Goal: Information Seeking & Learning: Learn about a topic

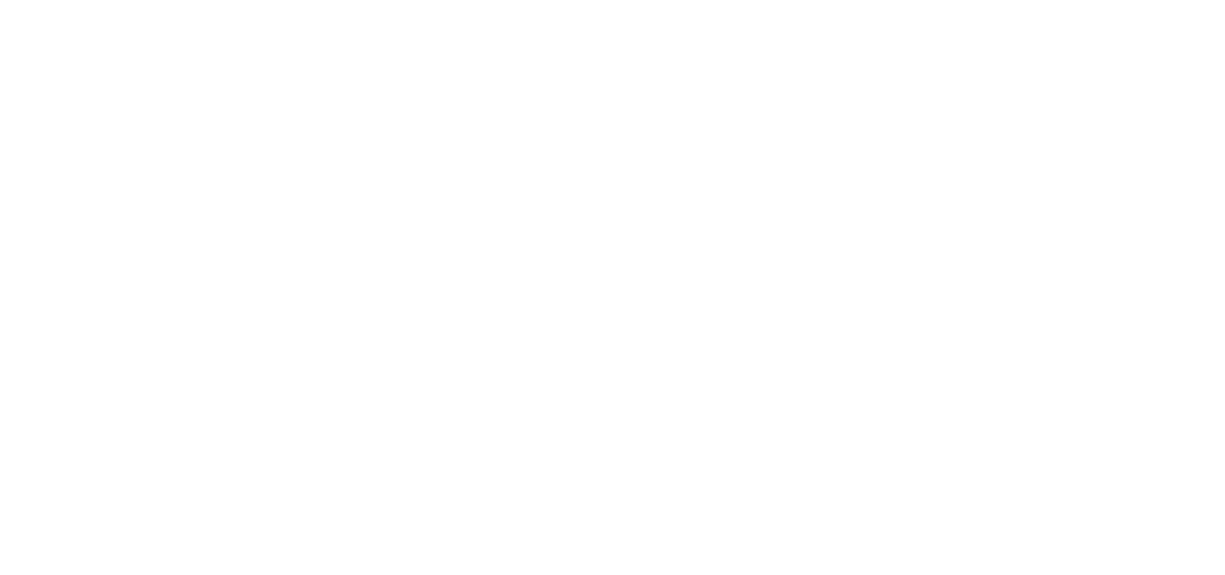
click at [647, 235] on body at bounding box center [612, 287] width 1225 height 575
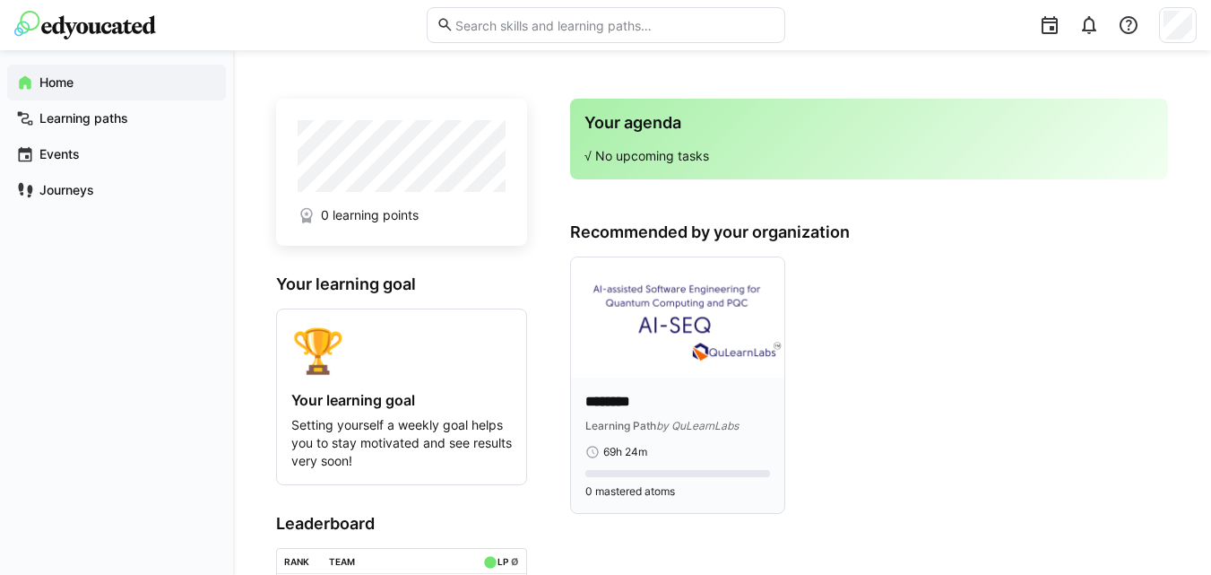
scroll to position [174, 0]
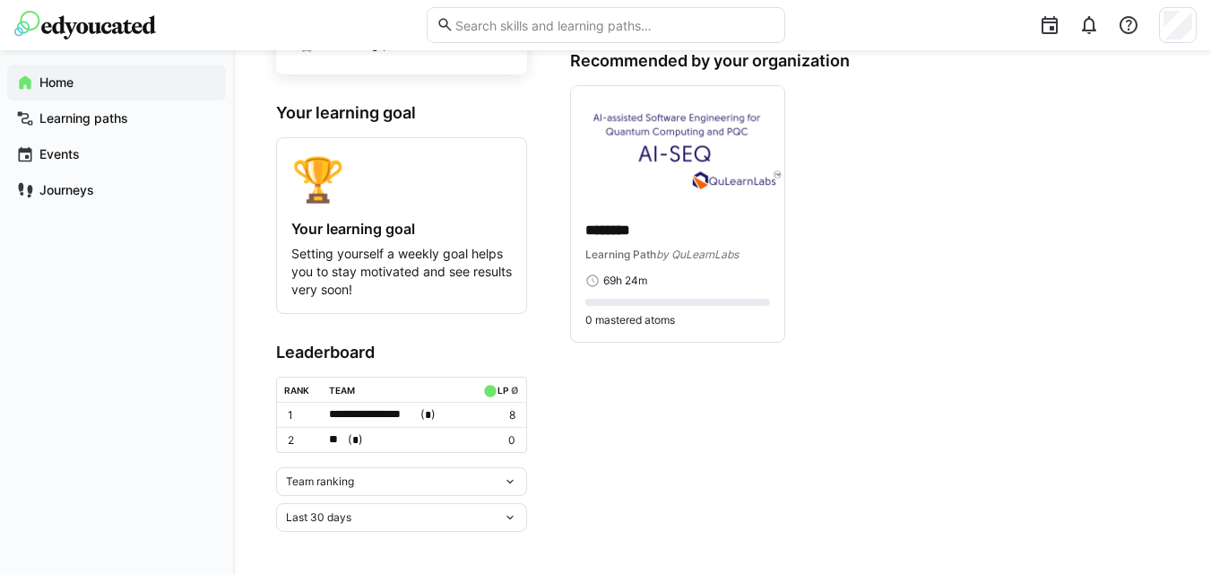
click at [431, 414] on span "*" at bounding box center [428, 415] width 6 height 12
click at [815, 405] on div at bounding box center [605, 287] width 1211 height 575
click at [630, 221] on p "********" at bounding box center [678, 231] width 185 height 21
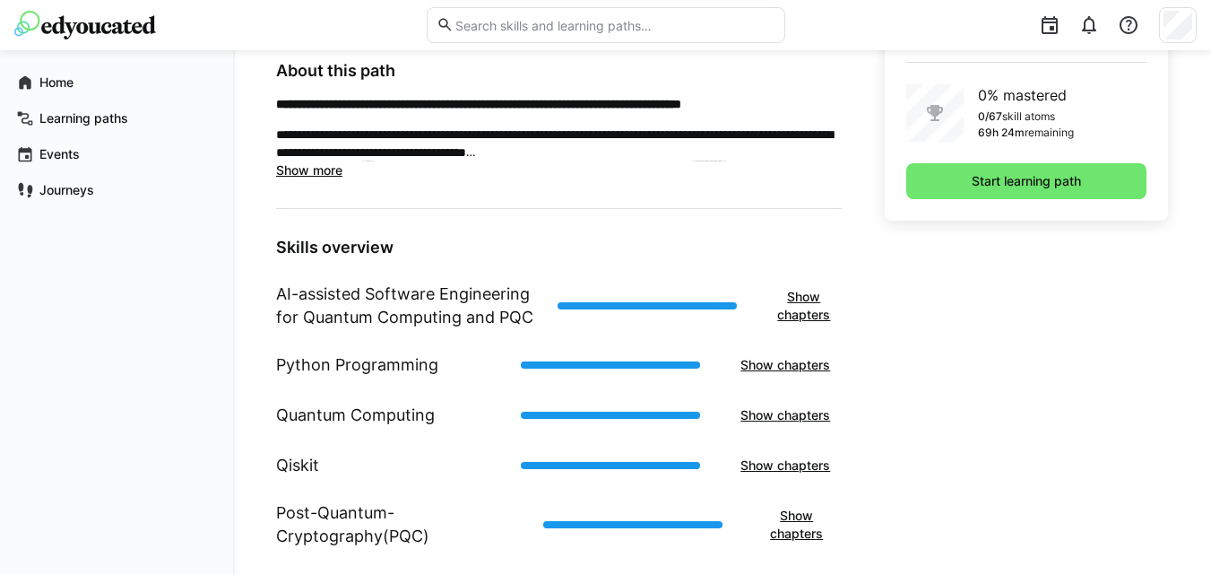
scroll to position [560, 0]
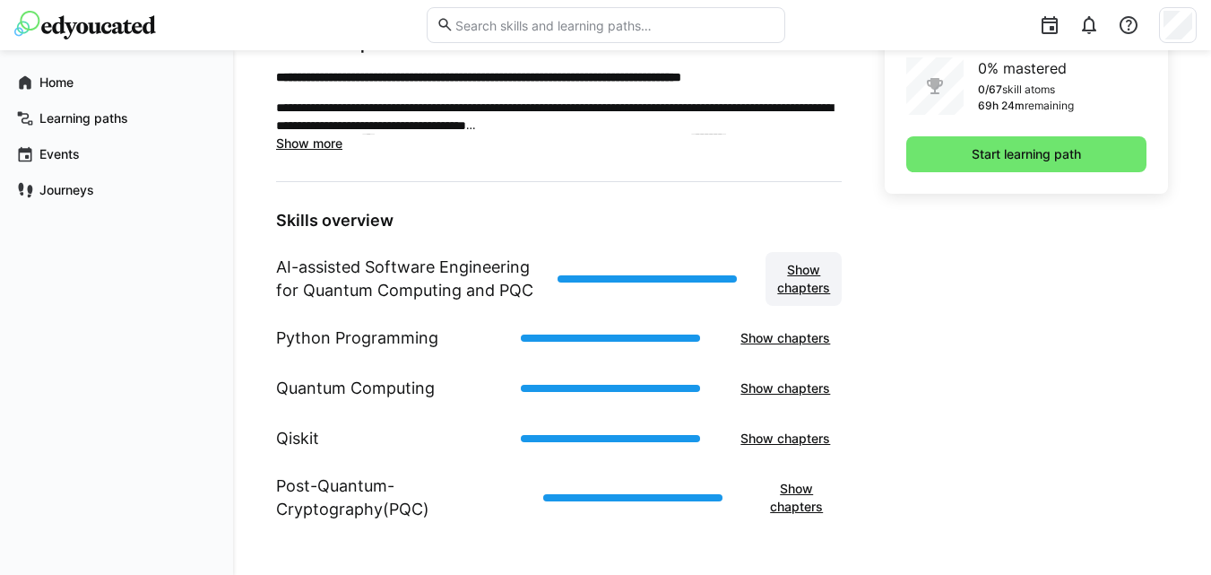
click at [813, 273] on span "Show chapters" at bounding box center [804, 279] width 58 height 36
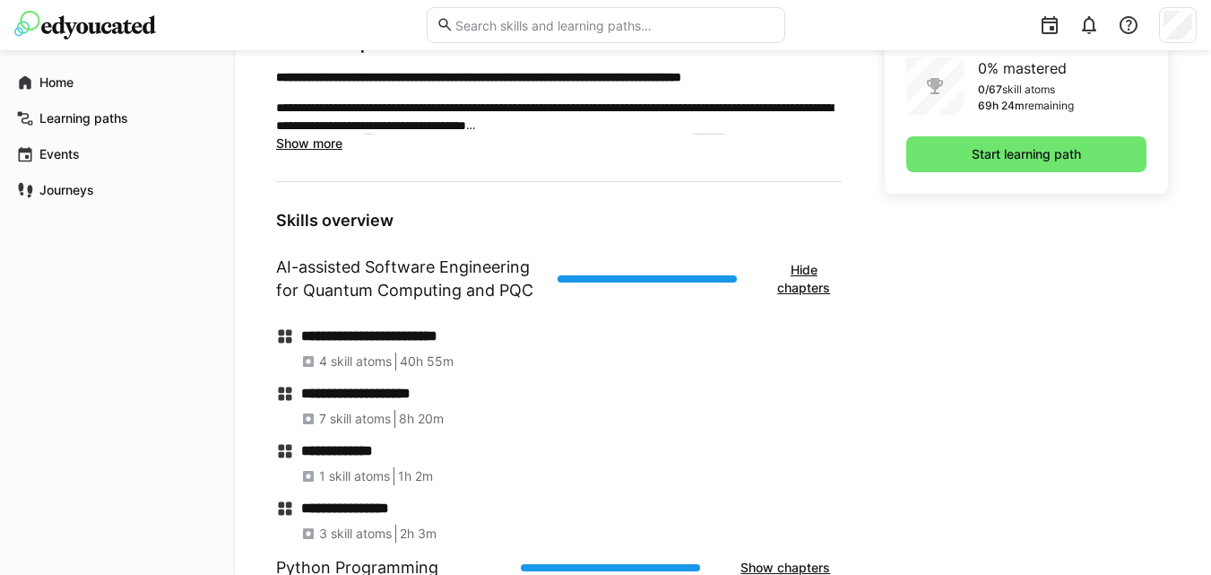
click at [339, 342] on h4 "**********" at bounding box center [571, 336] width 541 height 18
click at [391, 356] on span "4 skill atoms" at bounding box center [355, 361] width 73 height 18
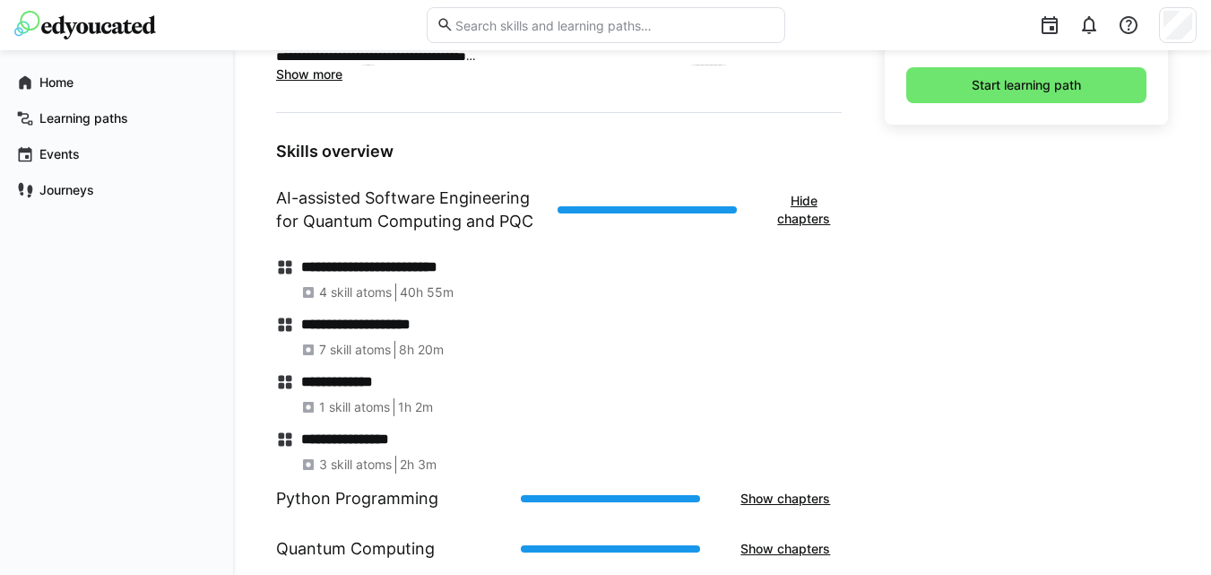
scroll to position [630, 0]
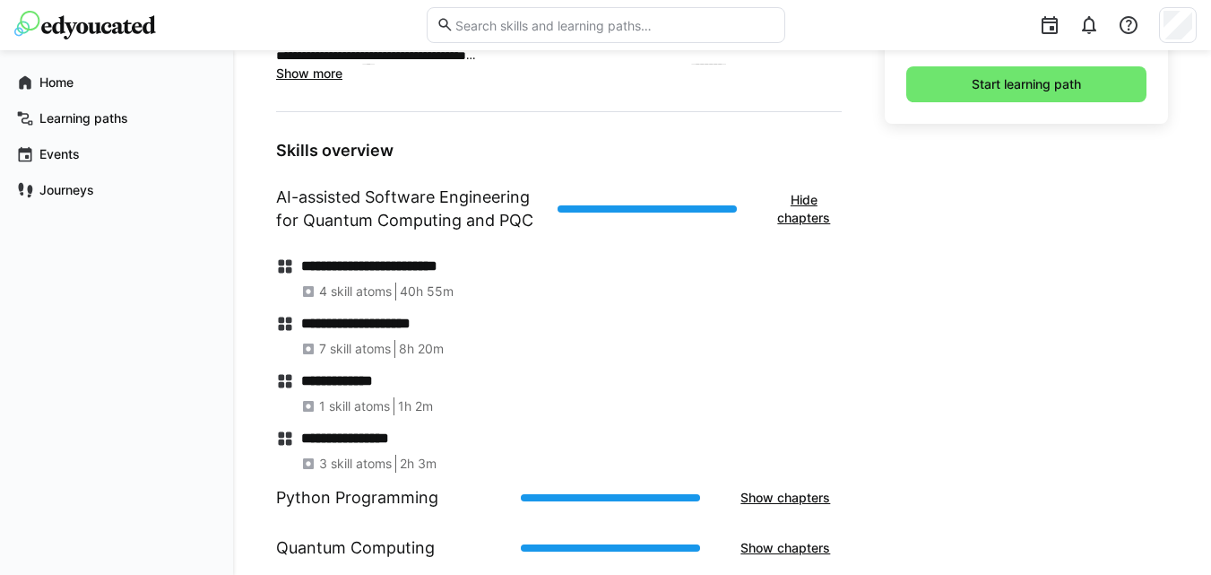
click at [352, 360] on div "**********" at bounding box center [559, 358] width 566 height 230
click at [356, 349] on span "7 skill atoms" at bounding box center [355, 349] width 72 height 18
click at [362, 380] on h4 "**********" at bounding box center [571, 381] width 541 height 18
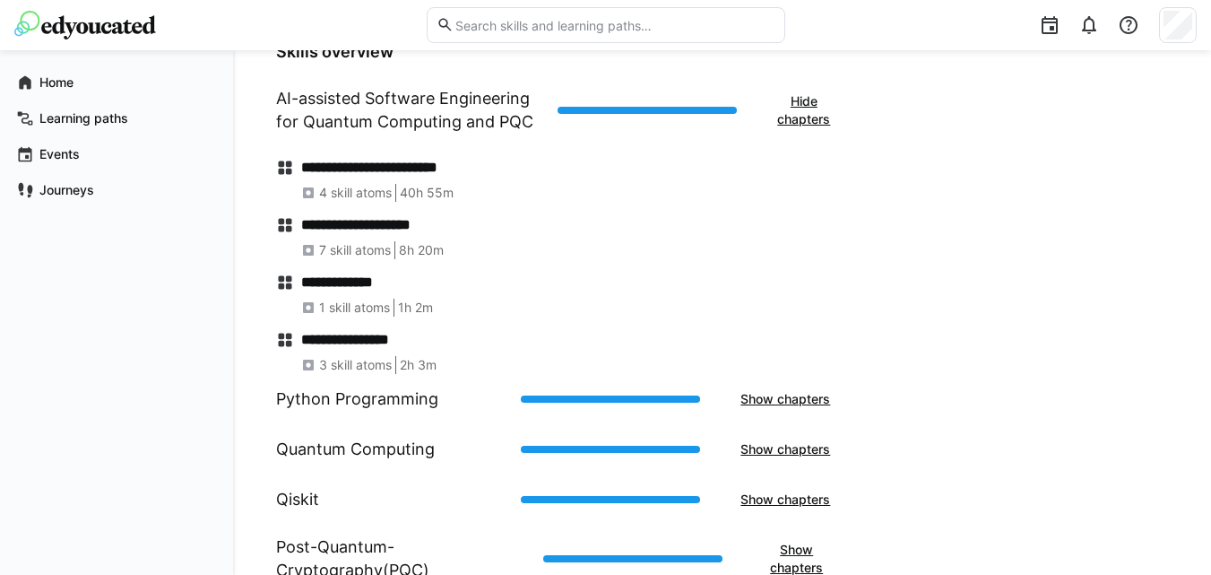
scroll to position [742, 0]
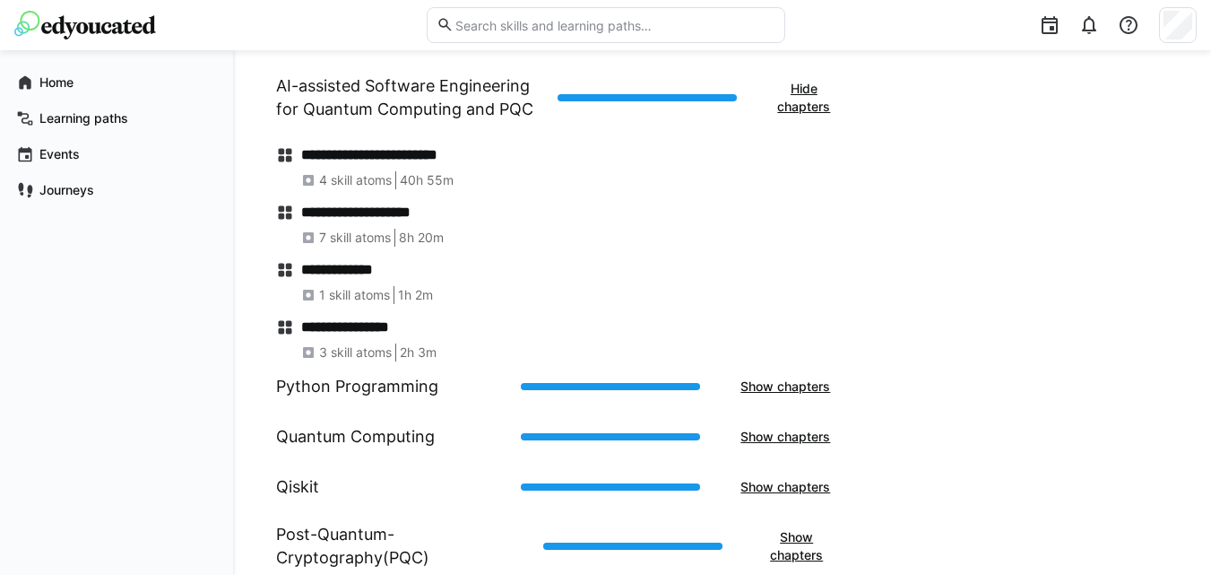
click at [384, 356] on span "3 skill atoms" at bounding box center [355, 352] width 73 height 18
click at [394, 339] on div "**********" at bounding box center [571, 339] width 541 height 43
click at [421, 354] on span "2h 3m" at bounding box center [418, 352] width 37 height 18
click at [802, 388] on span "Show chapters" at bounding box center [785, 386] width 95 height 18
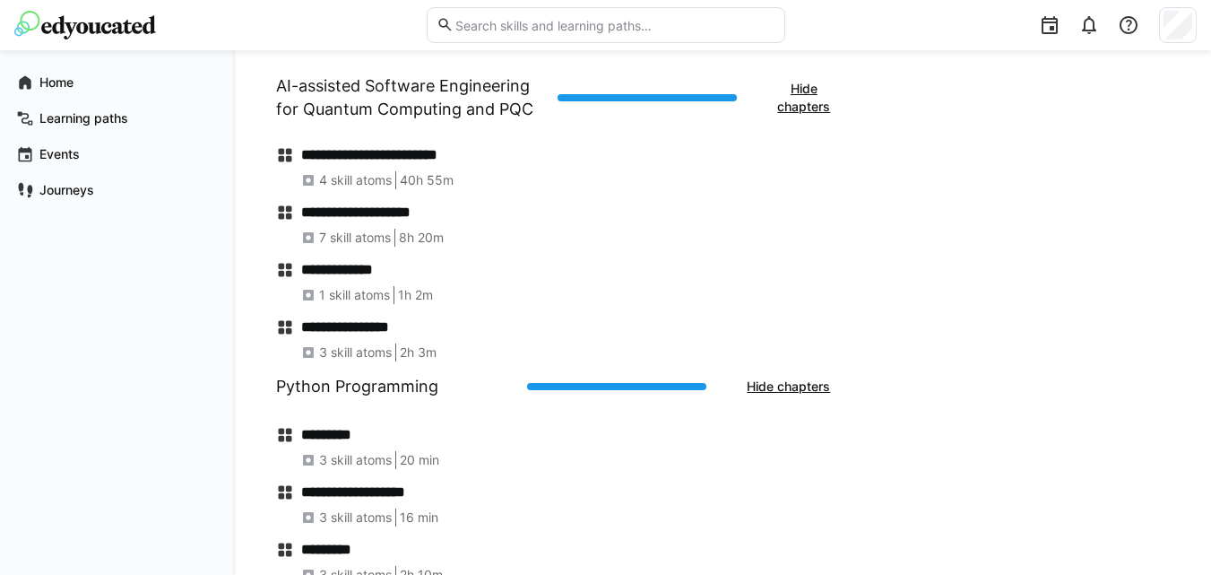
click at [437, 466] on span "20 min" at bounding box center [419, 460] width 39 height 18
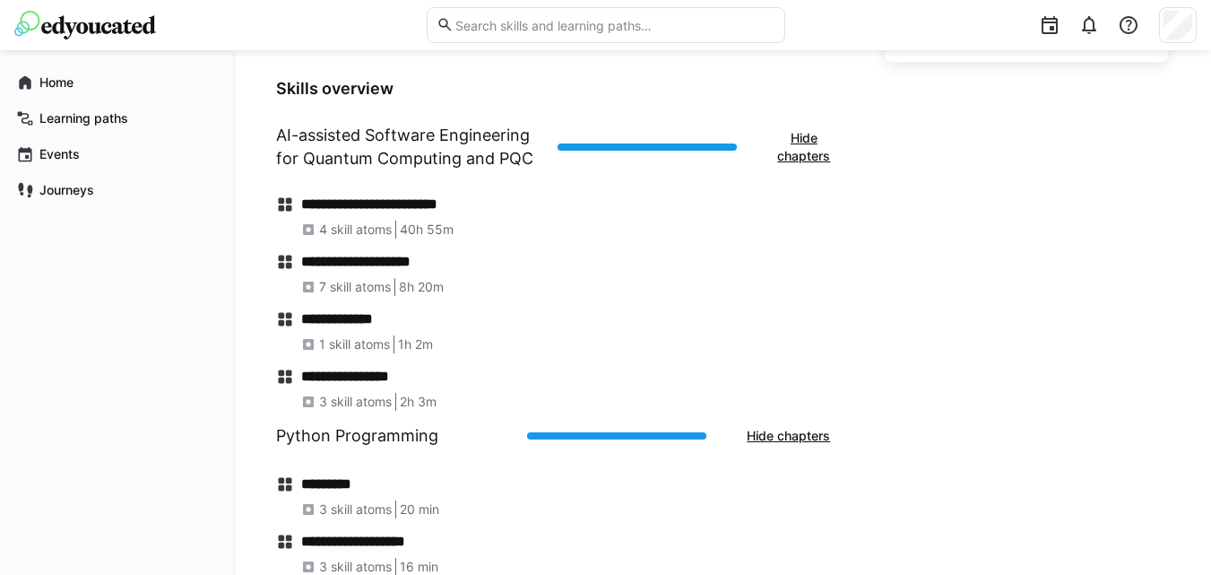
scroll to position [691, 0]
click at [344, 219] on div "**********" at bounding box center [571, 217] width 541 height 43
click at [404, 189] on div "**********" at bounding box center [559, 297] width 566 height 230
click at [410, 222] on span "40h 55m" at bounding box center [427, 230] width 54 height 18
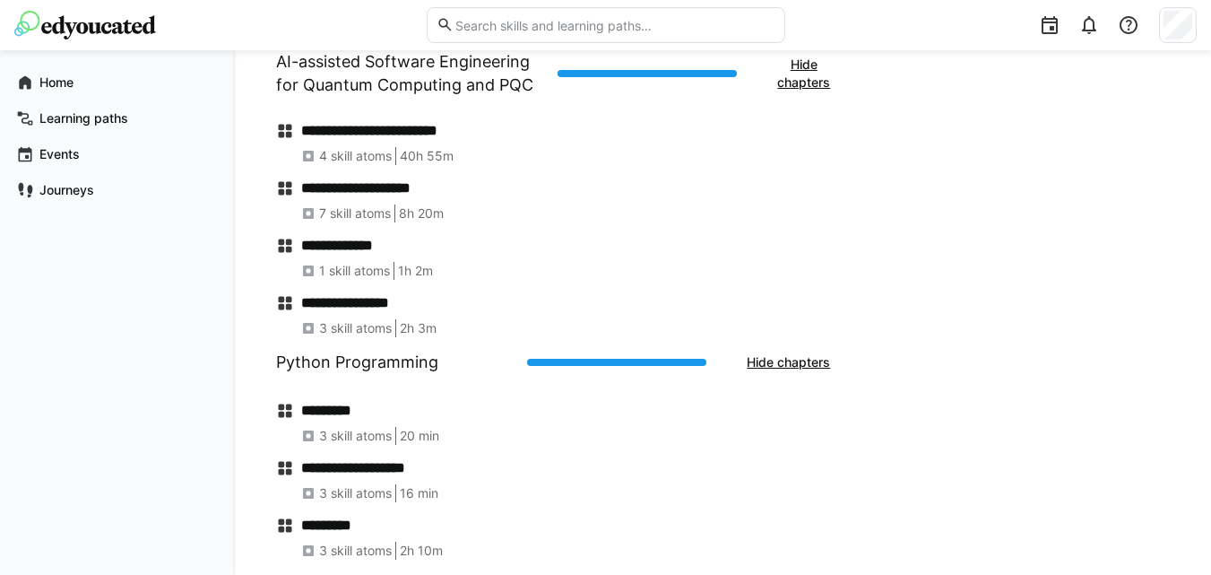
scroll to position [768, 0]
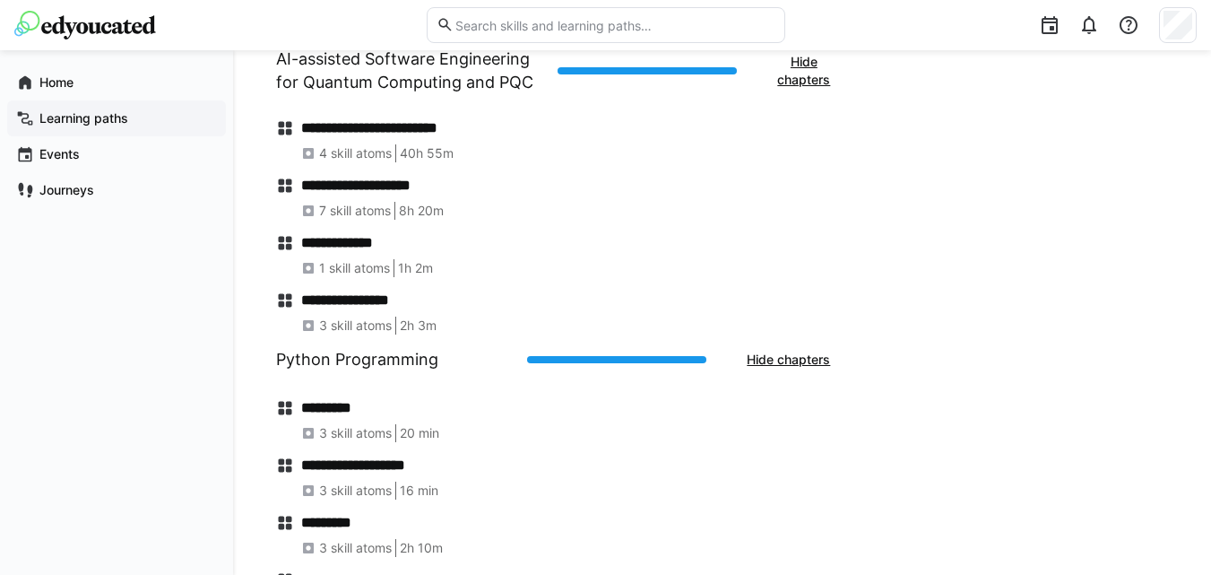
click at [95, 126] on span "Learning paths" at bounding box center [127, 118] width 180 height 18
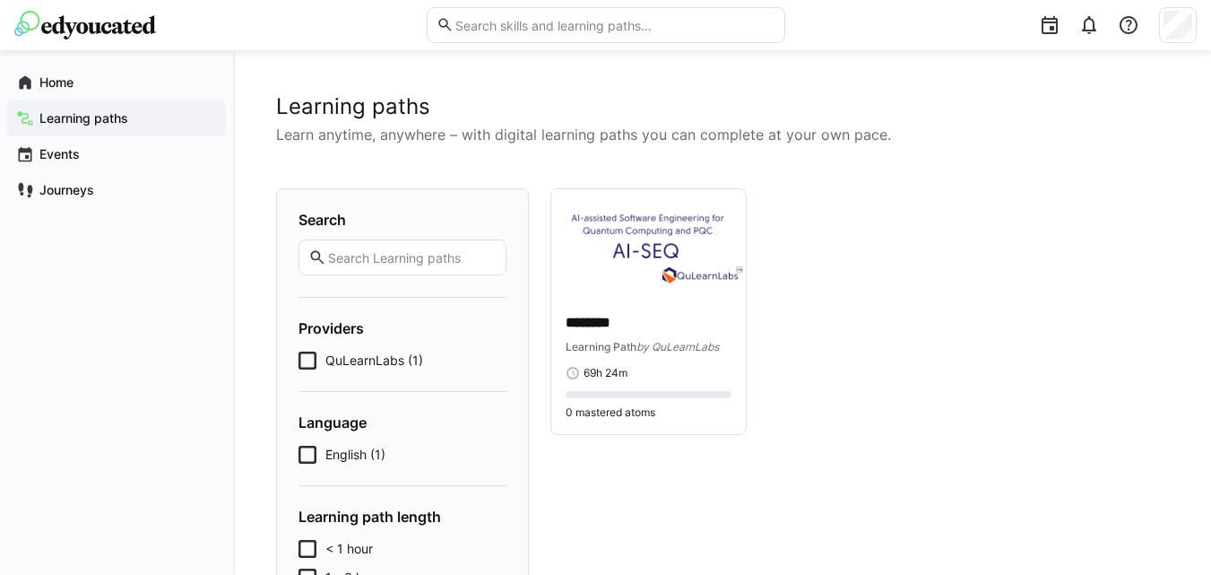
click at [305, 361] on icon at bounding box center [308, 360] width 18 height 18
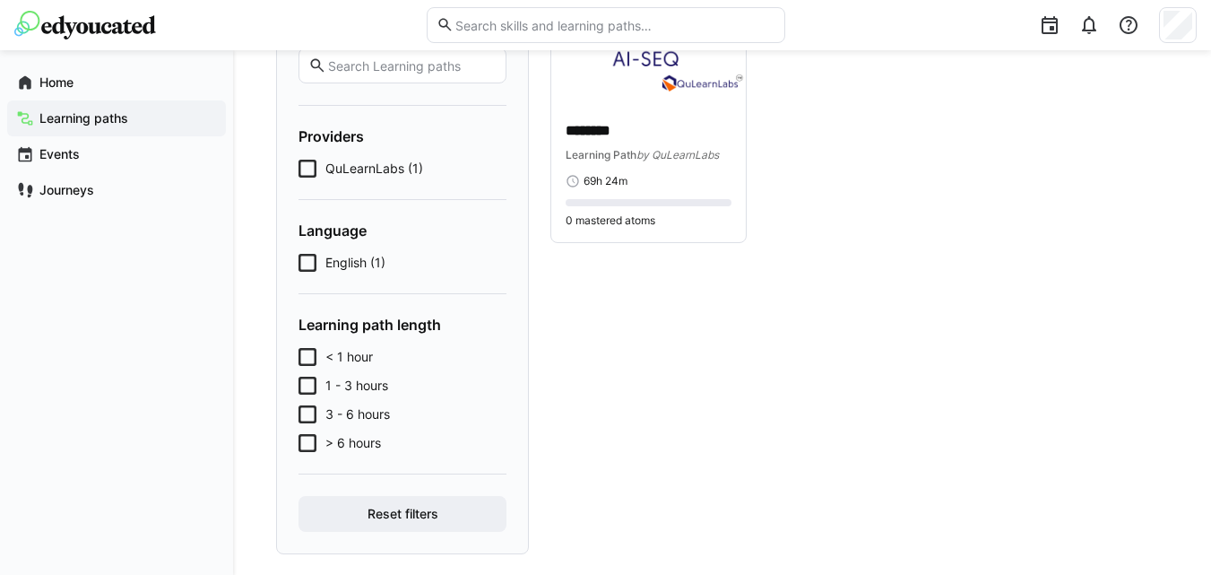
scroll to position [214, 0]
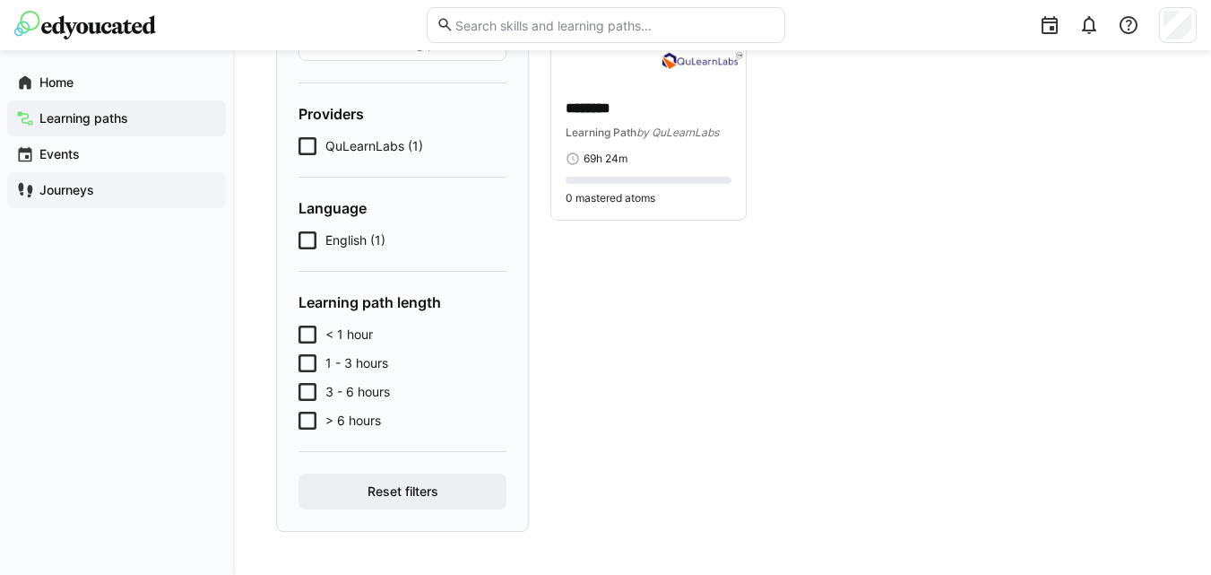
click at [0, 0] on app-navigation-label "Journeys" at bounding box center [0, 0] width 0 height 0
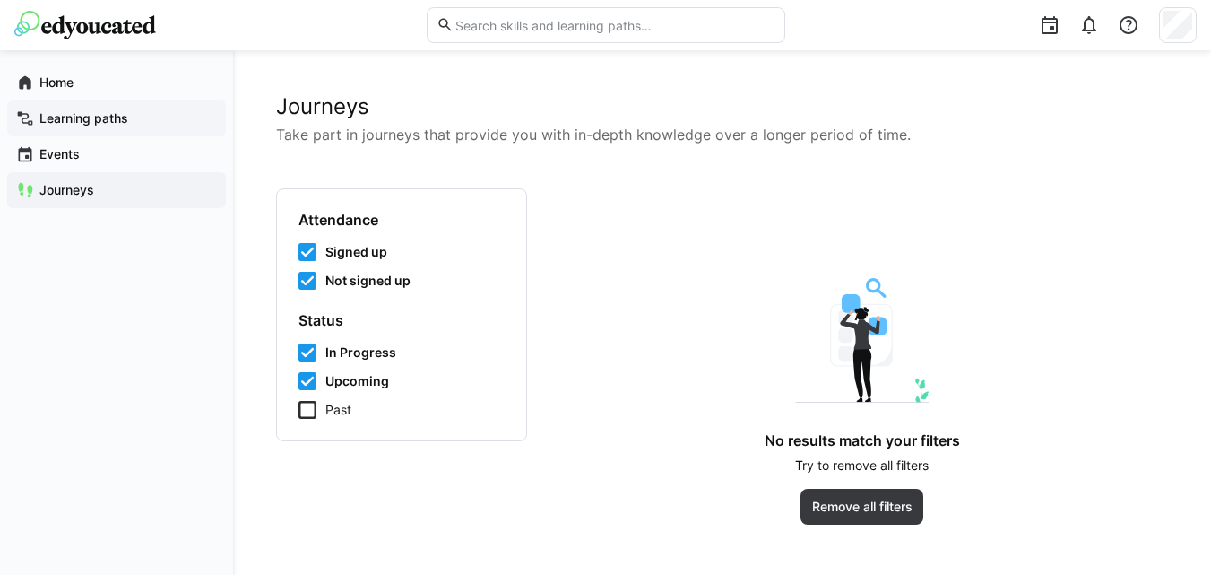
click at [68, 126] on span "Learning paths" at bounding box center [127, 118] width 180 height 18
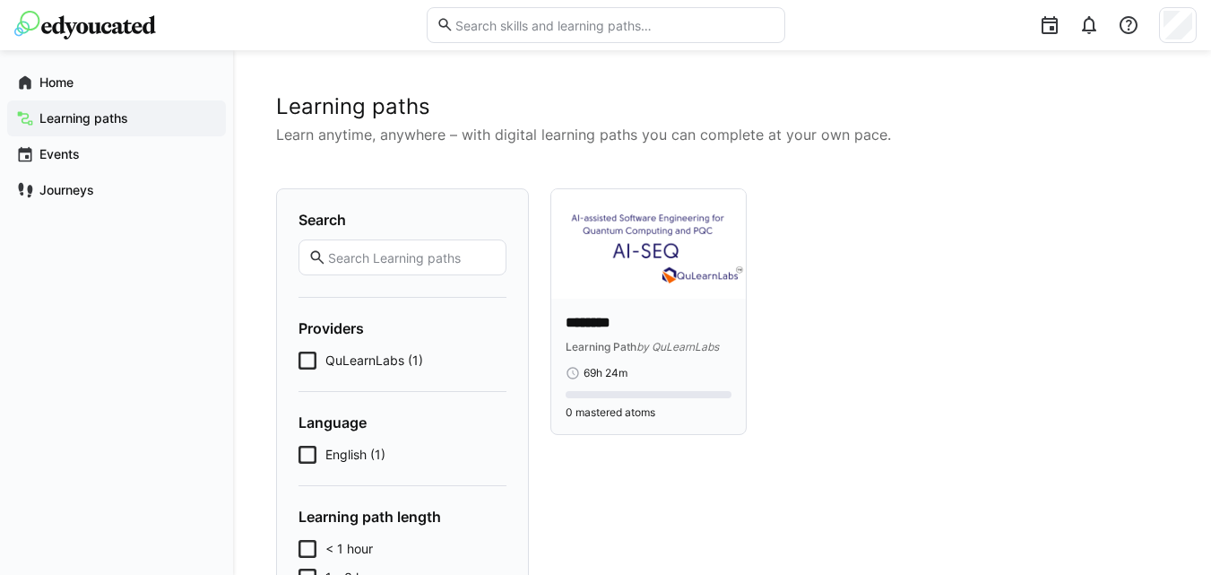
click at [617, 325] on p "********" at bounding box center [649, 323] width 166 height 21
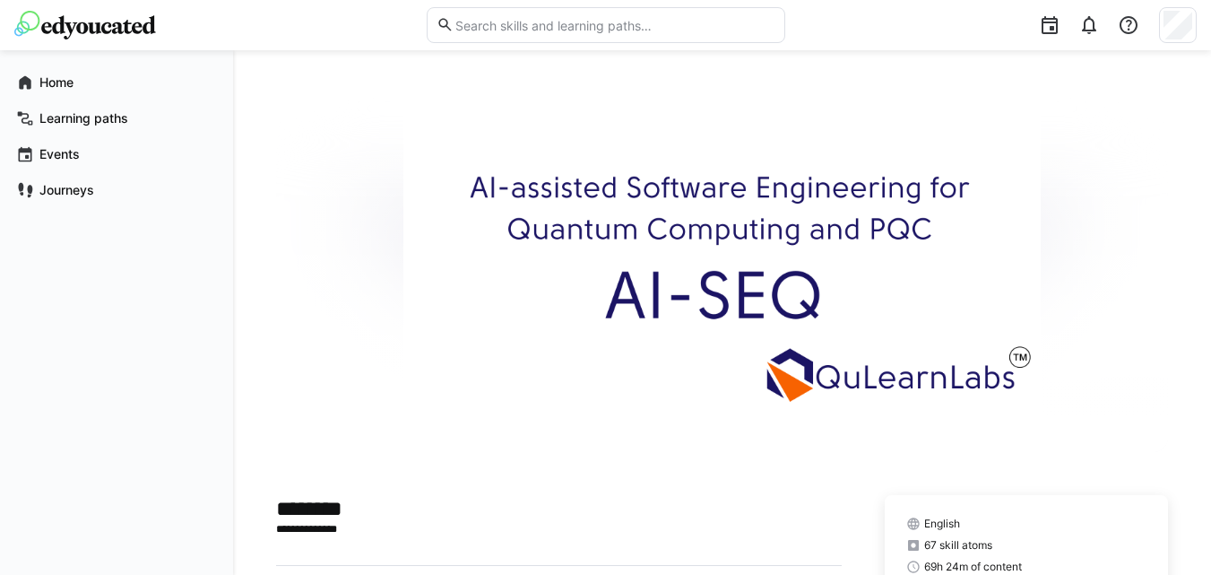
scroll to position [560, 0]
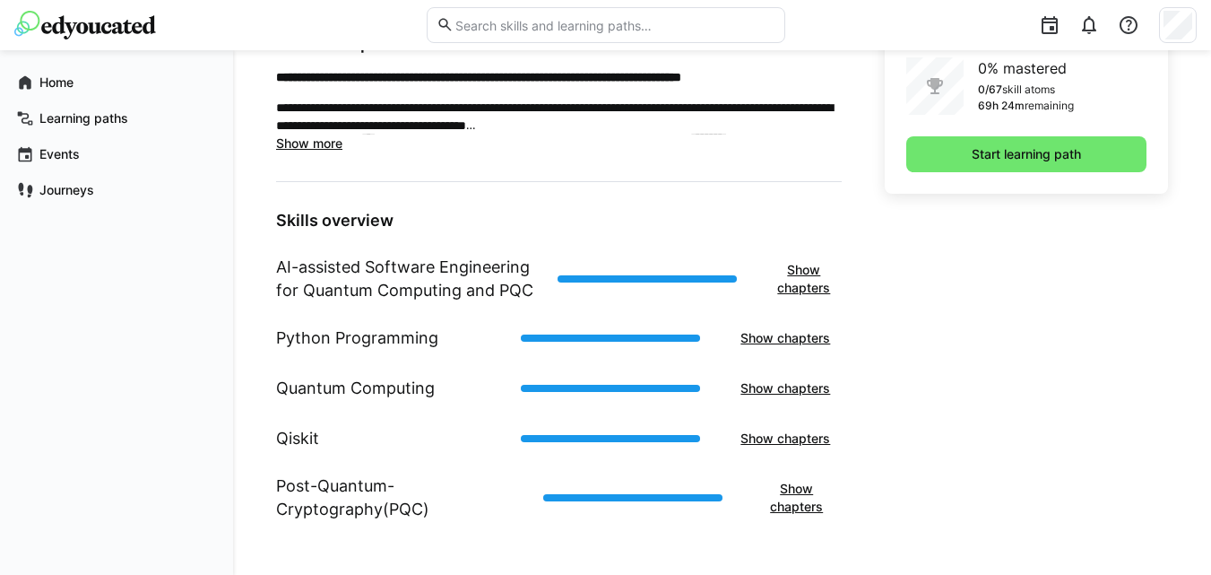
click at [326, 143] on span "Show more" at bounding box center [309, 142] width 66 height 15
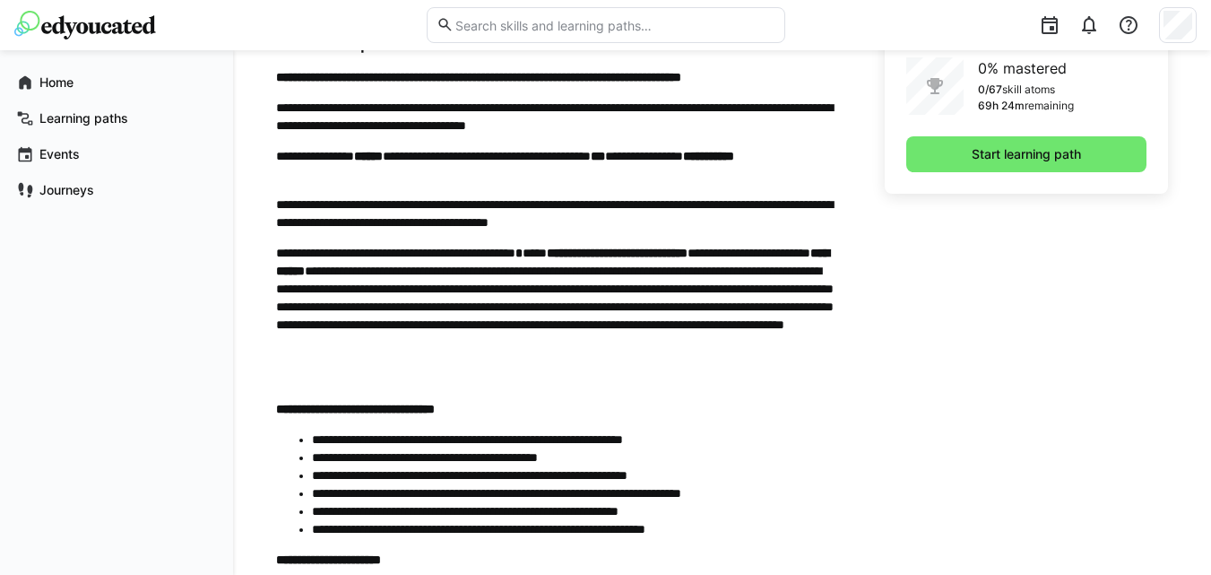
click at [456, 360] on p "**********" at bounding box center [559, 307] width 566 height 126
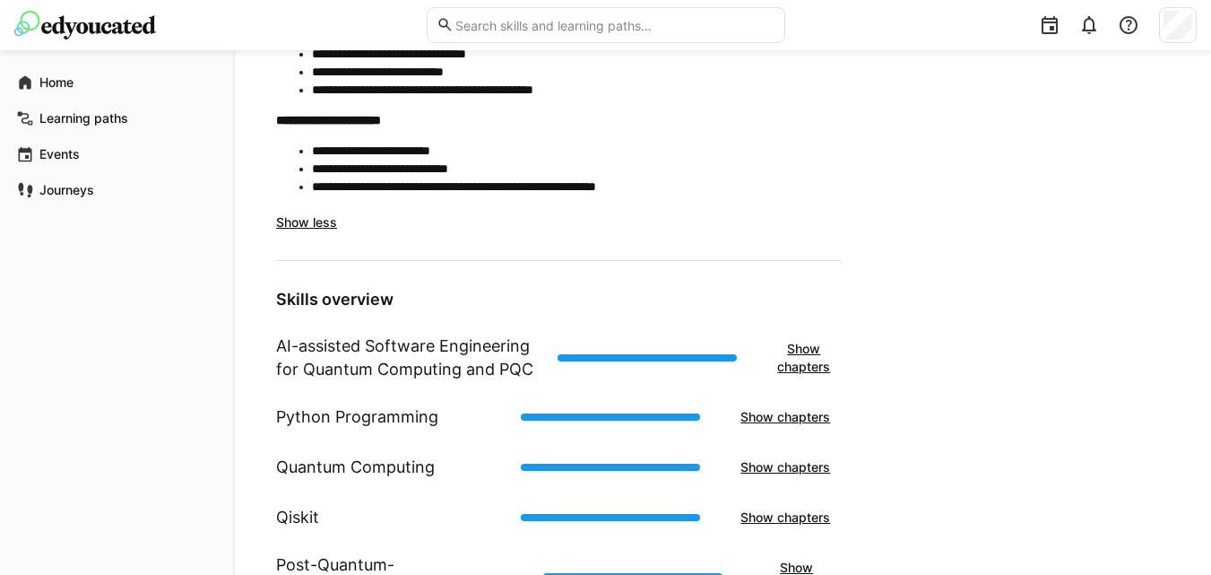
scroll to position [1236, 0]
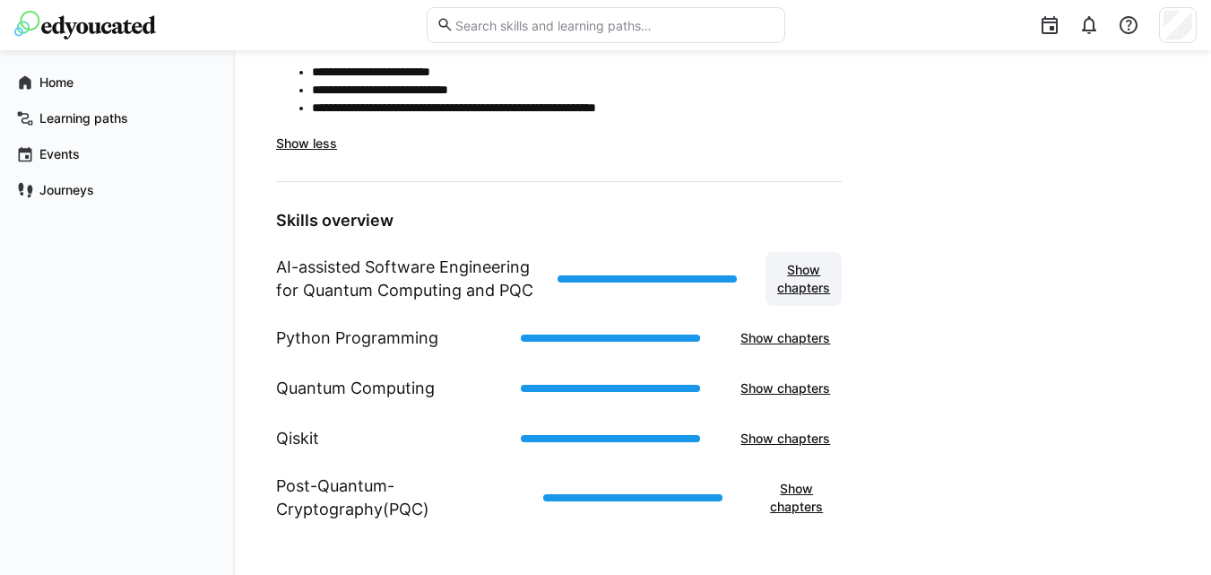
click at [789, 291] on span "Show chapters" at bounding box center [804, 279] width 58 height 36
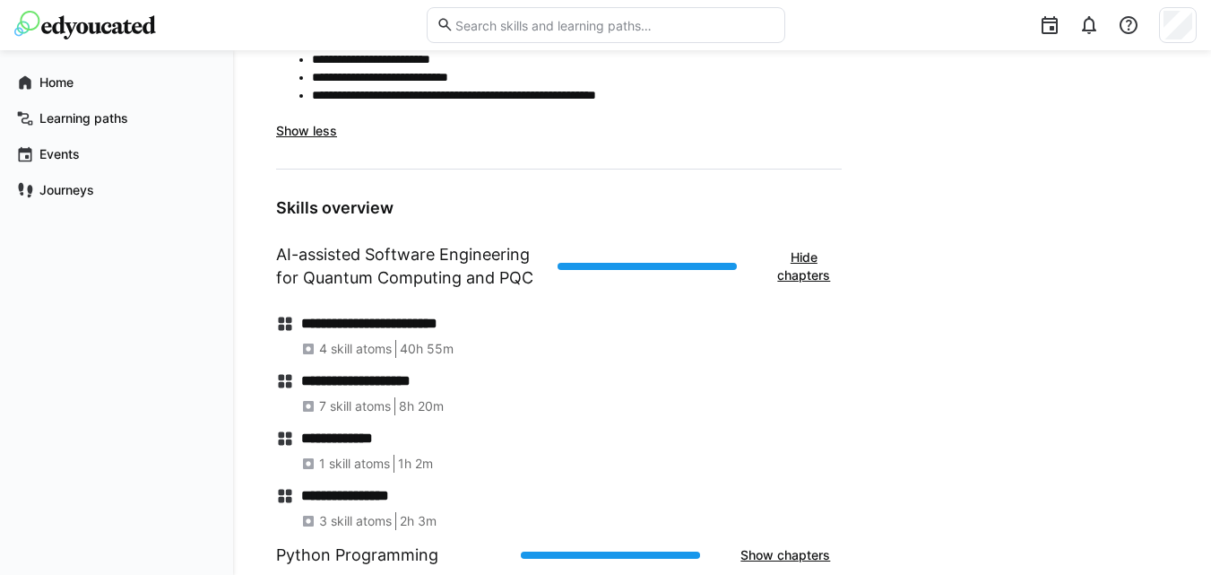
click at [286, 333] on eds-icon at bounding box center [285, 324] width 18 height 18
click at [339, 333] on h4 "**********" at bounding box center [571, 324] width 541 height 18
click at [412, 432] on div "**********" at bounding box center [559, 415] width 566 height 230
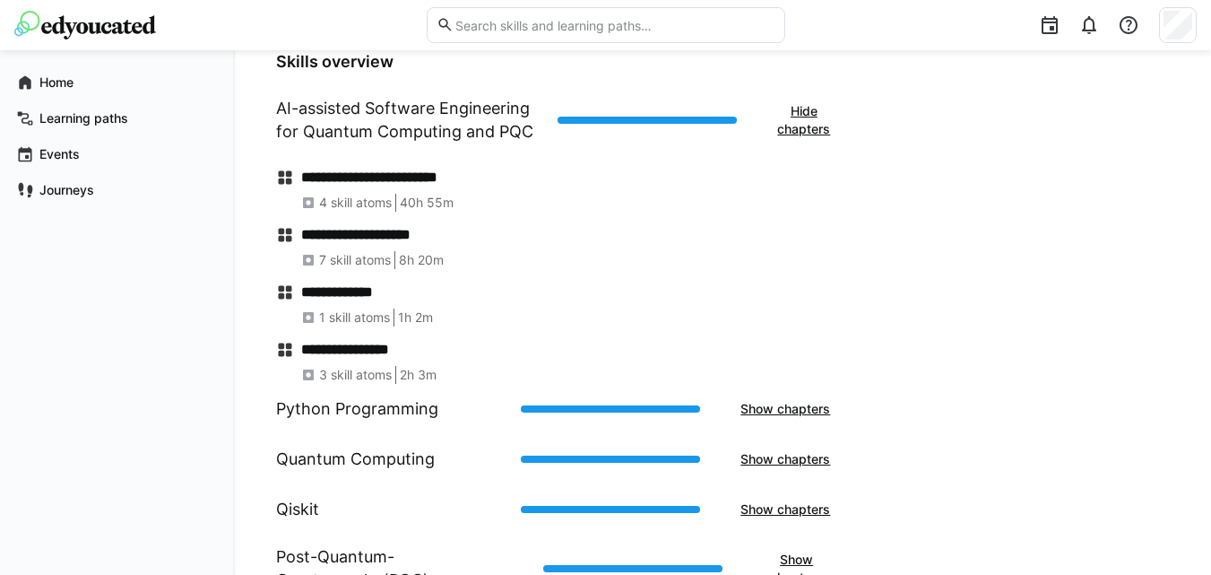
scroll to position [1466, 0]
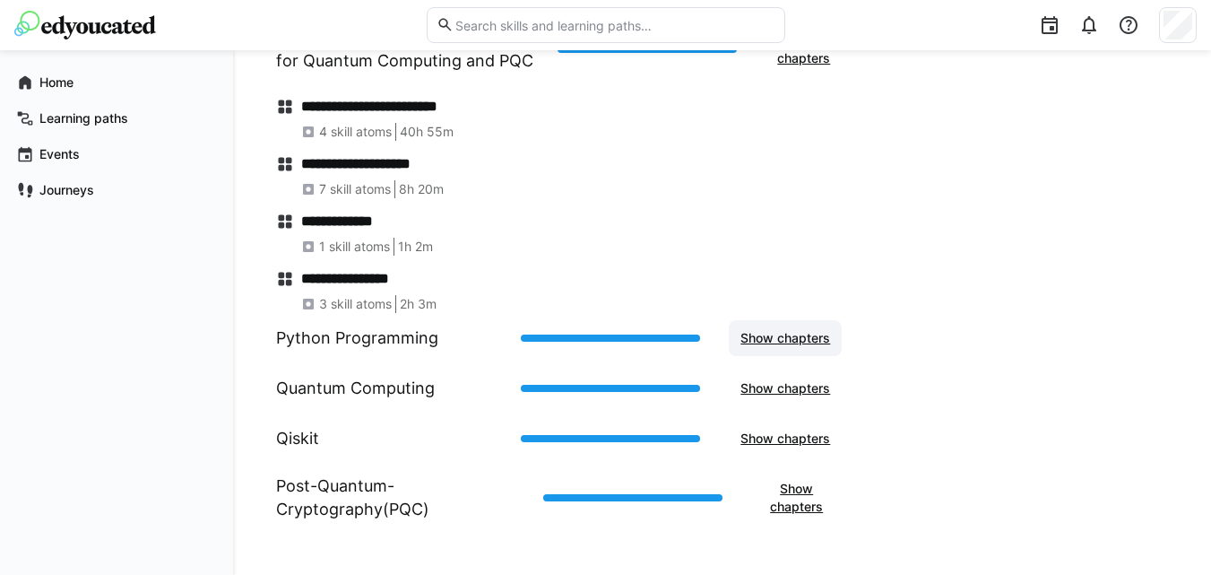
click at [769, 334] on span "Show chapters" at bounding box center [785, 338] width 95 height 18
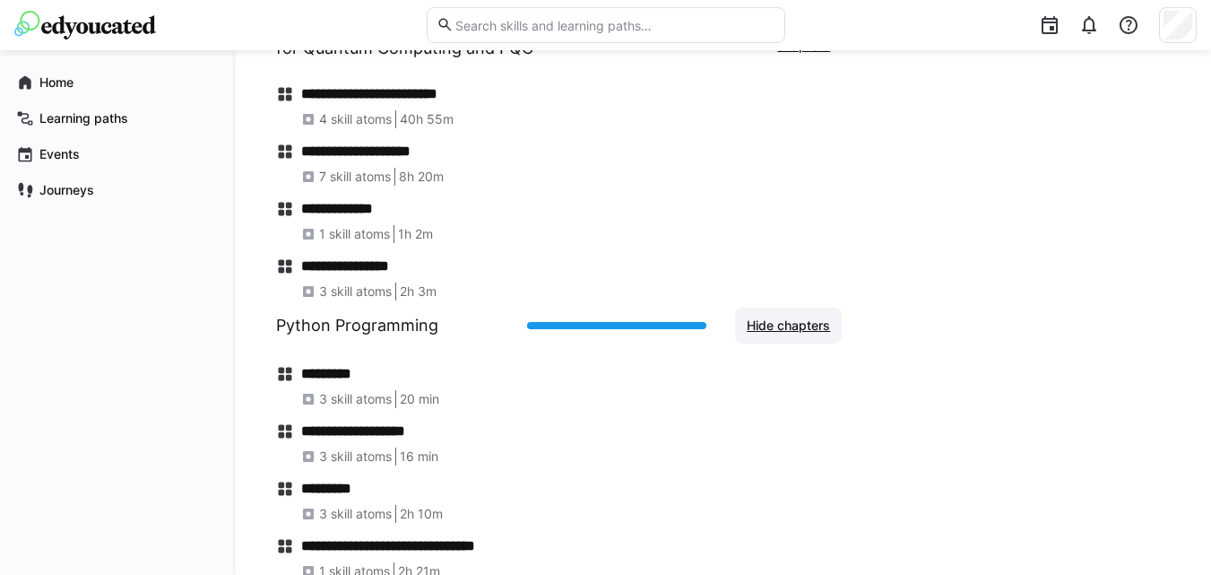
click at [769, 334] on span "Hide chapters" at bounding box center [788, 326] width 89 height 18
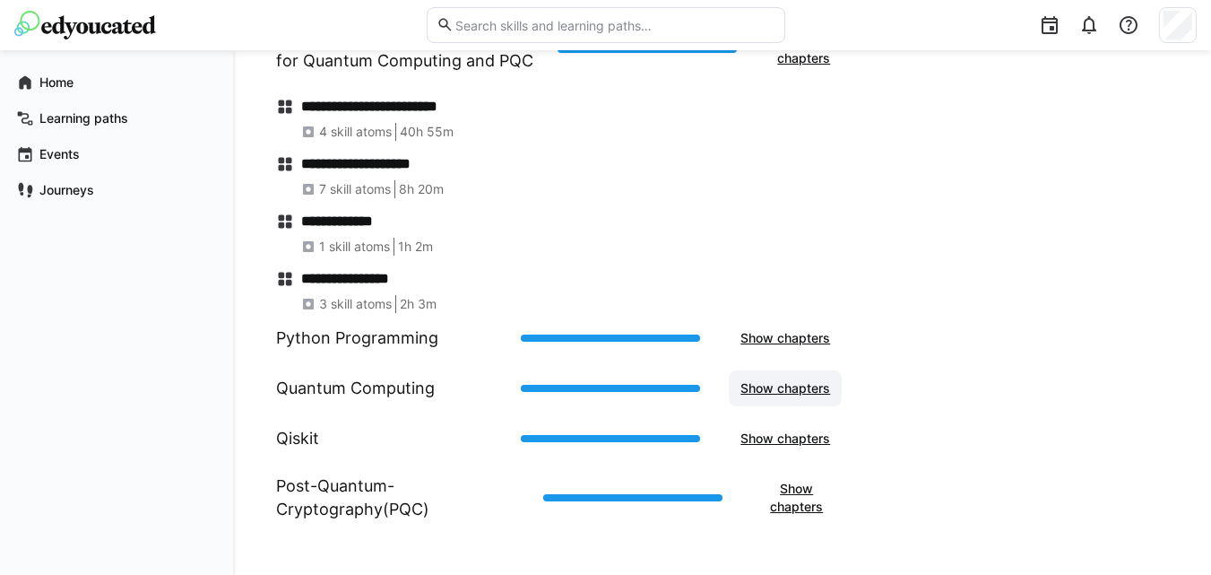
click at [782, 393] on span "Show chapters" at bounding box center [785, 388] width 95 height 18
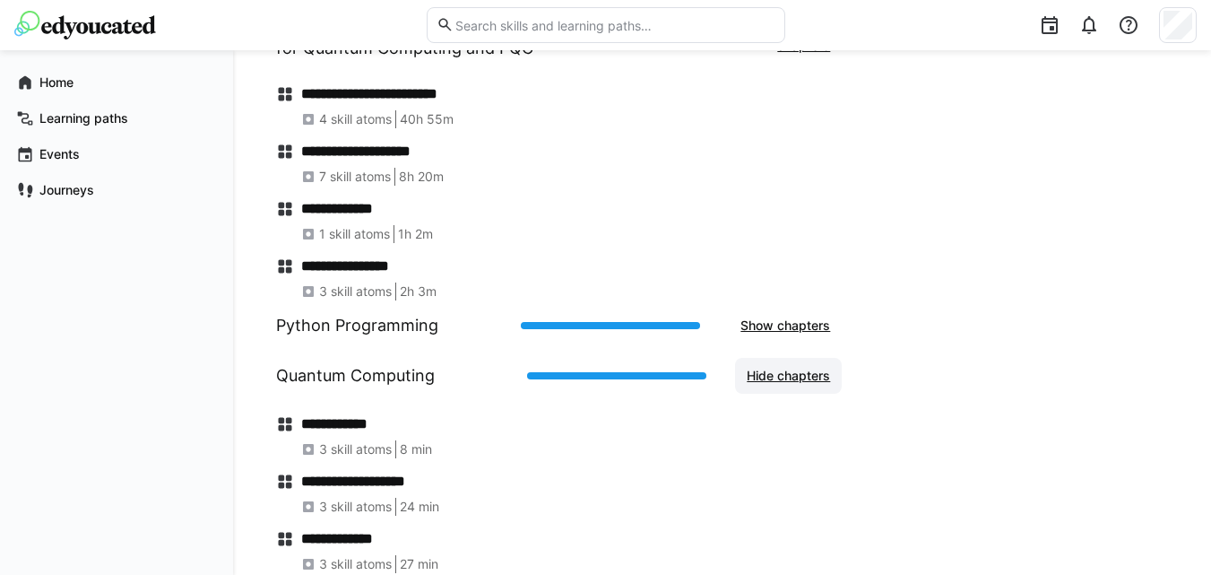
click at [782, 385] on span "Hide chapters" at bounding box center [788, 376] width 89 height 18
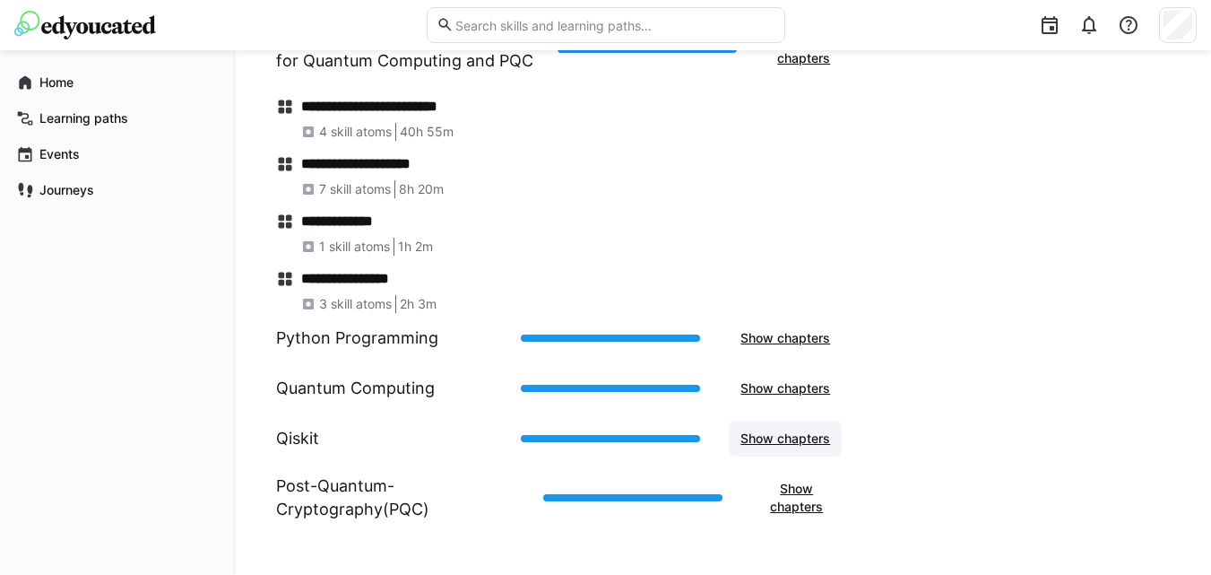
click at [786, 445] on span "Show chapters" at bounding box center [785, 438] width 95 height 18
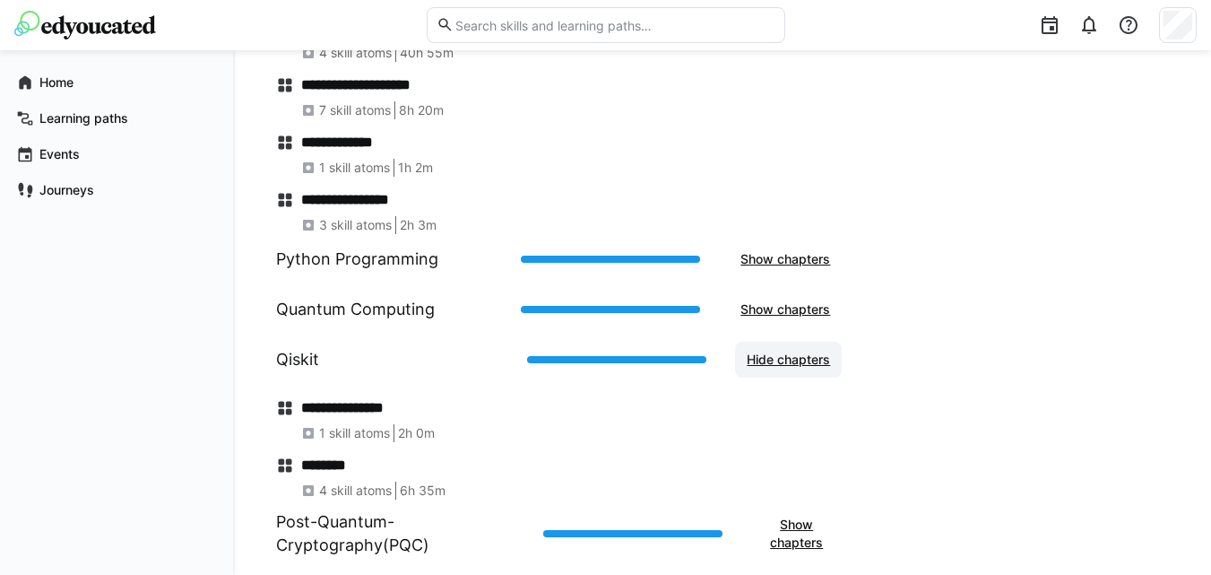
scroll to position [1581, 0]
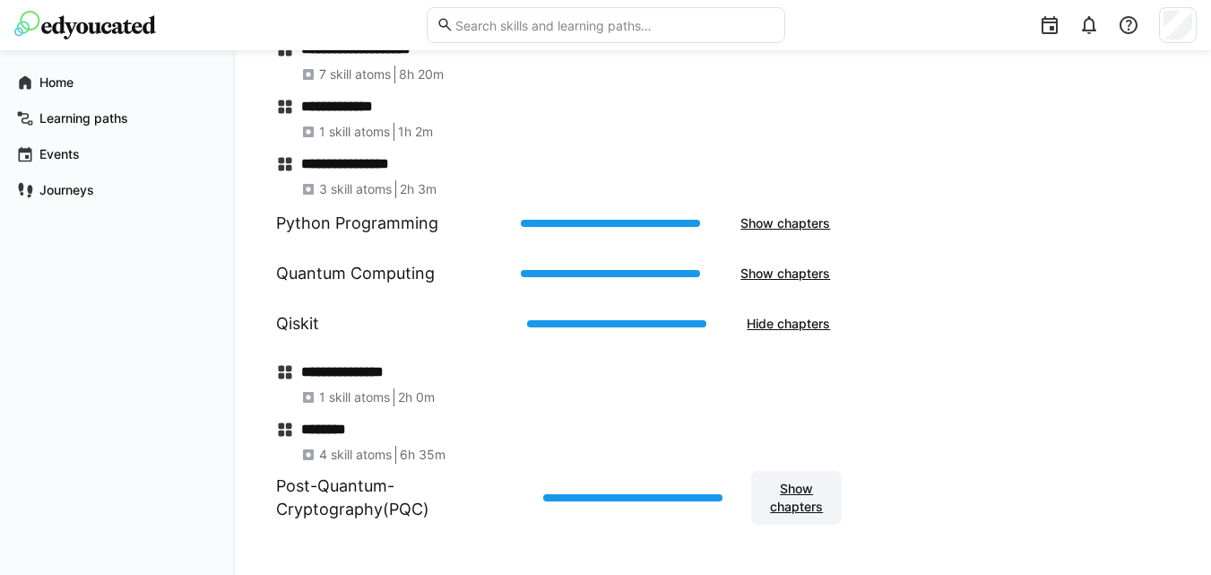
click at [782, 500] on span "Show chapters" at bounding box center [796, 498] width 73 height 36
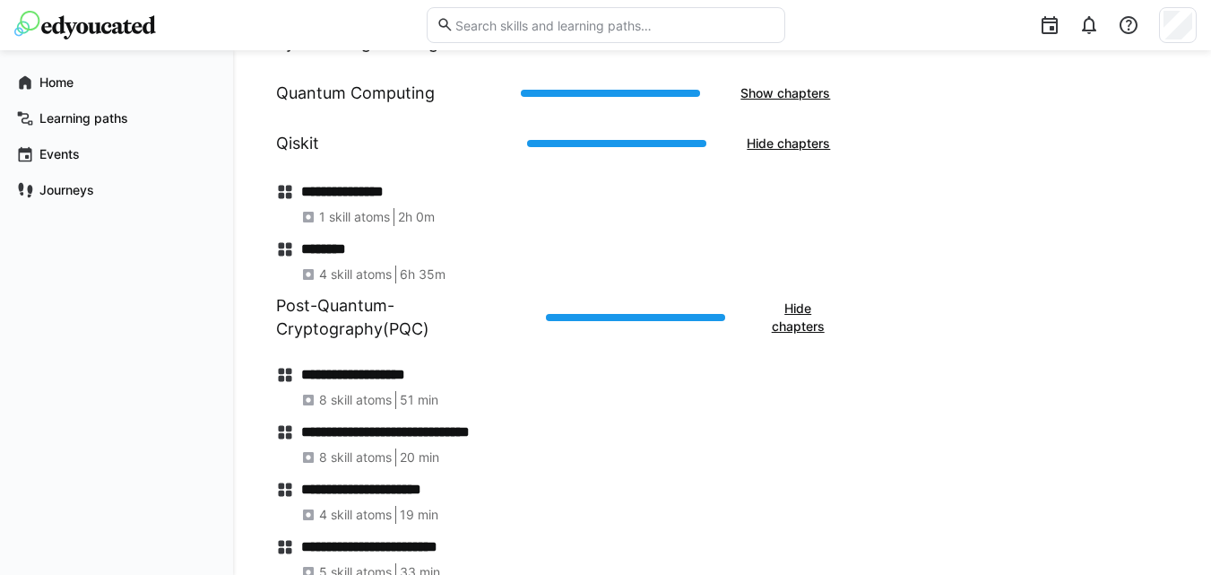
scroll to position [1755, 0]
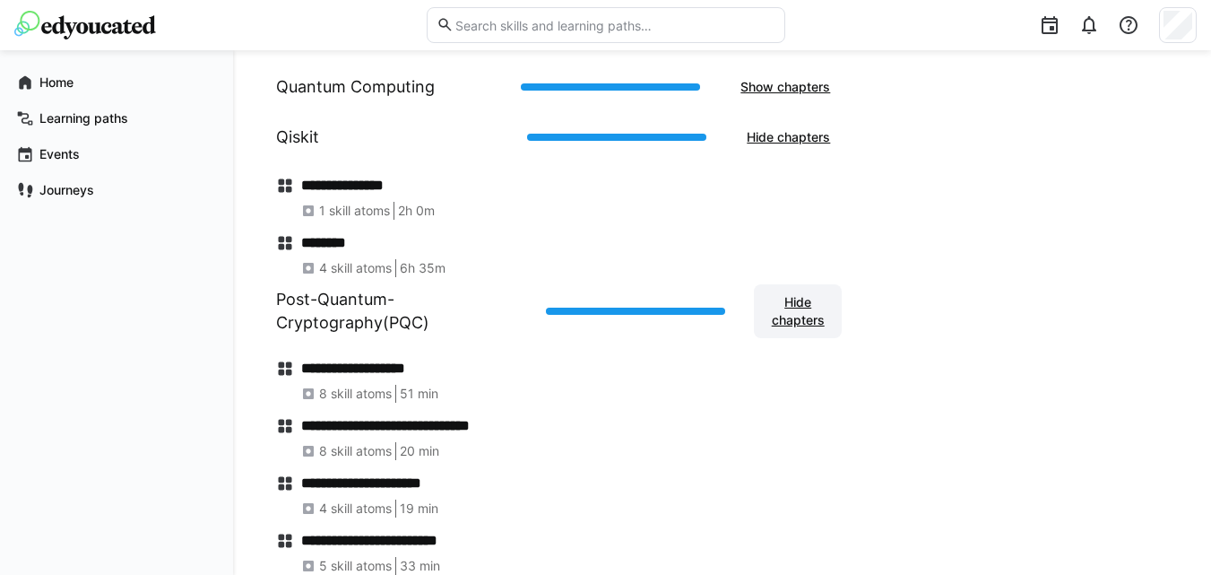
click at [814, 329] on span "Hide chapters" at bounding box center [798, 311] width 70 height 36
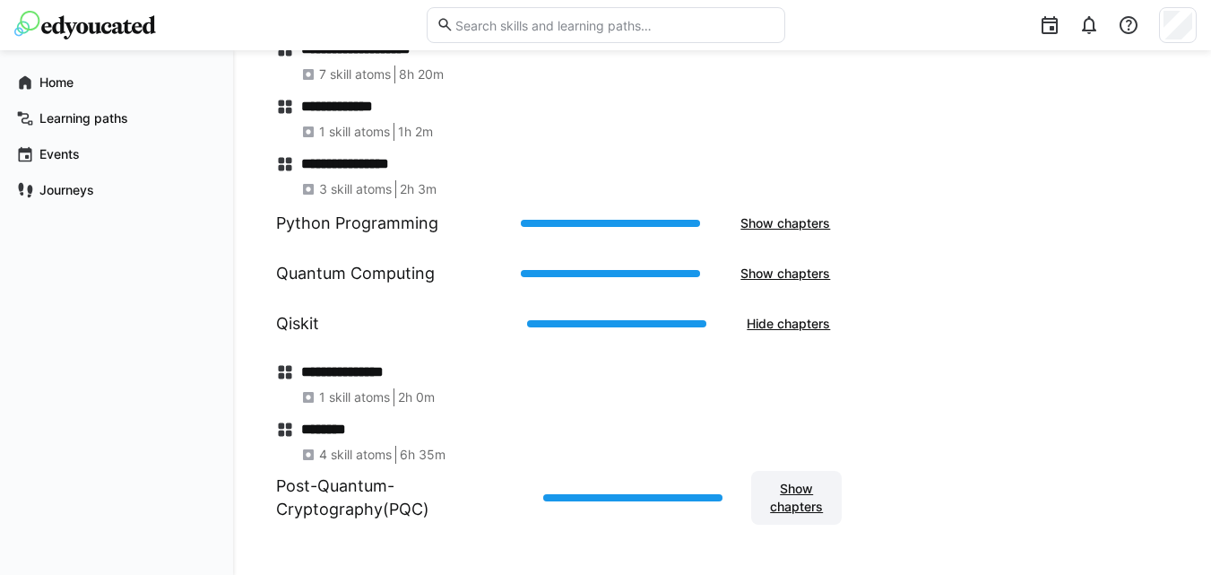
scroll to position [1581, 0]
click at [796, 321] on span "Hide chapters" at bounding box center [788, 324] width 89 height 18
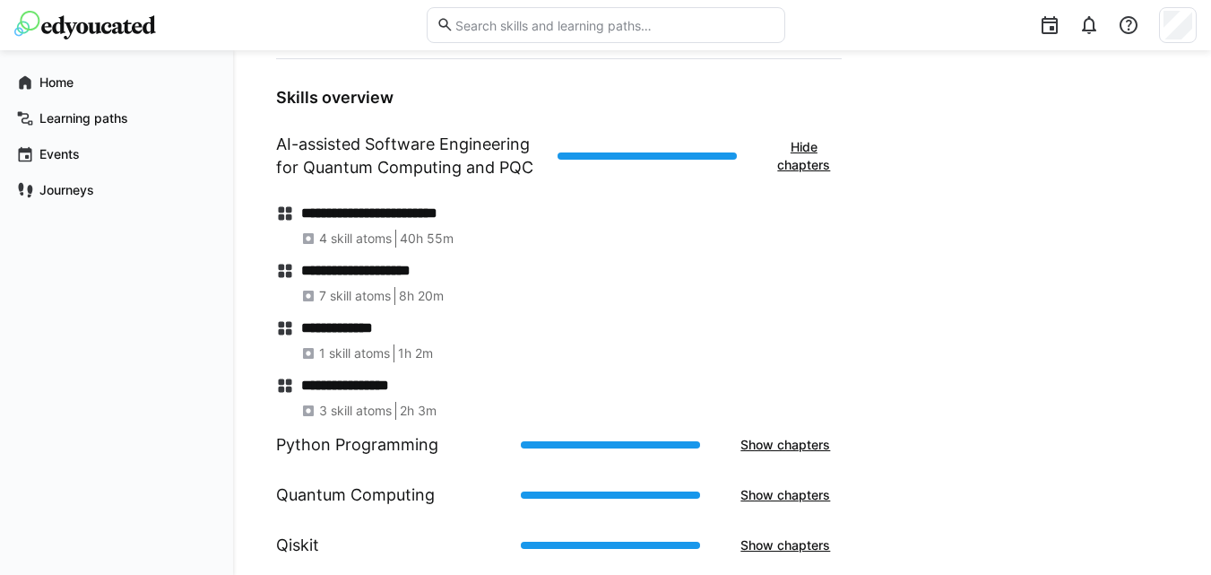
scroll to position [1348, 0]
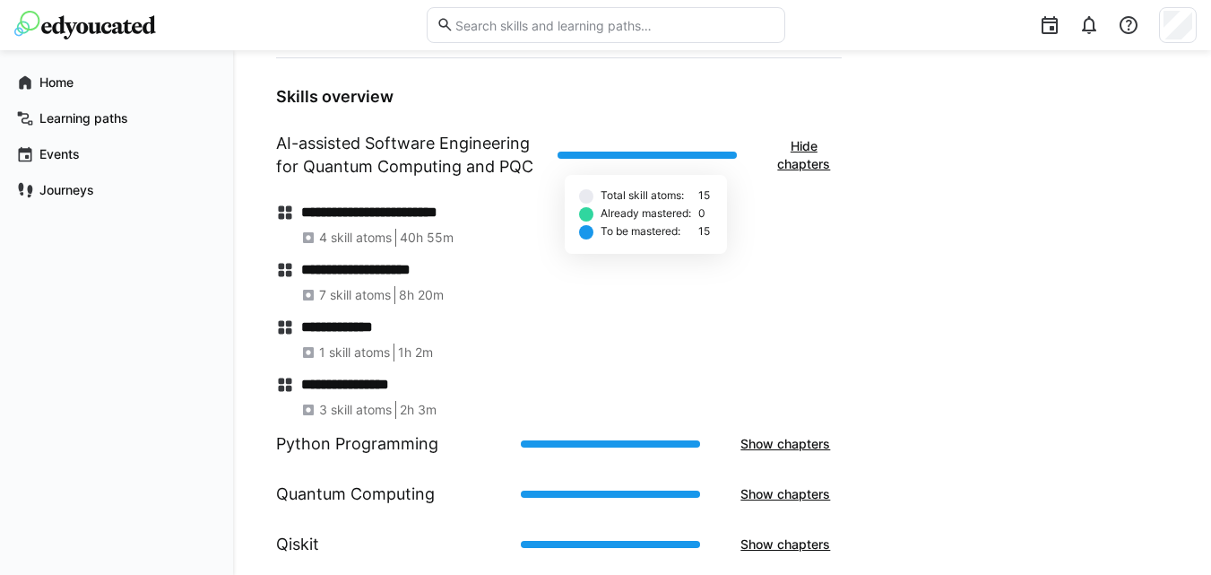
click at [565, 159] on div at bounding box center [647, 155] width 179 height 7
click at [512, 168] on h1 "AI-assisted Software Engineering for Quantum Computing and PQC" at bounding box center [409, 155] width 267 height 47
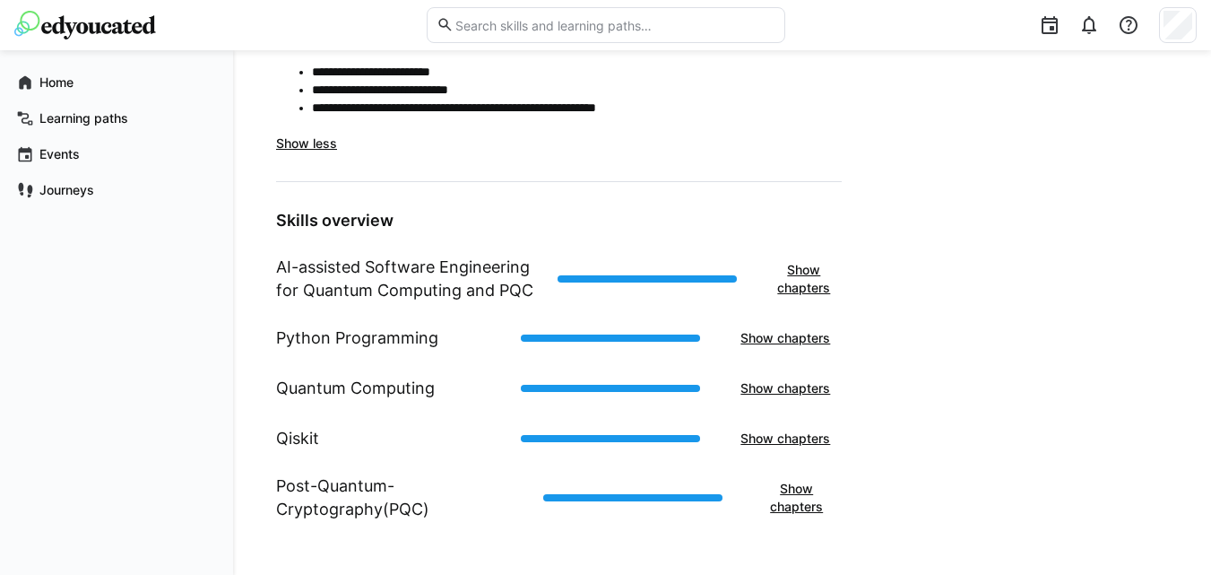
scroll to position [1236, 0]
click at [456, 272] on h1 "AI-assisted Software Engineering for Quantum Computing and PQC" at bounding box center [409, 279] width 267 height 47
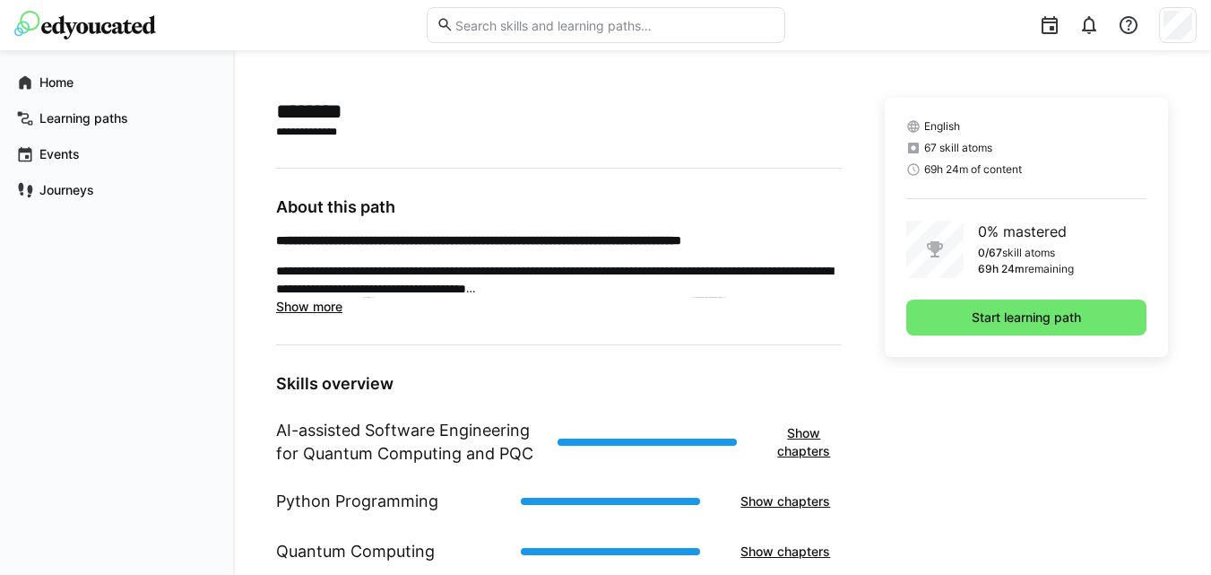
scroll to position [454, 0]
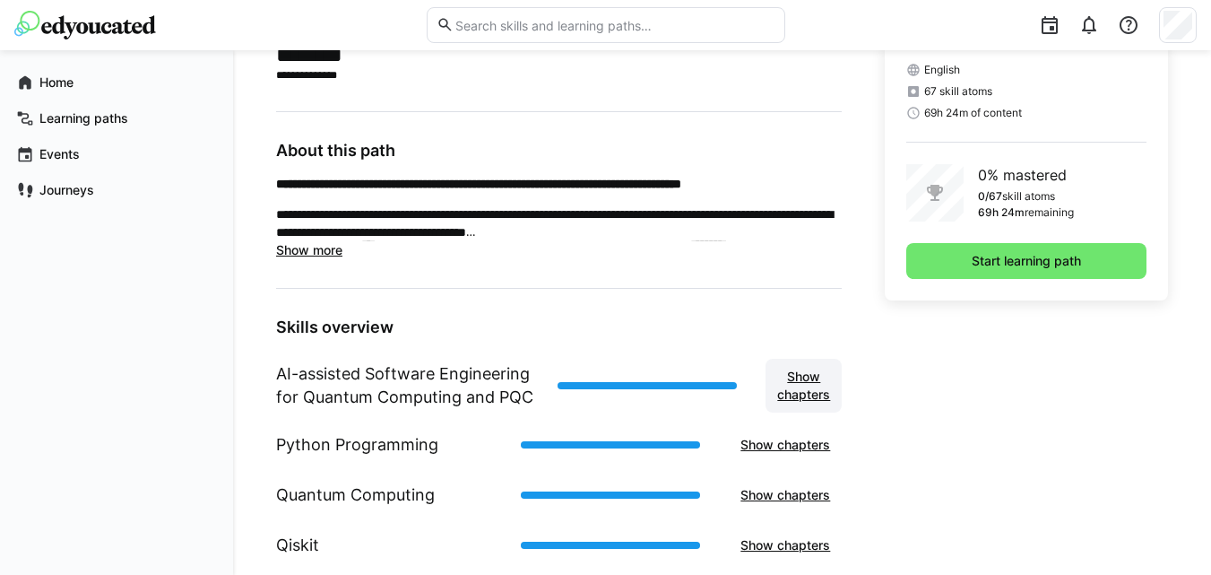
click at [829, 379] on span "Show chapters" at bounding box center [804, 386] width 58 height 36
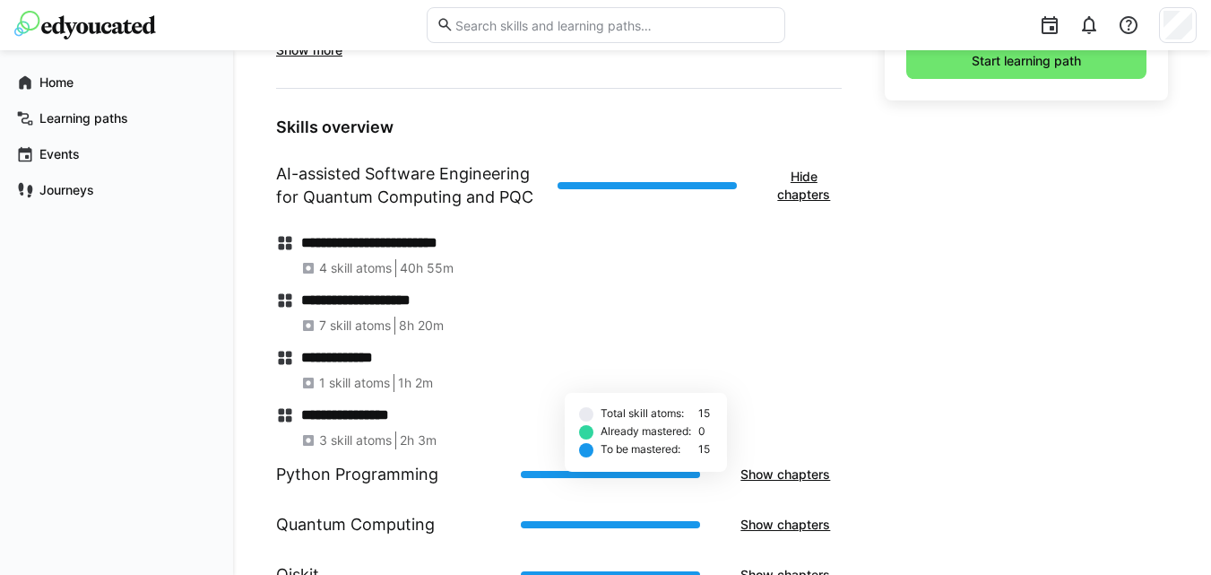
scroll to position [655, 0]
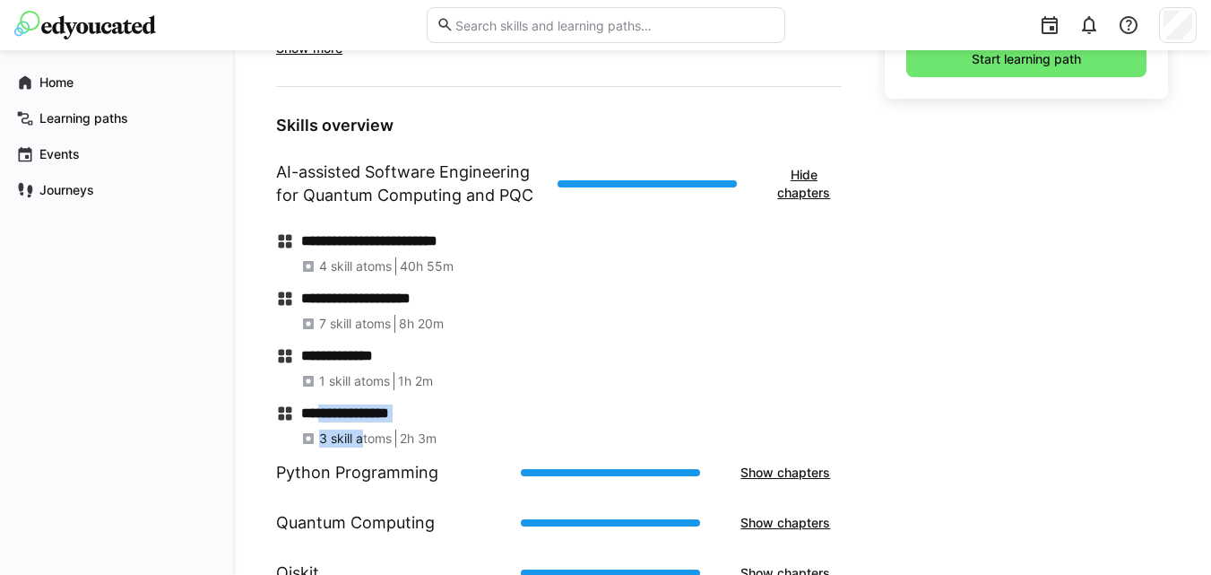
drag, startPoint x: 360, startPoint y: 422, endPoint x: 327, endPoint y: 415, distance: 33.9
click at [327, 415] on div "**********" at bounding box center [571, 425] width 541 height 43
click at [327, 415] on h4 "**********" at bounding box center [571, 413] width 541 height 18
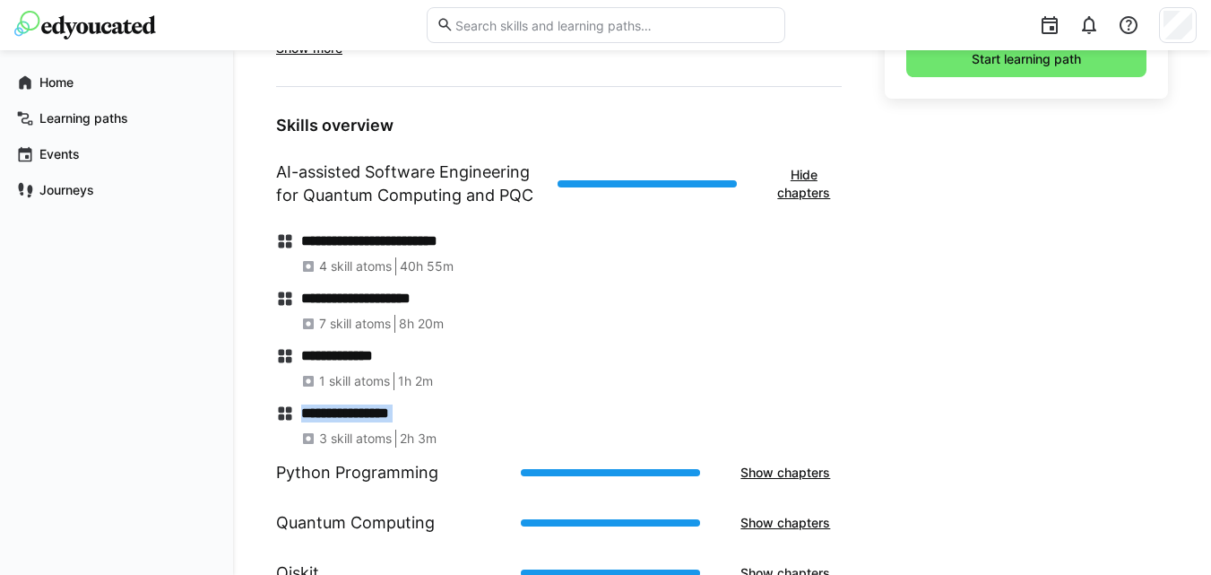
click at [327, 415] on h4 "**********" at bounding box center [571, 413] width 541 height 18
click at [355, 437] on span "3 skill atoms" at bounding box center [355, 438] width 73 height 18
click at [346, 239] on h4 "**********" at bounding box center [571, 241] width 541 height 18
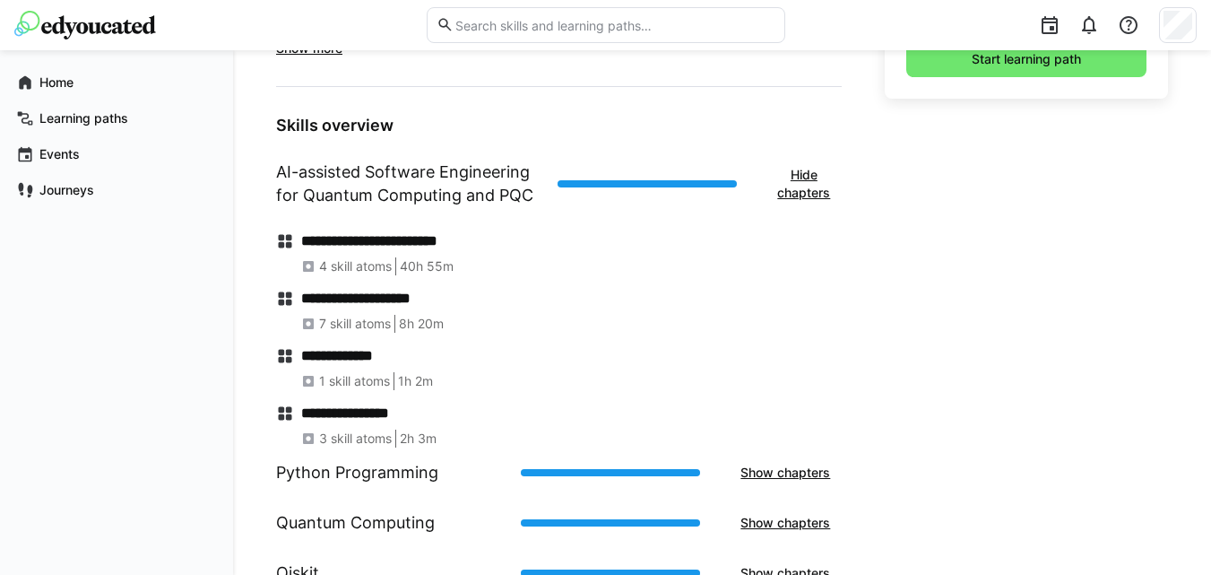
click at [346, 239] on h4 "**********" at bounding box center [571, 241] width 541 height 18
click at [285, 241] on eds-icon at bounding box center [285, 241] width 18 height 18
click at [443, 177] on h1 "AI-assisted Software Engineering for Quantum Computing and PQC" at bounding box center [409, 183] width 267 height 47
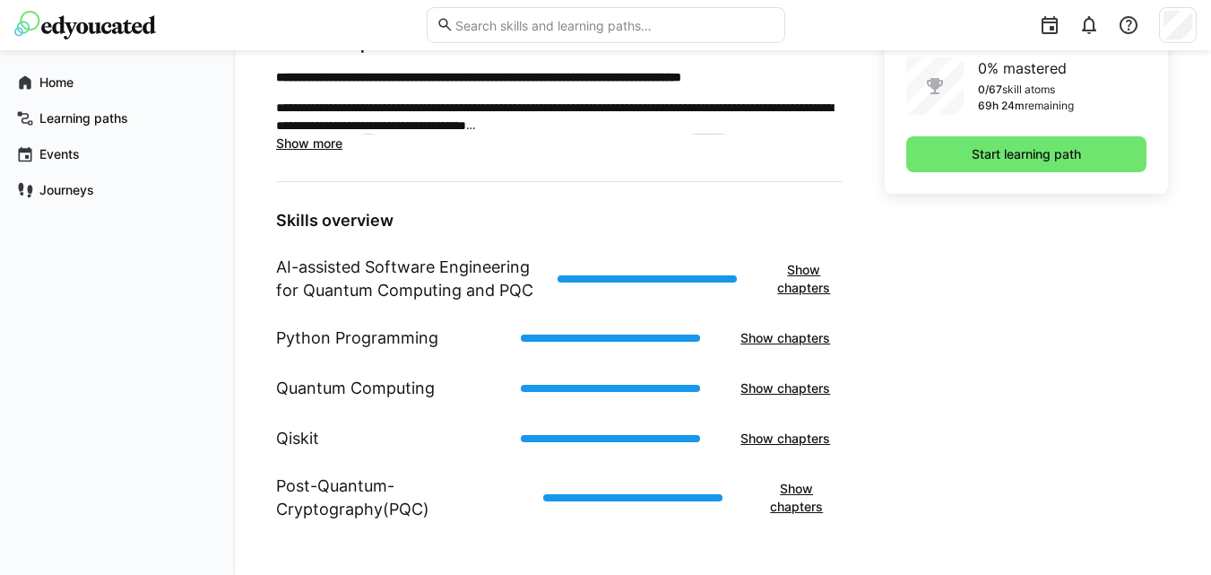
scroll to position [560, 0]
click at [425, 276] on h1 "AI-assisted Software Engineering for Quantum Computing and PQC" at bounding box center [409, 279] width 267 height 47
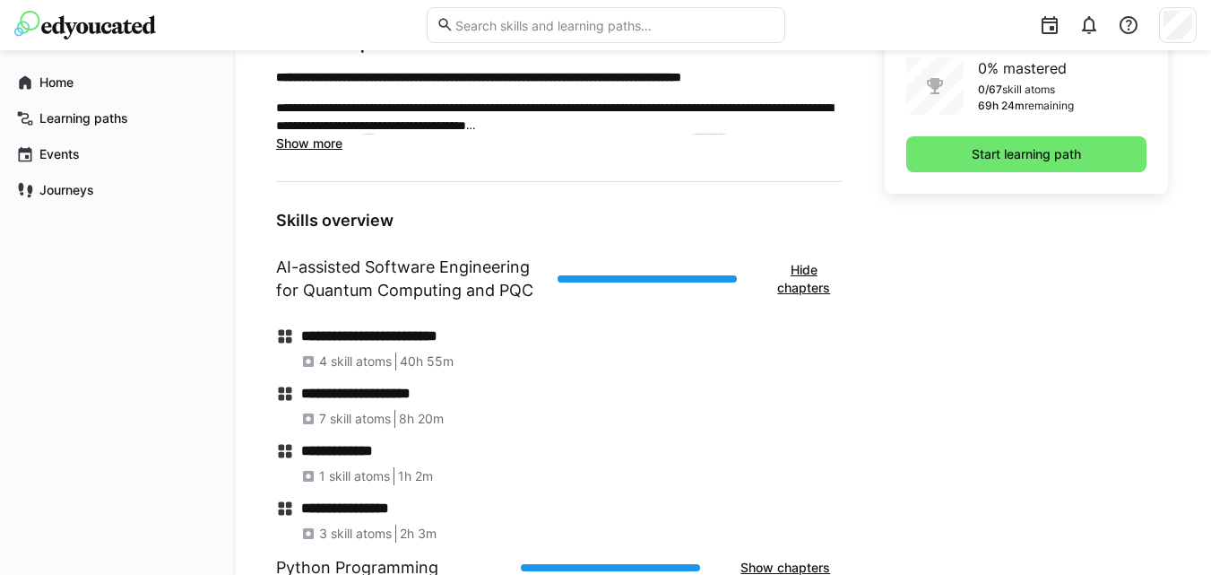
scroll to position [655, 0]
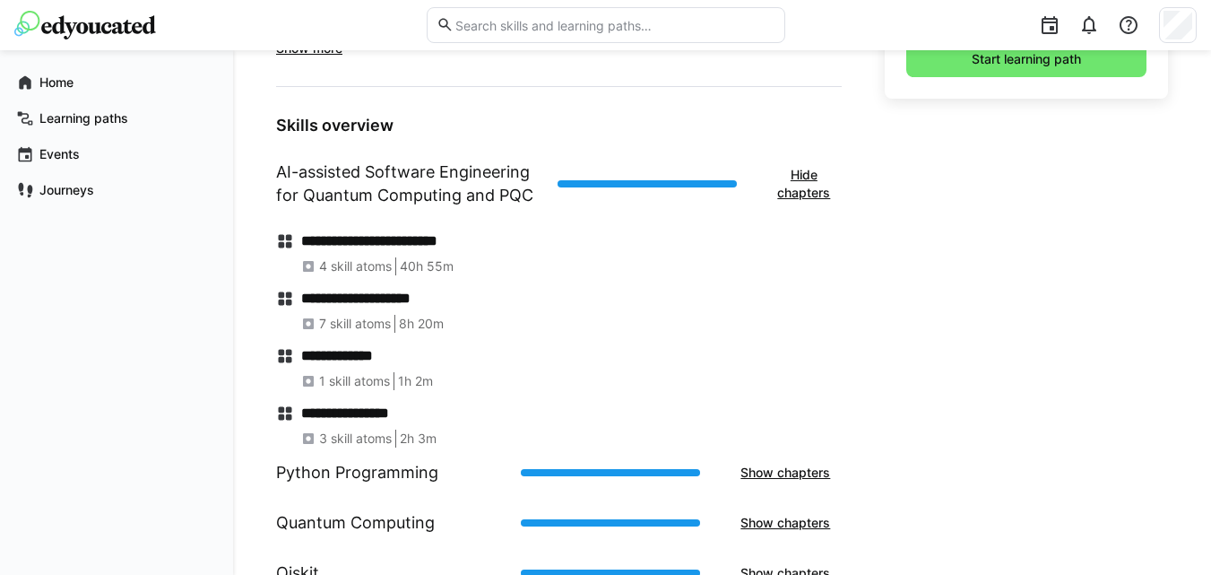
click at [422, 247] on h4 "**********" at bounding box center [571, 241] width 541 height 18
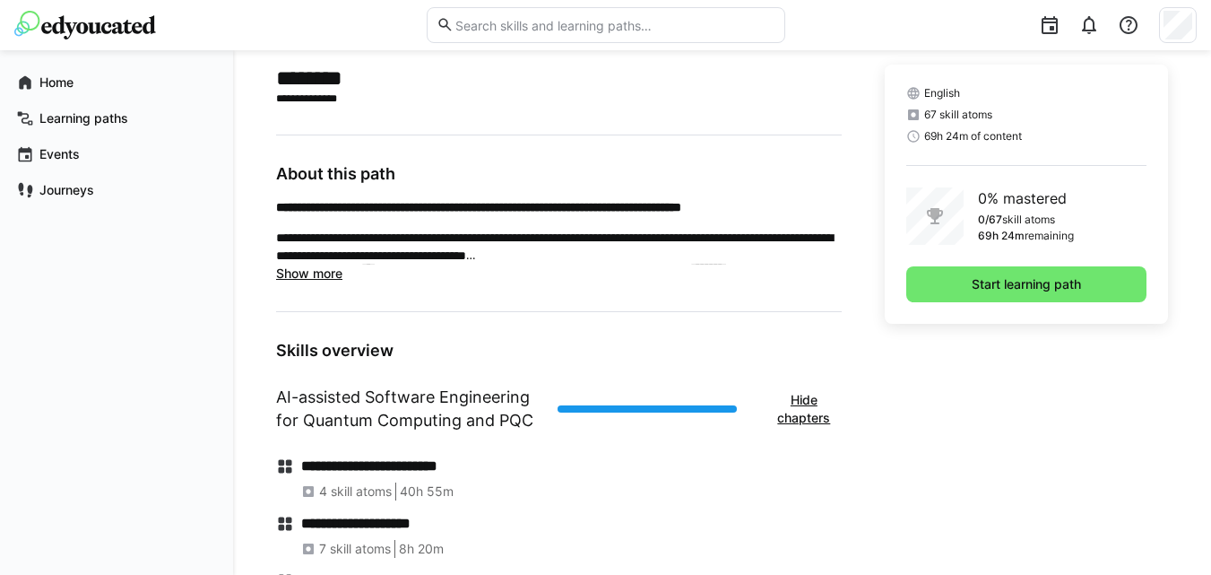
scroll to position [406, 0]
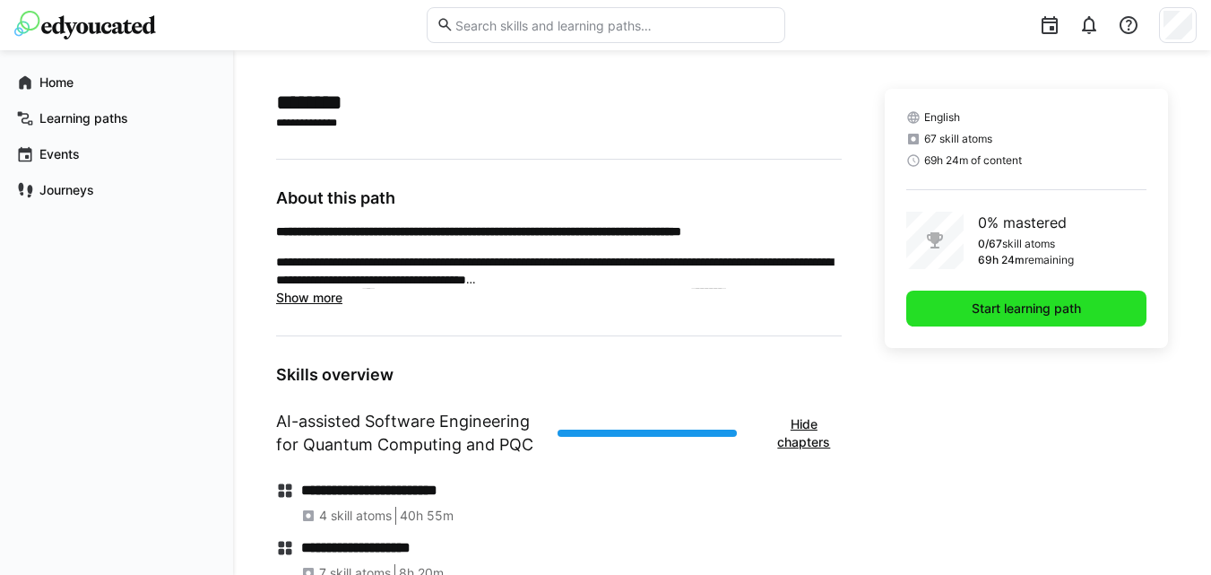
click at [976, 311] on span "Start learning path" at bounding box center [1026, 308] width 115 height 18
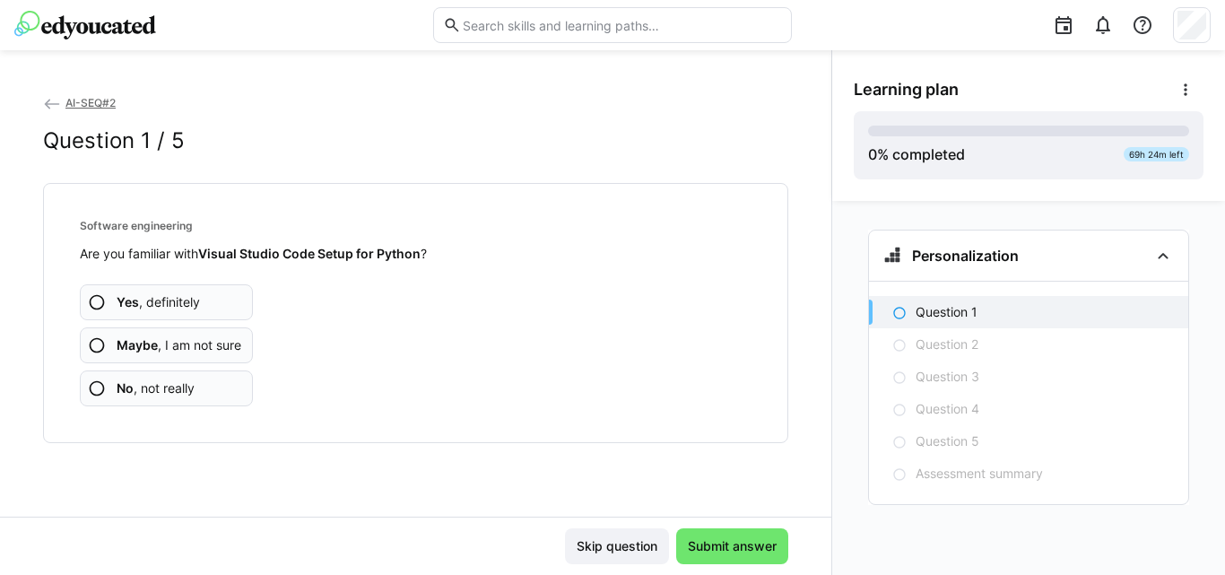
click at [167, 306] on span "Yes , definitely" at bounding box center [158, 302] width 83 height 18
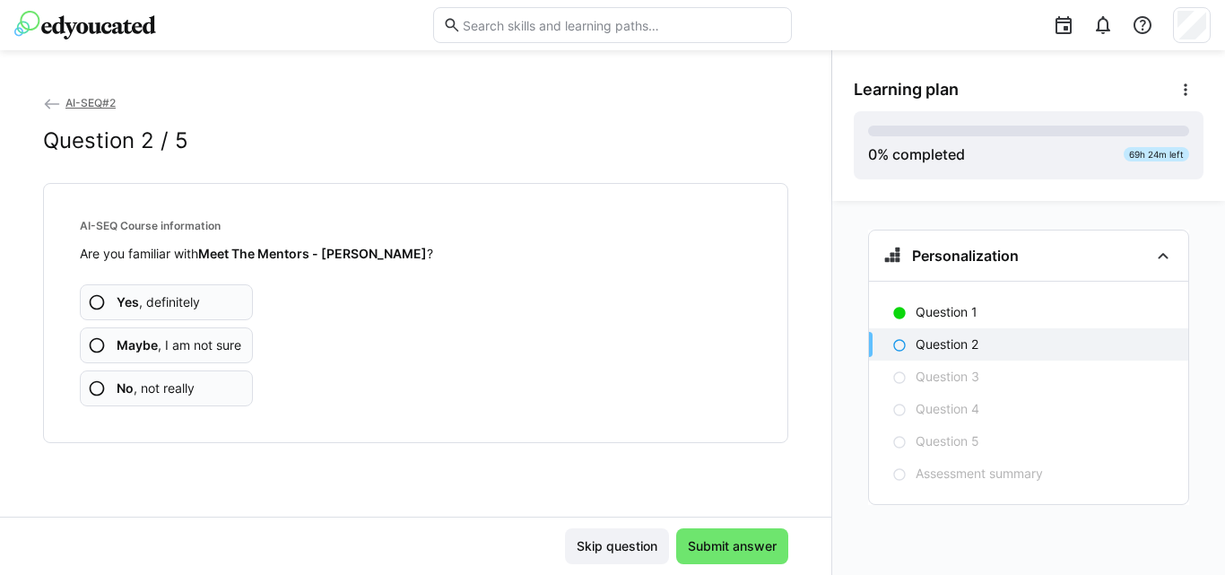
click at [178, 302] on span "Yes , definitely" at bounding box center [158, 302] width 83 height 18
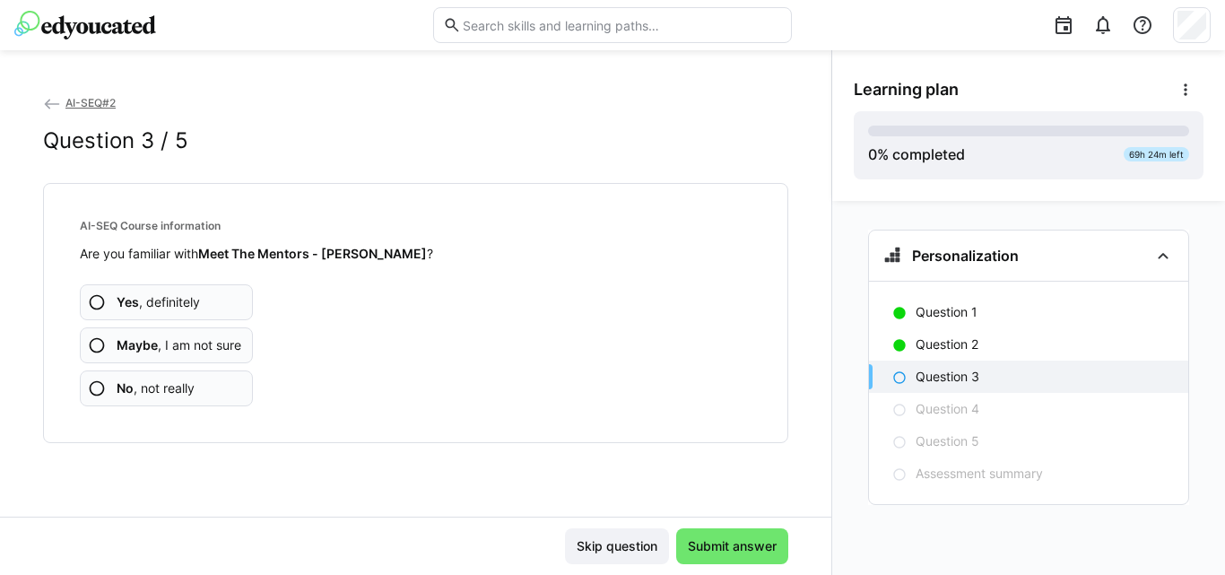
click at [160, 343] on span "Maybe , I am not sure" at bounding box center [179, 345] width 125 height 18
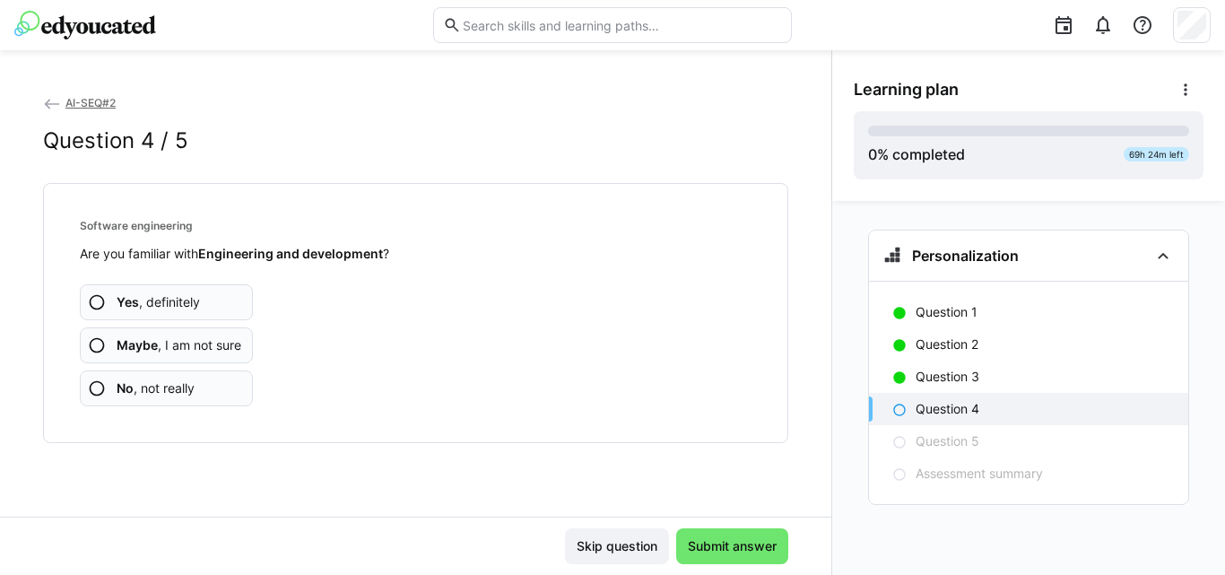
click at [184, 301] on span "Yes , definitely" at bounding box center [158, 302] width 83 height 18
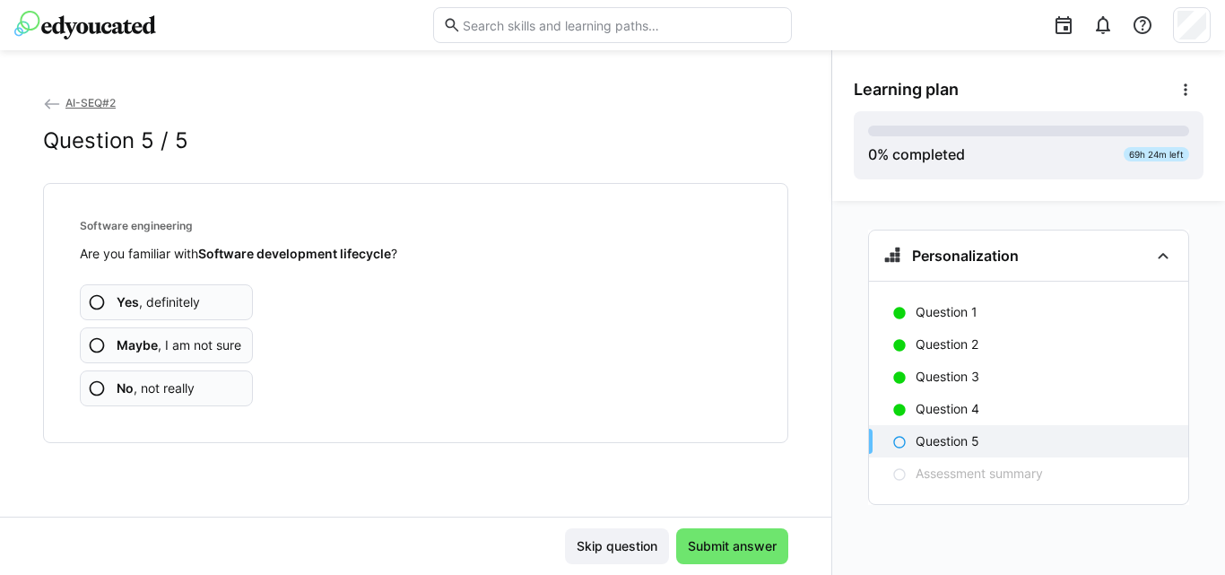
click at [190, 302] on span "Yes , definitely" at bounding box center [158, 302] width 83 height 18
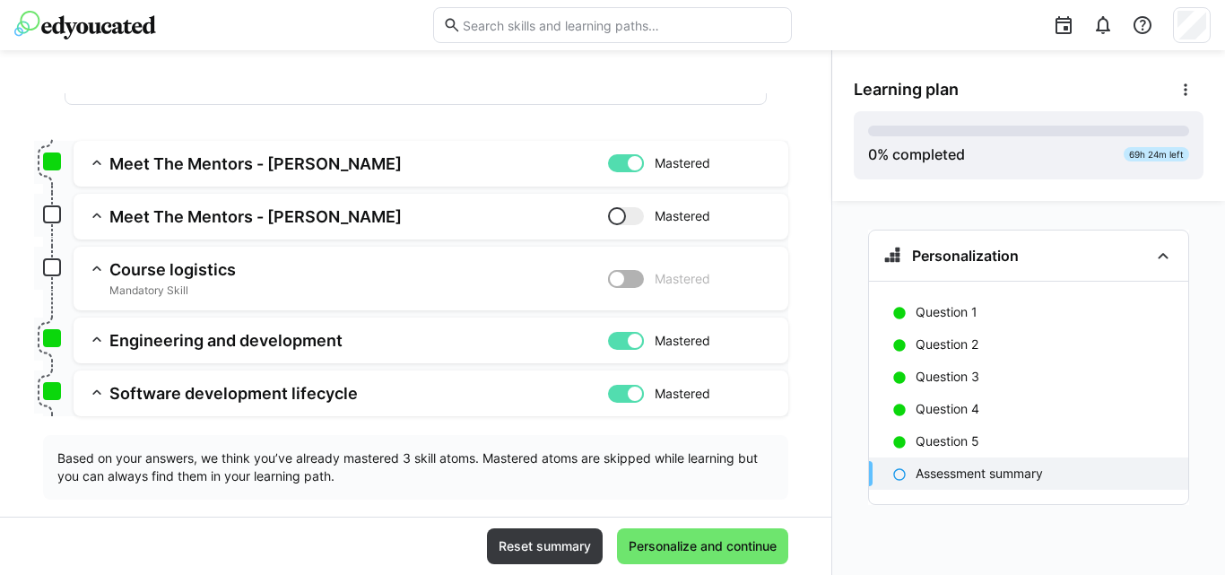
scroll to position [228, 0]
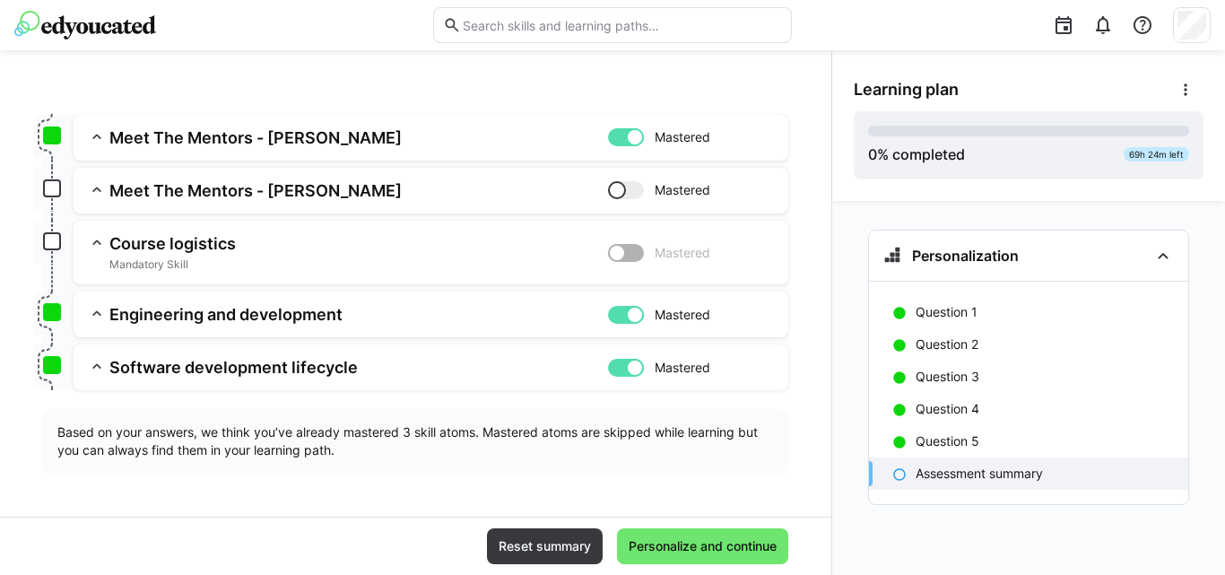
click at [148, 250] on h3 "Course logistics" at bounding box center [358, 243] width 499 height 21
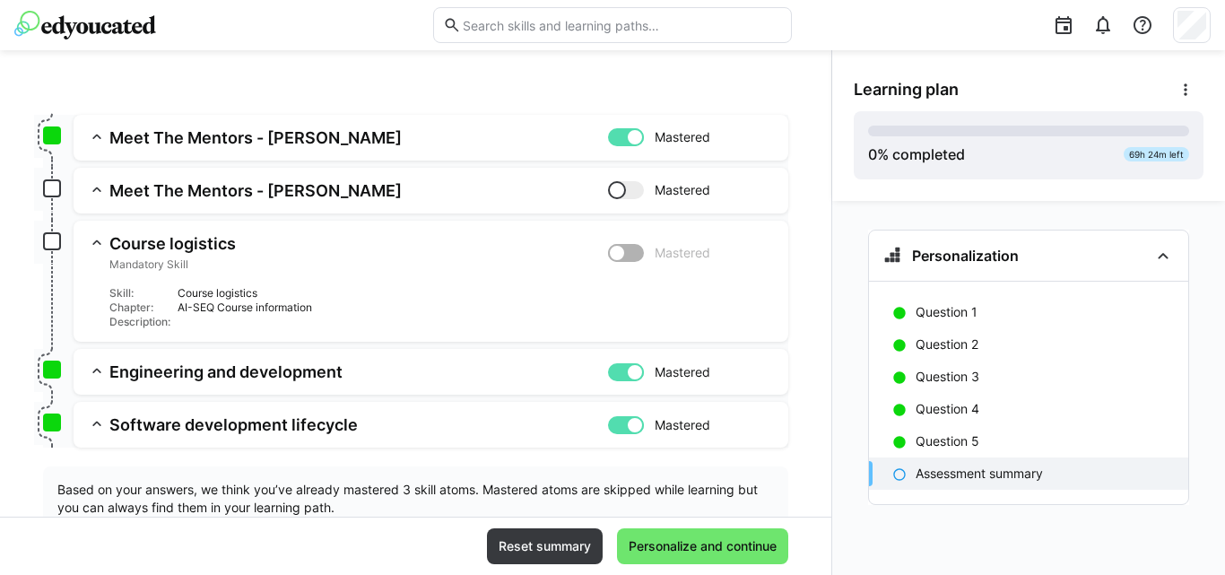
click at [188, 296] on div "Course logistics" at bounding box center [476, 293] width 596 height 14
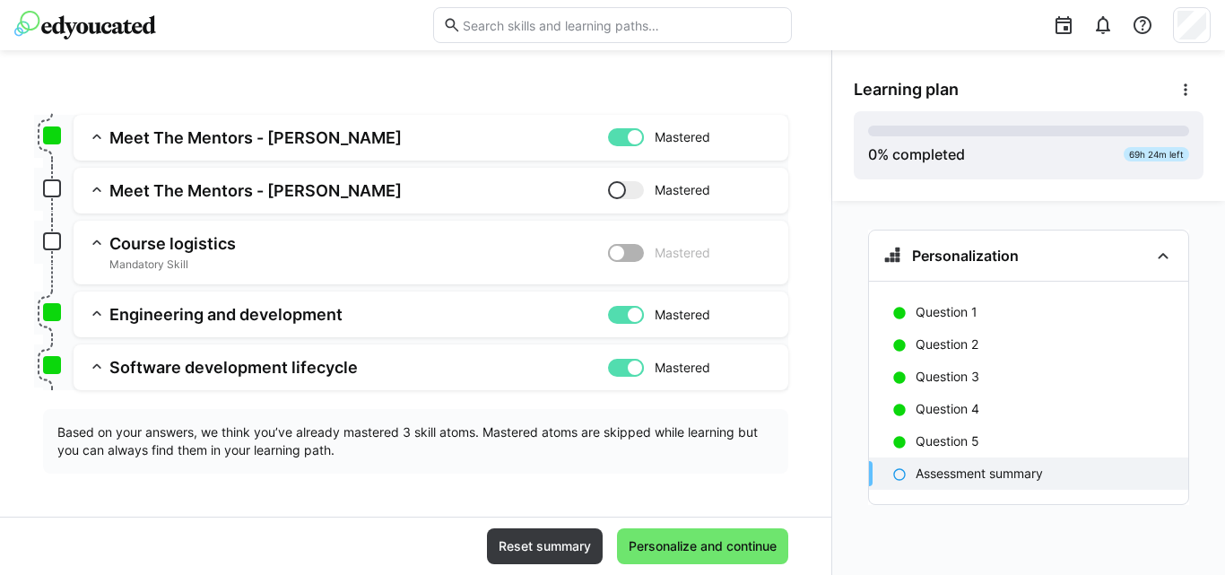
click at [189, 310] on h3 "Engineering and development" at bounding box center [358, 314] width 499 height 21
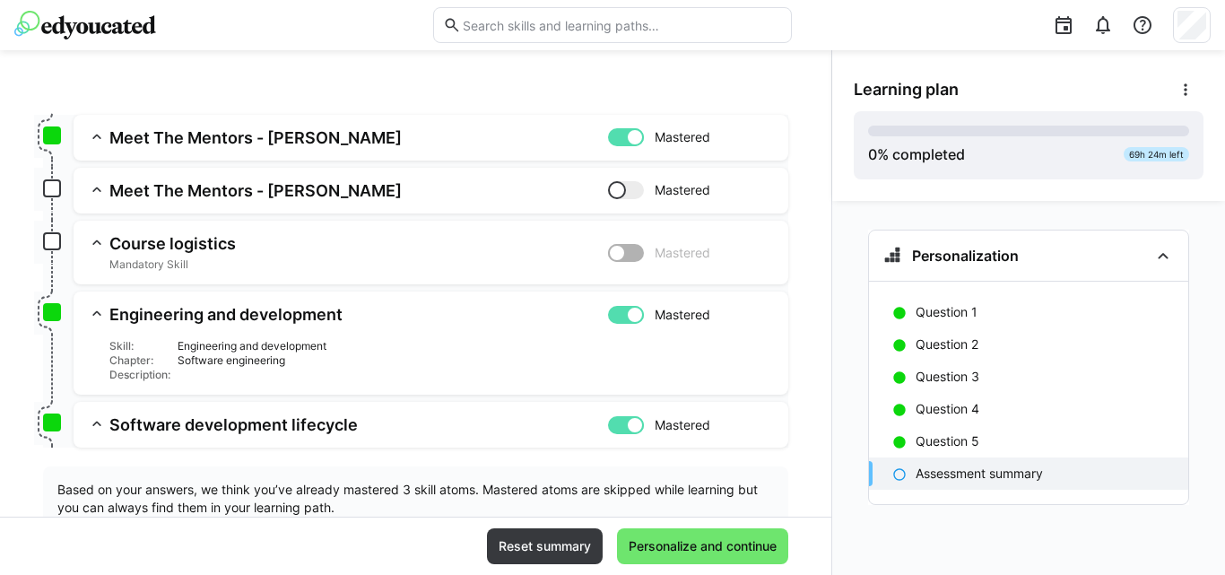
click at [189, 310] on h3 "Engineering and development" at bounding box center [358, 314] width 499 height 21
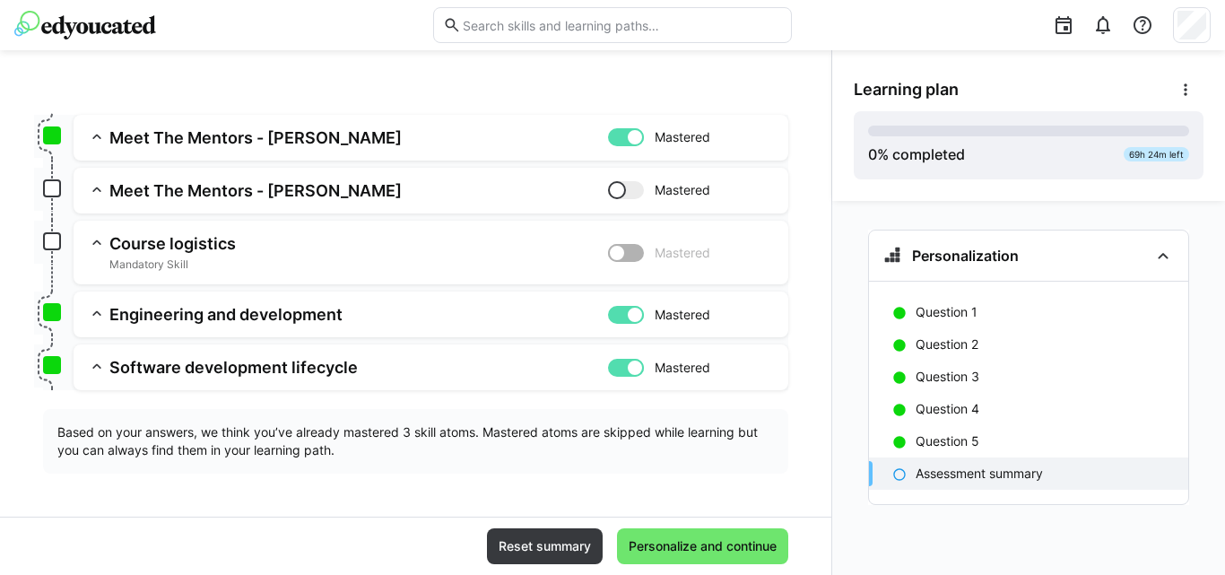
click at [98, 239] on eds-icon at bounding box center [97, 242] width 18 height 18
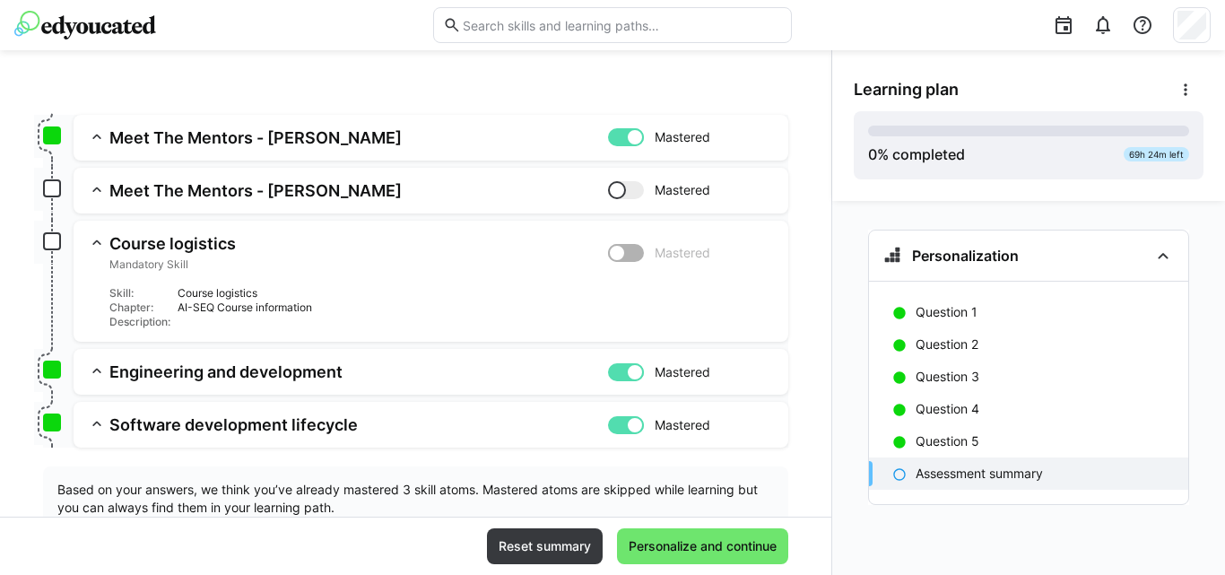
click at [134, 239] on h3 "Course logistics" at bounding box center [358, 243] width 499 height 21
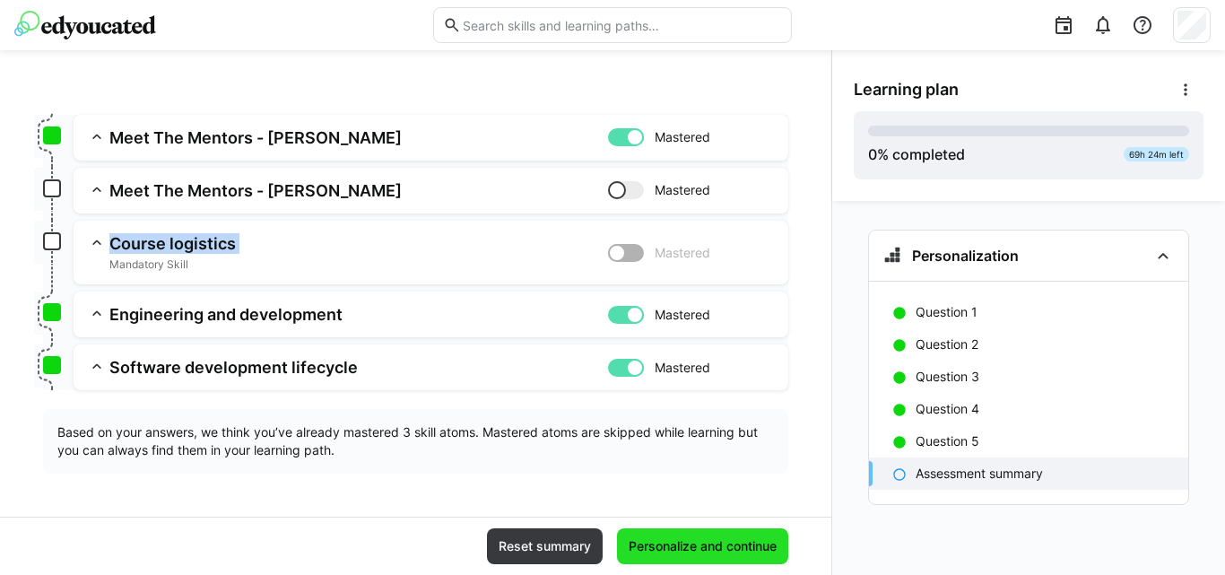
click at [669, 544] on span "Personalize and continue" at bounding box center [702, 546] width 153 height 18
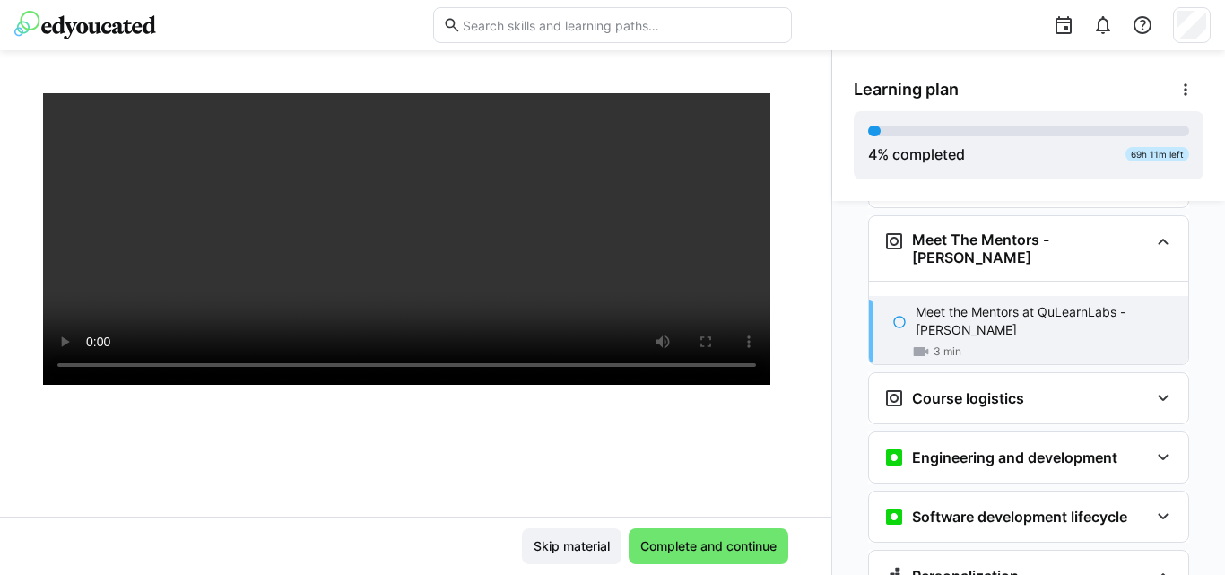
scroll to position [105, 0]
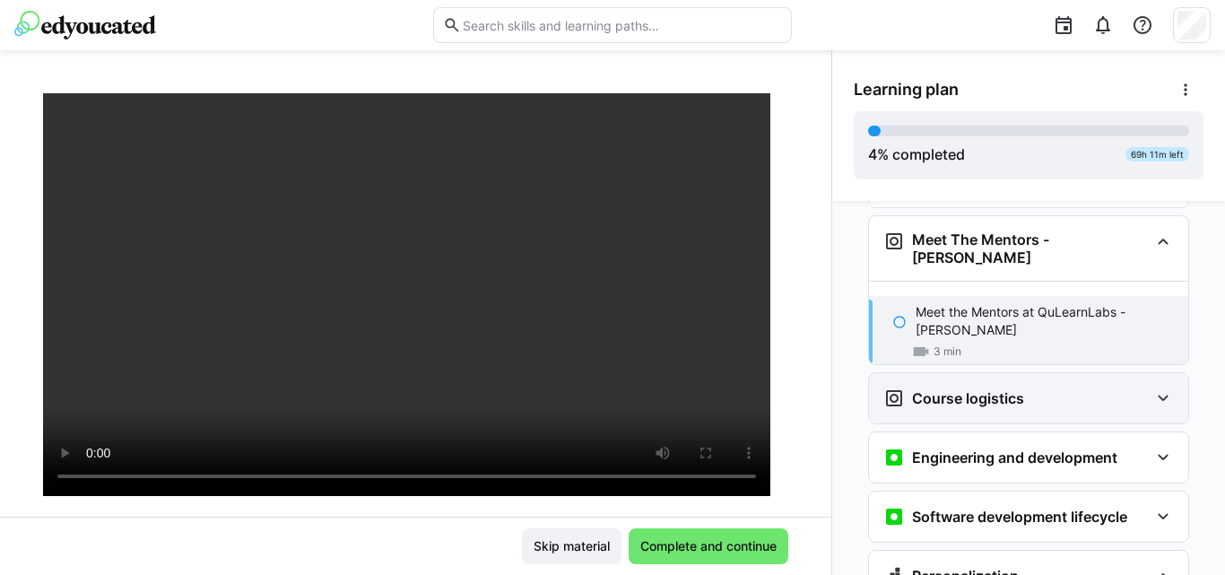
click at [965, 389] on h3 "Course logistics" at bounding box center [968, 398] width 112 height 18
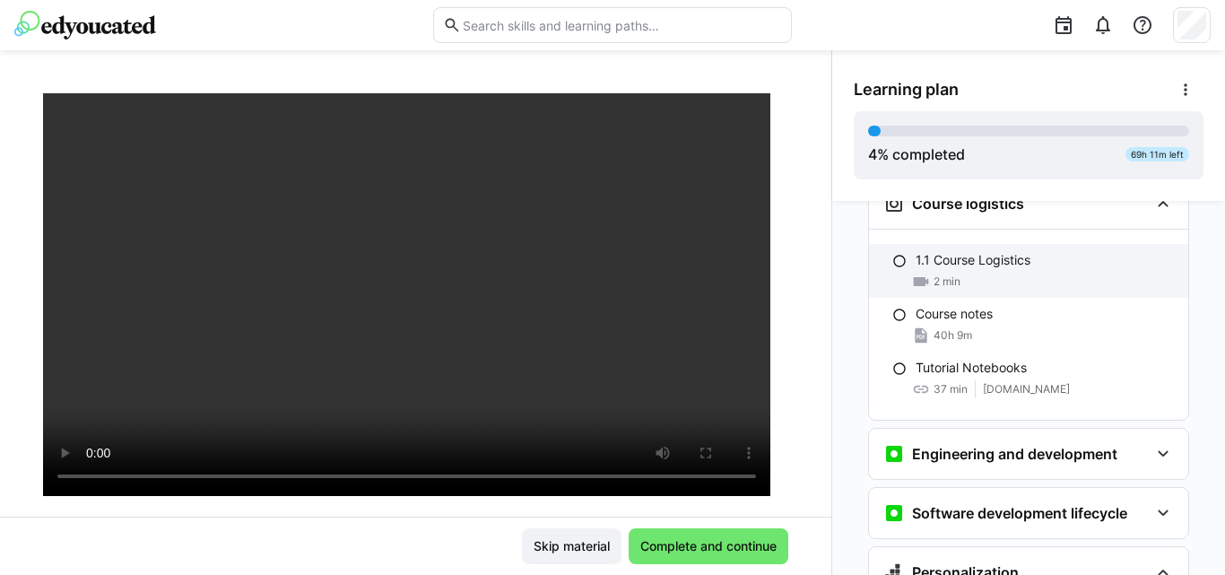
scroll to position [350, 0]
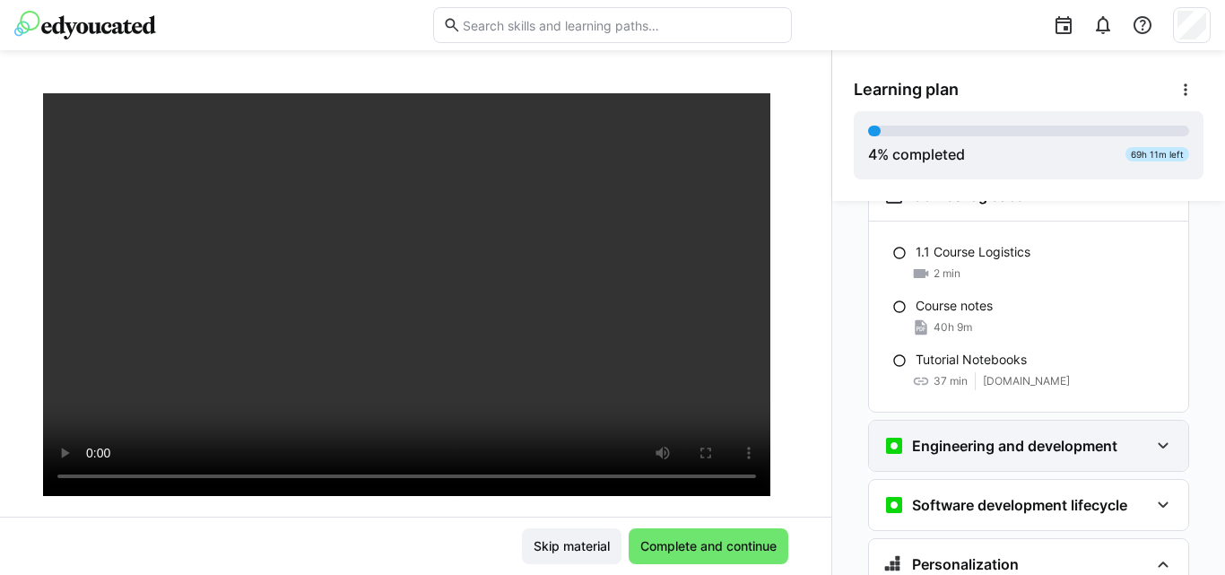
click at [992, 437] on h3 "Engineering and development" at bounding box center [1014, 446] width 205 height 18
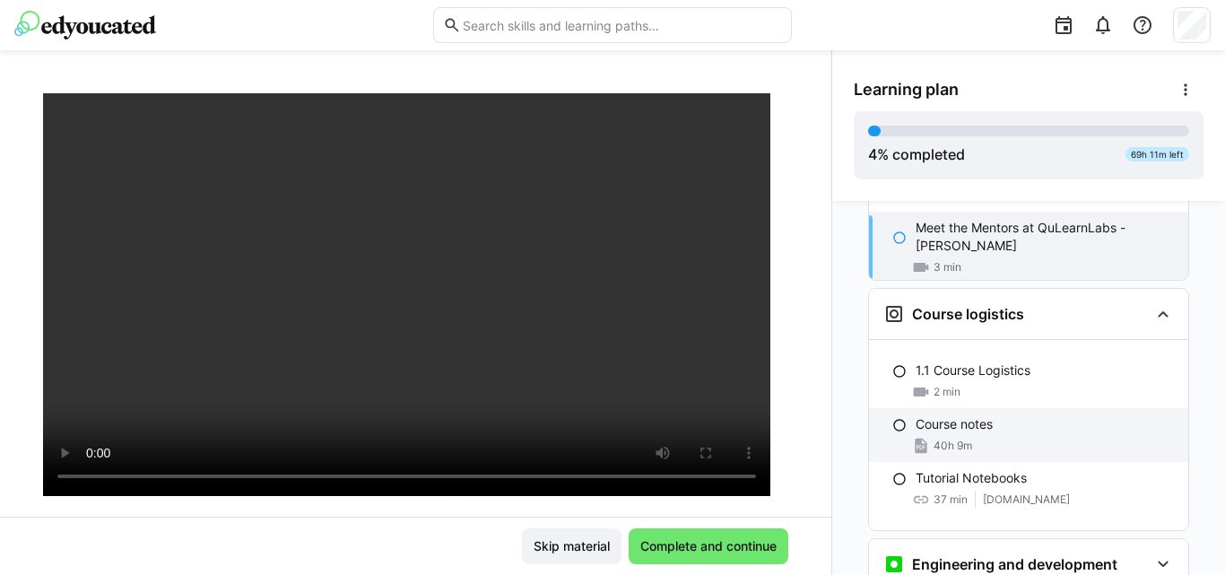
scroll to position [203, 0]
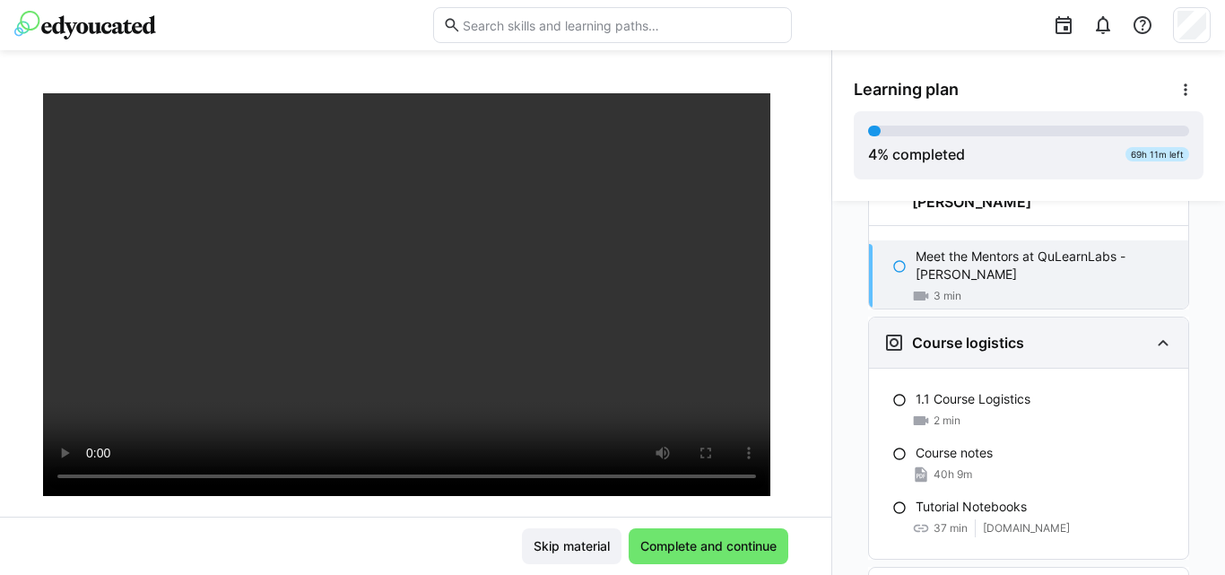
click at [1042, 317] on div "Course logistics" at bounding box center [1028, 342] width 319 height 50
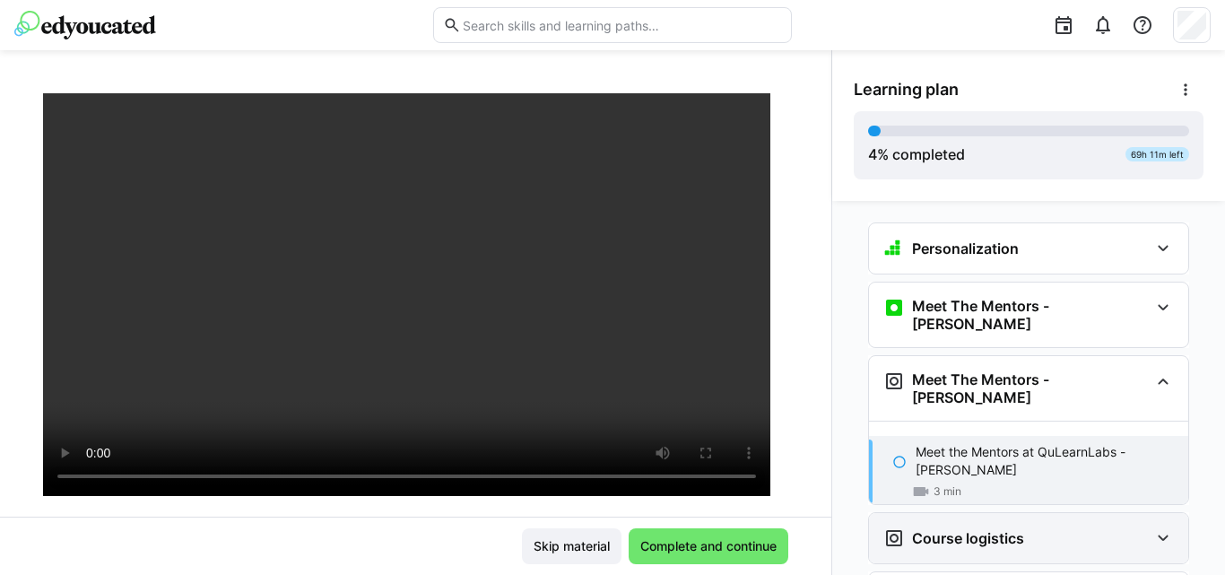
scroll to position [1, 0]
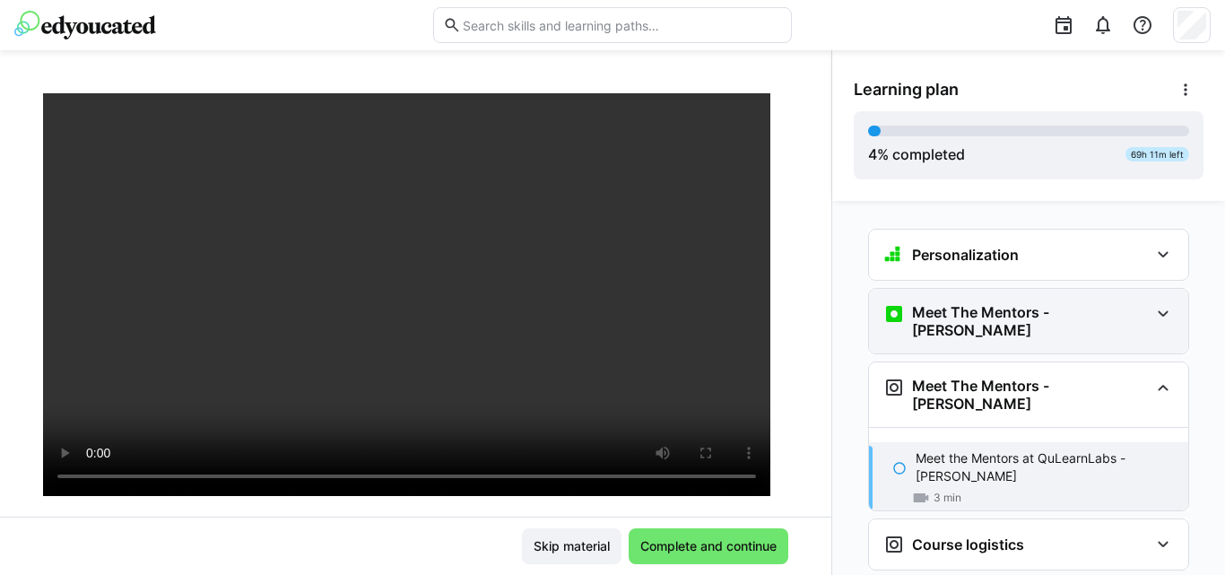
click at [1051, 315] on h3 "Meet The Mentors - [PERSON_NAME]" at bounding box center [1030, 321] width 237 height 36
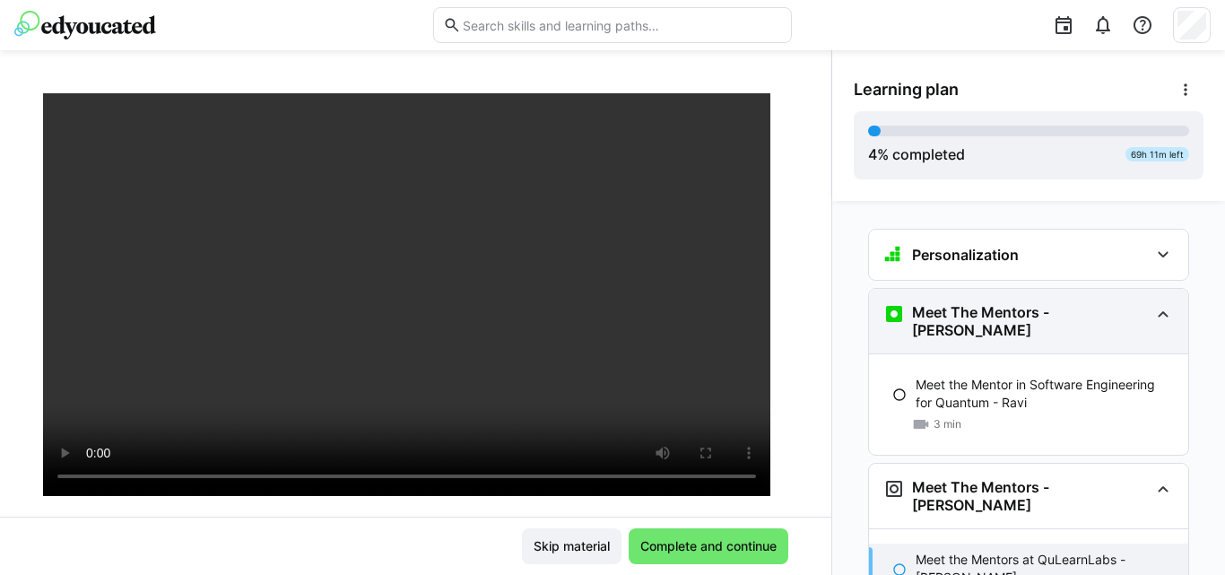
click at [1051, 315] on h3 "Meet The Mentors - [PERSON_NAME]" at bounding box center [1030, 321] width 237 height 36
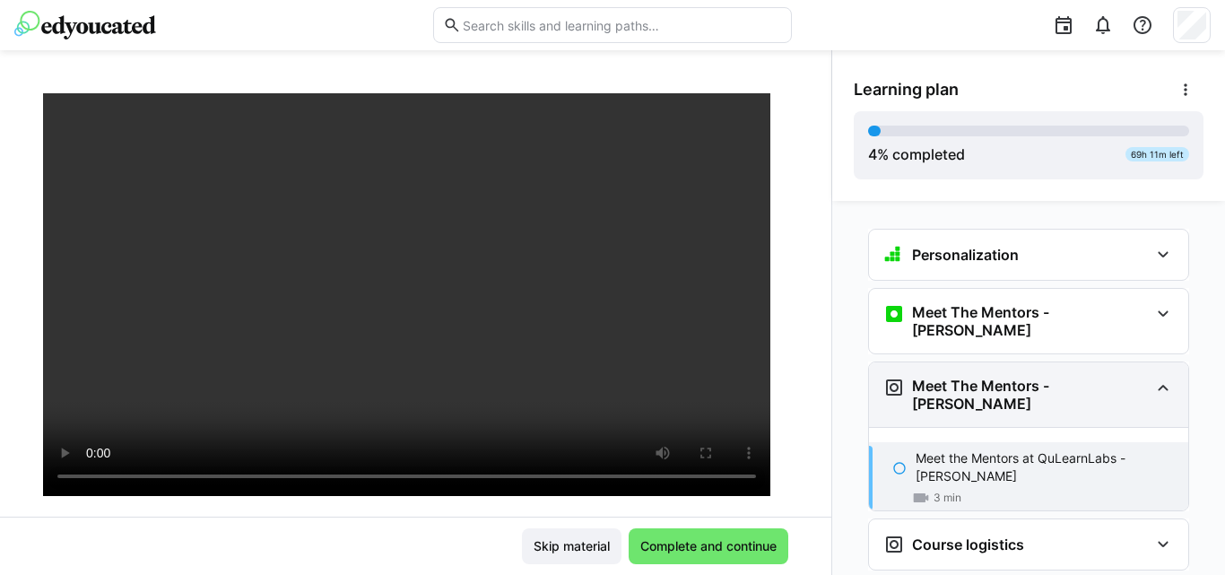
click at [1088, 380] on h3 "Meet The Mentors - [PERSON_NAME]" at bounding box center [1030, 395] width 237 height 36
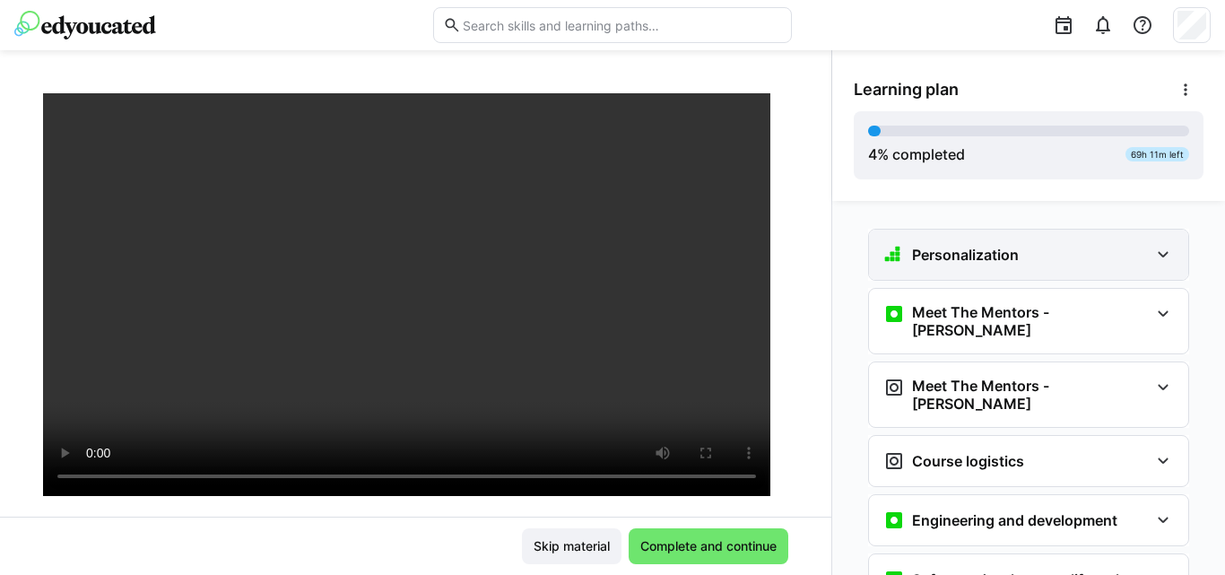
click at [1094, 271] on div "Personalization" at bounding box center [1028, 255] width 319 height 50
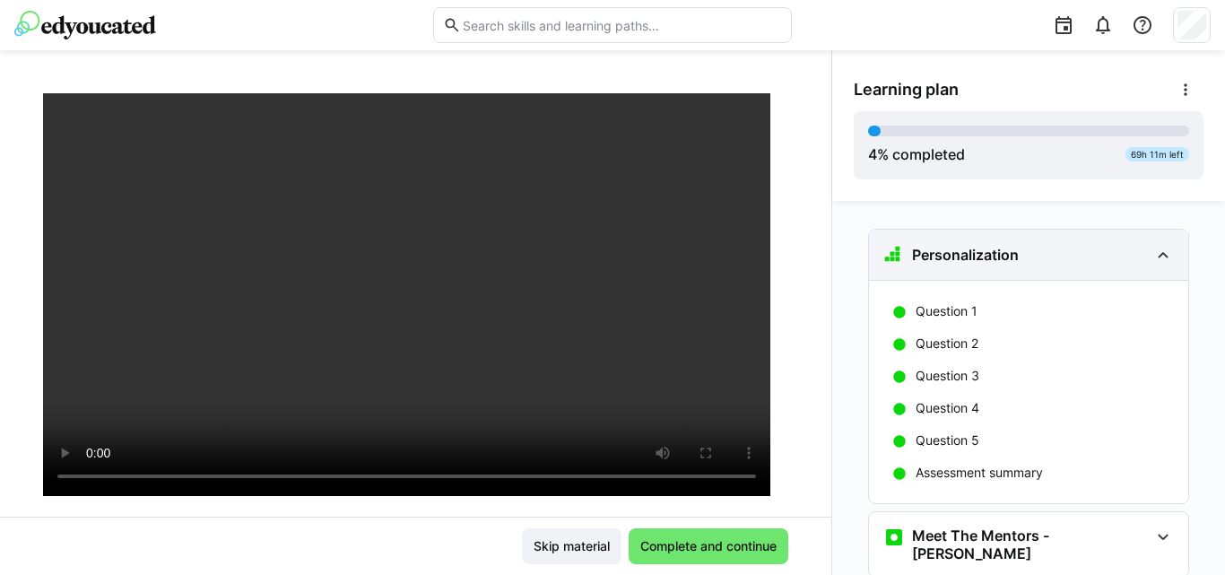
click at [1094, 271] on div "Personalization" at bounding box center [1028, 255] width 319 height 50
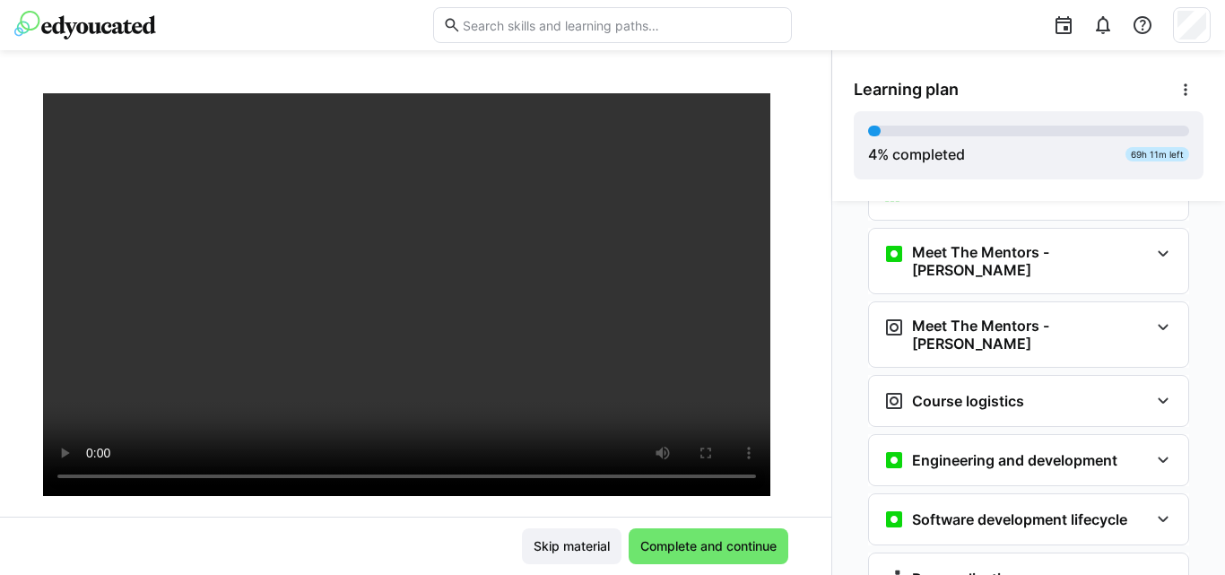
scroll to position [55, 0]
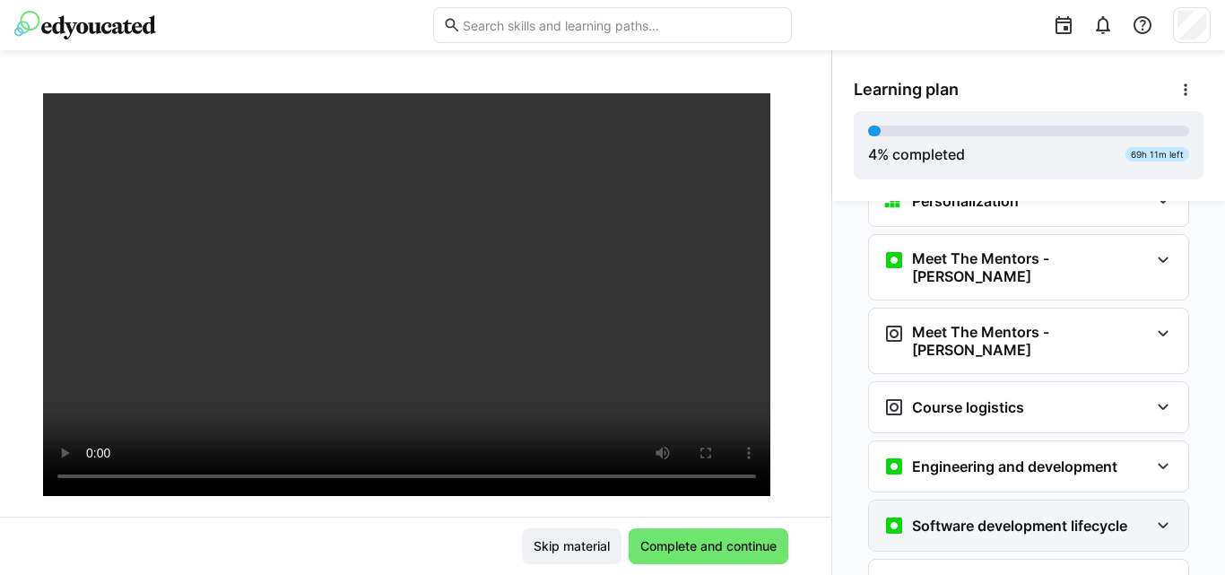
click at [1021, 516] on h3 "Software development lifecycle" at bounding box center [1019, 525] width 215 height 18
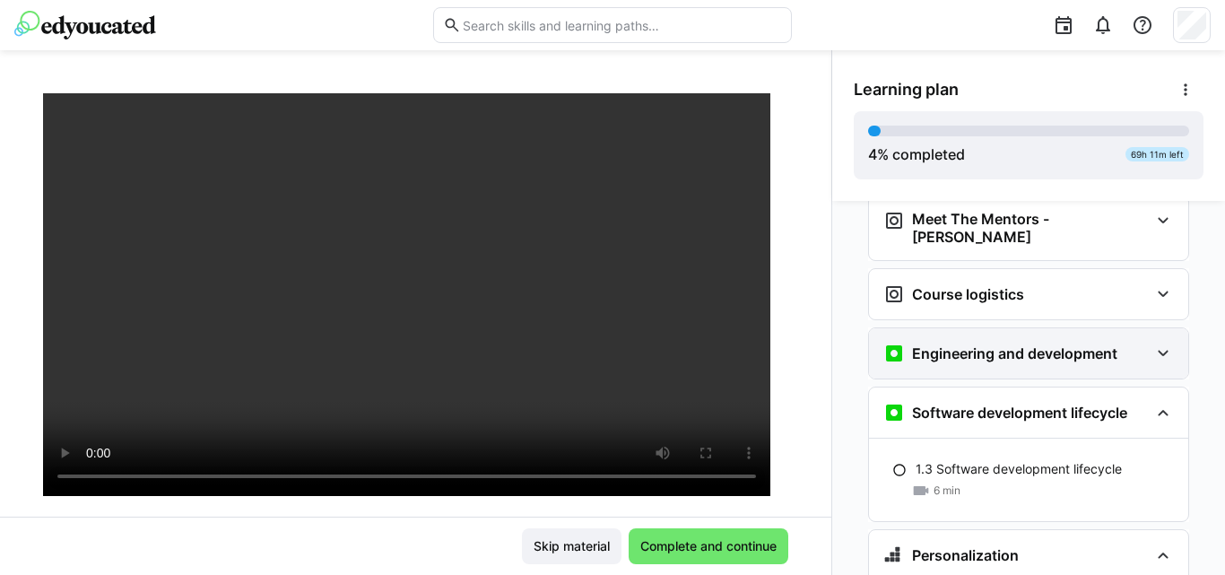
scroll to position [160, 0]
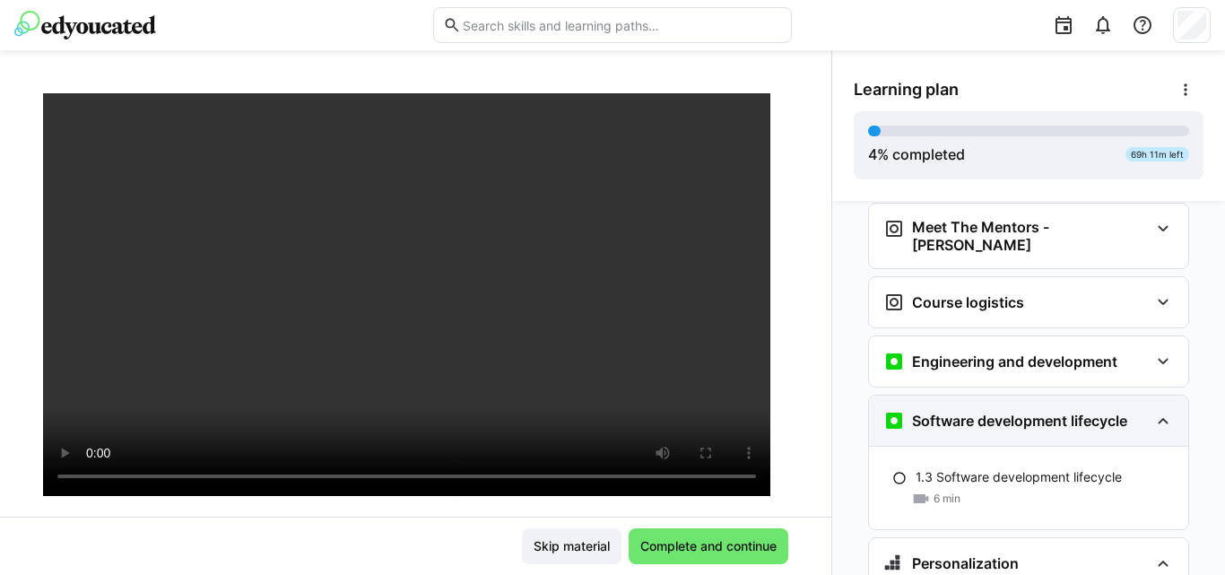
click at [1022, 406] on div "Software development lifecycle" at bounding box center [1028, 420] width 319 height 50
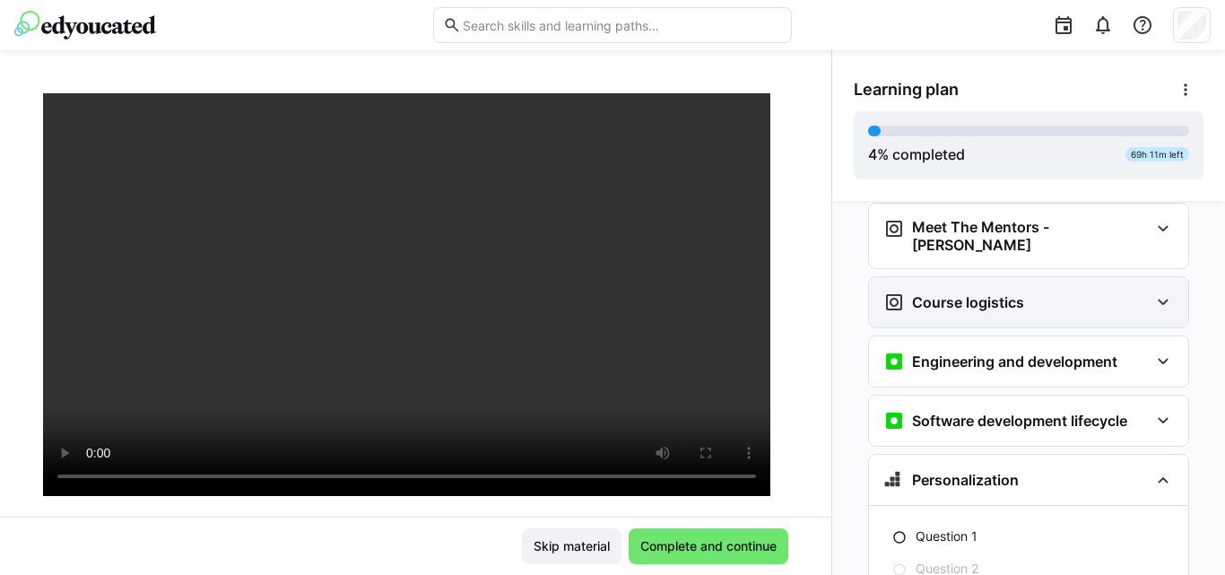
click at [1038, 291] on div "Course logistics" at bounding box center [1015, 302] width 265 height 22
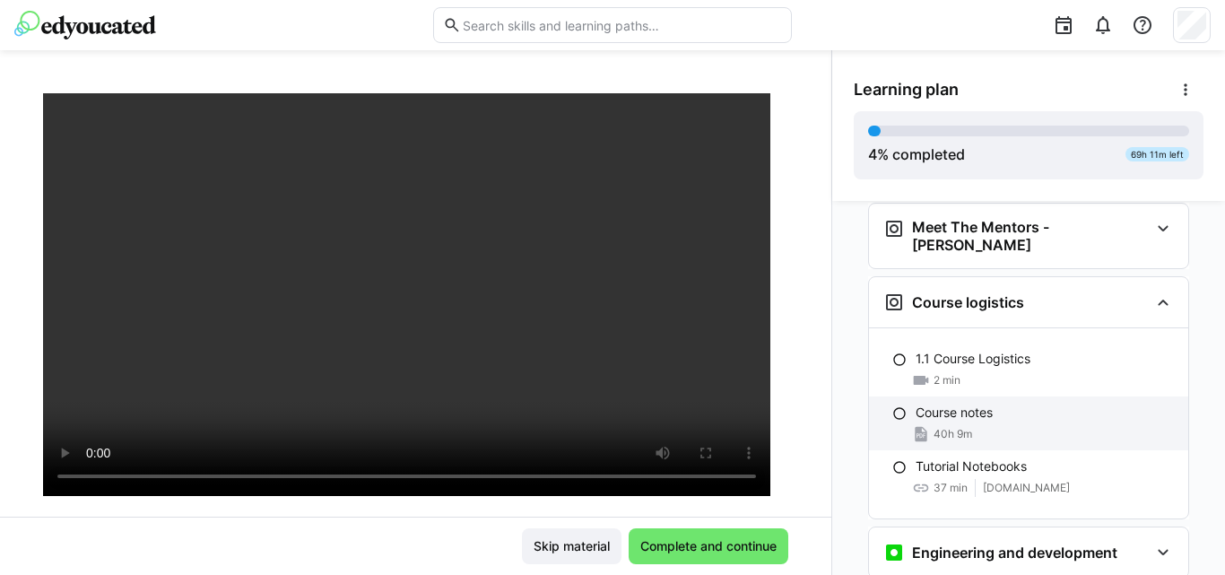
click at [977, 403] on p "Course notes" at bounding box center [953, 412] width 77 height 18
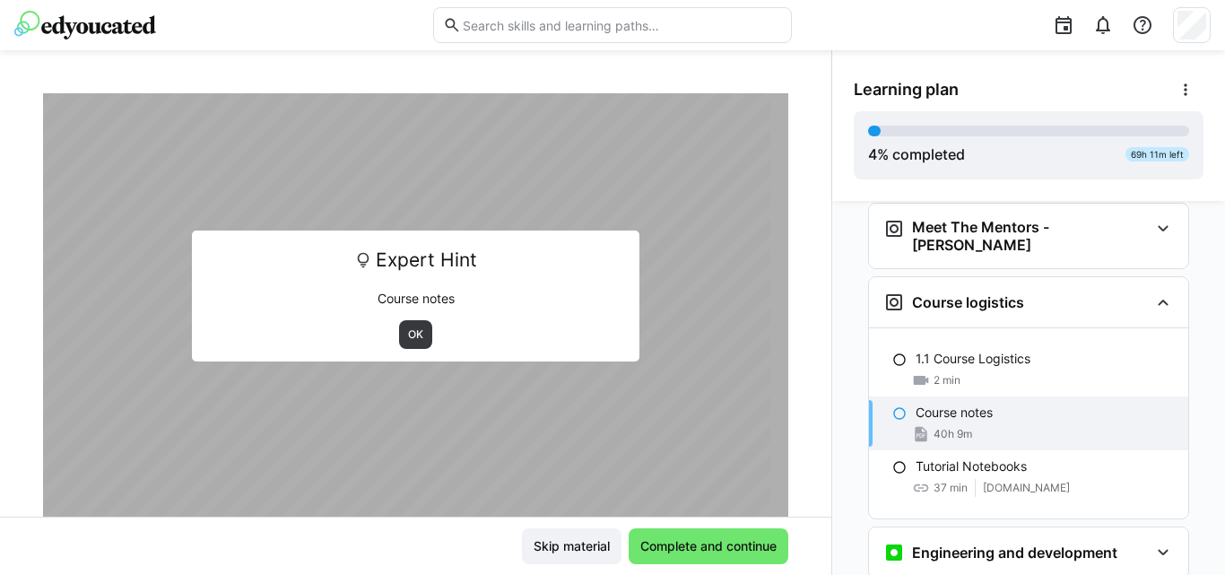
scroll to position [206, 0]
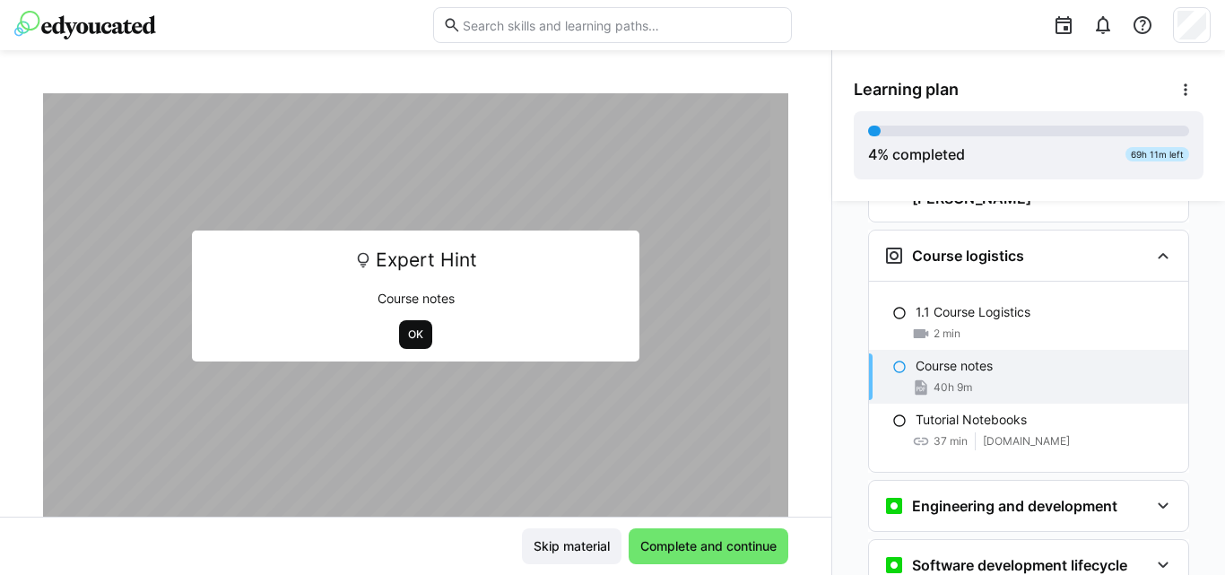
click at [406, 334] on span "OK" at bounding box center [415, 334] width 19 height 14
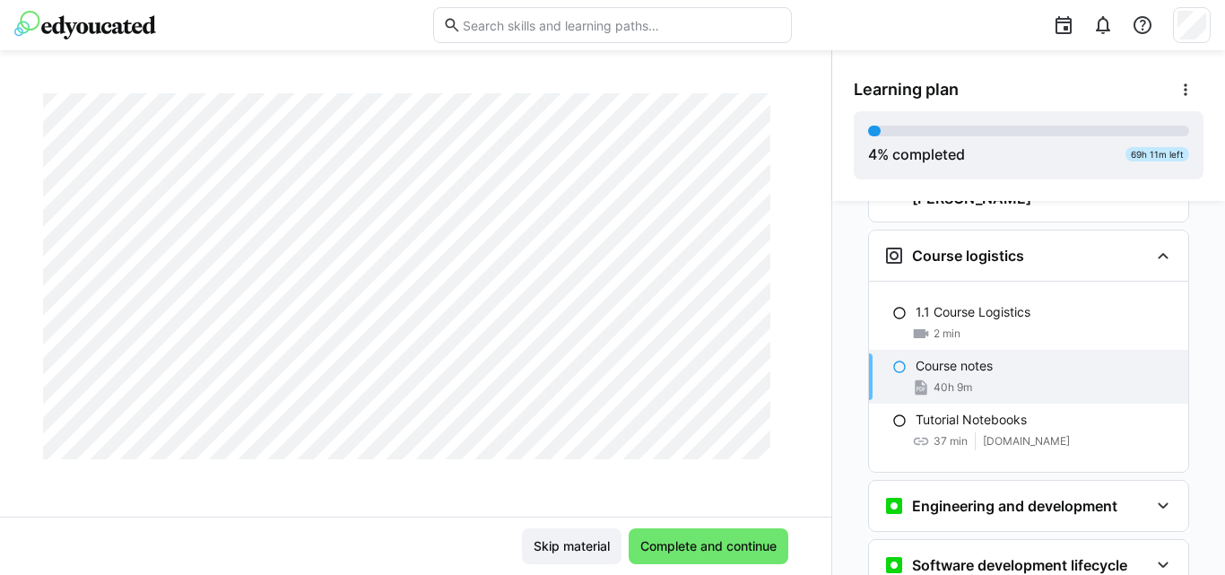
scroll to position [5713, 0]
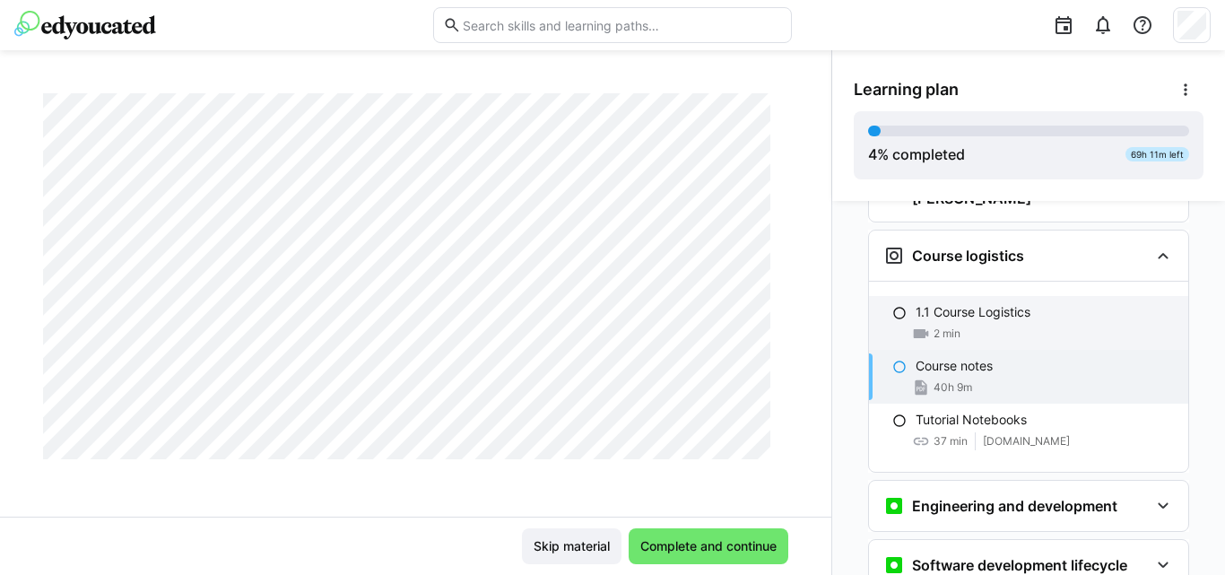
click at [941, 303] on p "1.1 Course Logistics" at bounding box center [972, 312] width 115 height 18
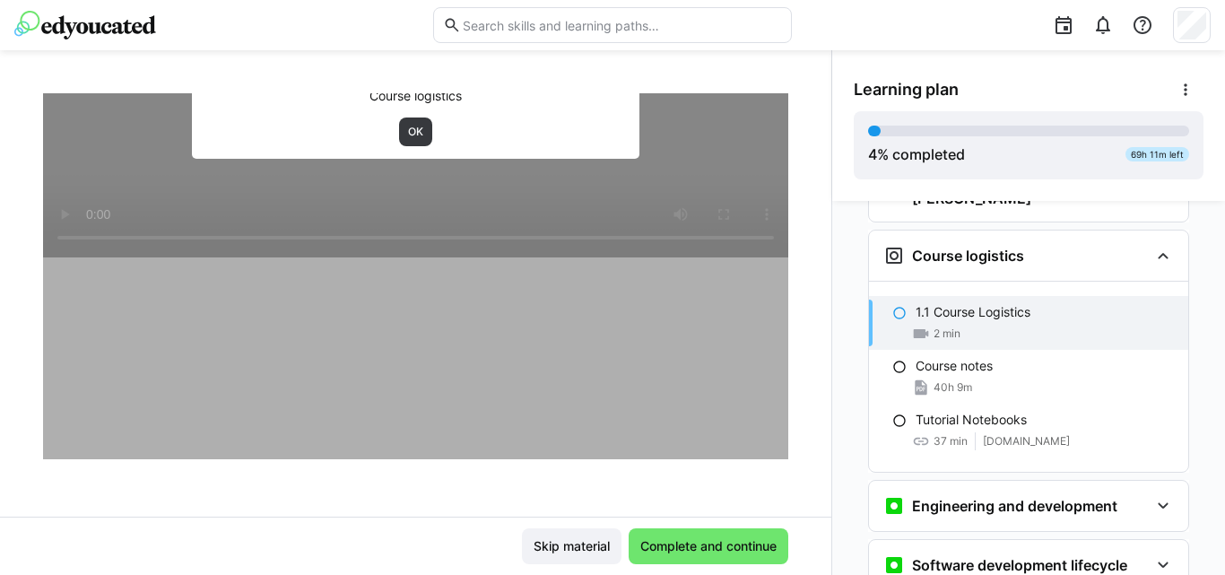
scroll to position [308, 0]
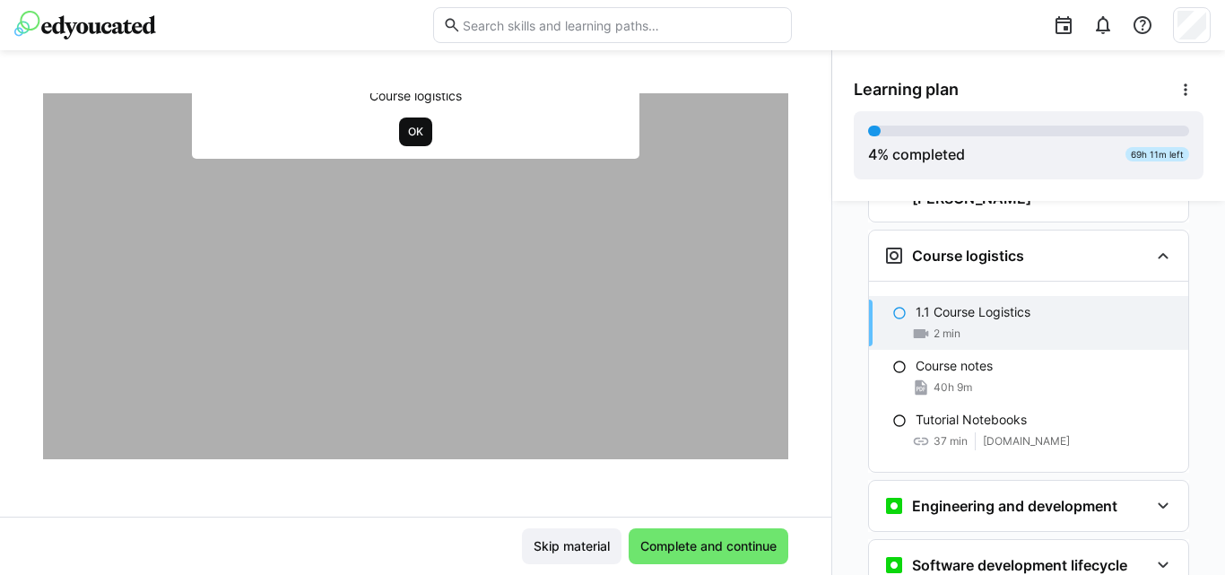
click at [411, 128] on span "OK" at bounding box center [415, 132] width 19 height 14
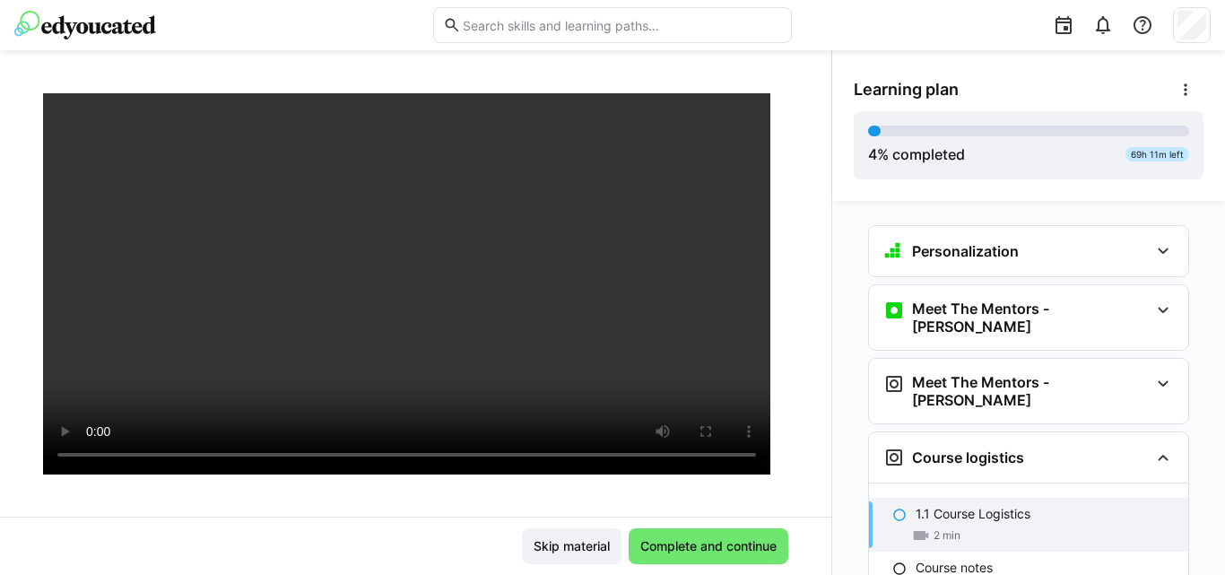
scroll to position [0, 0]
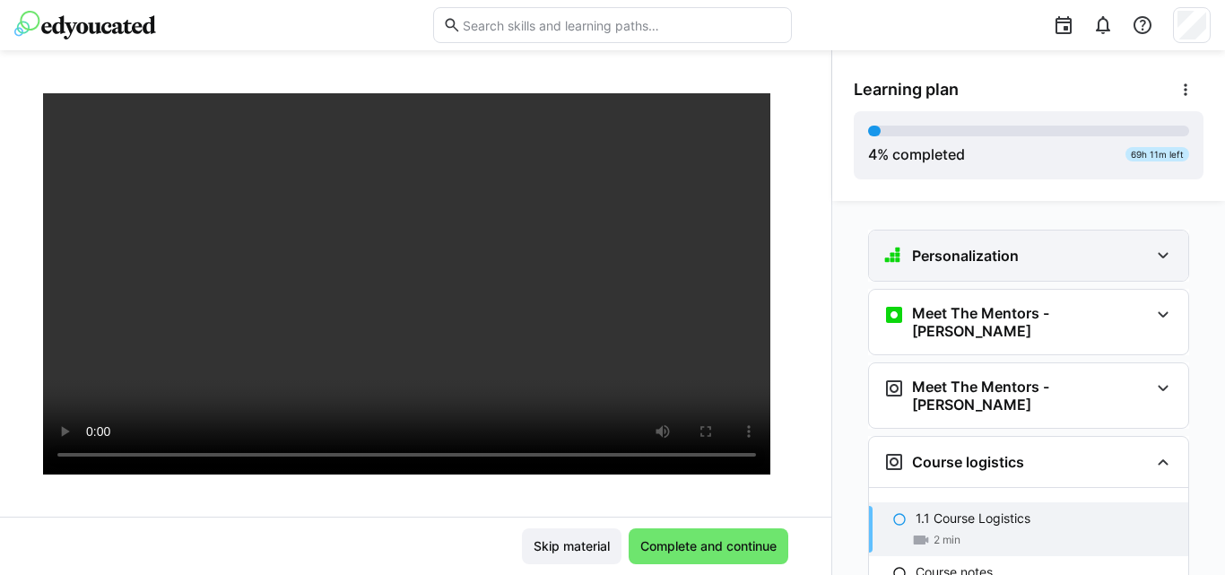
click at [1035, 253] on div "Personalization" at bounding box center [1015, 256] width 265 height 22
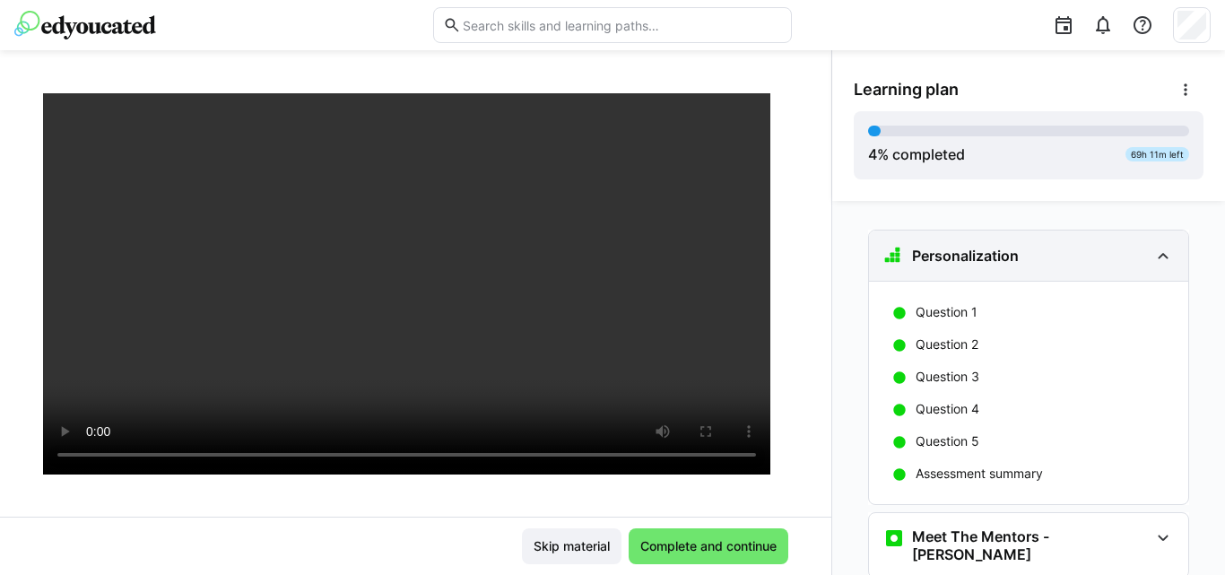
click at [1035, 253] on div "Personalization" at bounding box center [1015, 256] width 265 height 22
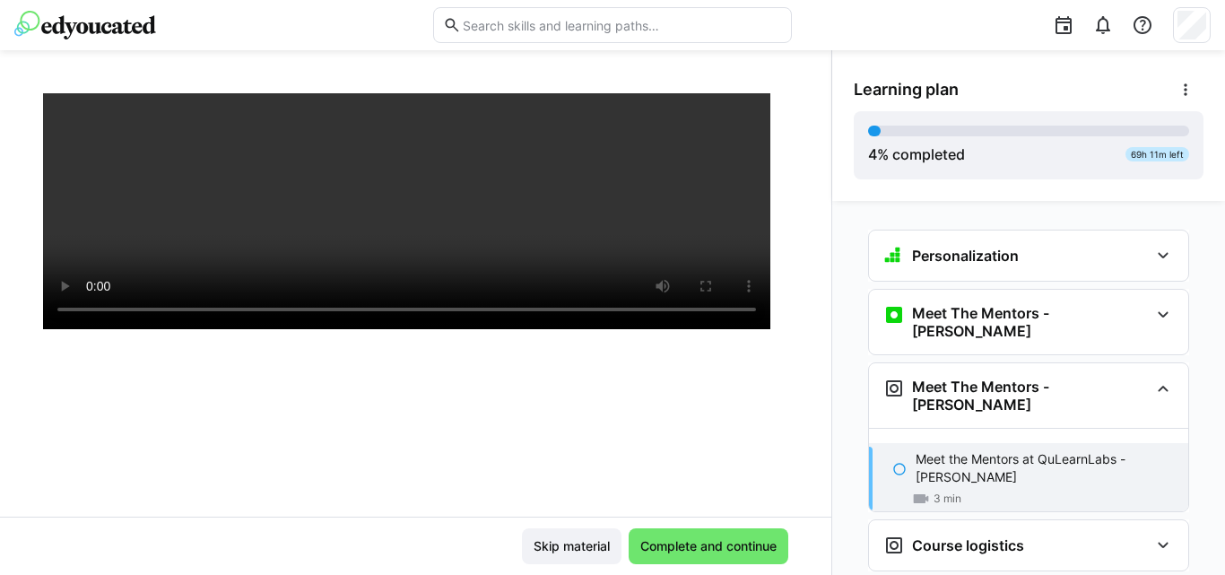
scroll to position [279, 0]
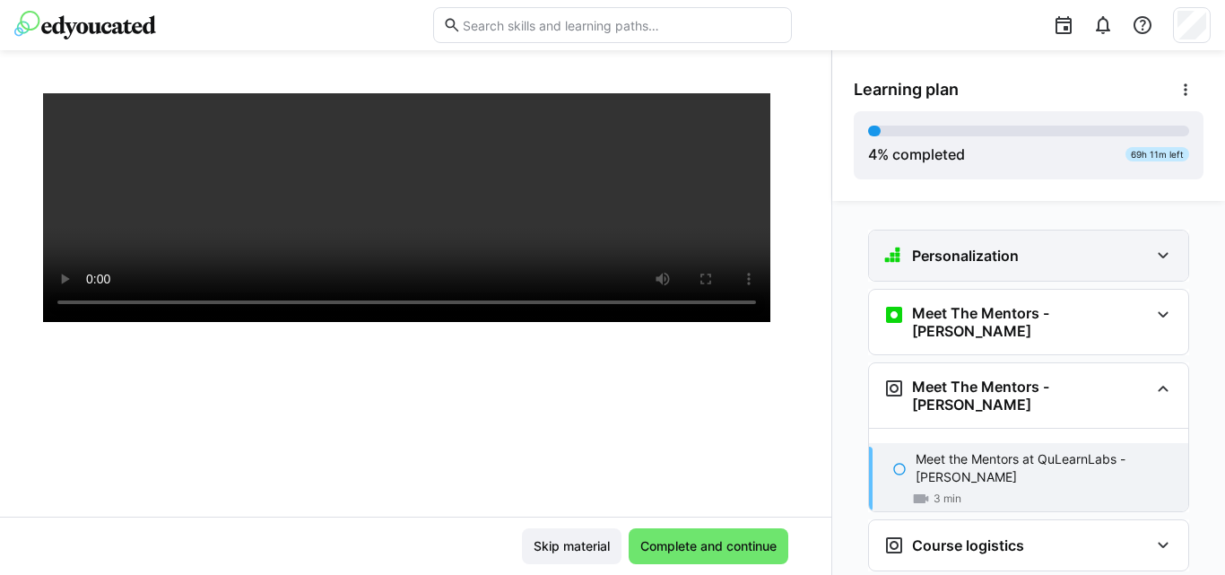
click at [959, 259] on h3 "Personalization" at bounding box center [965, 256] width 107 height 18
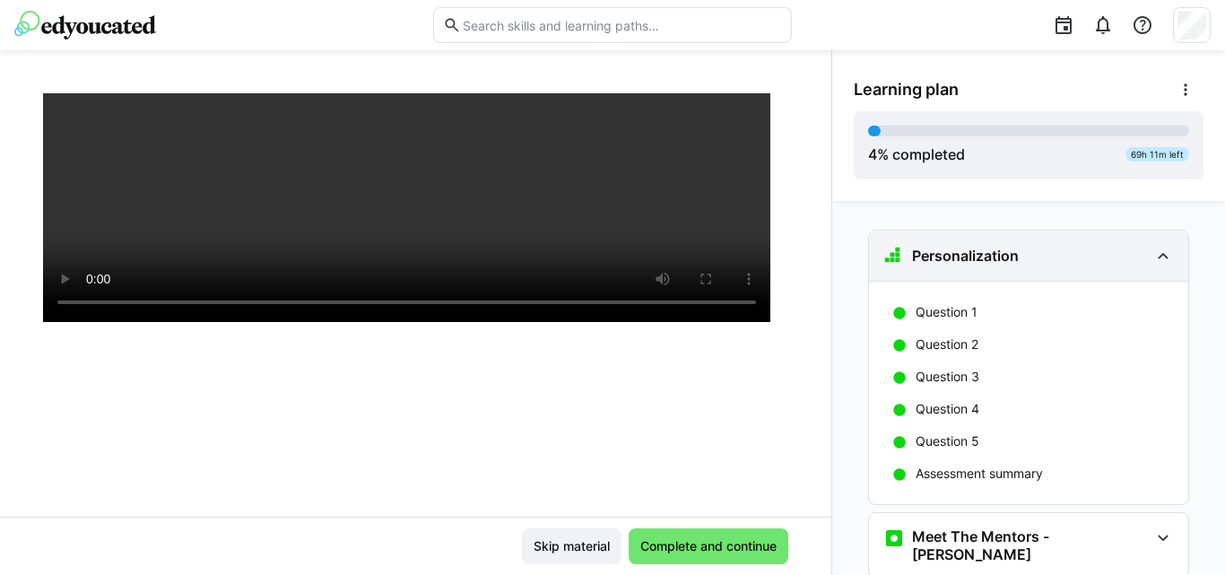
click at [958, 259] on h3 "Personalization" at bounding box center [965, 256] width 107 height 18
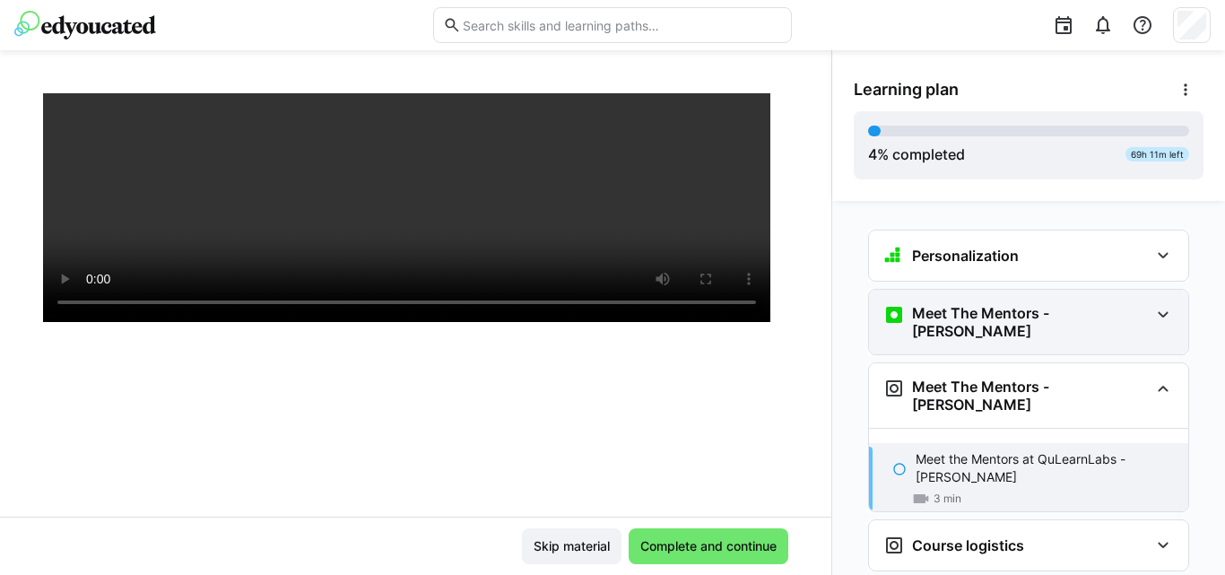
click at [953, 305] on div "Meet The Mentors - [PERSON_NAME]" at bounding box center [1015, 322] width 265 height 36
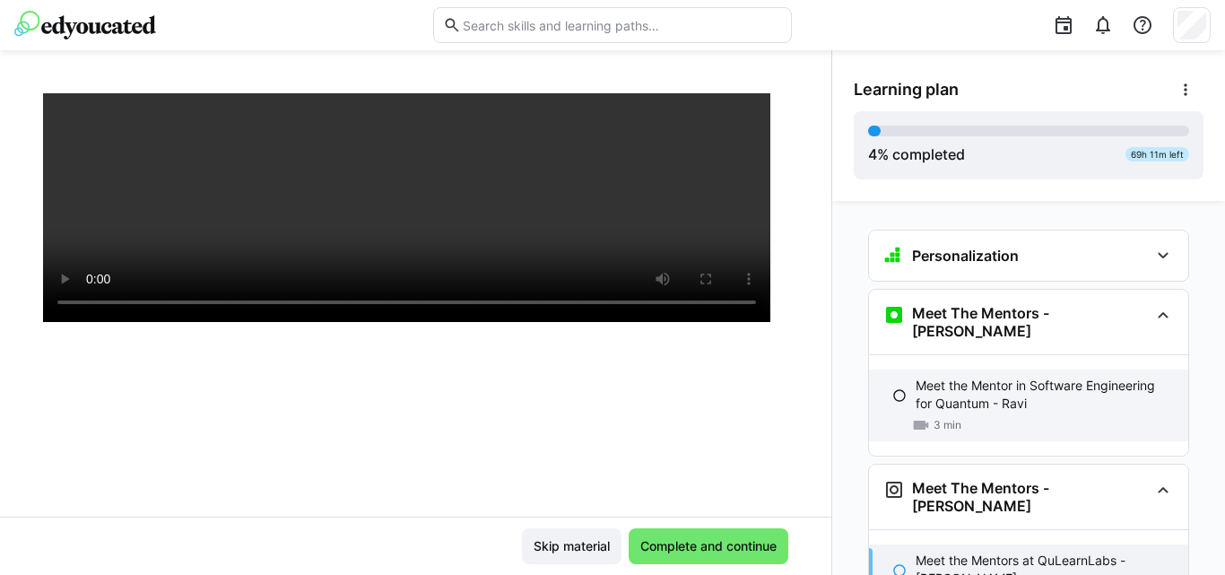
click at [902, 381] on div "Meet the Mentor in Software Engineering for Quantum - Ravi 3 min" at bounding box center [1028, 405] width 319 height 72
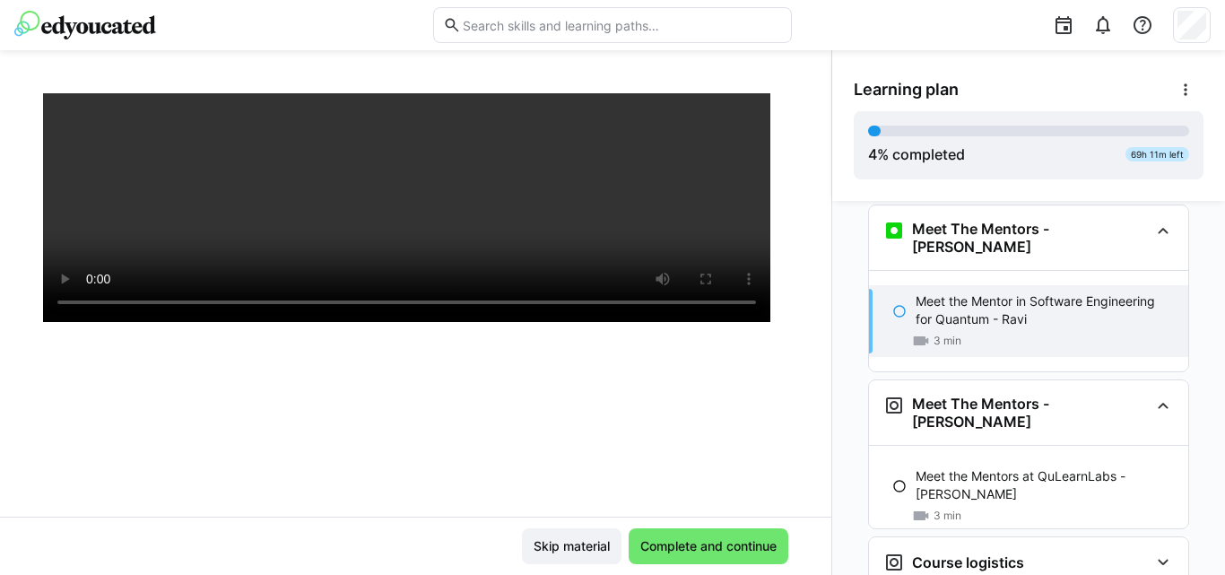
scroll to position [88, 0]
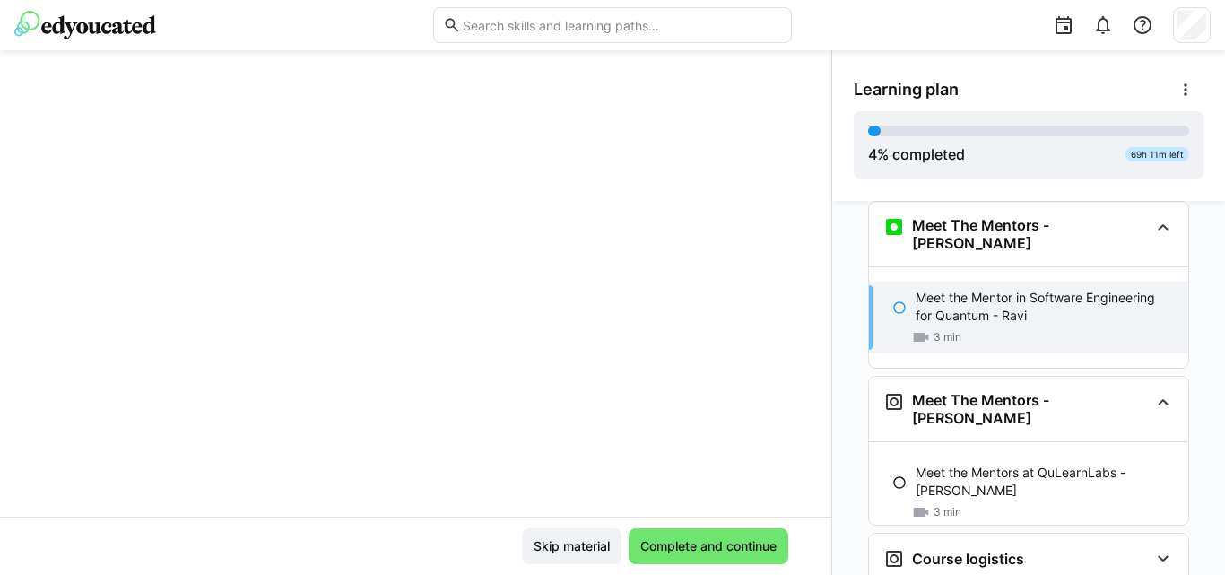
click at [750, 377] on div at bounding box center [415, 200] width 745 height 575
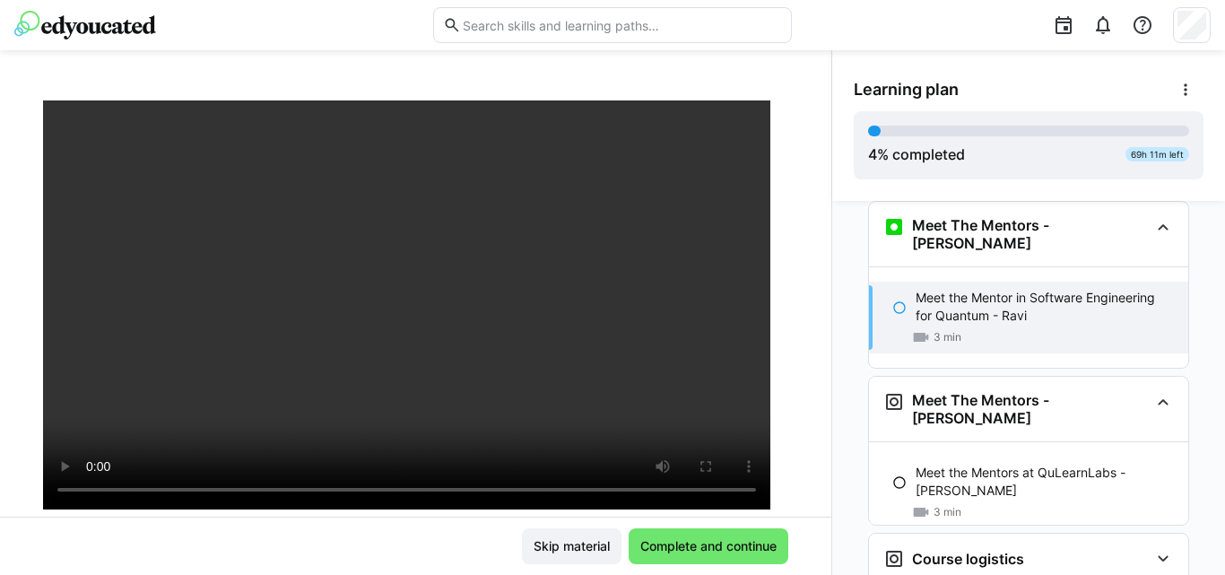
scroll to position [101, 0]
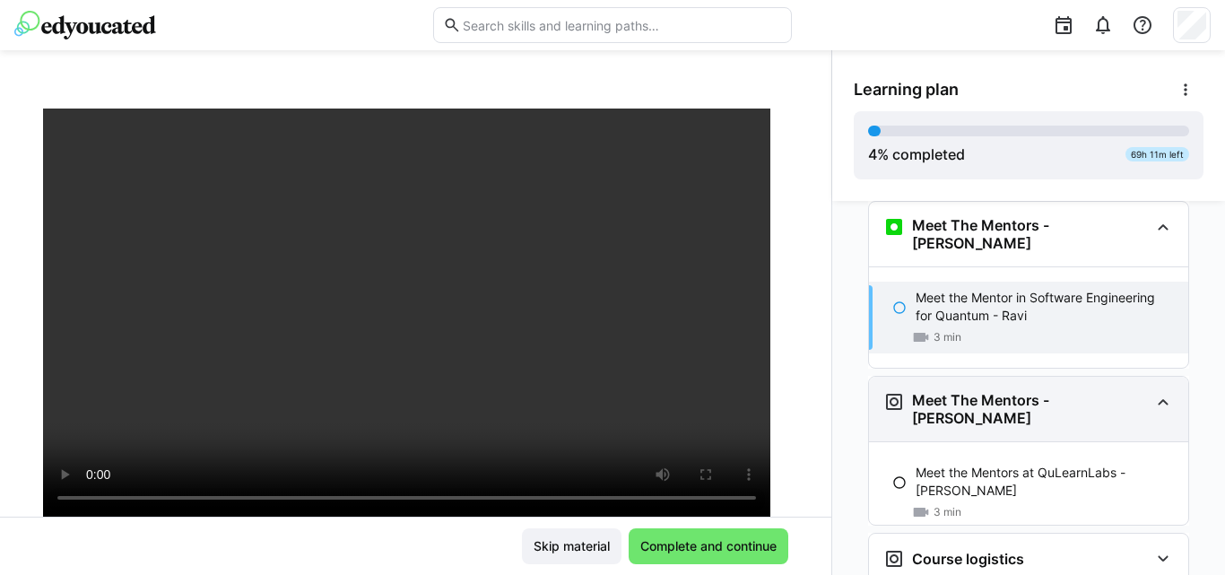
click at [939, 391] on h3 "Meet The Mentors - [PERSON_NAME]" at bounding box center [1030, 409] width 237 height 36
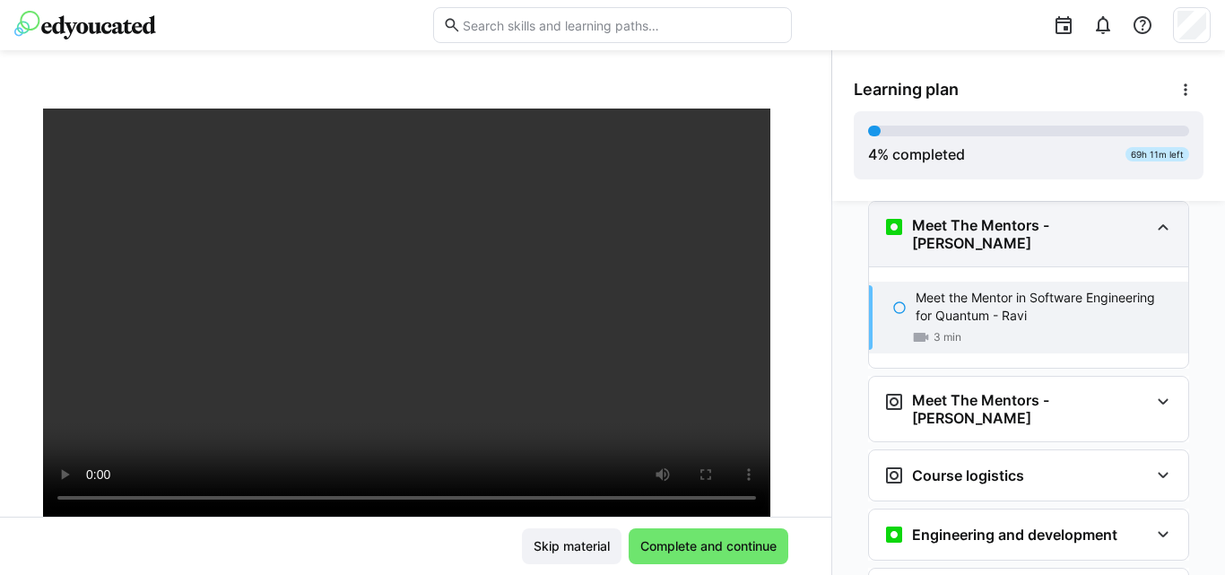
click at [1125, 232] on div "Meet The Mentors - [PERSON_NAME]" at bounding box center [1015, 234] width 265 height 36
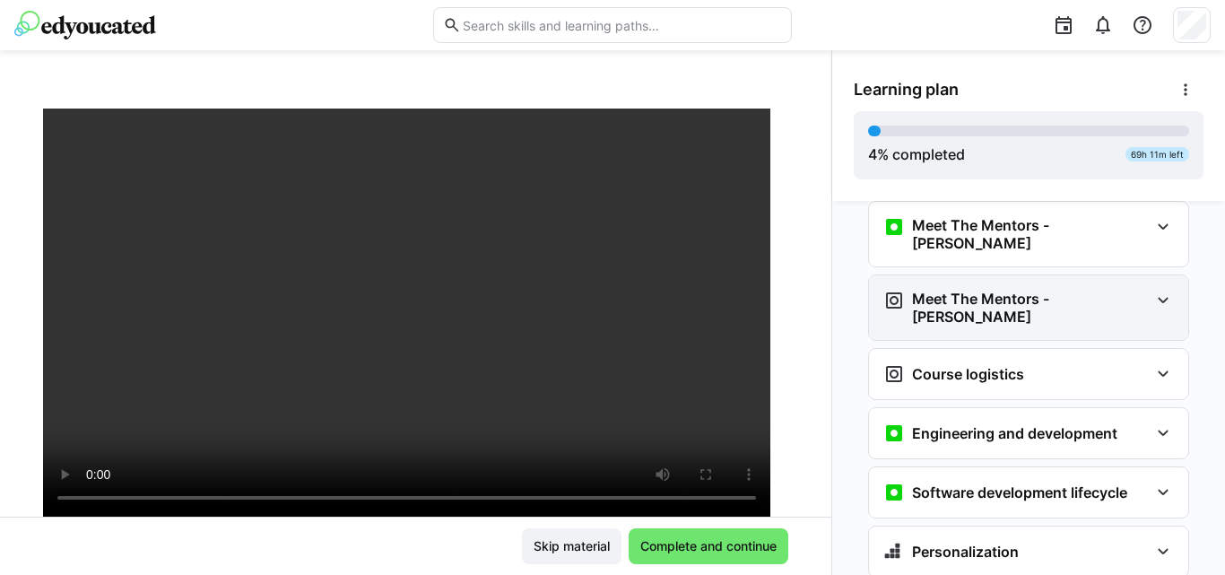
click at [1090, 290] on div "Meet The Mentors - [PERSON_NAME]" at bounding box center [1015, 308] width 265 height 36
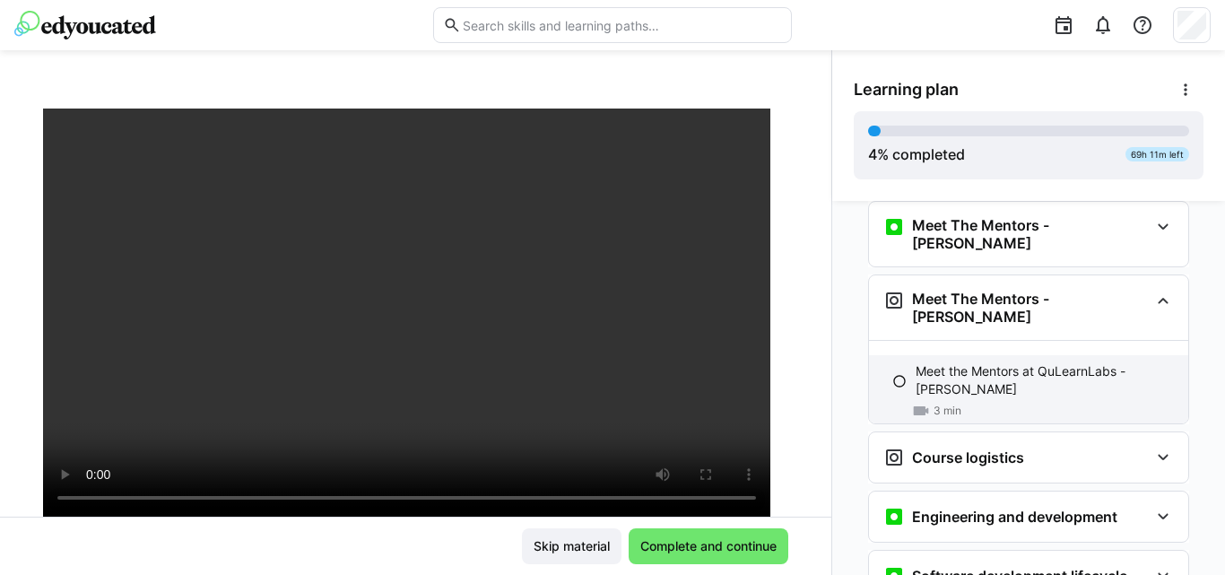
click at [936, 362] on p "Meet the Mentors at QuLearnLabs - [PERSON_NAME]" at bounding box center [1044, 380] width 258 height 36
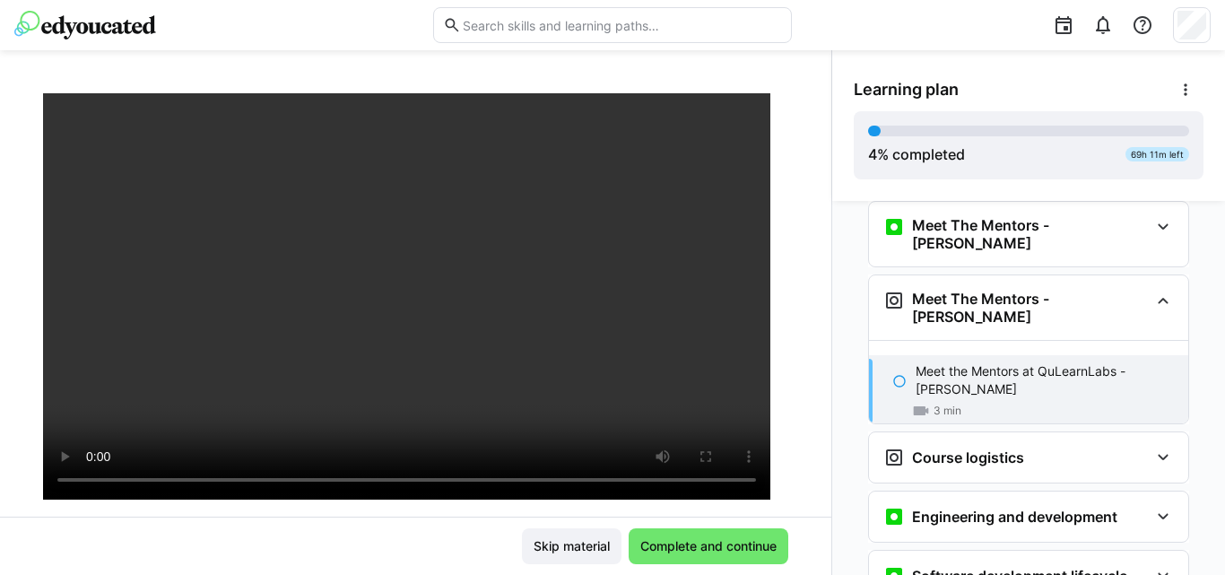
scroll to position [147, 0]
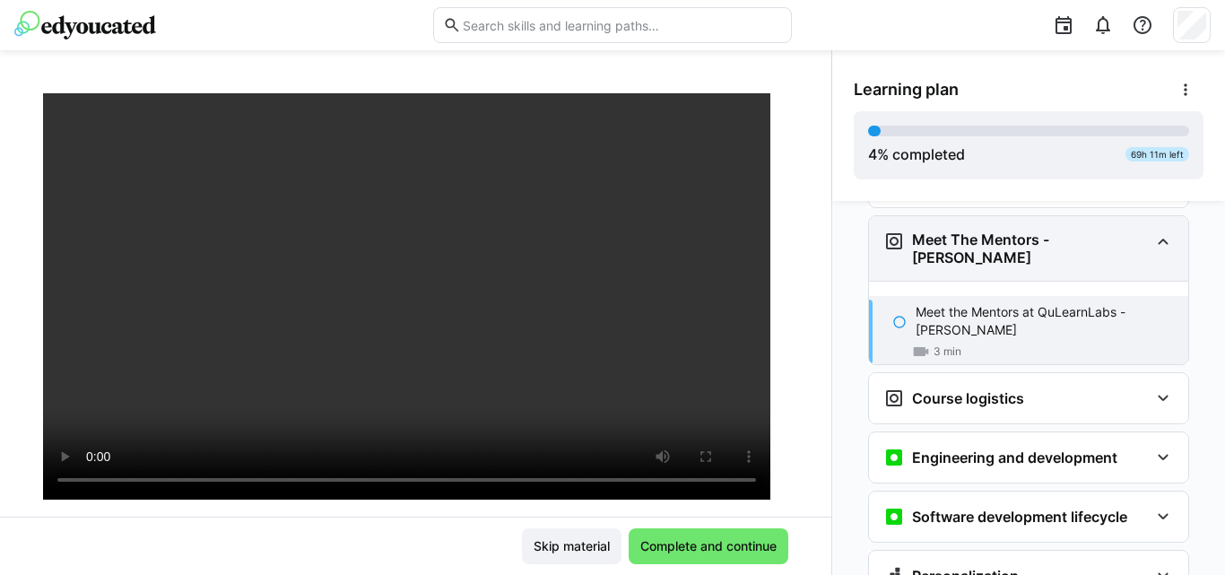
click at [947, 232] on h3 "Meet The Mentors - [PERSON_NAME]" at bounding box center [1030, 248] width 237 height 36
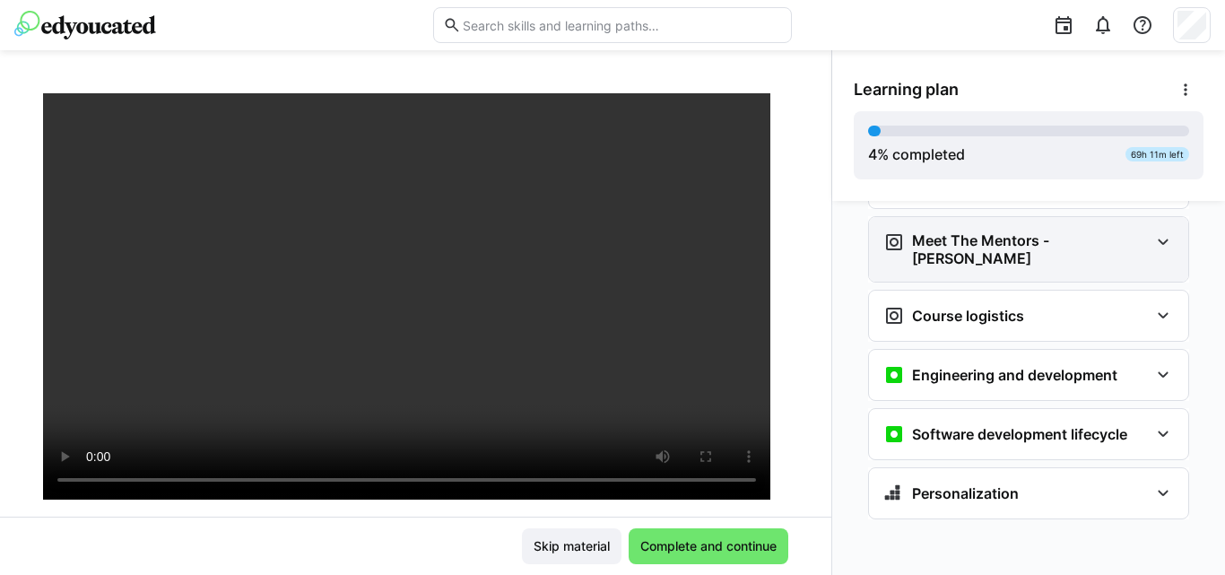
scroll to position [117, 0]
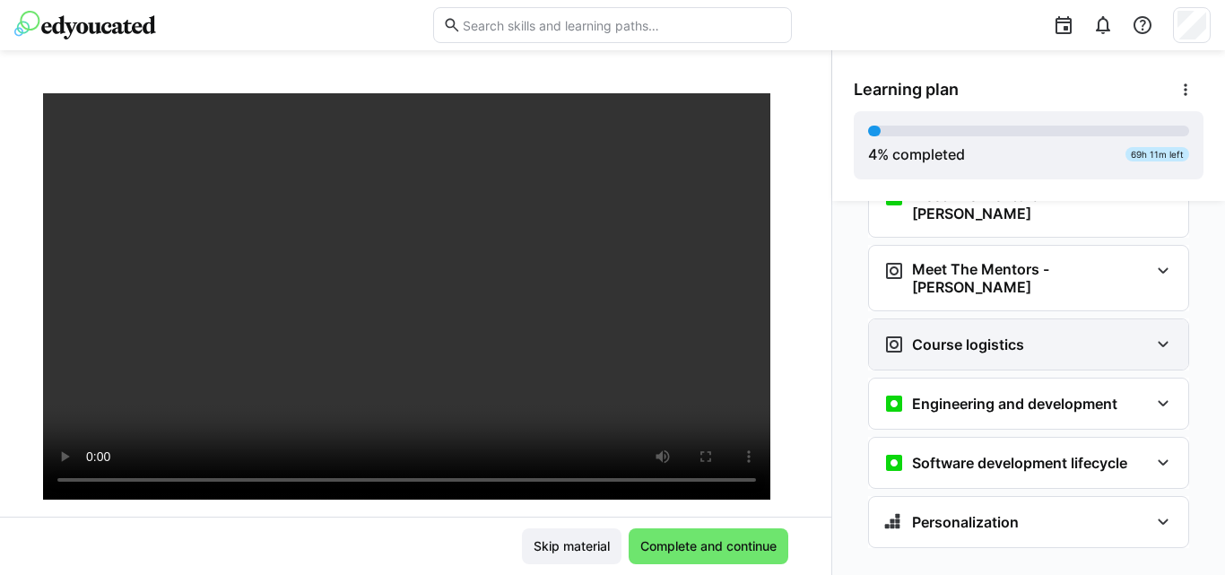
click at [943, 335] on h3 "Course logistics" at bounding box center [968, 344] width 112 height 18
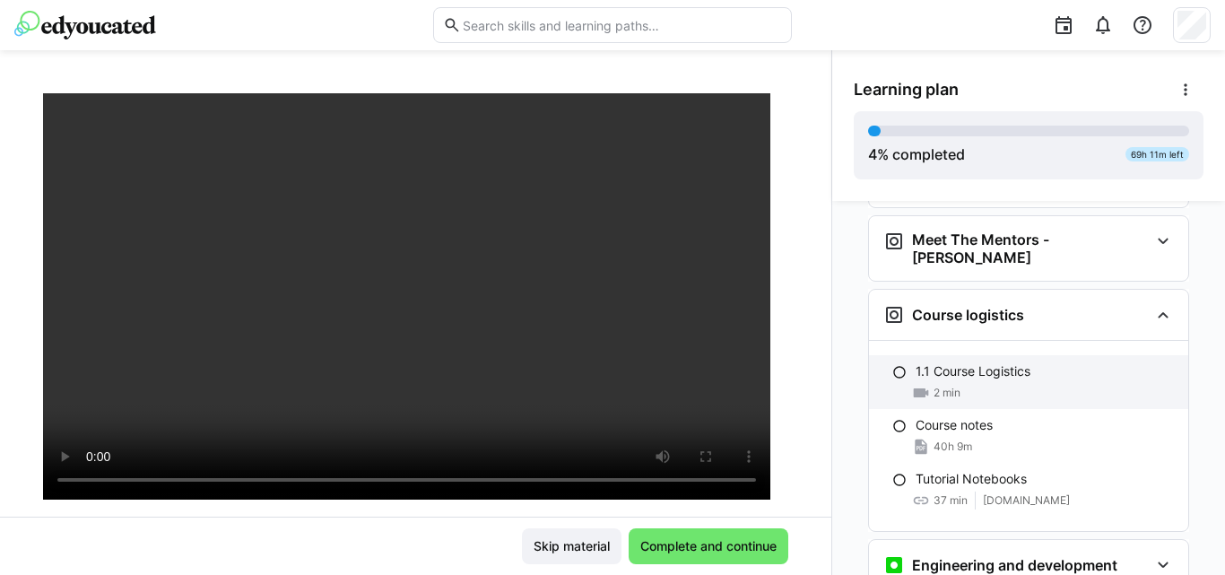
click at [933, 386] on span "2 min" at bounding box center [946, 393] width 27 height 14
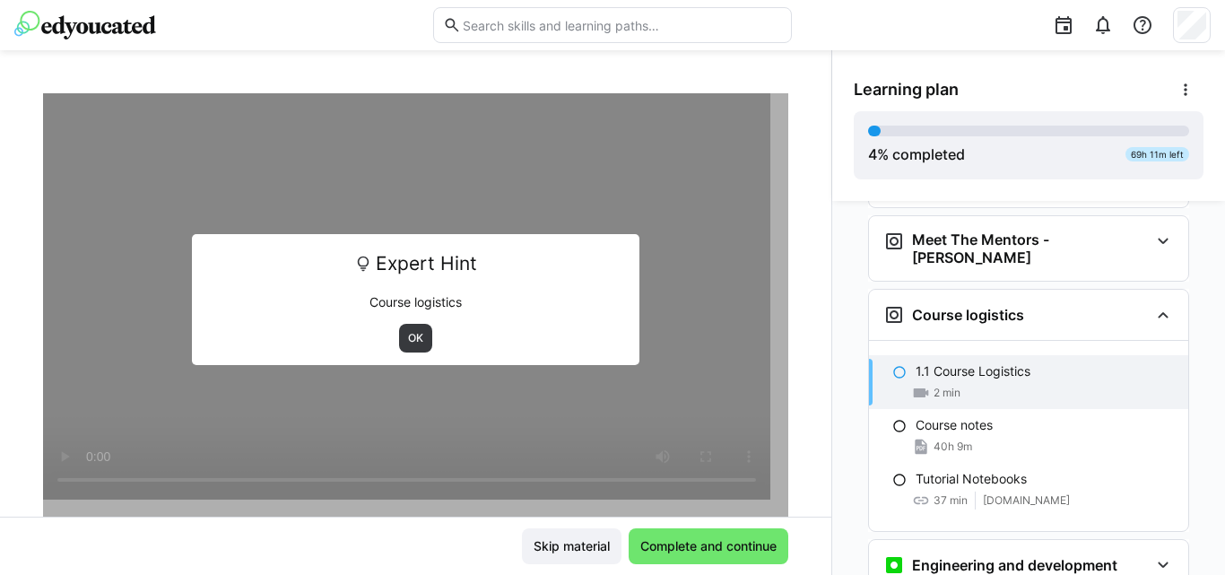
scroll to position [206, 0]
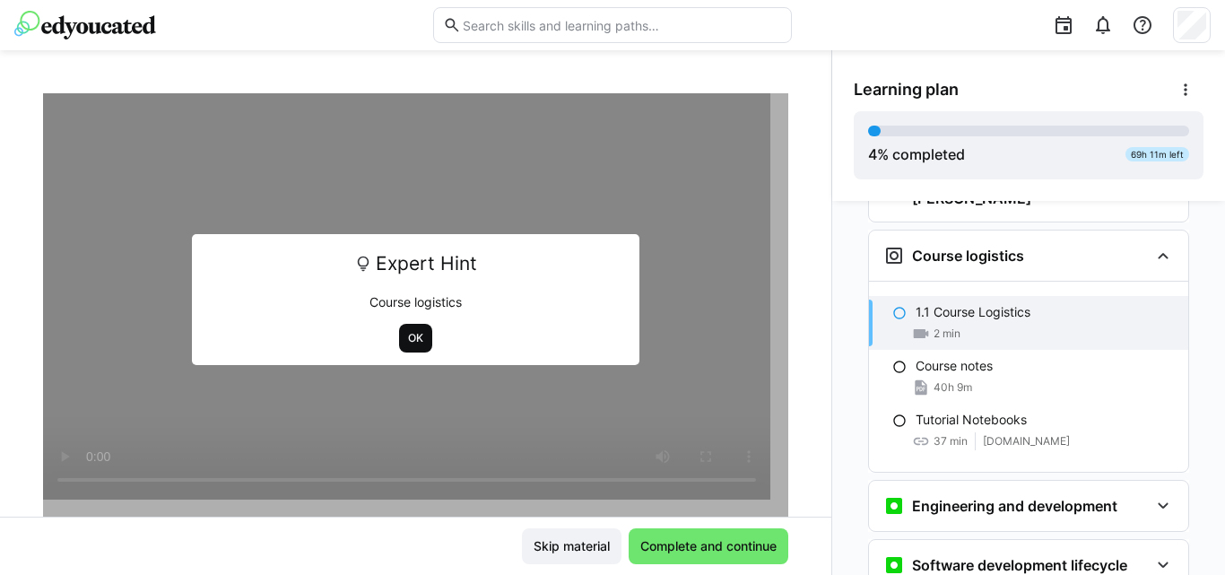
click at [406, 340] on span "OK" at bounding box center [415, 338] width 19 height 14
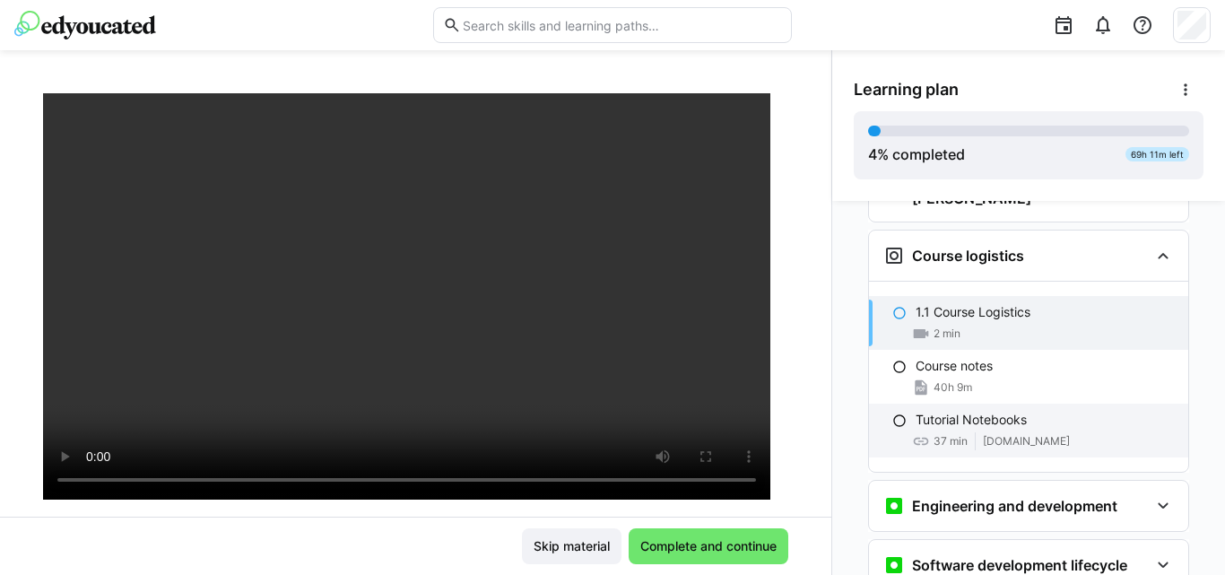
click at [972, 403] on div "Tutorial Notebooks 37 min [DOMAIN_NAME]" at bounding box center [1028, 430] width 319 height 54
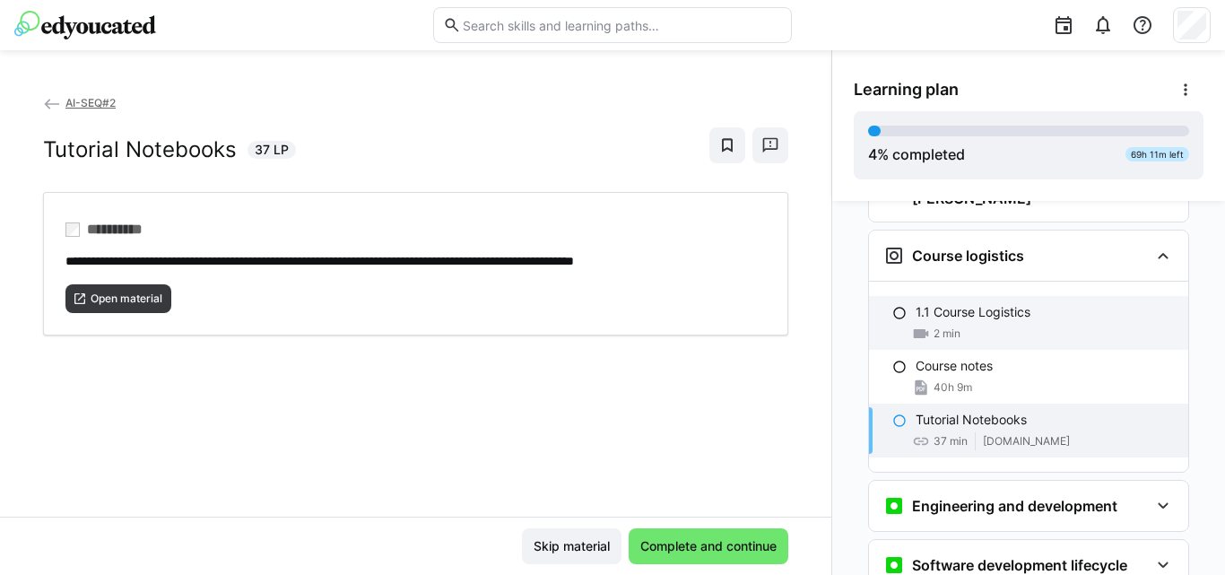
click at [954, 325] on div "2 min" at bounding box center [1044, 334] width 258 height 18
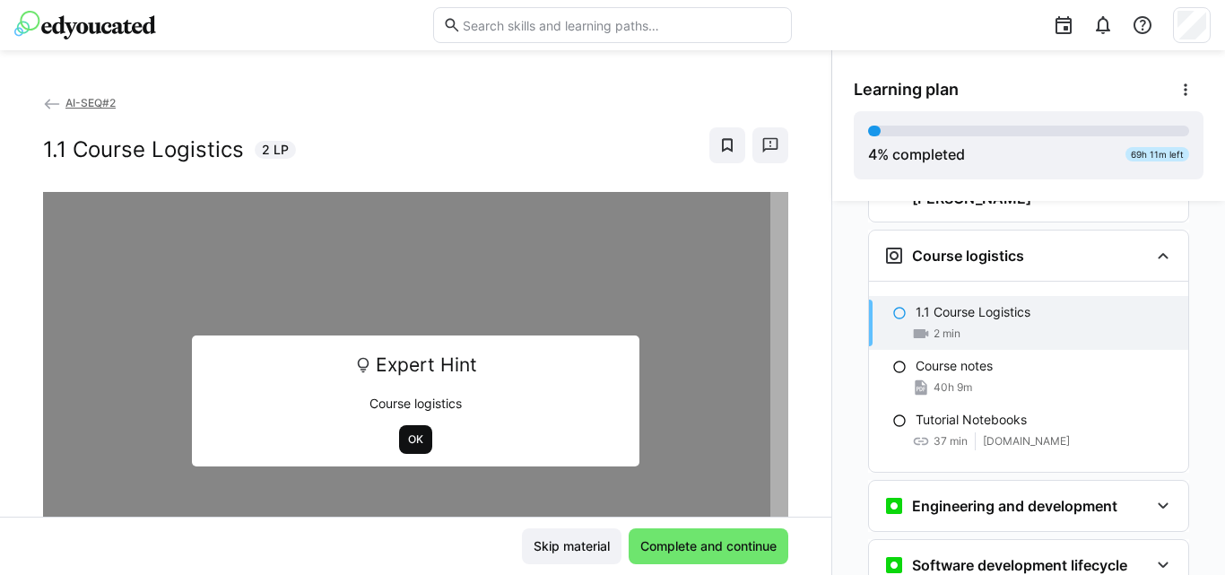
click at [407, 447] on span "OK" at bounding box center [415, 439] width 33 height 29
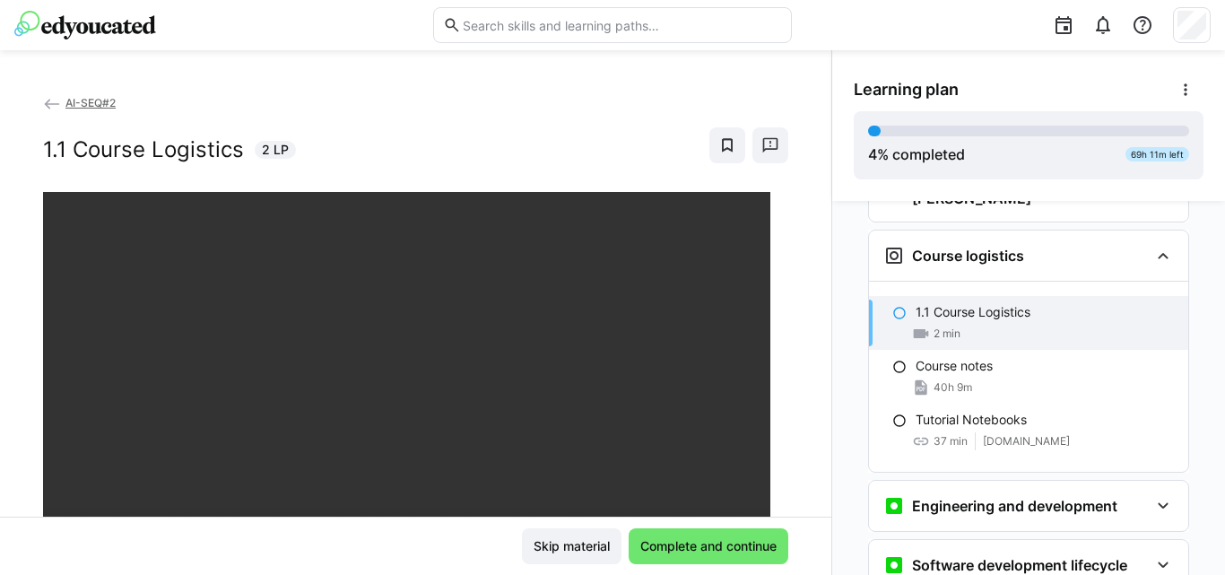
click at [360, 534] on div "Skip material Complete and continue" at bounding box center [415, 546] width 745 height 36
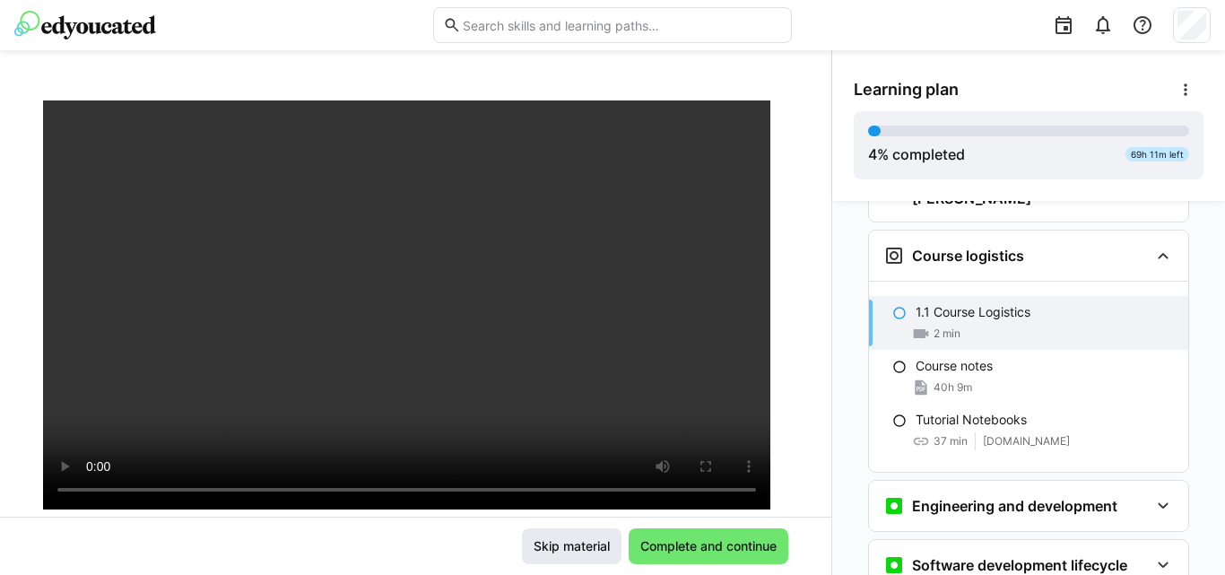
scroll to position [98, 0]
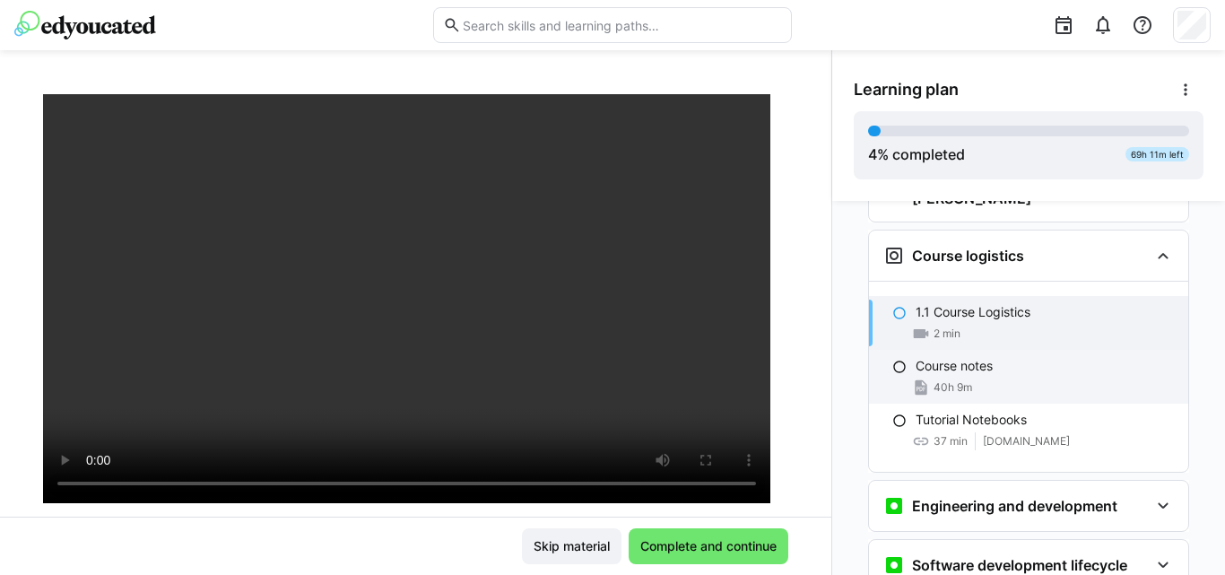
click at [937, 357] on p "Course notes" at bounding box center [953, 366] width 77 height 18
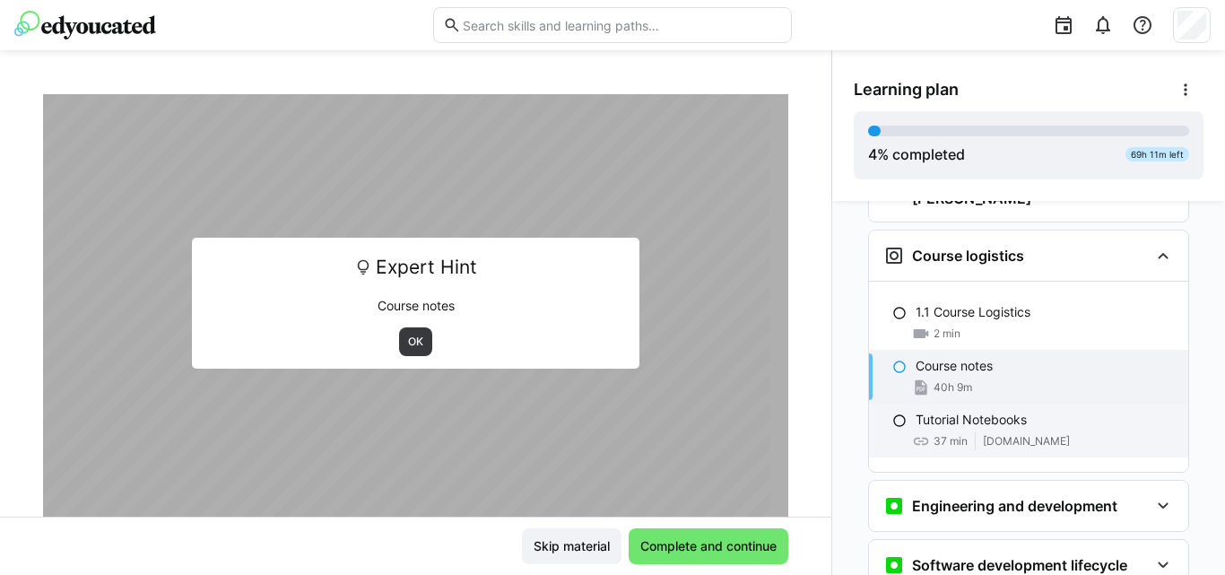
click at [949, 403] on div "Tutorial Notebooks 37 min [DOMAIN_NAME]" at bounding box center [1028, 430] width 319 height 54
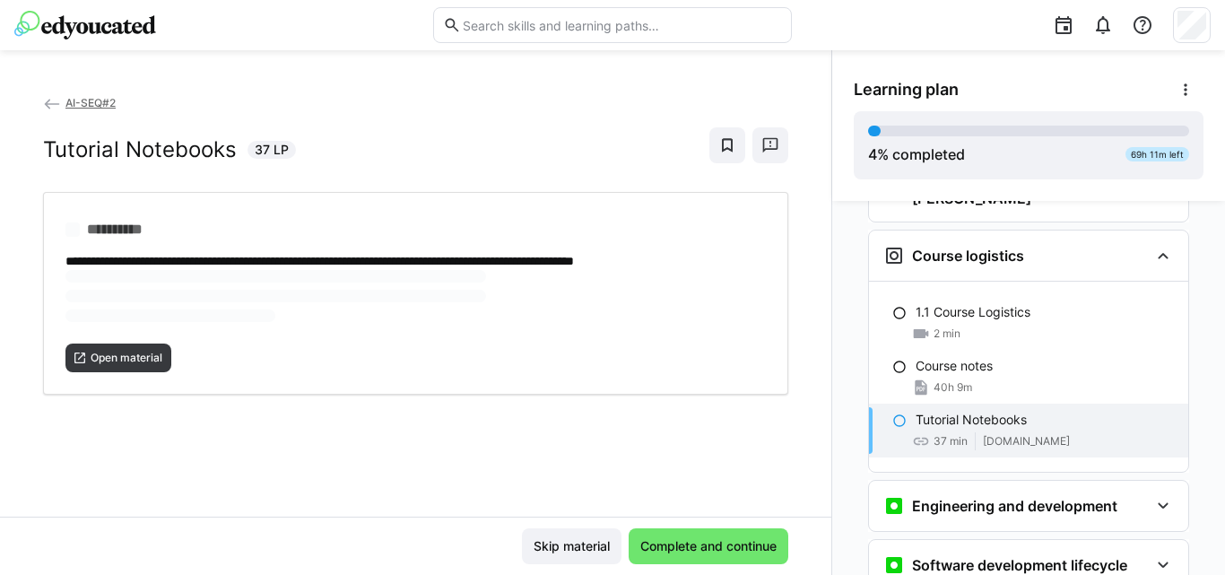
scroll to position [0, 0]
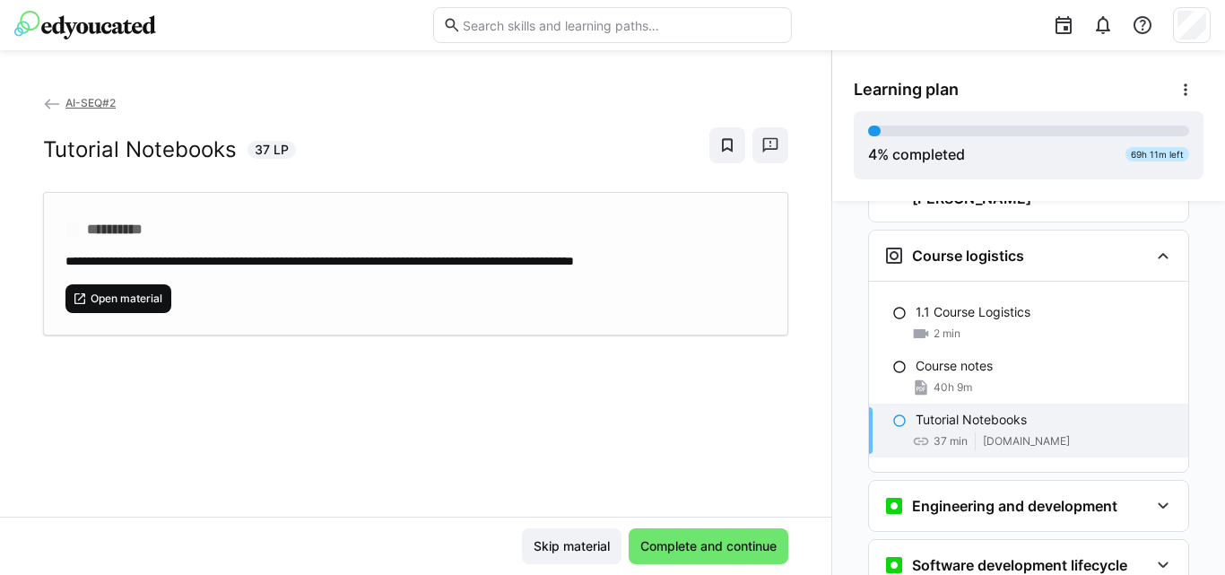
click at [108, 349] on div "**********" at bounding box center [415, 304] width 831 height 423
click at [128, 293] on span "Open material" at bounding box center [126, 298] width 75 height 14
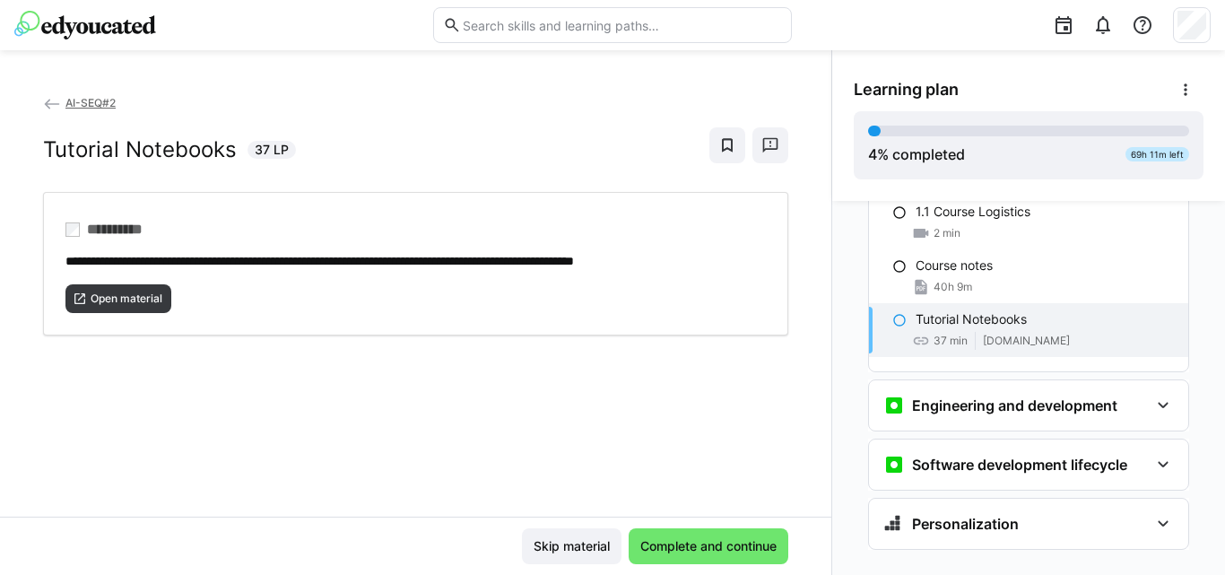
scroll to position [308, 0]
click at [994, 395] on h3 "Engineering and development" at bounding box center [1014, 404] width 205 height 18
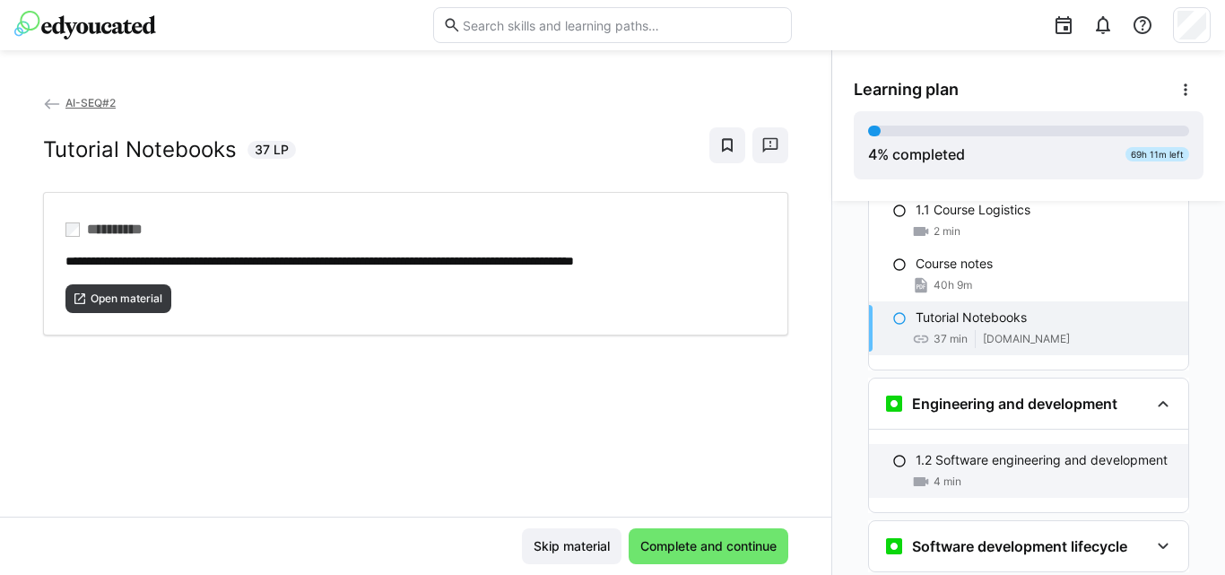
click at [939, 451] on p "1.2 Software engineering and development" at bounding box center [1041, 460] width 252 height 18
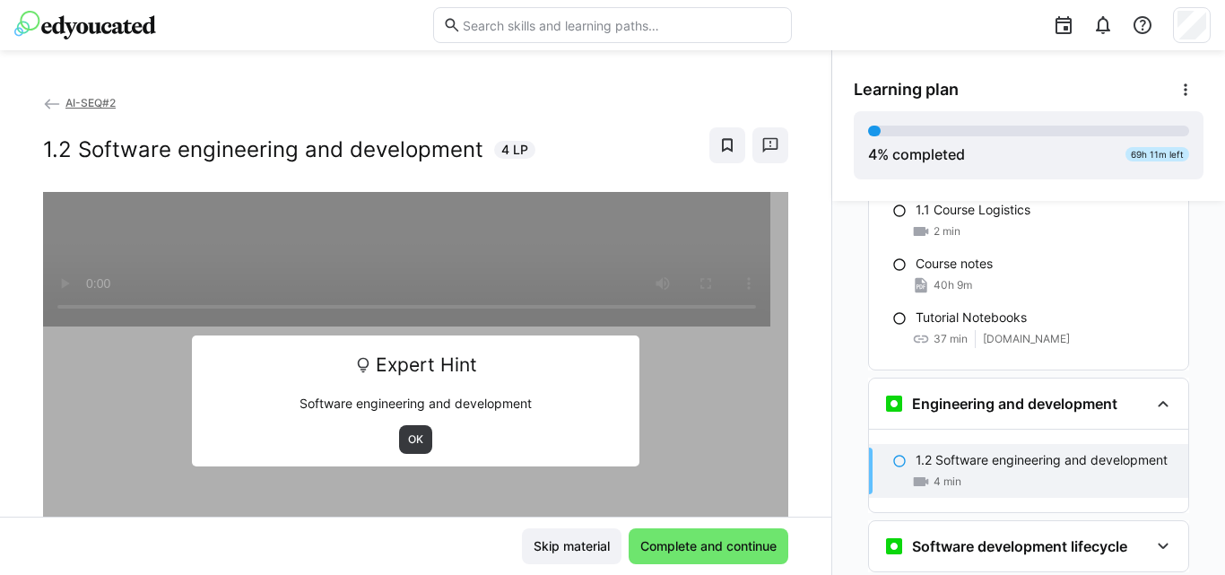
scroll to position [392, 0]
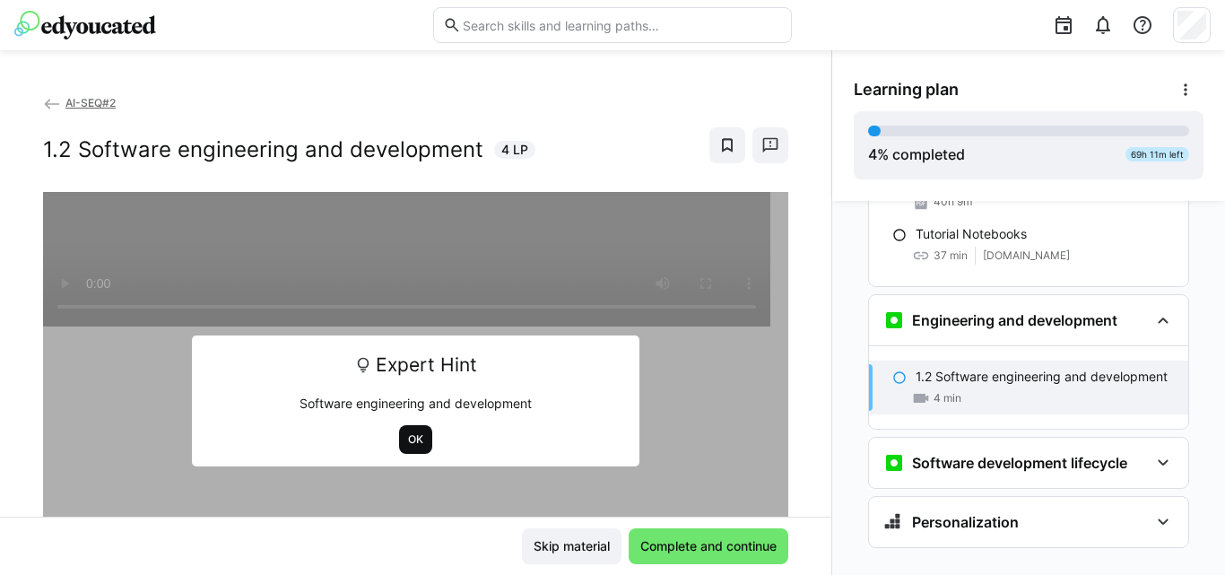
click at [406, 441] on span "OK" at bounding box center [415, 439] width 19 height 14
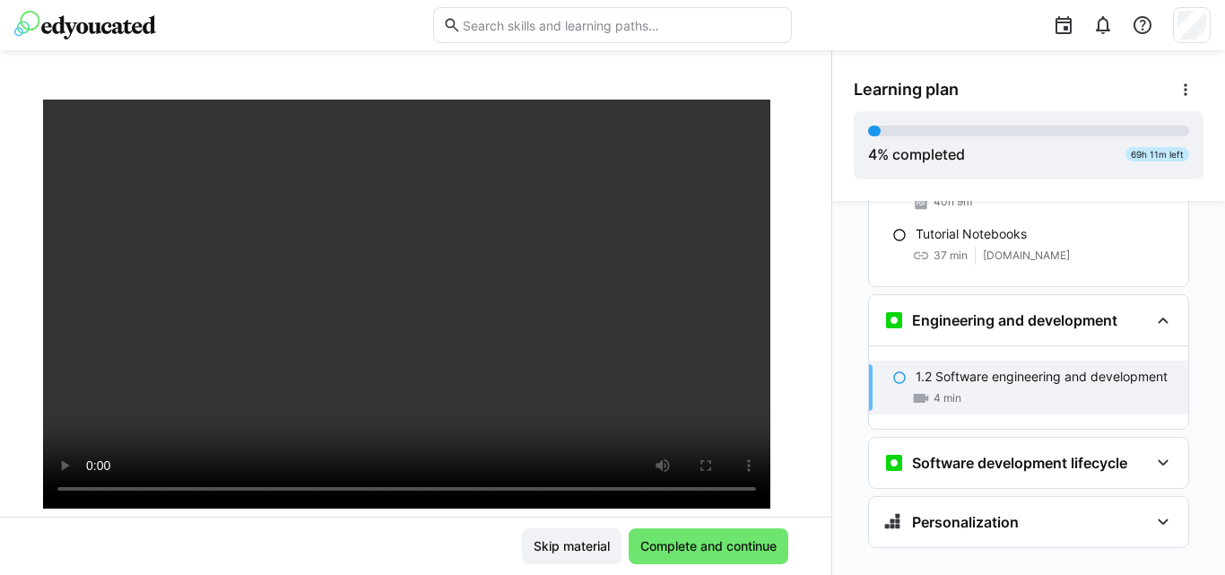
scroll to position [84, 0]
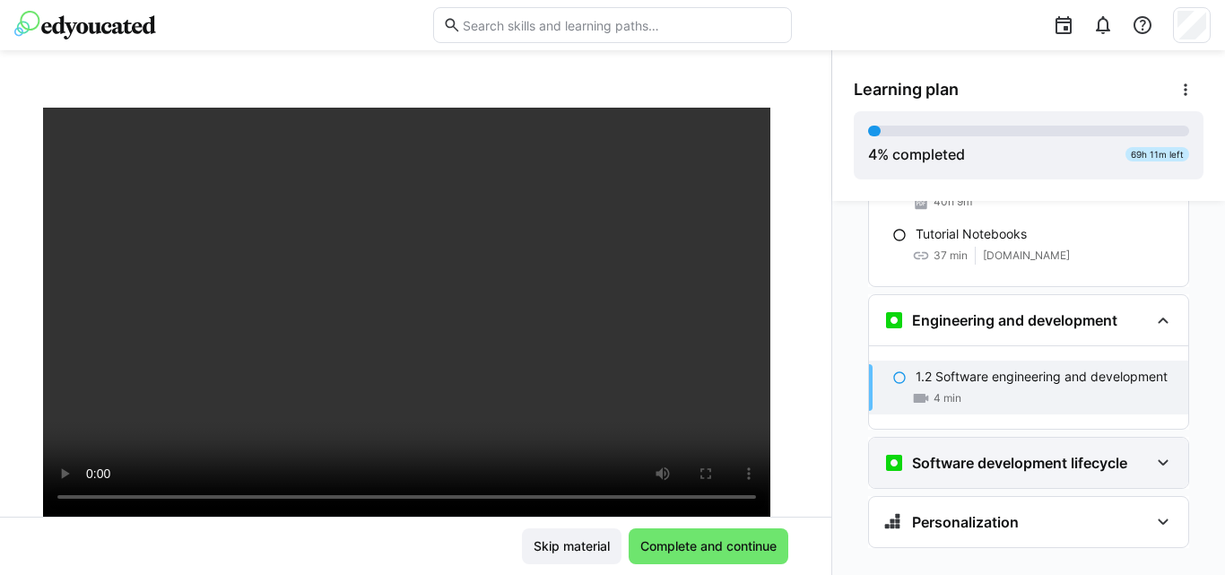
click at [990, 452] on div "Software development lifecycle" at bounding box center [1005, 463] width 244 height 22
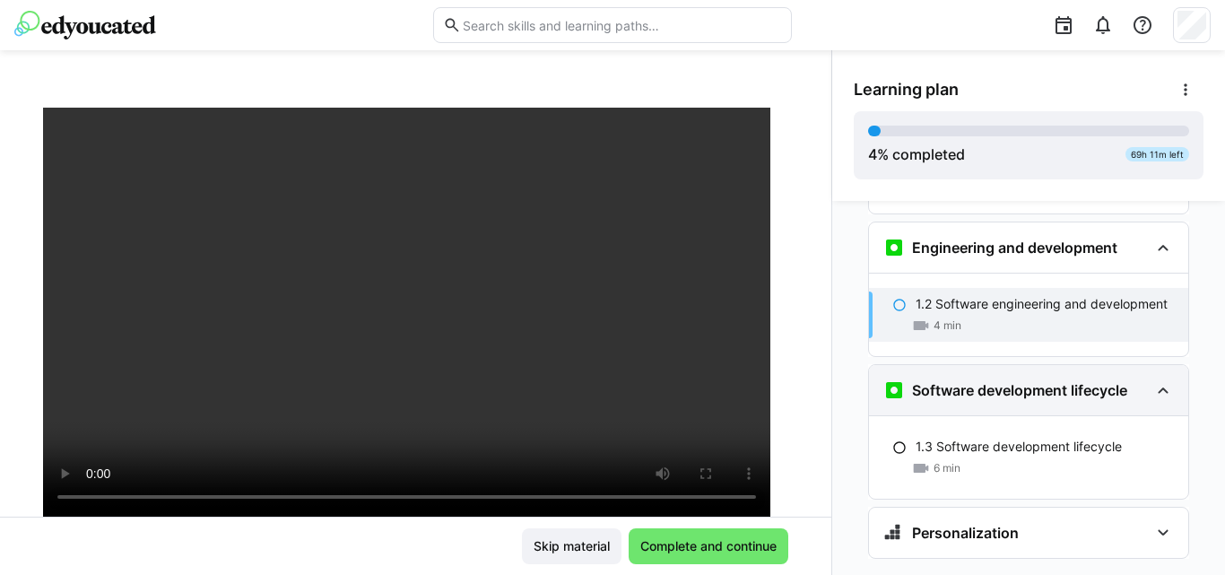
scroll to position [475, 0]
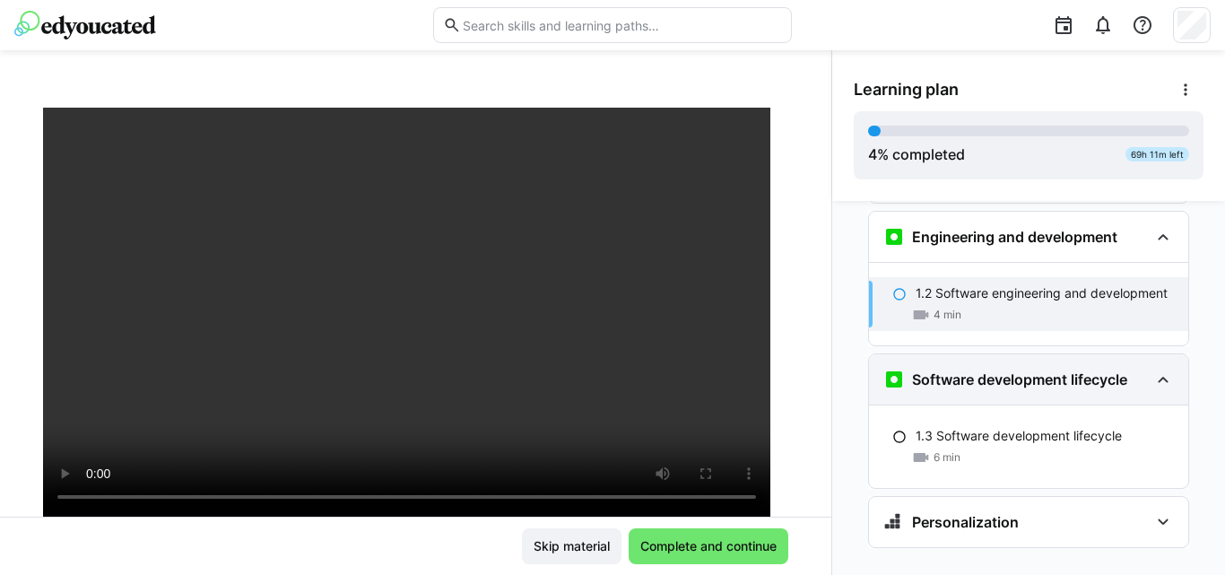
click at [1041, 370] on h3 "Software development lifecycle" at bounding box center [1019, 379] width 215 height 18
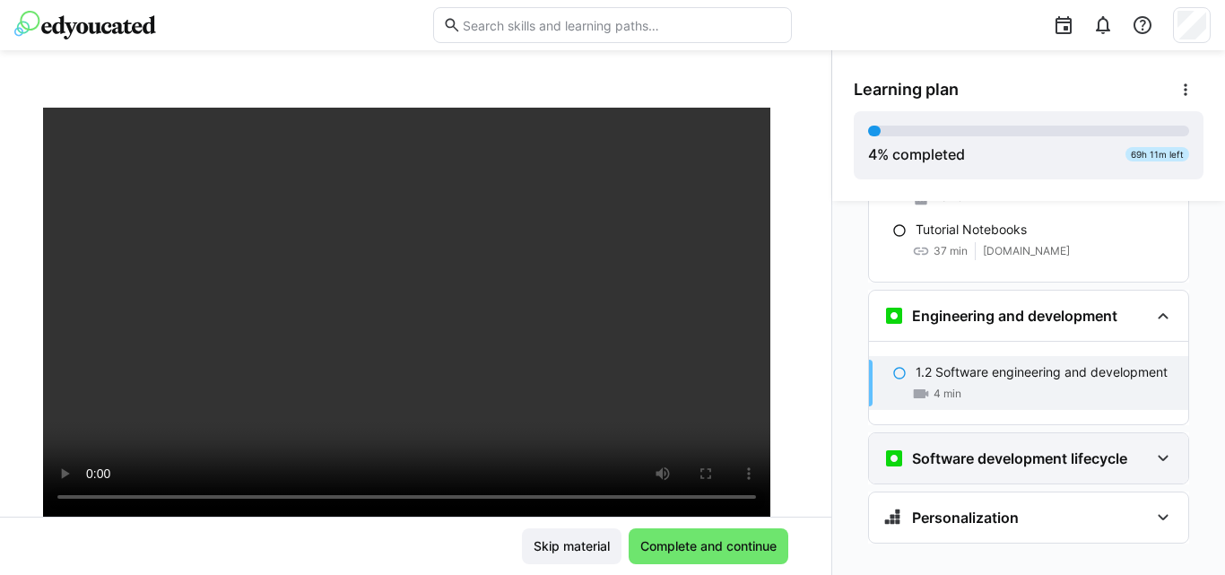
scroll to position [392, 0]
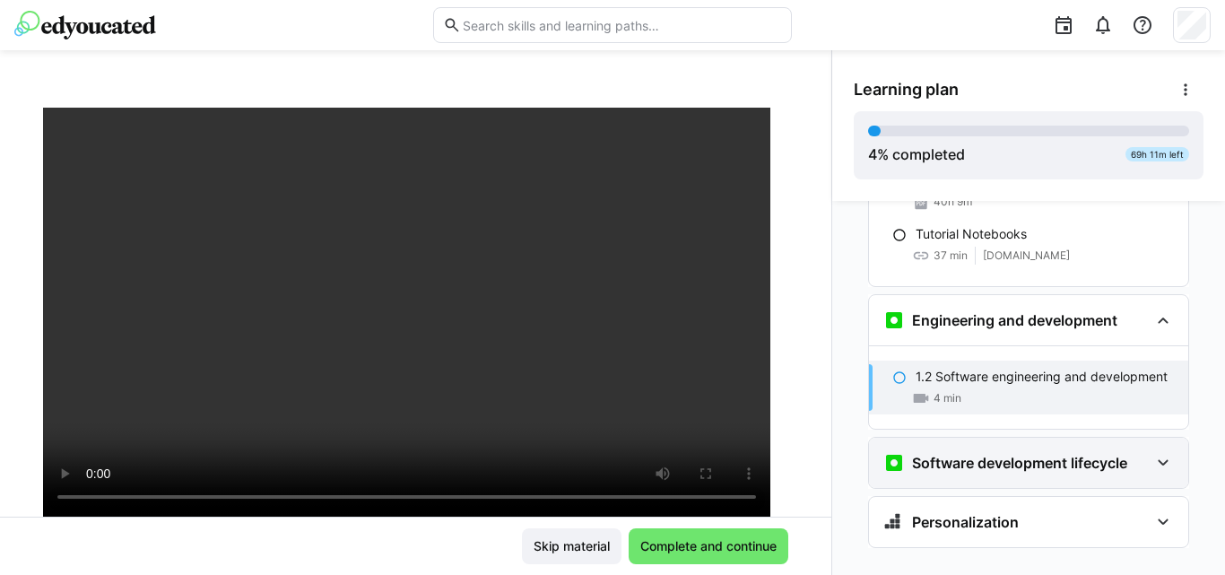
click at [1009, 445] on div "Software development lifecycle" at bounding box center [1028, 463] width 319 height 50
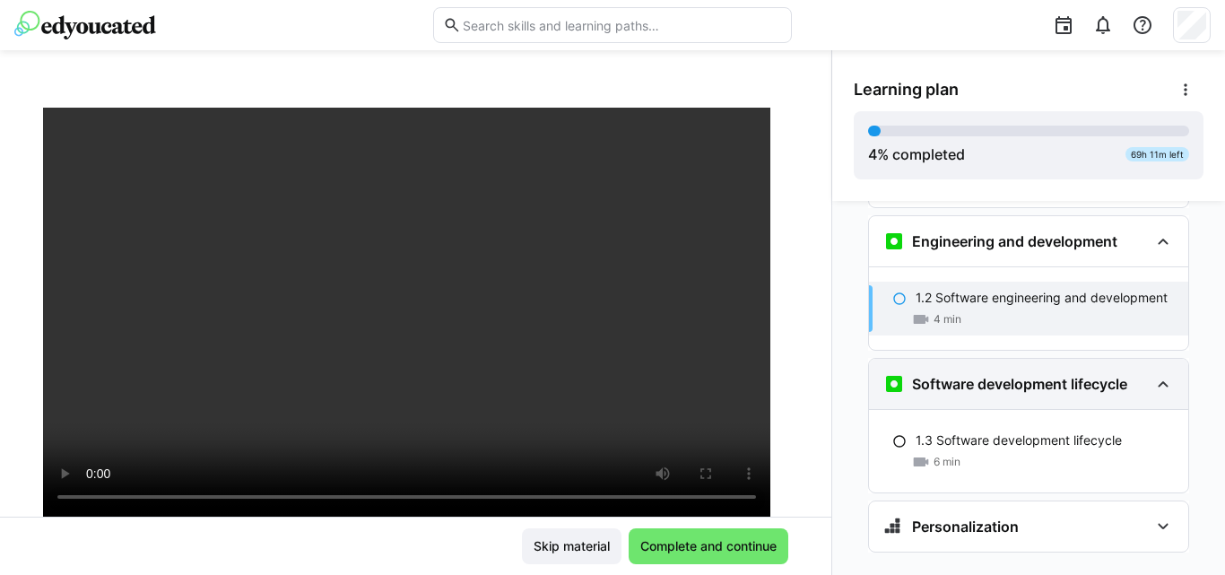
scroll to position [475, 0]
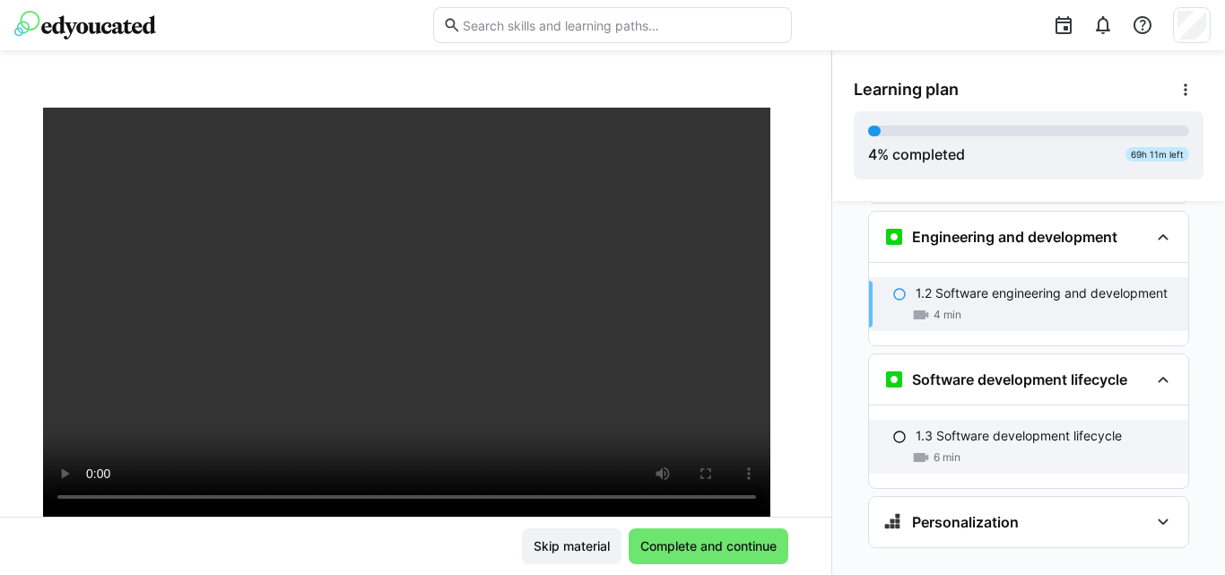
click at [996, 420] on div "1.3 Software development lifecycle 6 min" at bounding box center [1028, 447] width 319 height 54
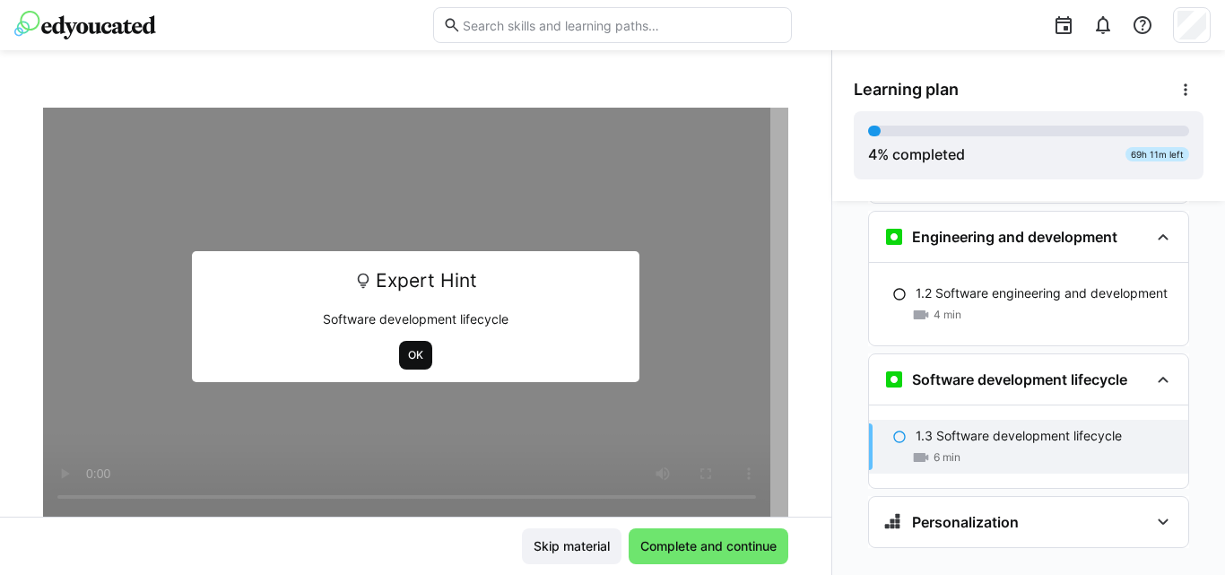
click at [406, 352] on span "OK" at bounding box center [415, 355] width 19 height 14
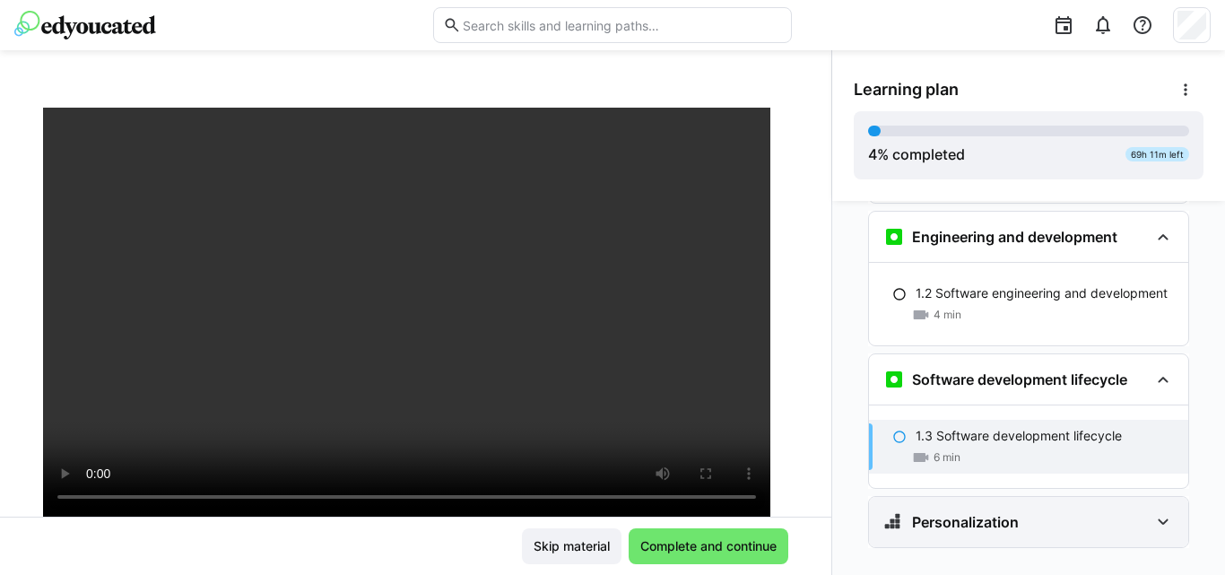
click at [995, 513] on h3 "Personalization" at bounding box center [965, 522] width 107 height 18
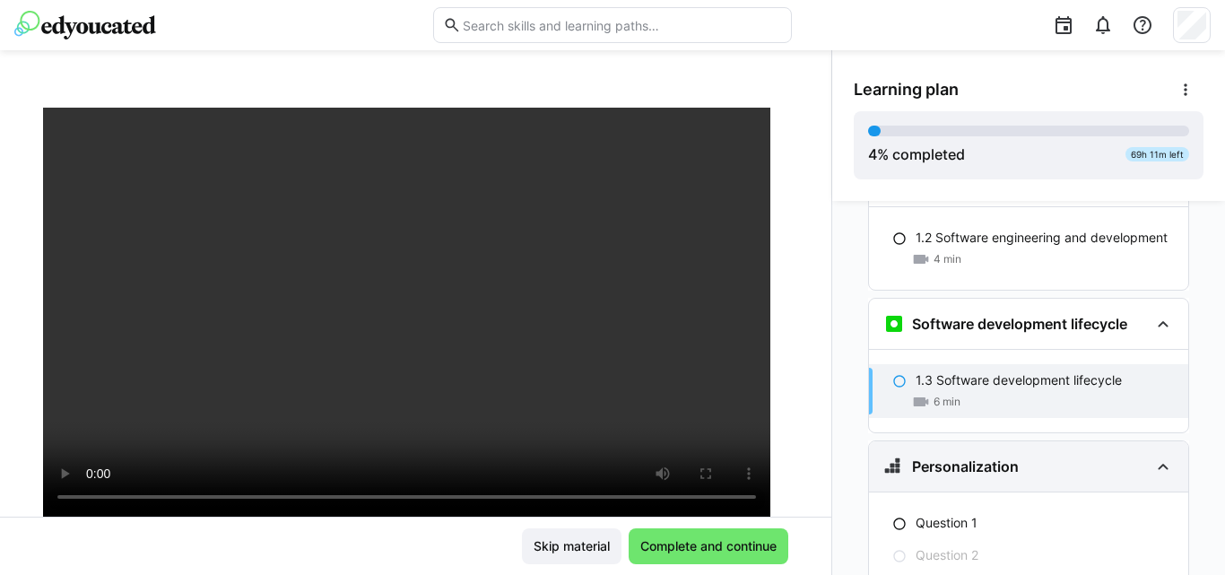
scroll to position [621, 0]
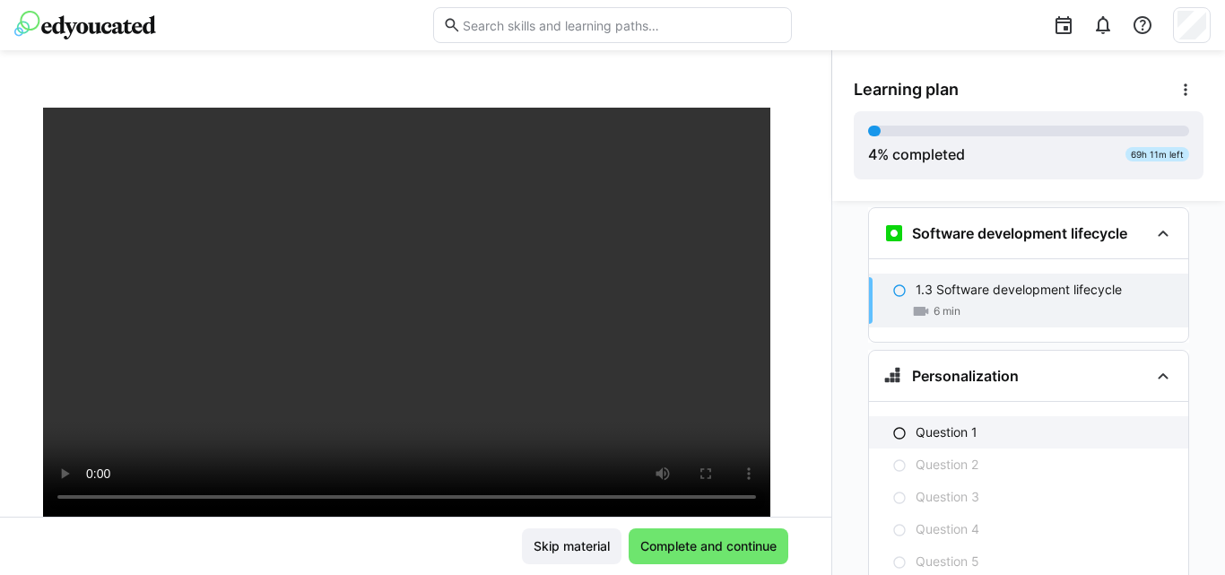
click at [950, 423] on p "Question 1" at bounding box center [946, 432] width 62 height 18
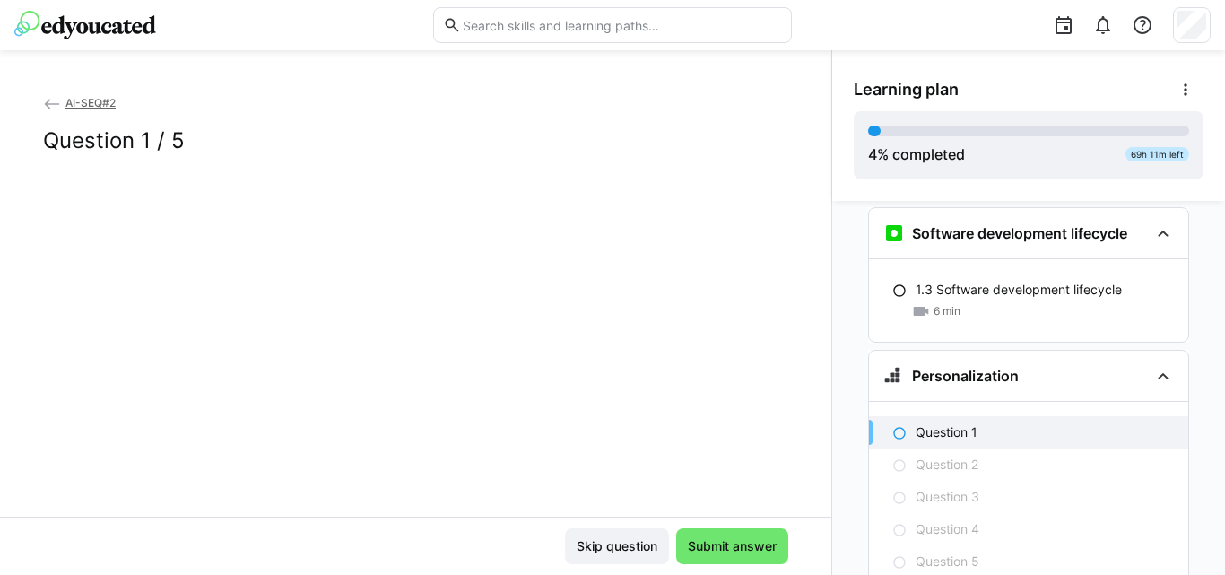
scroll to position [698, 0]
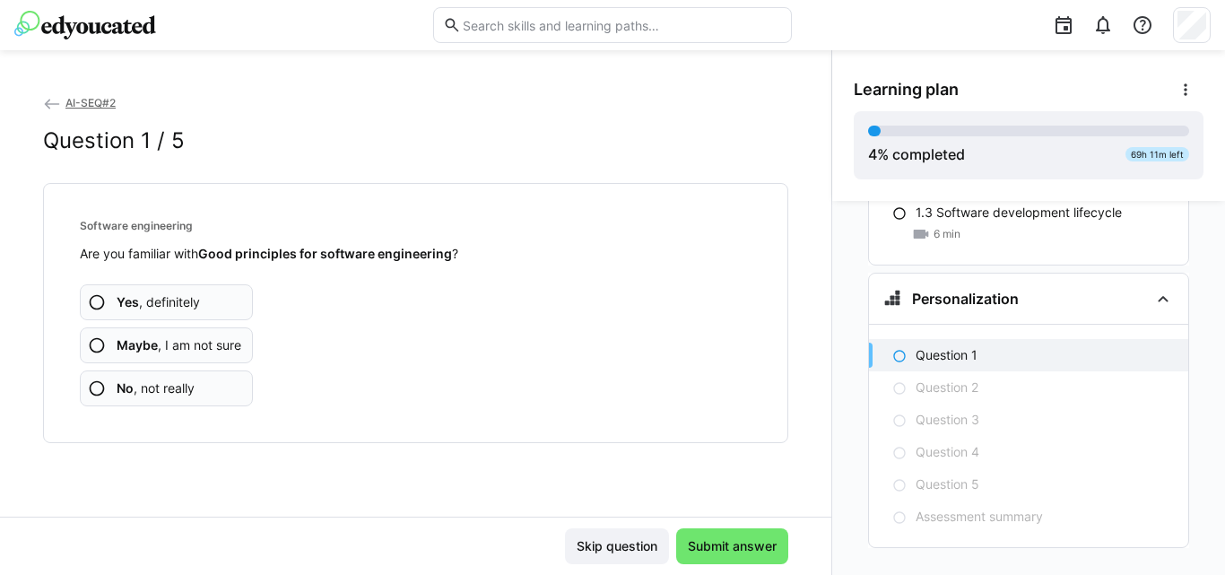
click at [193, 301] on span "Yes , definitely" at bounding box center [158, 302] width 83 height 18
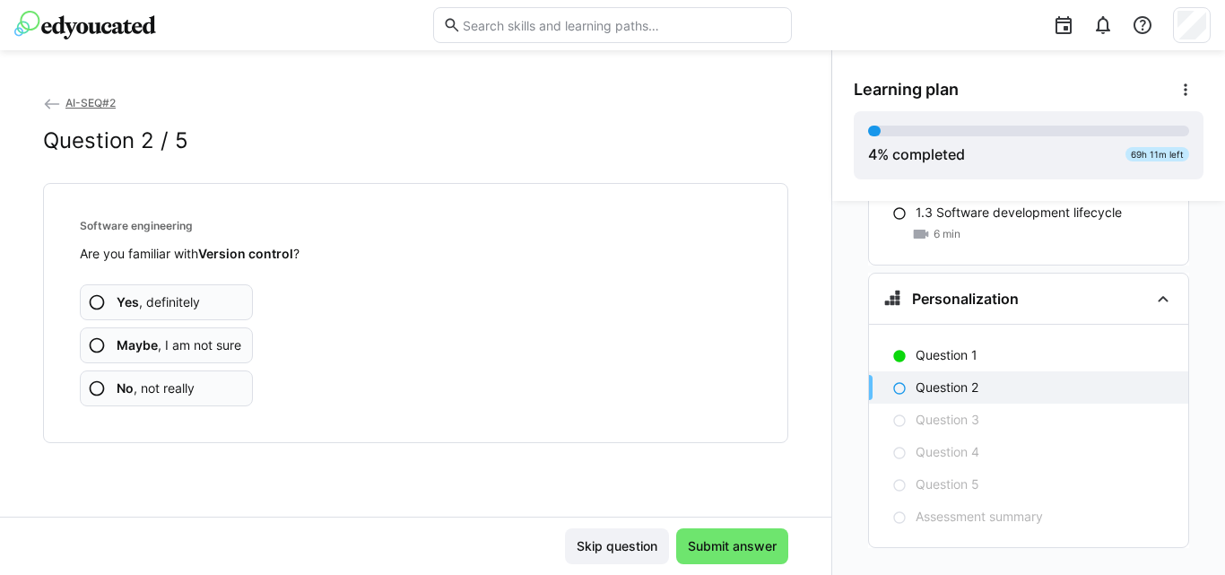
click at [161, 293] on span "Yes , definitely" at bounding box center [158, 302] width 83 height 18
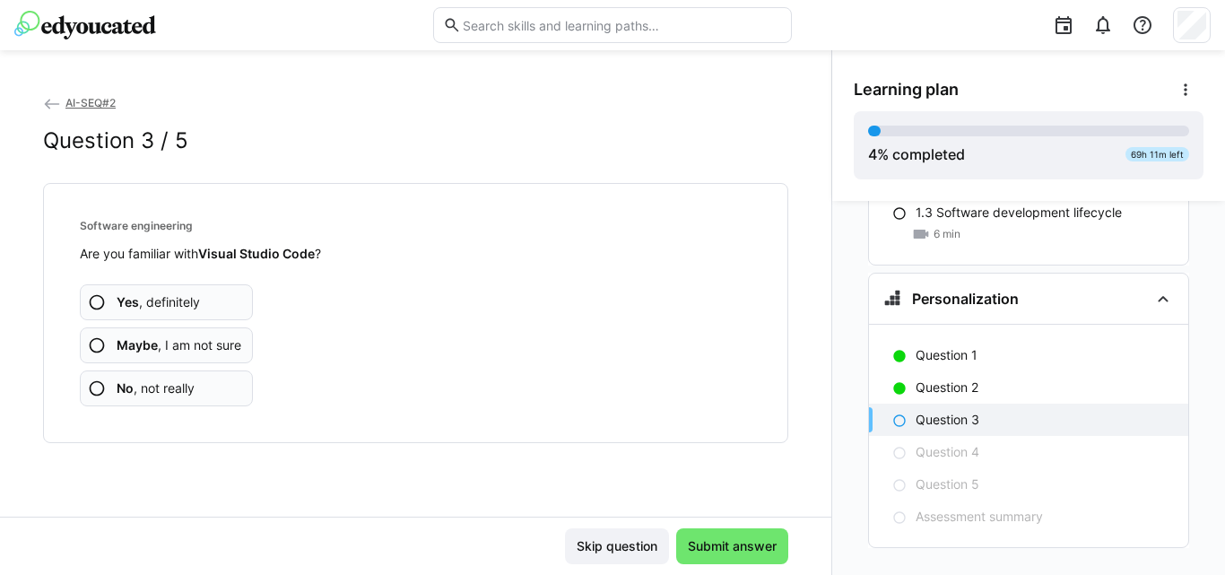
click at [195, 316] on app-assessment-question-radio "Yes , definitely" at bounding box center [166, 302] width 173 height 36
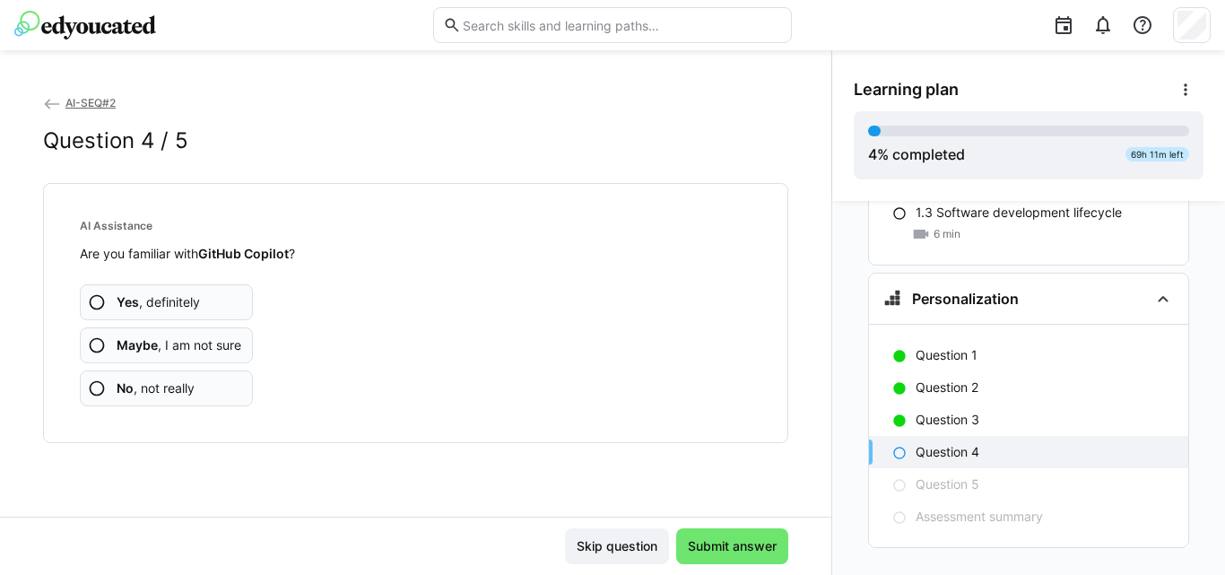
click at [195, 316] on app-assessment-question-radio "Yes , definitely" at bounding box center [166, 302] width 173 height 36
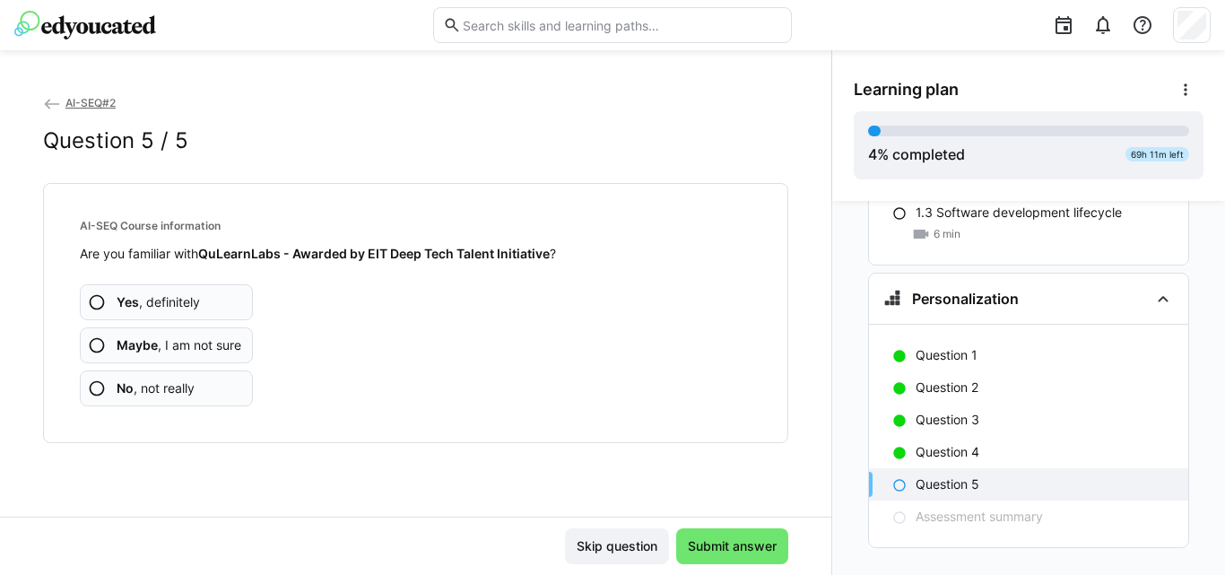
click at [240, 315] on app-assessment-question-radio "Yes , definitely" at bounding box center [166, 302] width 173 height 36
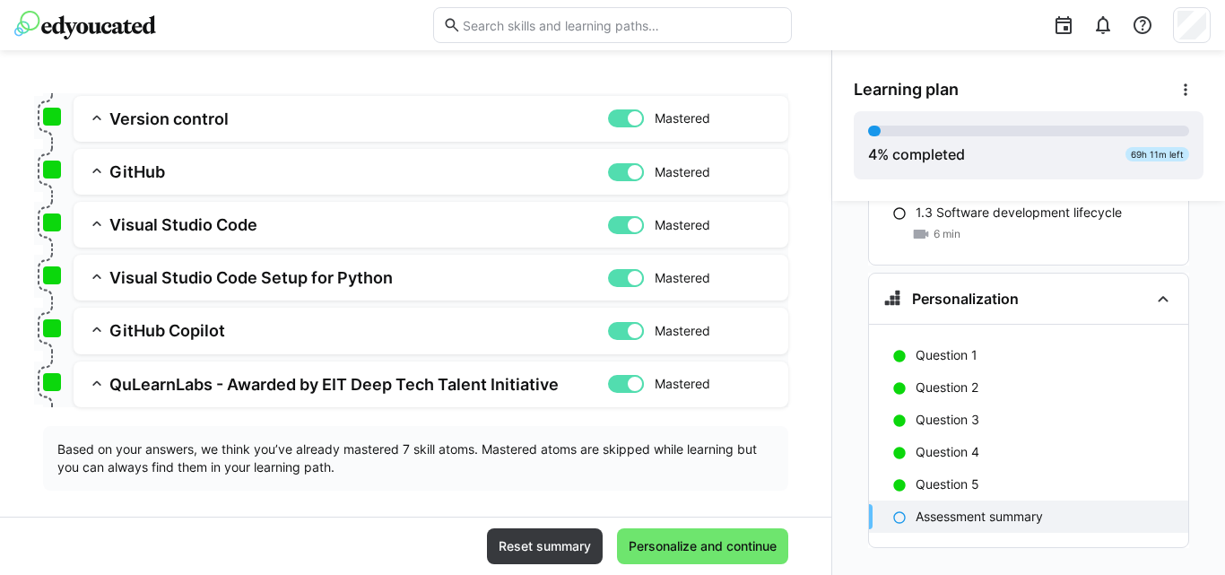
scroll to position [317, 0]
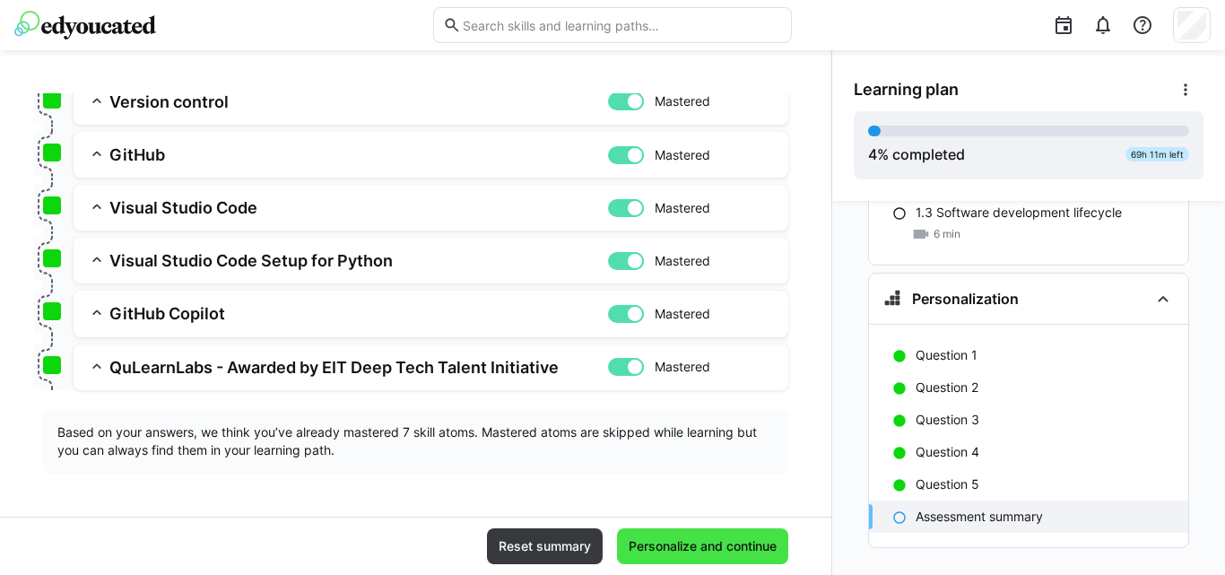
click at [683, 551] on span "Personalize and continue" at bounding box center [702, 546] width 153 height 18
click at [925, 507] on p "Assessment summary" at bounding box center [978, 516] width 127 height 18
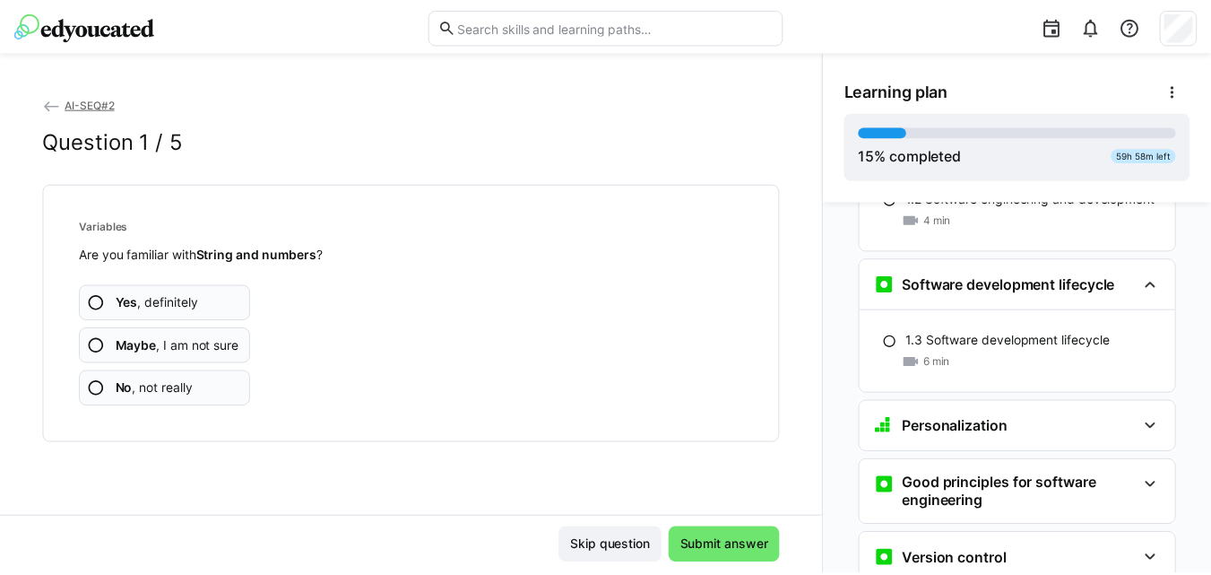
scroll to position [0, 0]
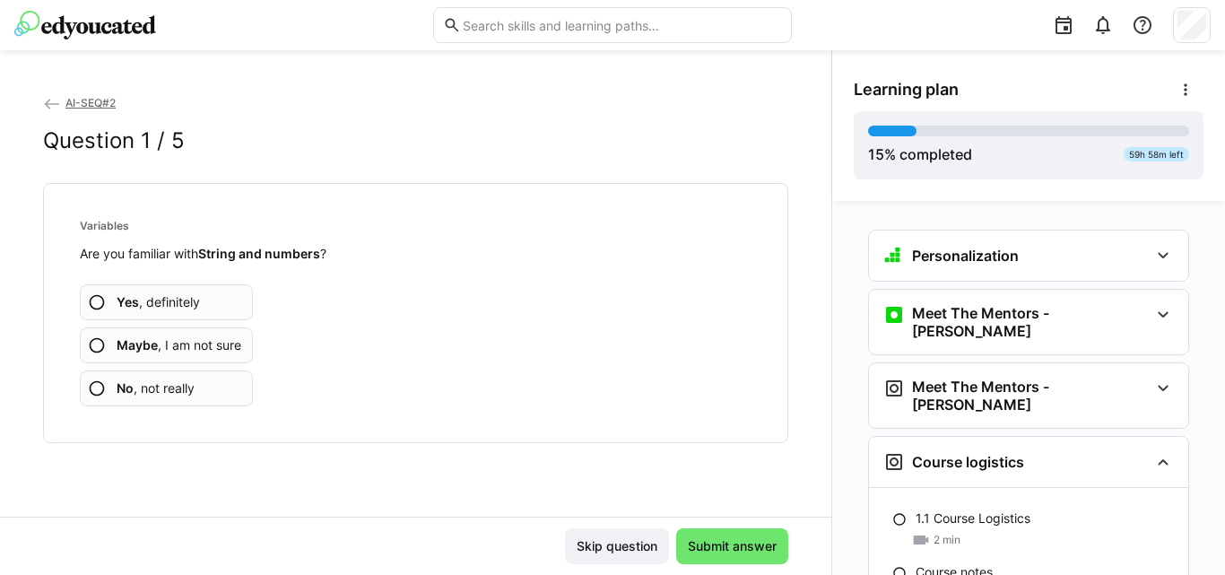
click at [57, 104] on eds-icon at bounding box center [52, 104] width 18 height 18
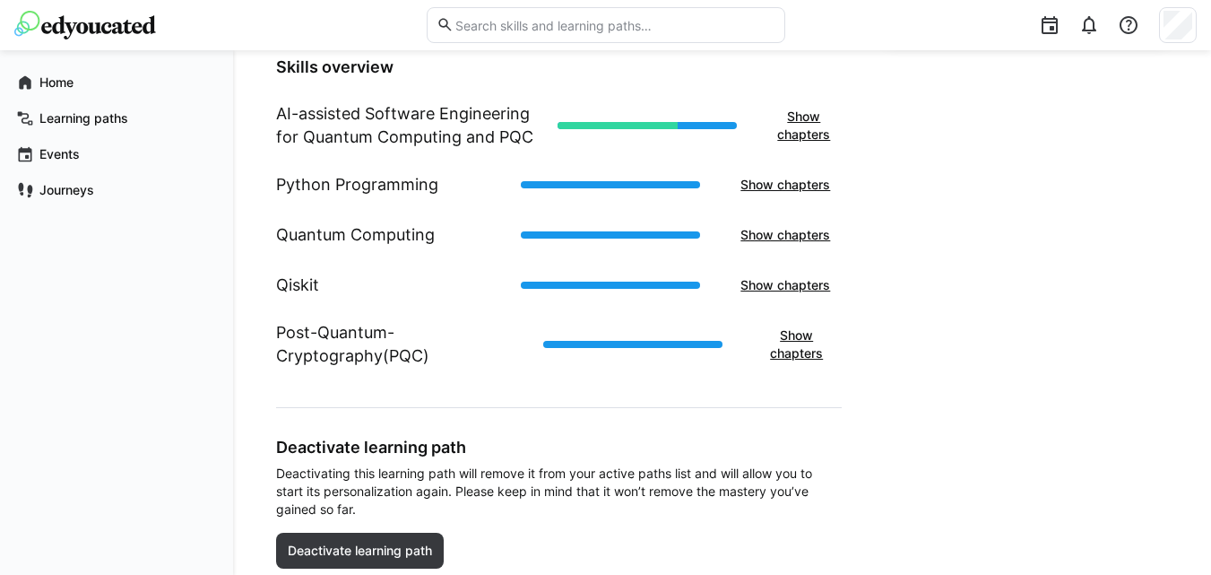
scroll to position [655, 0]
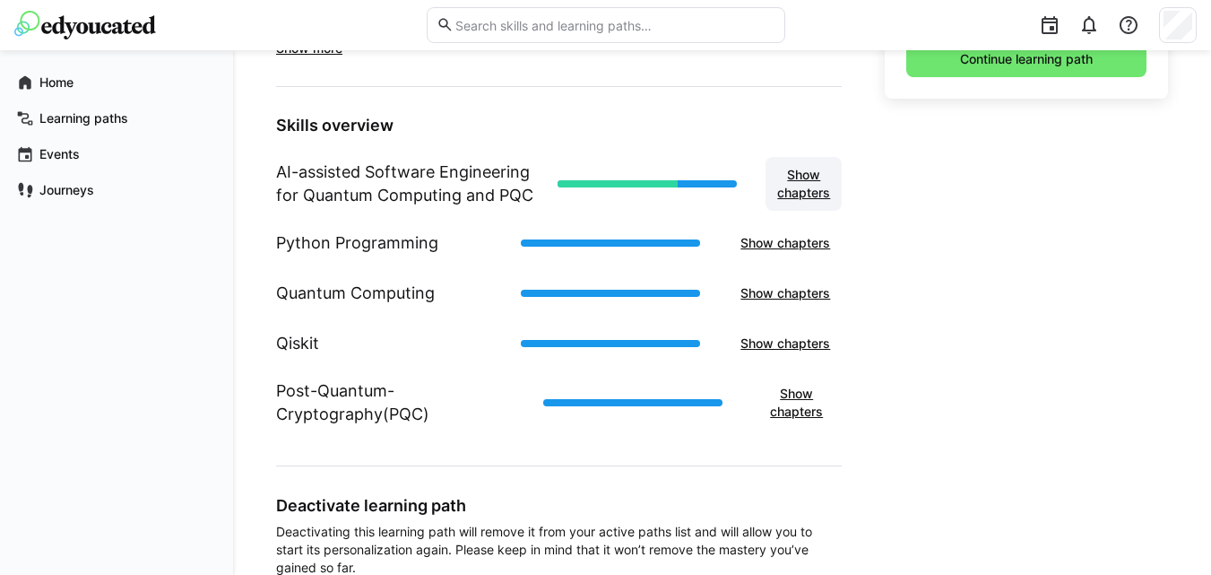
click at [799, 172] on span "Show chapters" at bounding box center [804, 184] width 58 height 36
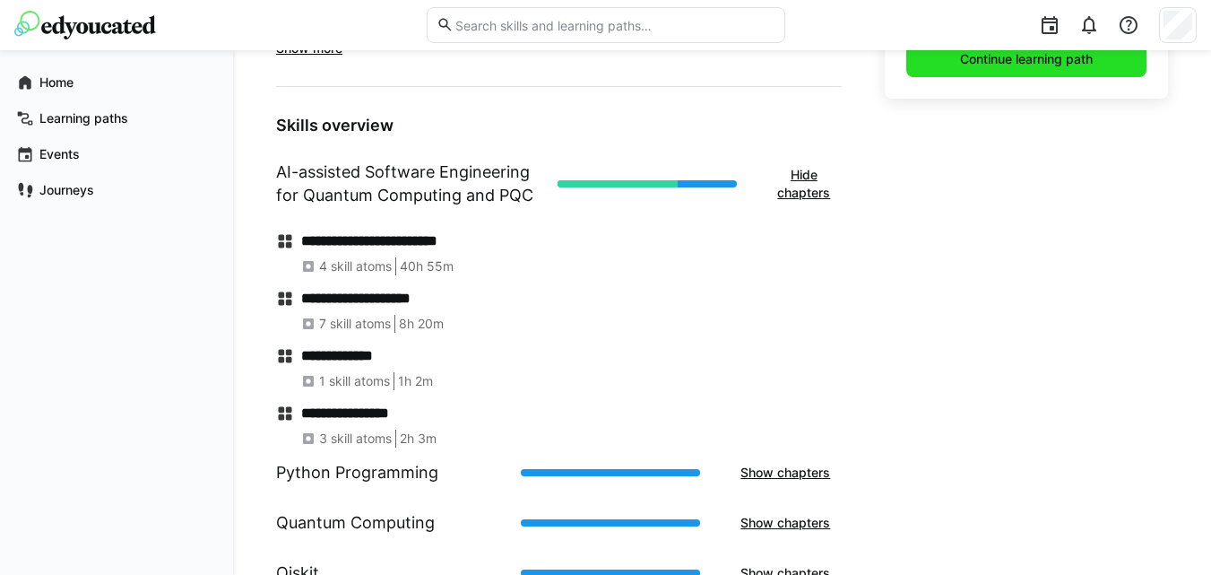
click at [1037, 59] on span "Continue learning path" at bounding box center [1027, 59] width 138 height 18
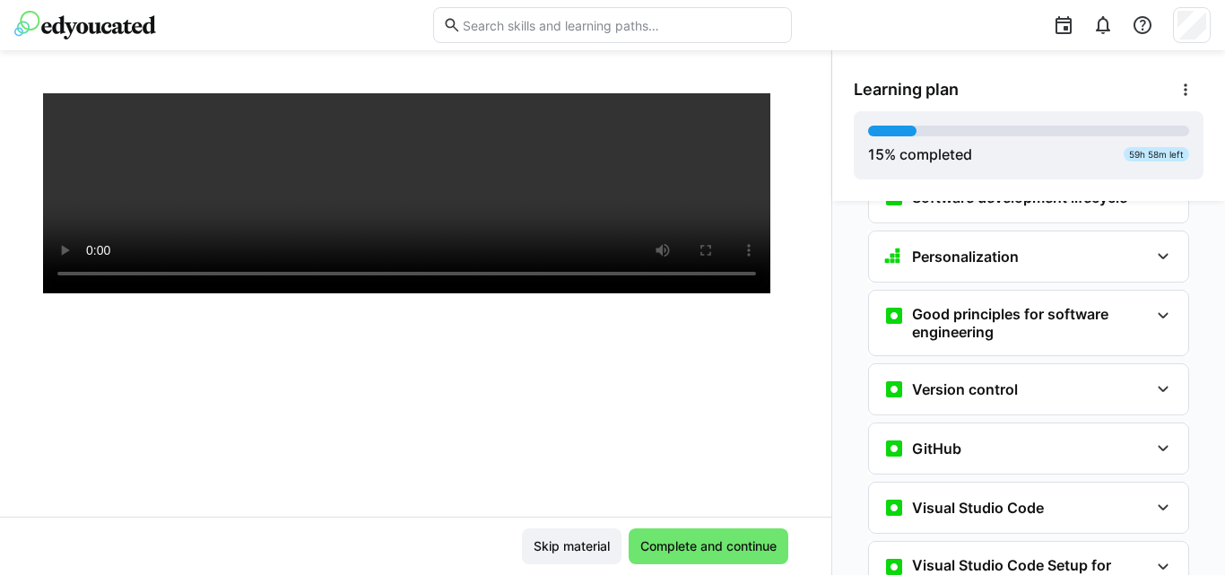
scroll to position [468, 0]
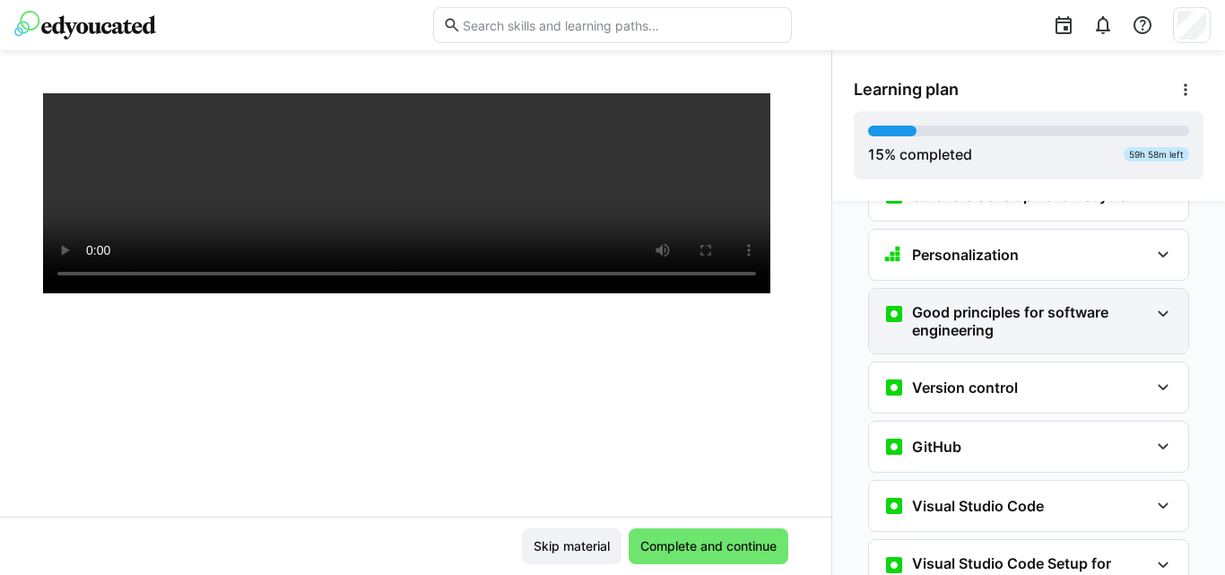
click at [1097, 303] on h3 "Good principles for software engineering" at bounding box center [1030, 321] width 237 height 36
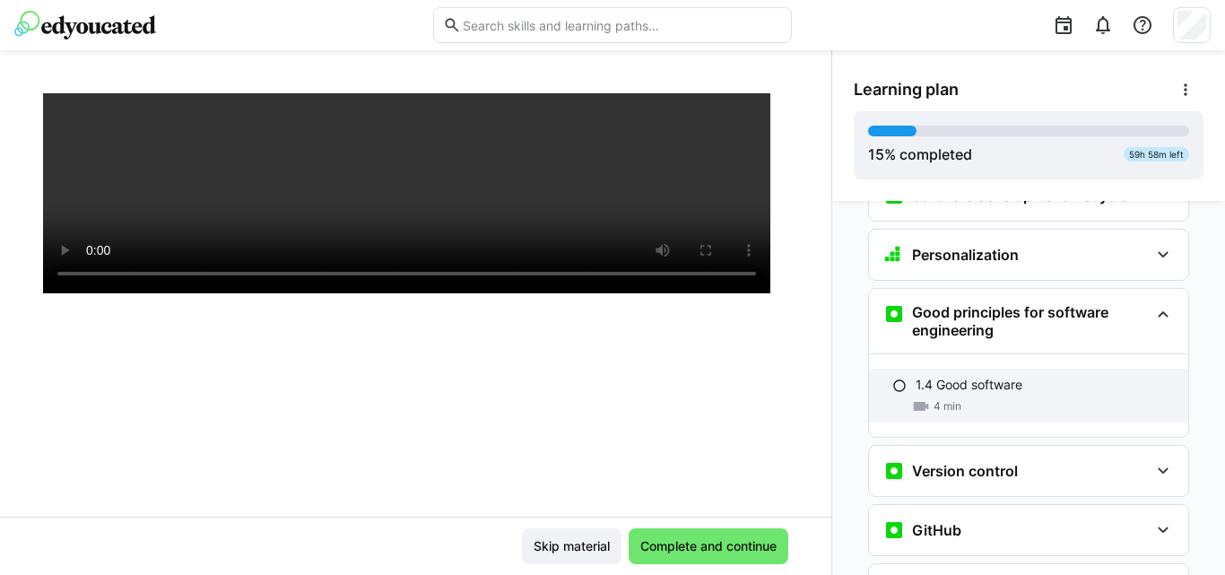
click at [1008, 376] on p "1.4 Good software" at bounding box center [968, 385] width 107 height 18
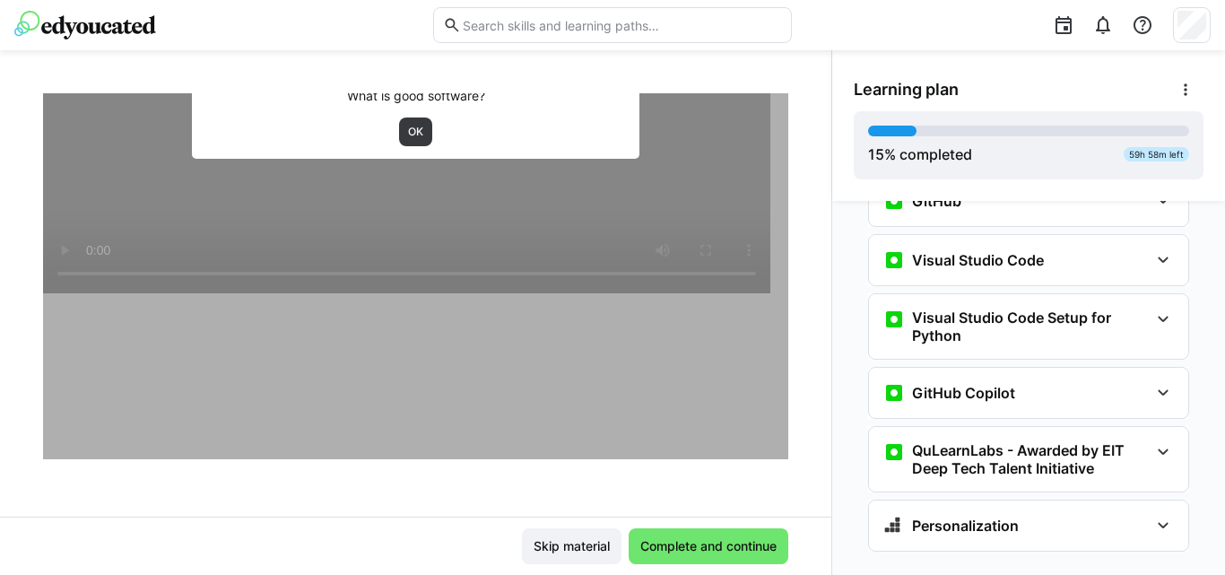
scroll to position [801, 0]
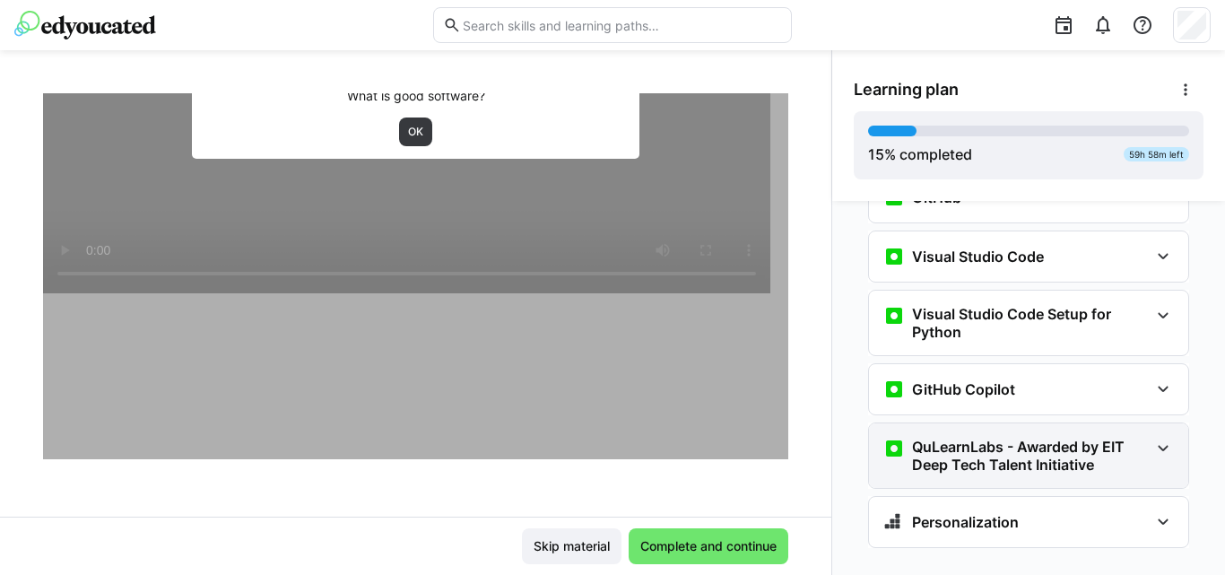
click at [966, 438] on h3 "QuLearnLabs - Awarded by EIT Deep Tech Talent Initiative" at bounding box center [1030, 456] width 237 height 36
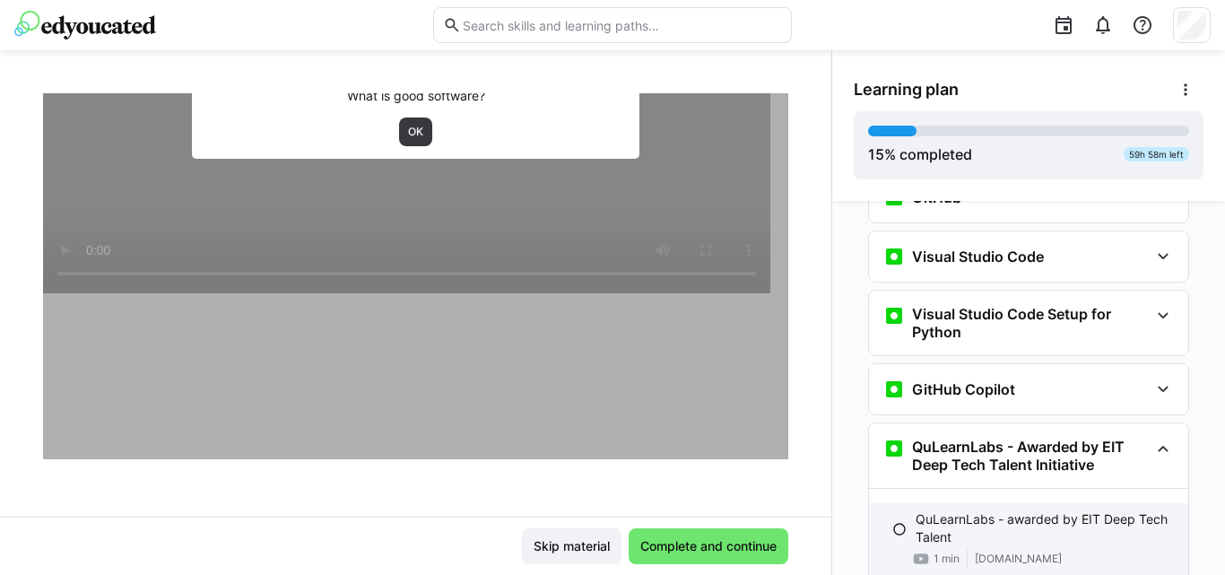
click at [928, 510] on p "QuLearnLabs - awarded by EIT Deep Tech Talent" at bounding box center [1044, 528] width 258 height 36
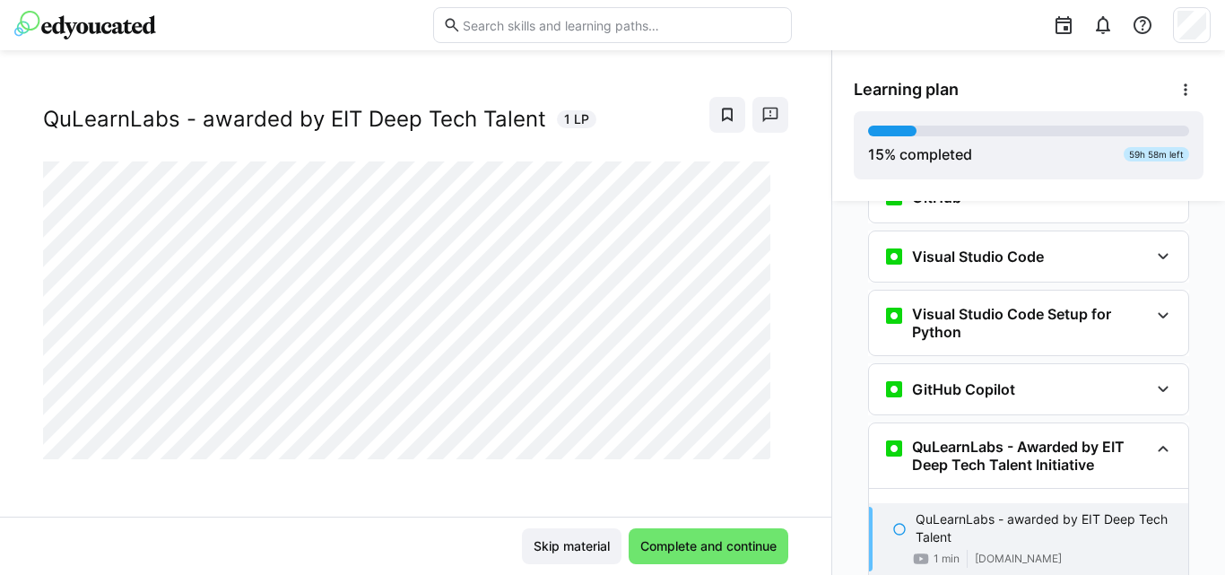
scroll to position [902, 0]
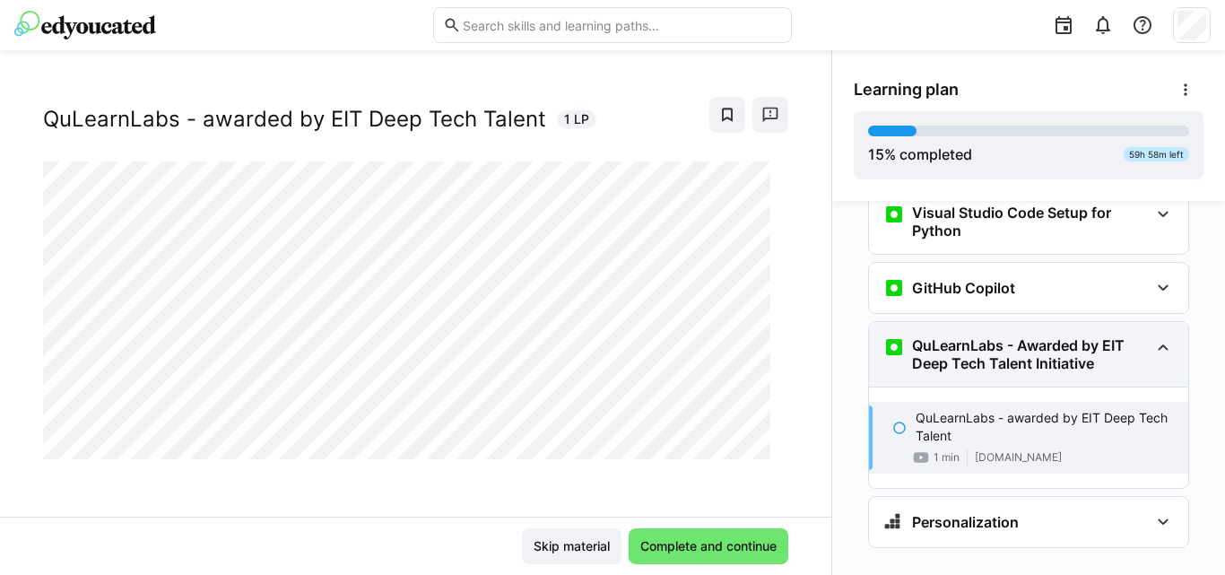
click at [1028, 336] on h3 "QuLearnLabs - Awarded by EIT Deep Tech Talent Initiative" at bounding box center [1030, 354] width 237 height 36
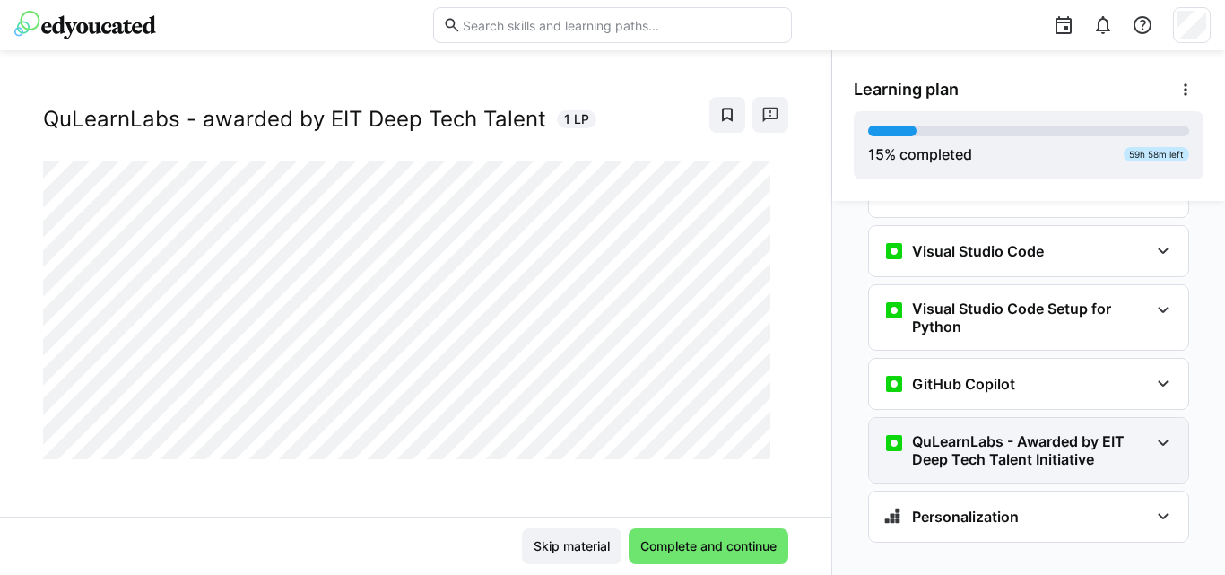
scroll to position [801, 0]
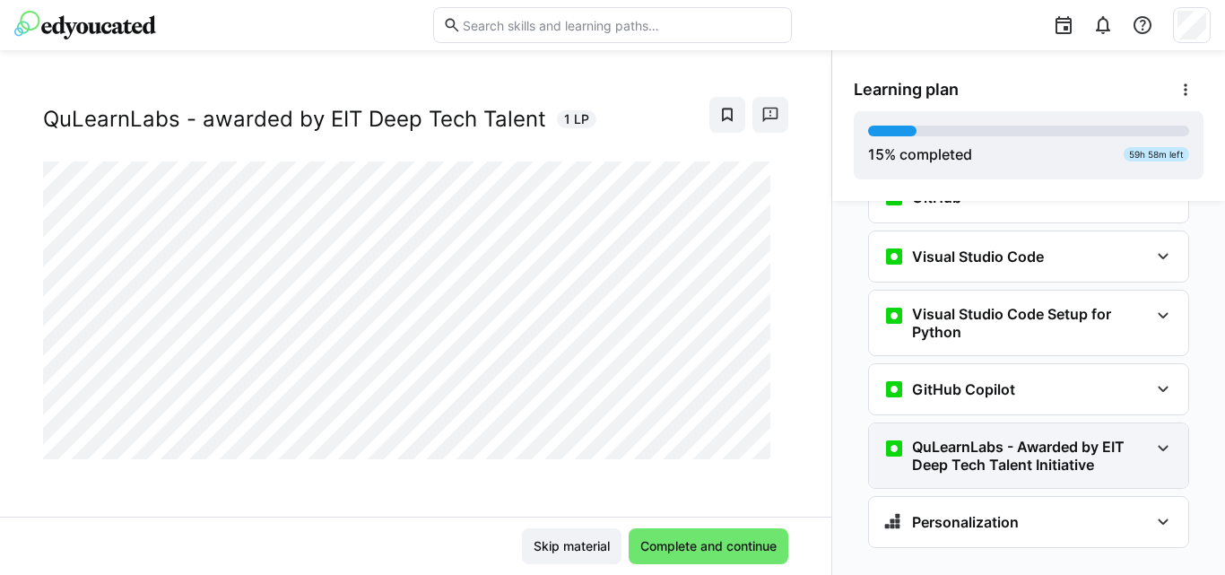
click at [988, 438] on h3 "QuLearnLabs - Awarded by EIT Deep Tech Talent Initiative" at bounding box center [1030, 456] width 237 height 36
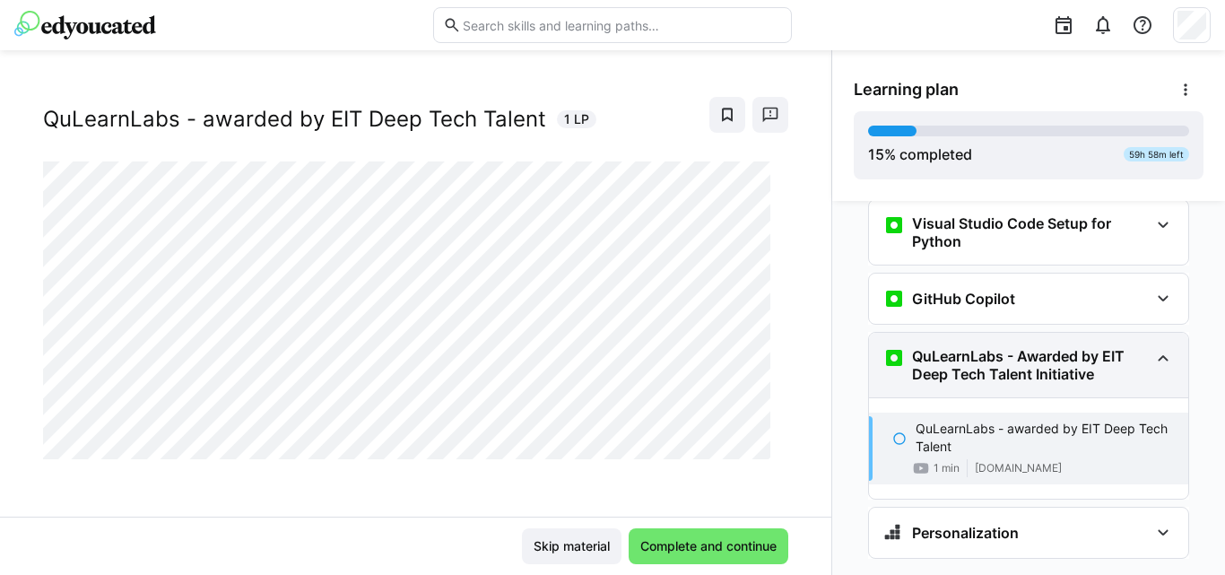
scroll to position [902, 0]
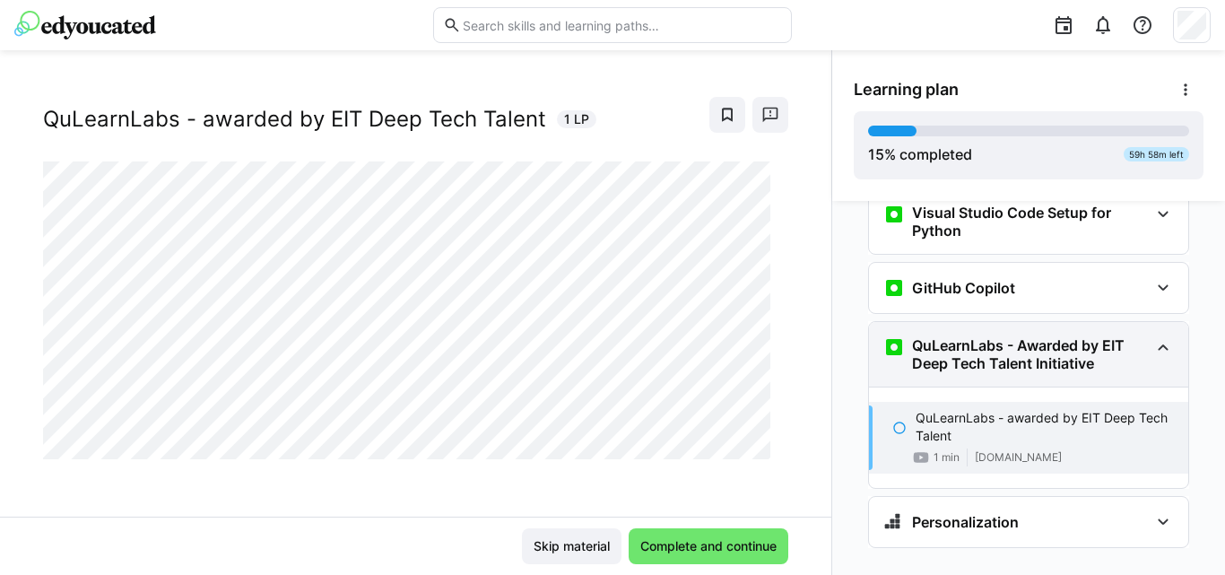
click at [1008, 336] on h3 "QuLearnLabs - Awarded by EIT Deep Tech Talent Initiative" at bounding box center [1030, 354] width 237 height 36
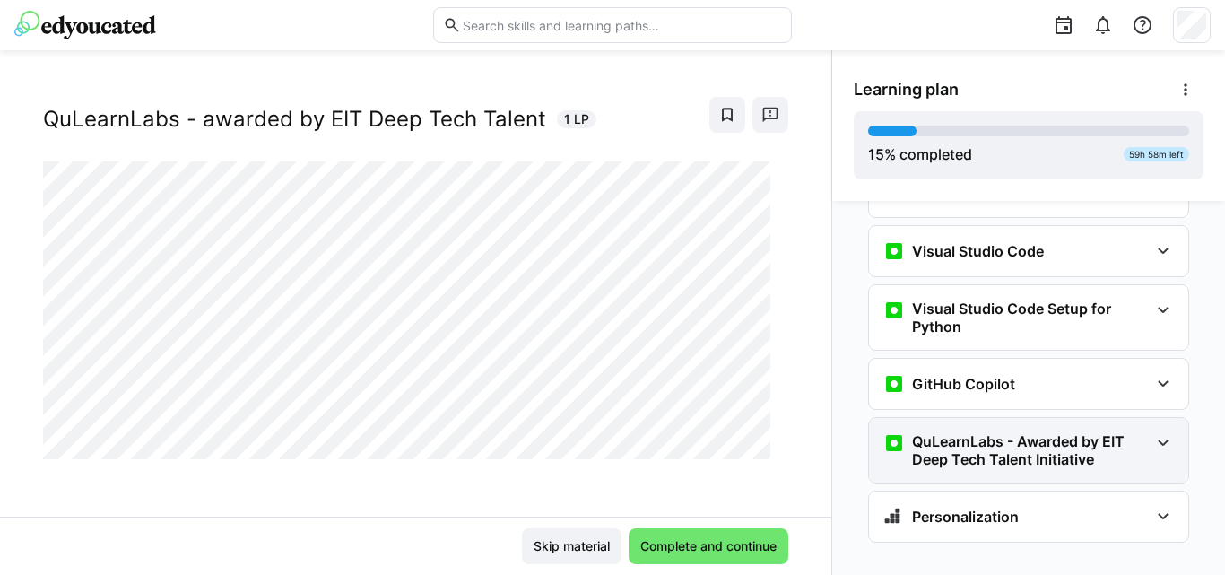
scroll to position [801, 0]
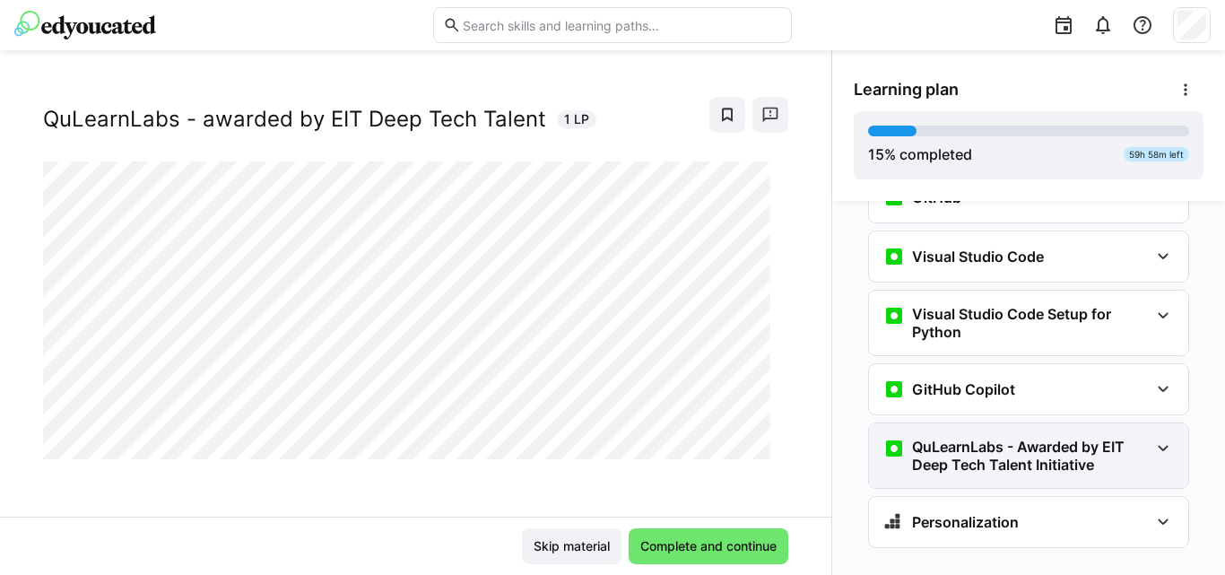
click at [954, 438] on h3 "QuLearnLabs - Awarded by EIT Deep Tech Talent Initiative" at bounding box center [1030, 456] width 237 height 36
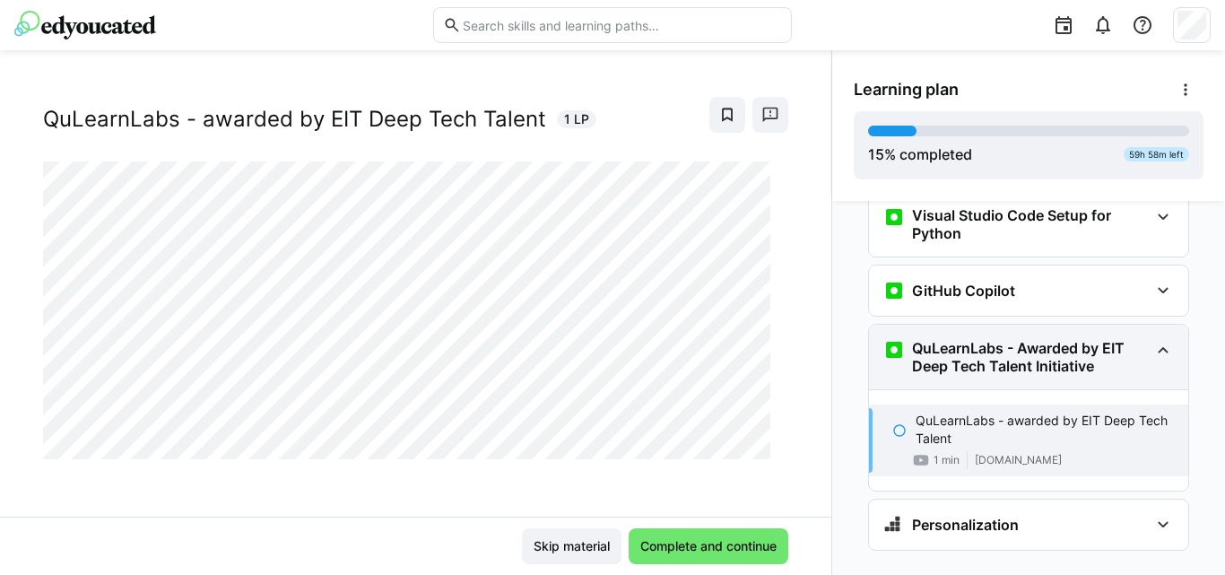
scroll to position [902, 0]
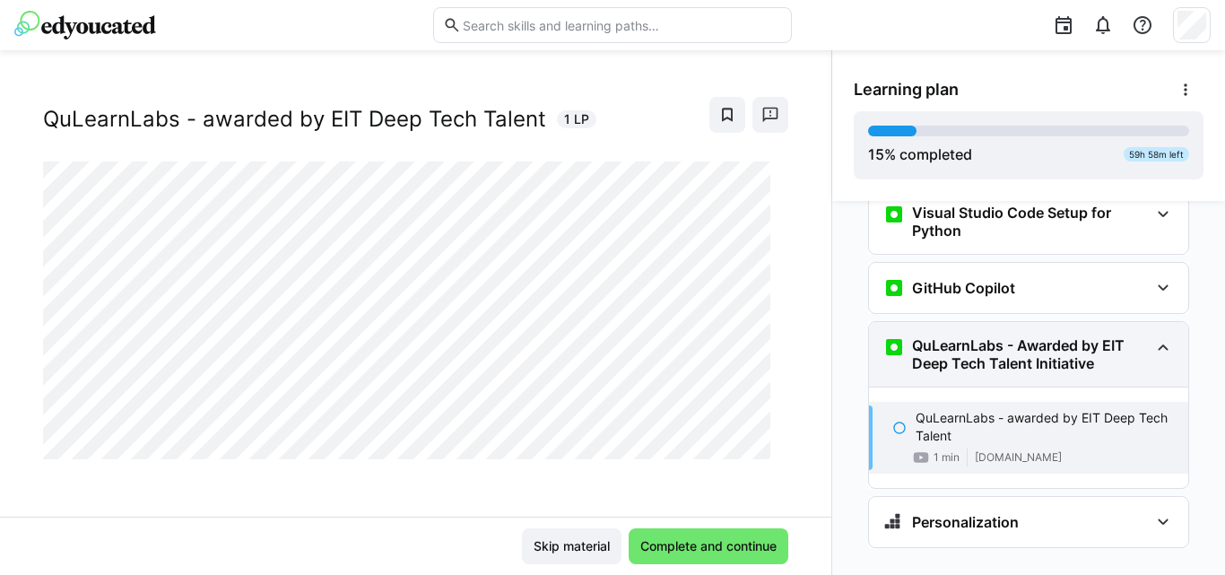
click at [1152, 336] on eds-icon at bounding box center [1163, 347] width 22 height 22
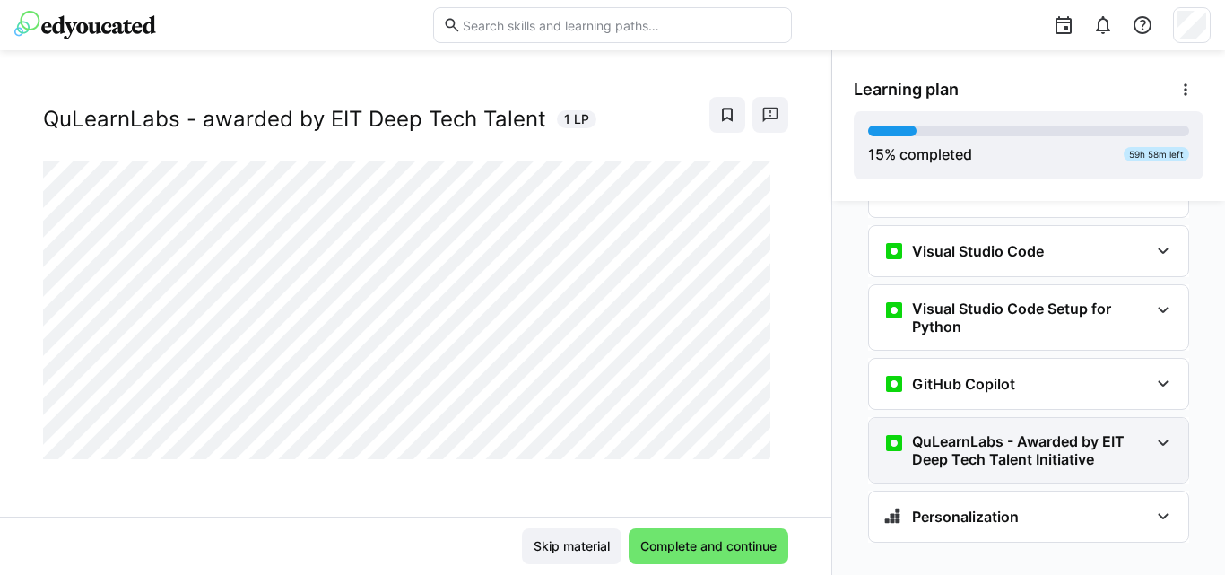
scroll to position [801, 0]
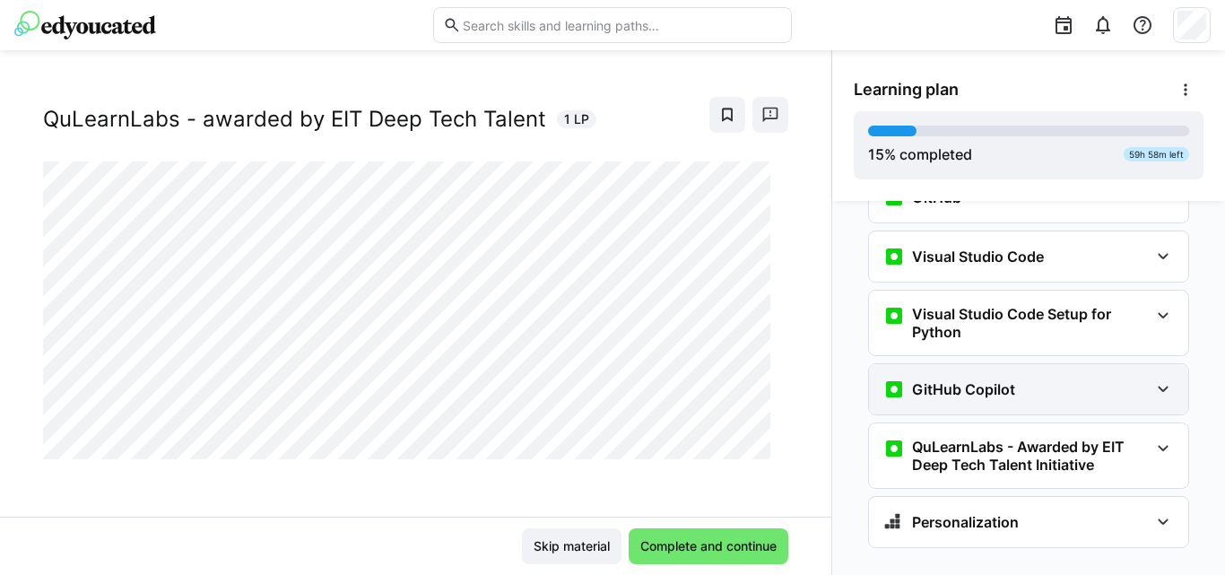
click at [977, 380] on h3 "GitHub Copilot" at bounding box center [963, 389] width 103 height 18
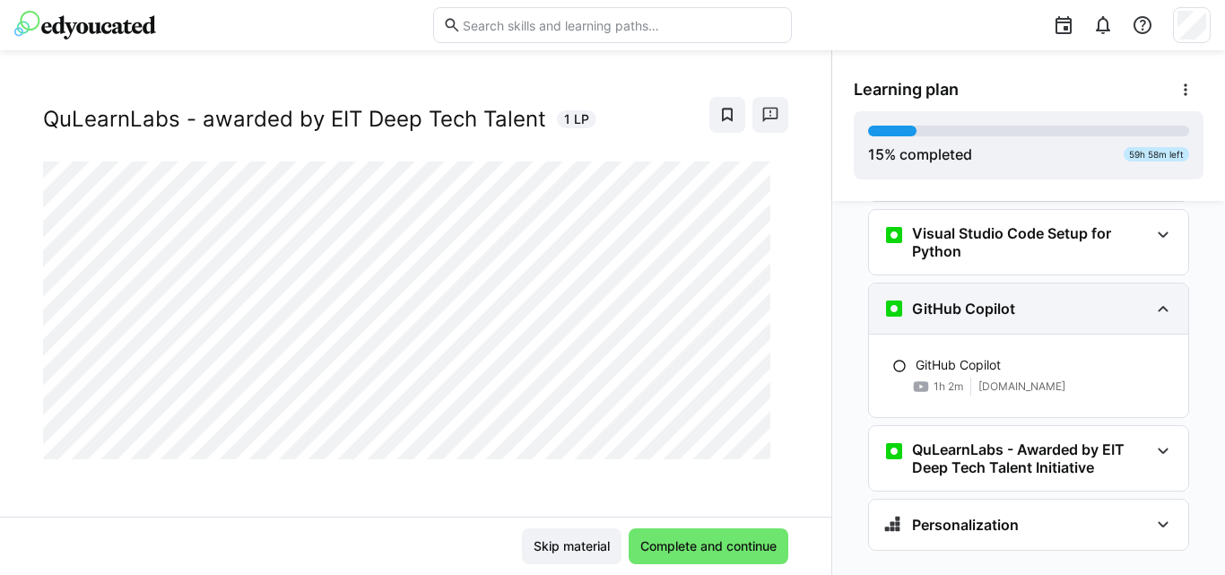
scroll to position [884, 0]
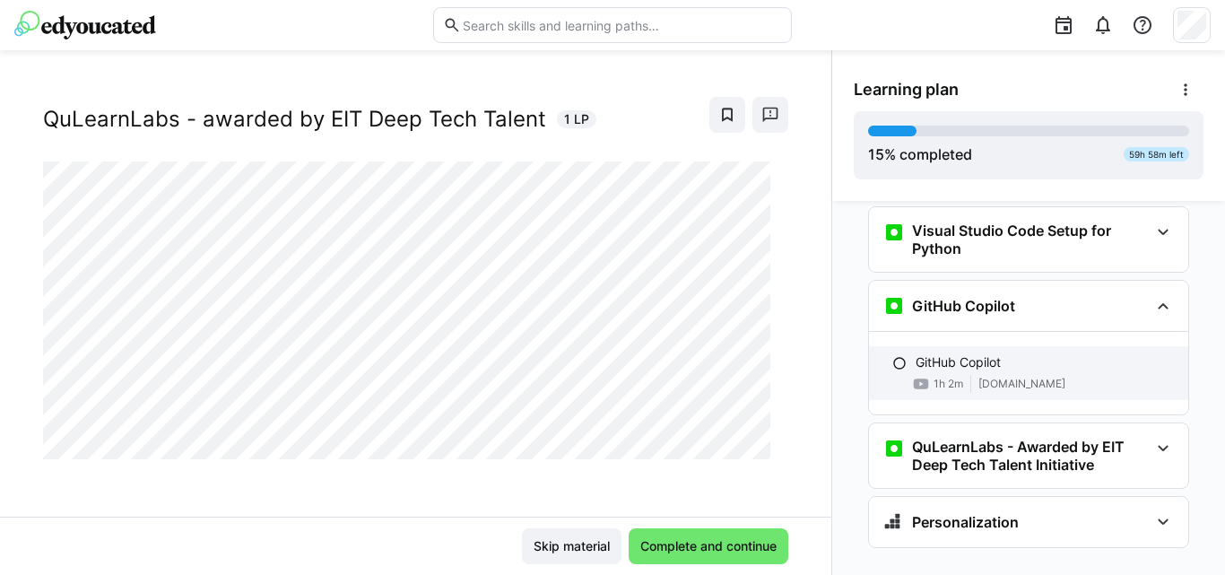
click at [953, 375] on div "1h 2m" at bounding box center [937, 384] width 51 height 18
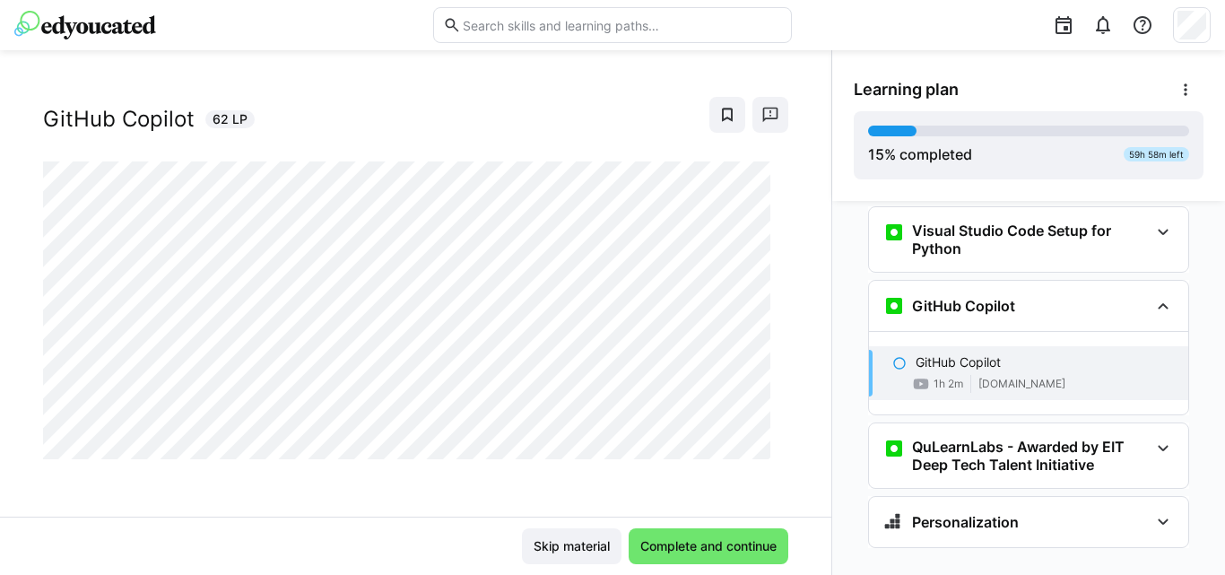
click at [959, 375] on div "1h 2m [DOMAIN_NAME]" at bounding box center [1044, 384] width 258 height 18
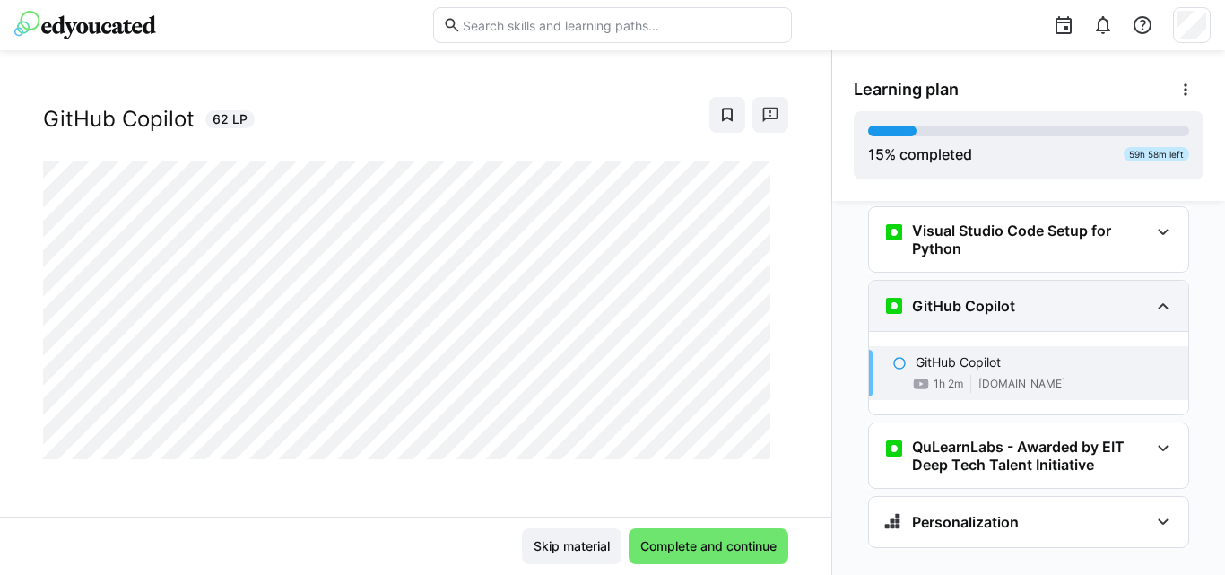
click at [1022, 295] on div "GitHub Copilot" at bounding box center [1015, 306] width 265 height 22
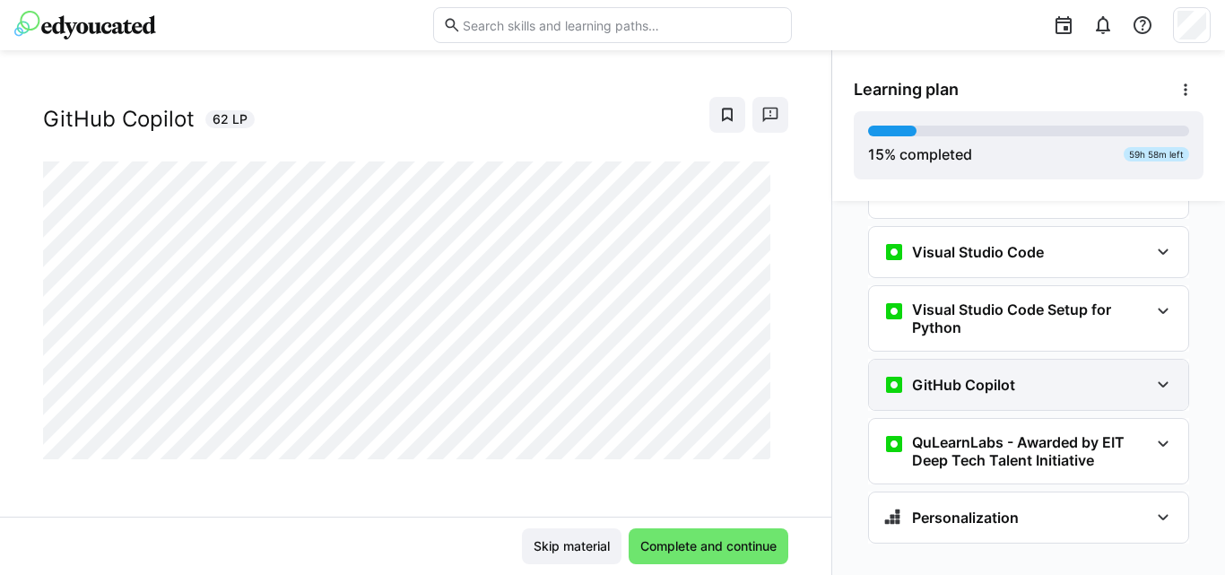
scroll to position [801, 0]
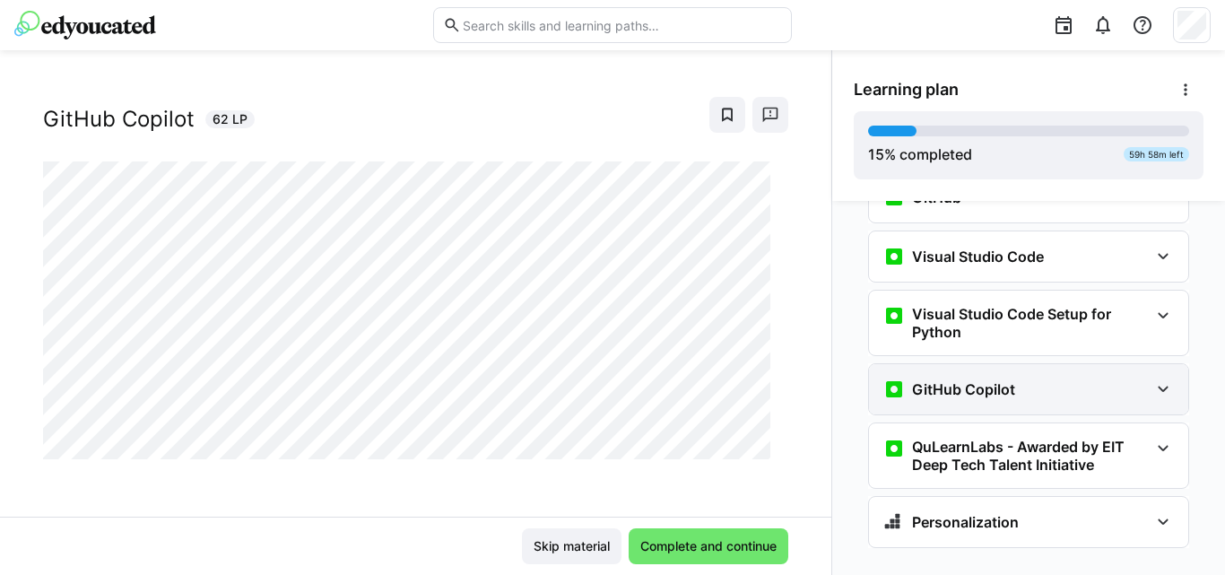
click at [1022, 305] on h3 "Visual Studio Code Setup for Python" at bounding box center [1030, 323] width 237 height 36
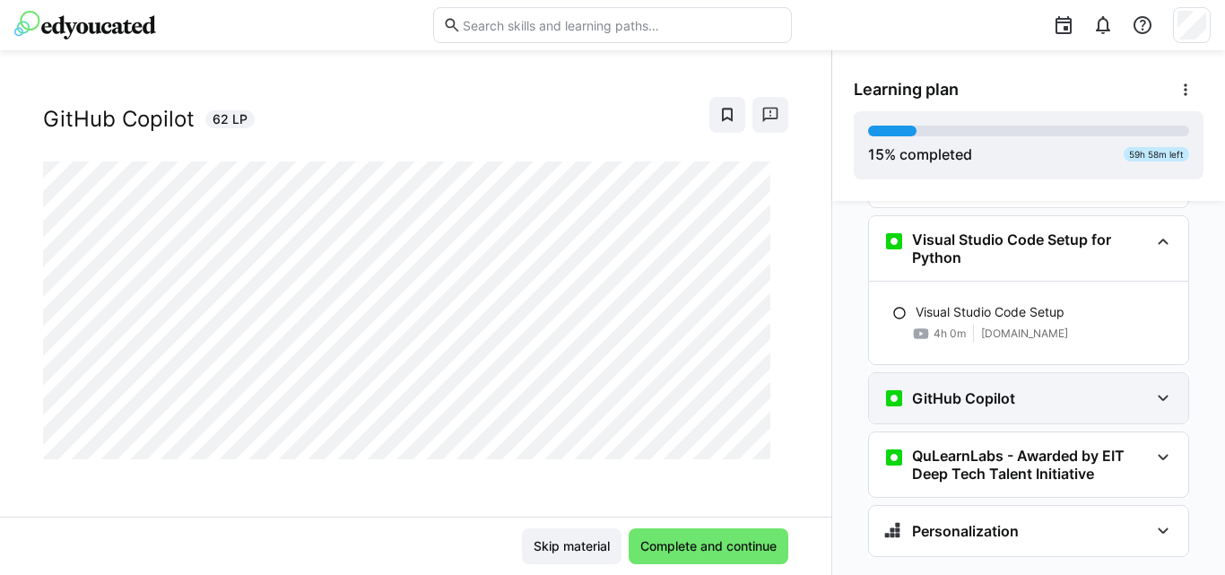
scroll to position [884, 0]
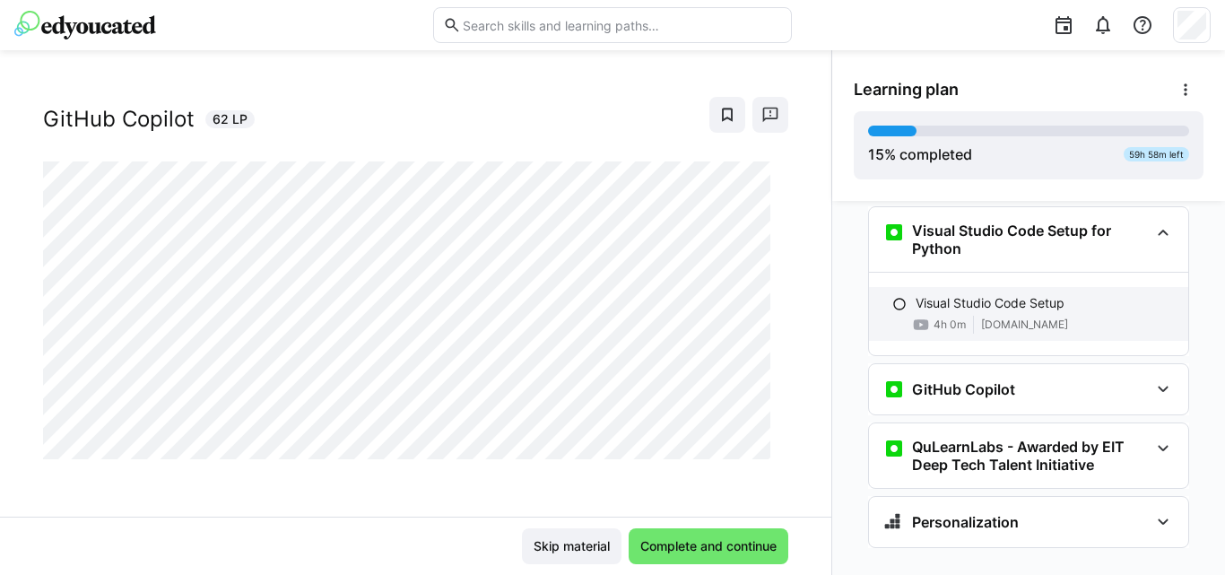
click at [1071, 294] on div "Visual Studio Code Setup" at bounding box center [1044, 303] width 258 height 18
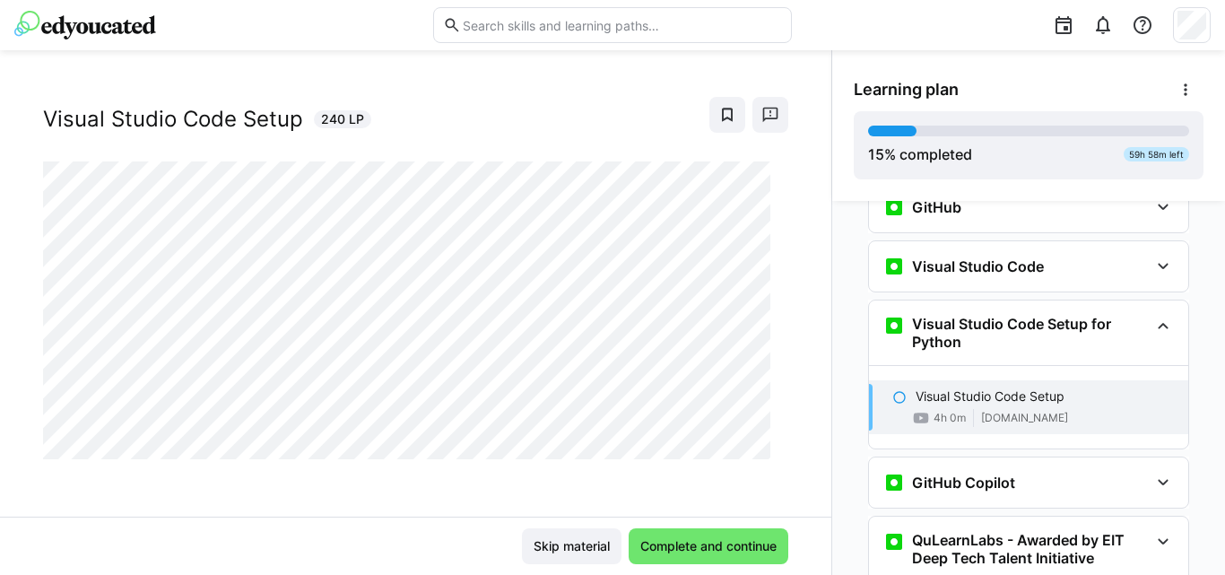
scroll to position [750, 0]
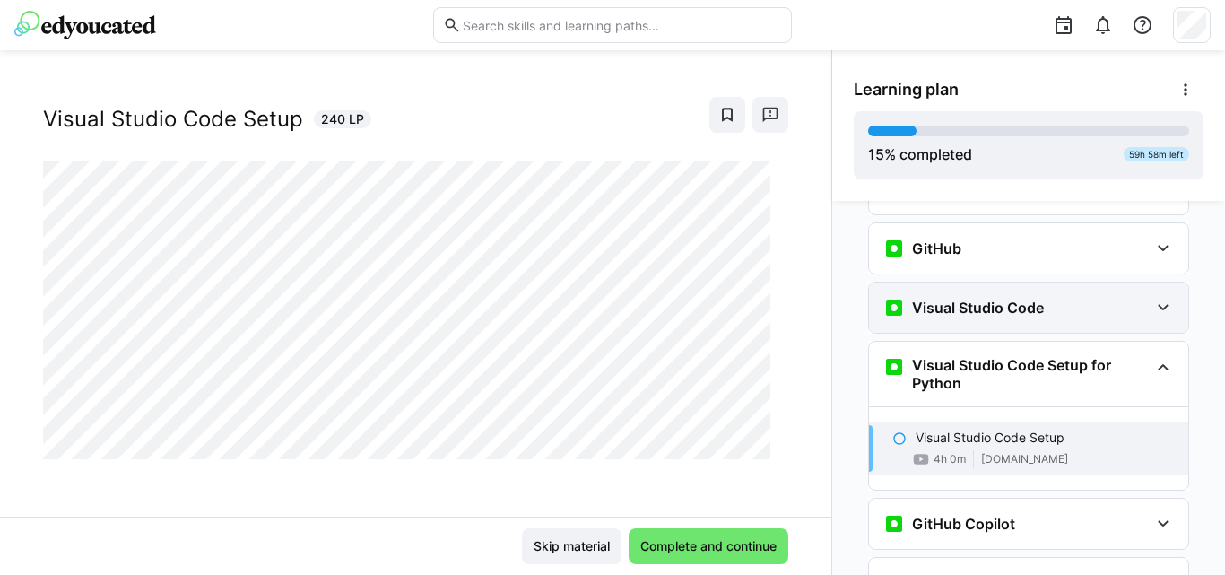
click at [979, 299] on h3 "Visual Studio Code" at bounding box center [978, 308] width 132 height 18
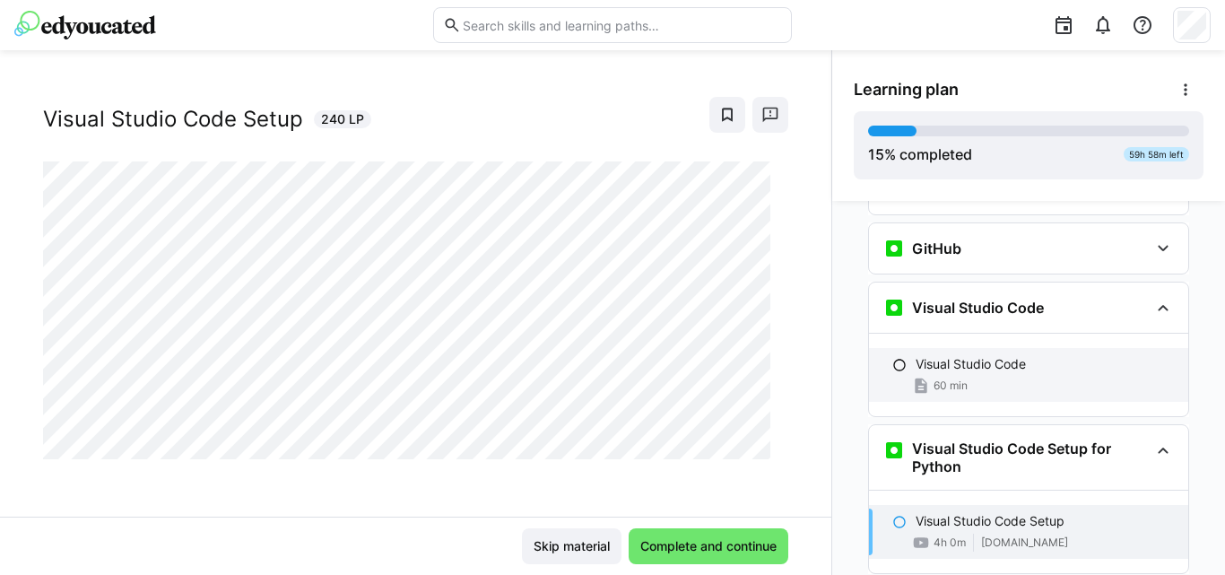
click at [948, 348] on div "Visual Studio Code 60 min" at bounding box center [1028, 375] width 319 height 54
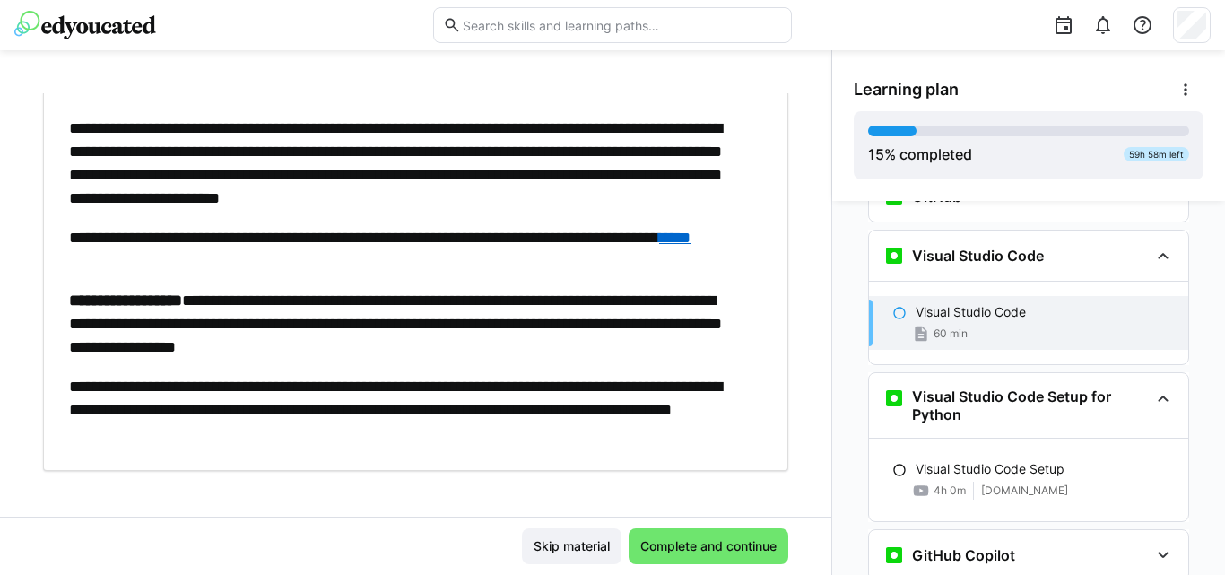
scroll to position [113, 0]
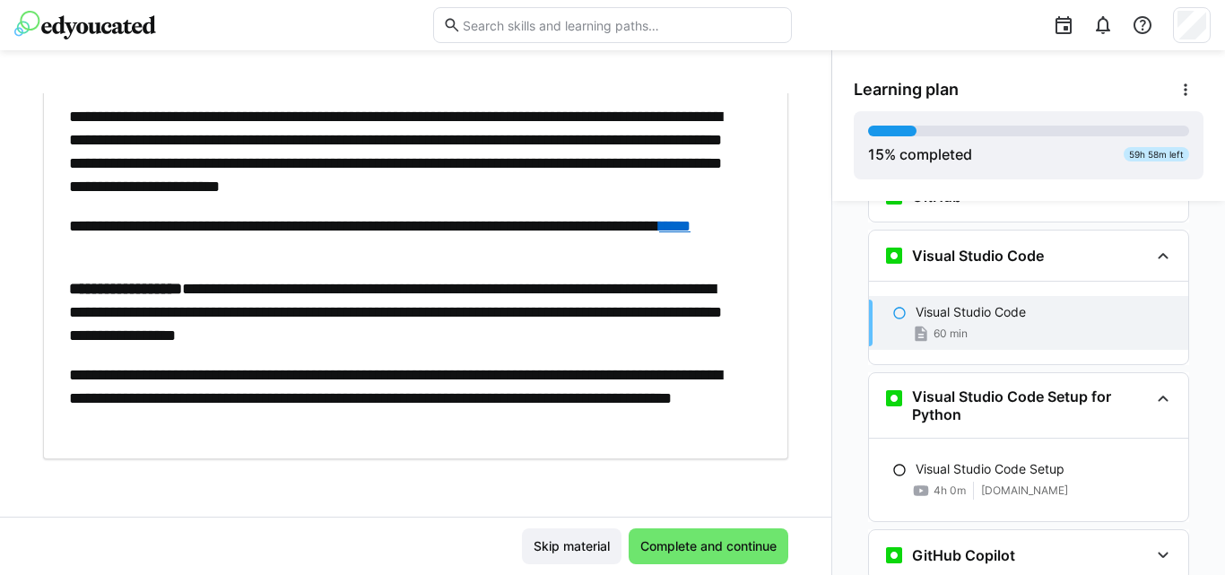
click at [659, 234] on link "****" at bounding box center [674, 226] width 31 height 16
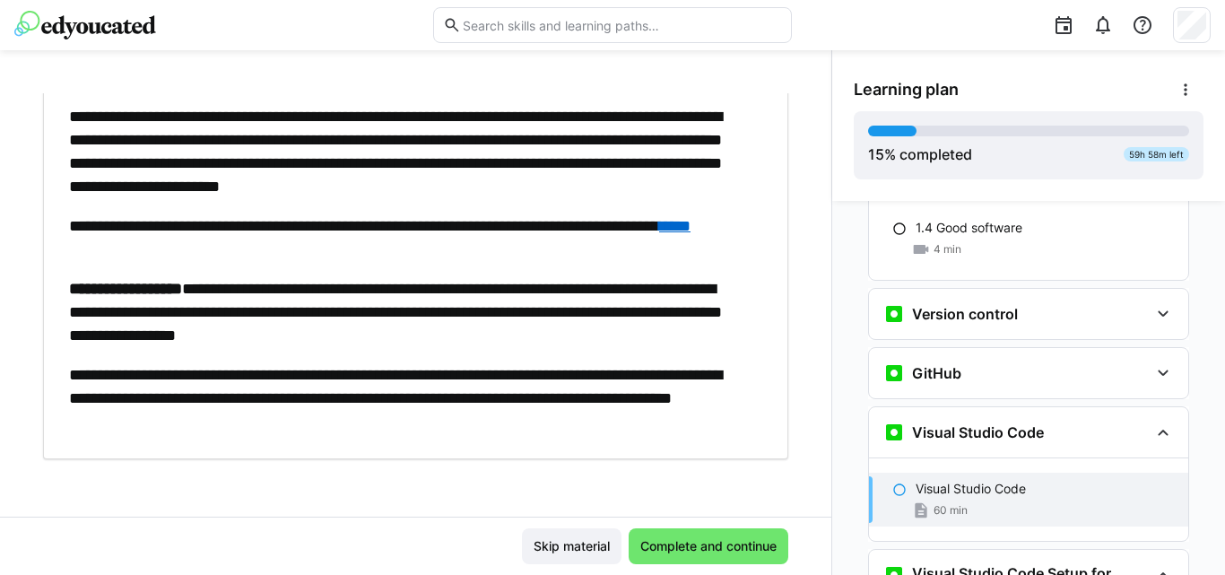
scroll to position [613, 0]
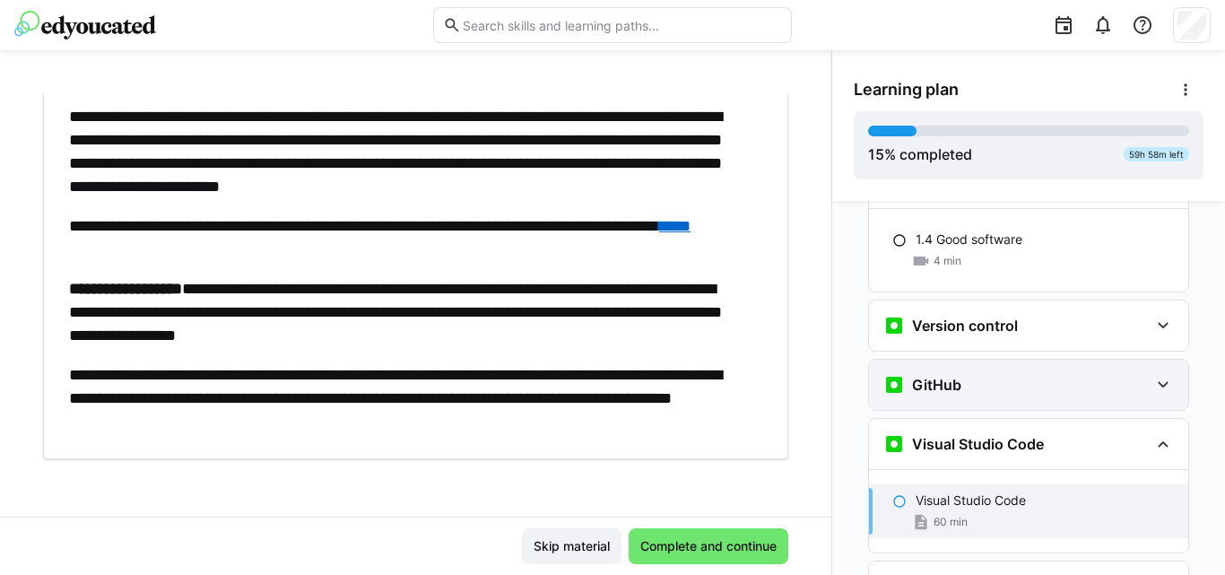
click at [1010, 374] on div "GitHub" at bounding box center [1015, 385] width 265 height 22
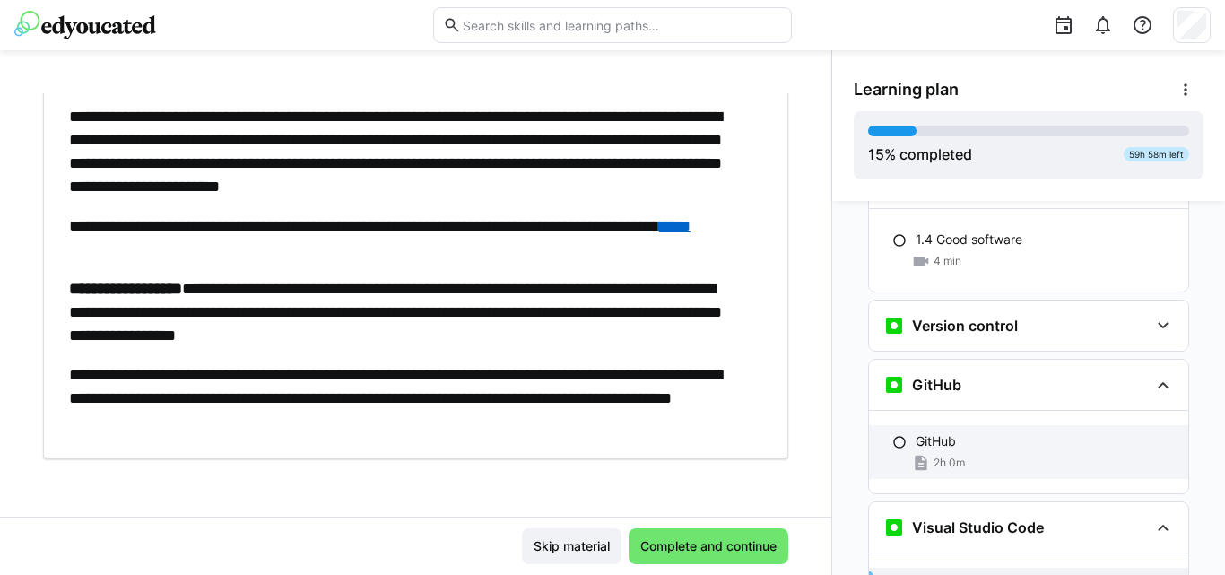
click at [935, 455] on span "2h 0m" at bounding box center [948, 462] width 31 height 14
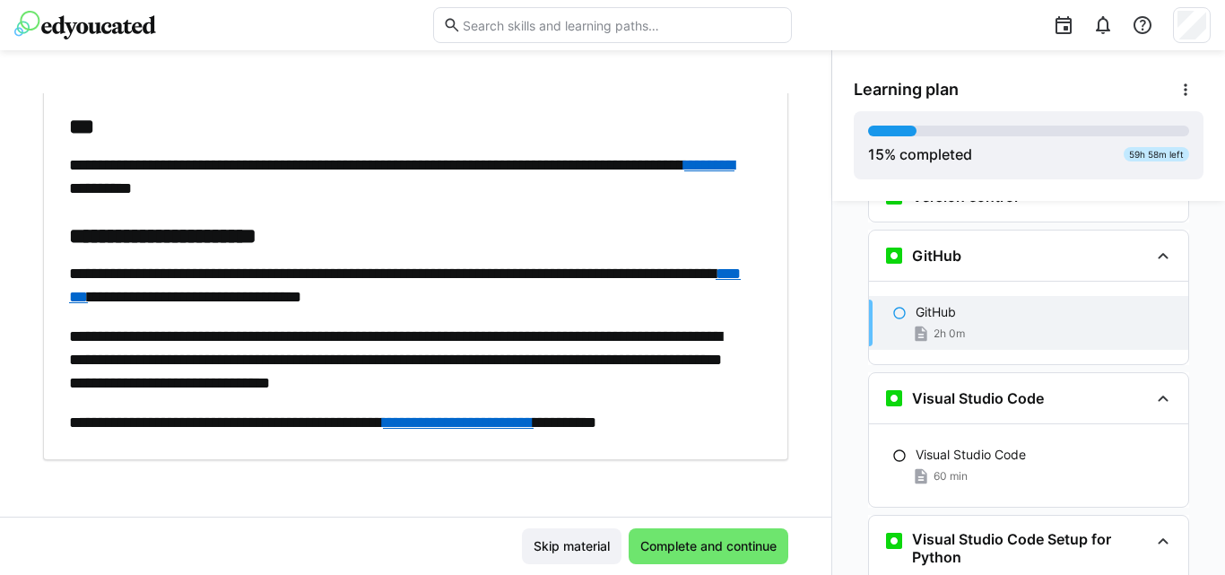
scroll to position [175, 0]
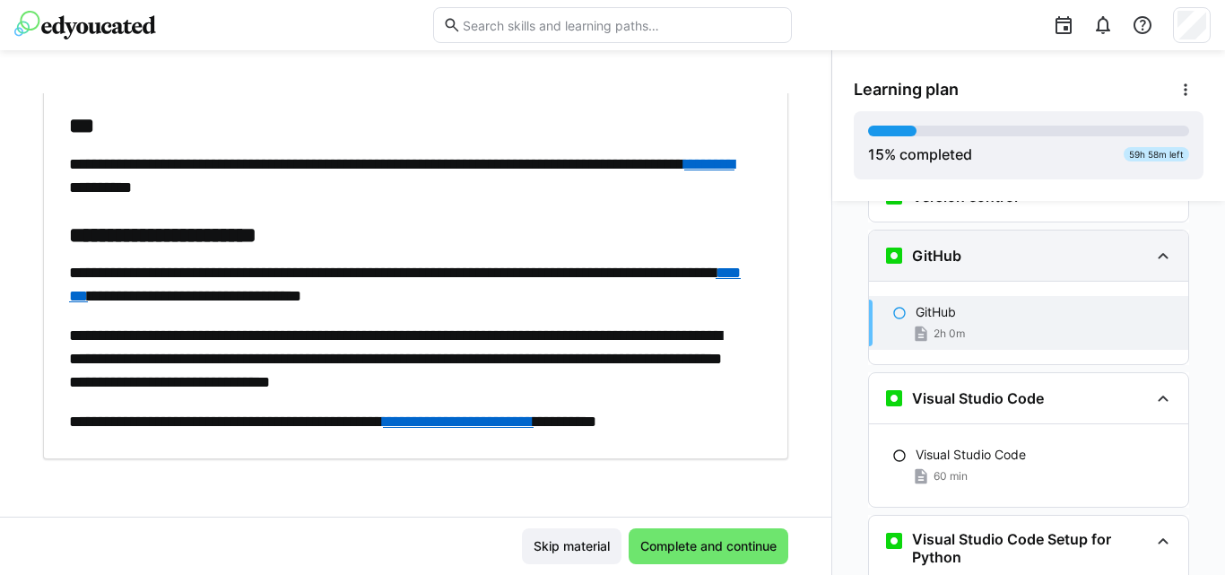
click at [943, 247] on h3 "GitHub" at bounding box center [936, 256] width 49 height 18
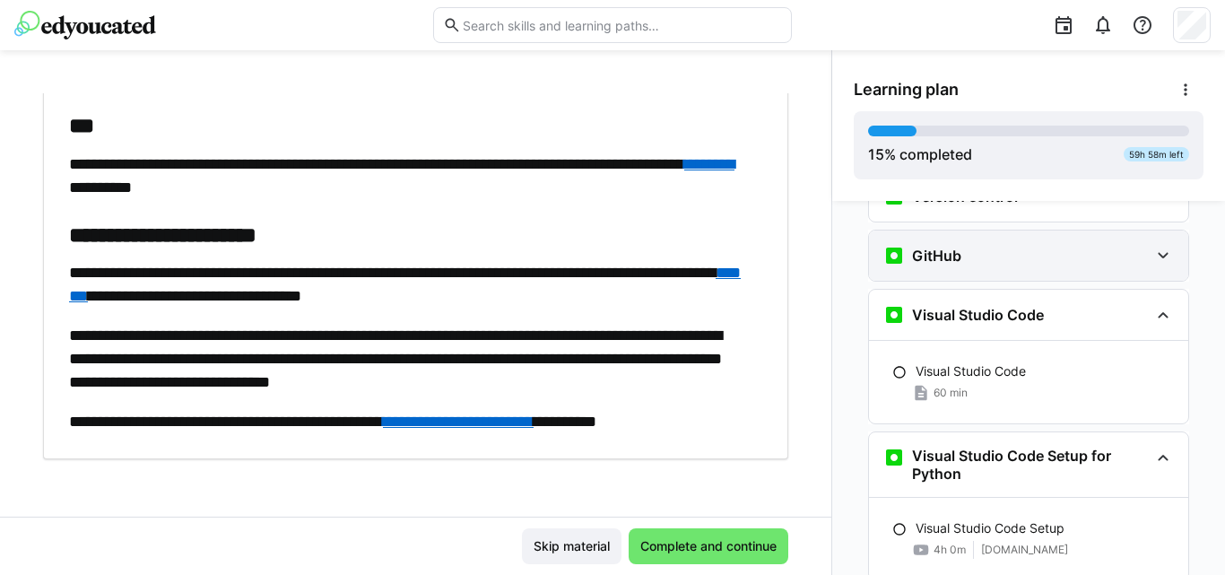
click at [943, 247] on h3 "GitHub" at bounding box center [936, 256] width 49 height 18
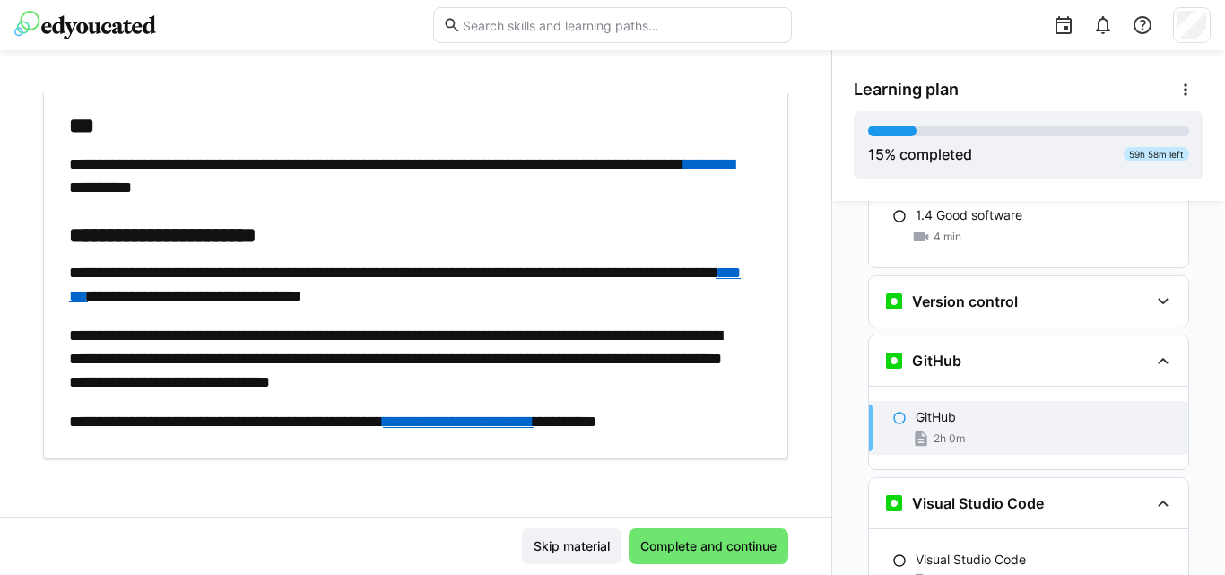
scroll to position [631, 0]
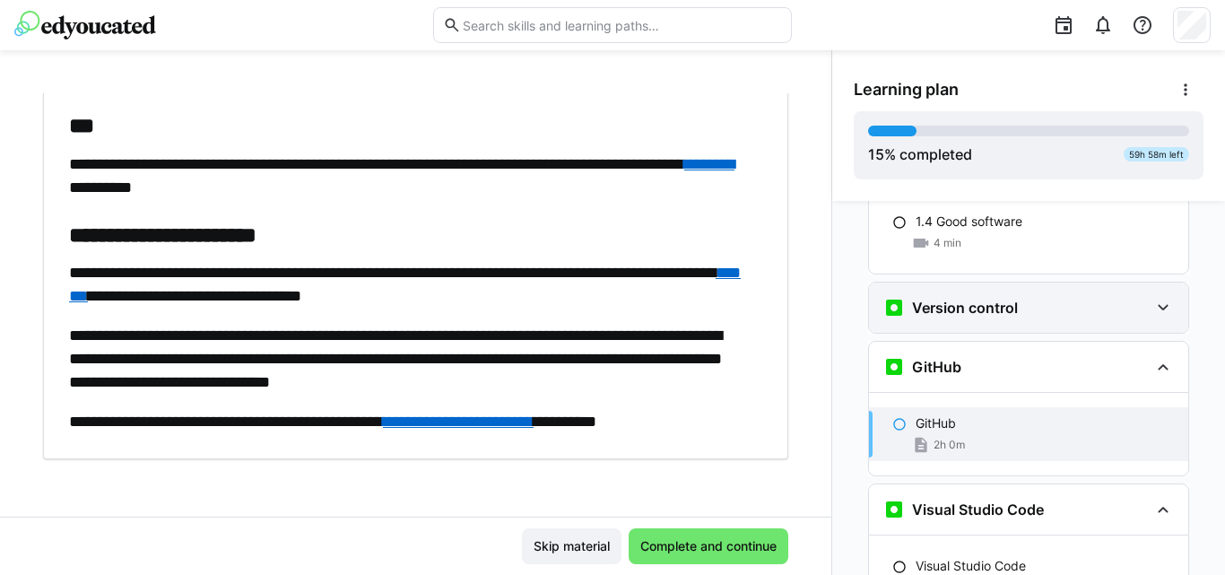
click at [984, 282] on div "Version control" at bounding box center [1028, 307] width 319 height 50
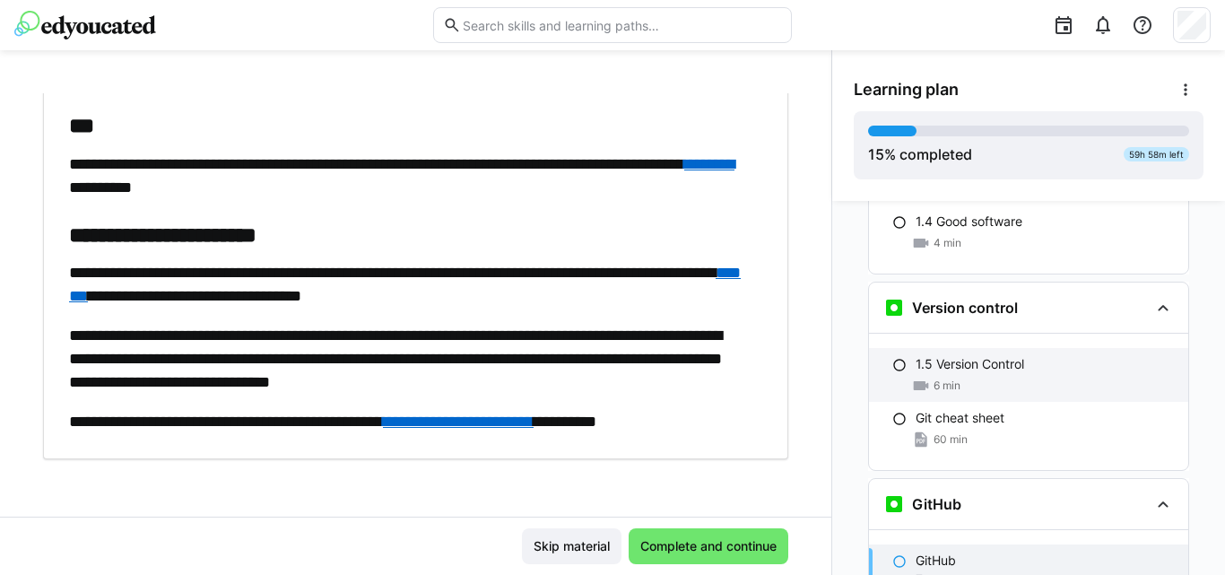
click at [964, 355] on p "1.5 Version Control" at bounding box center [969, 364] width 108 height 18
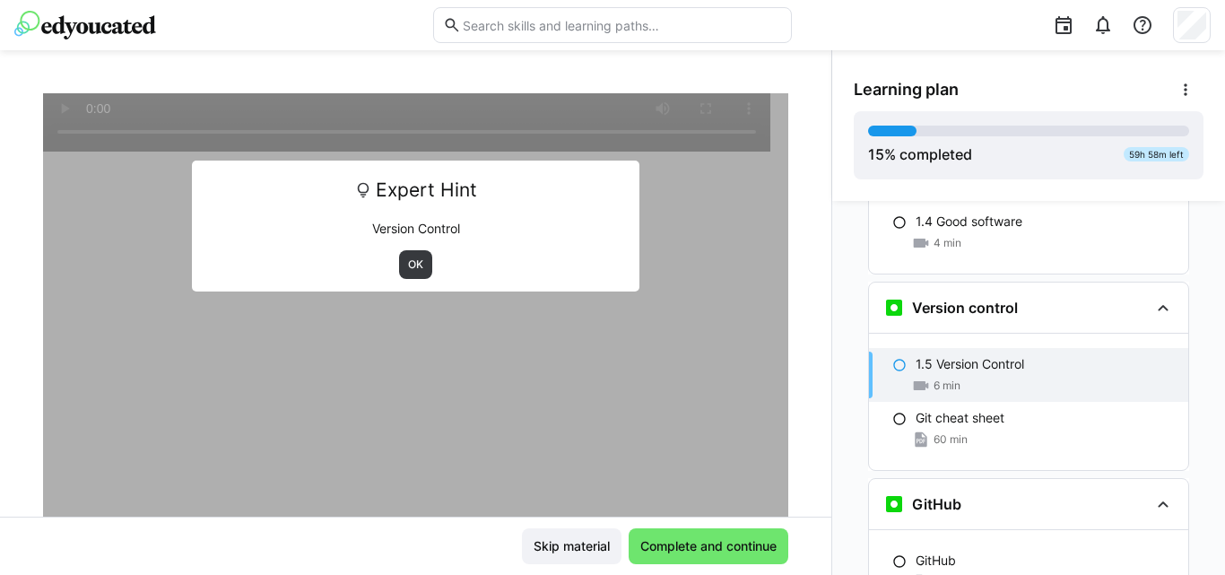
scroll to position [683, 0]
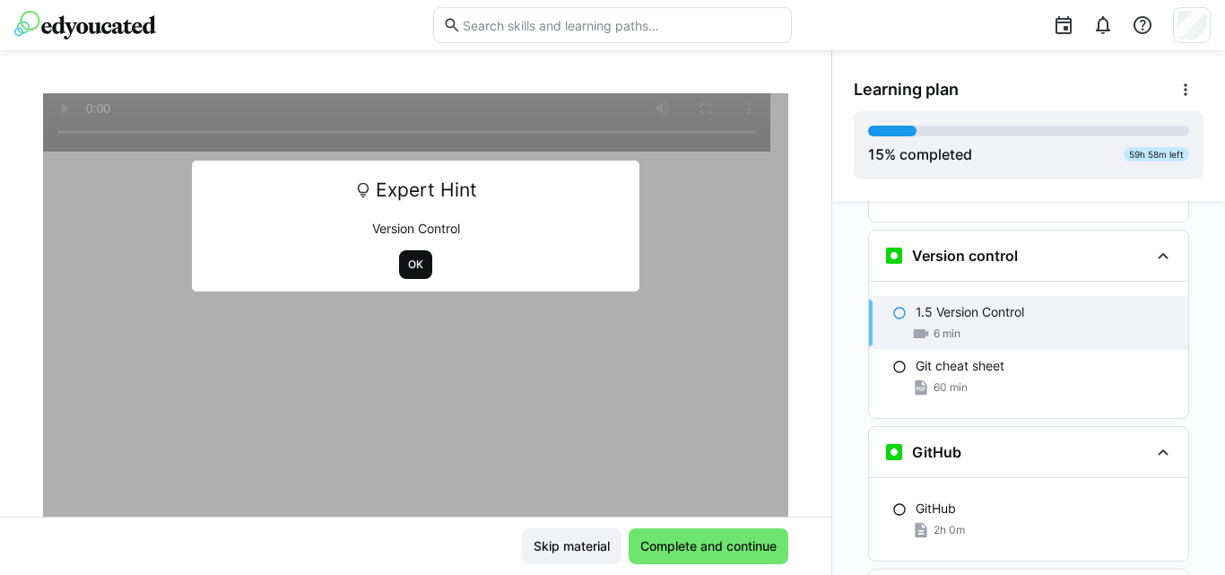
click at [406, 262] on span "OK" at bounding box center [415, 264] width 19 height 14
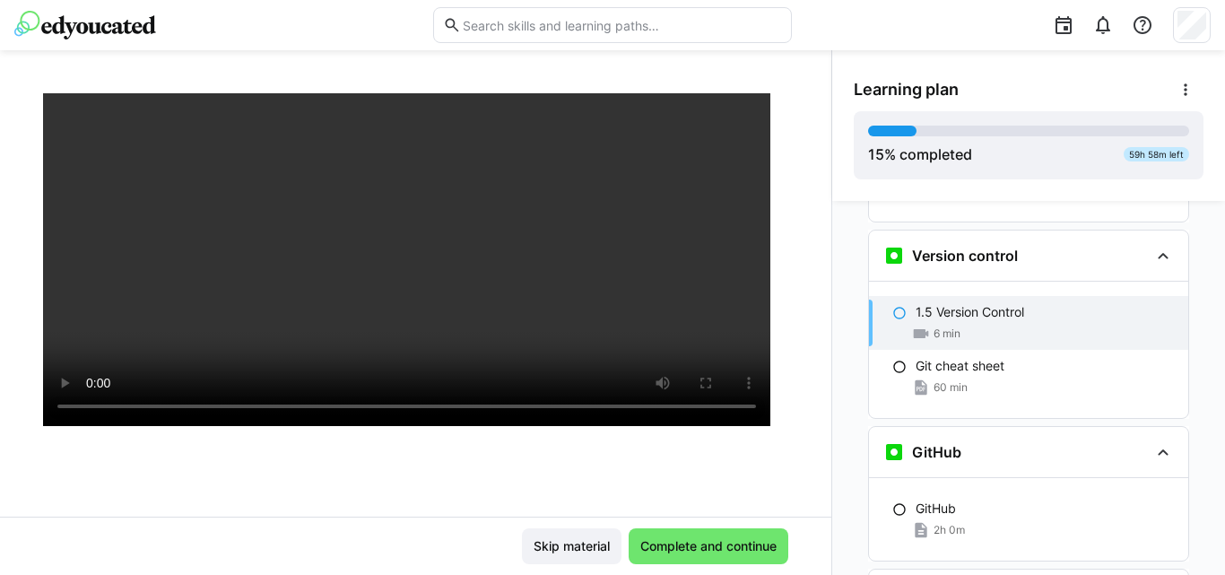
click at [367, 500] on div at bounding box center [415, 304] width 745 height 575
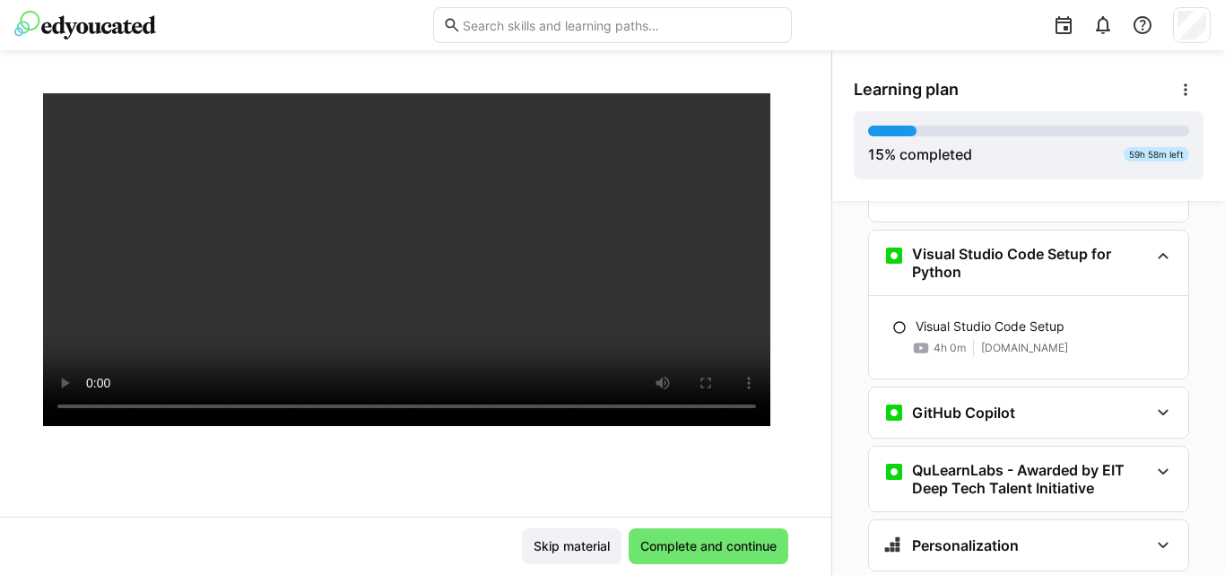
scroll to position [1188, 0]
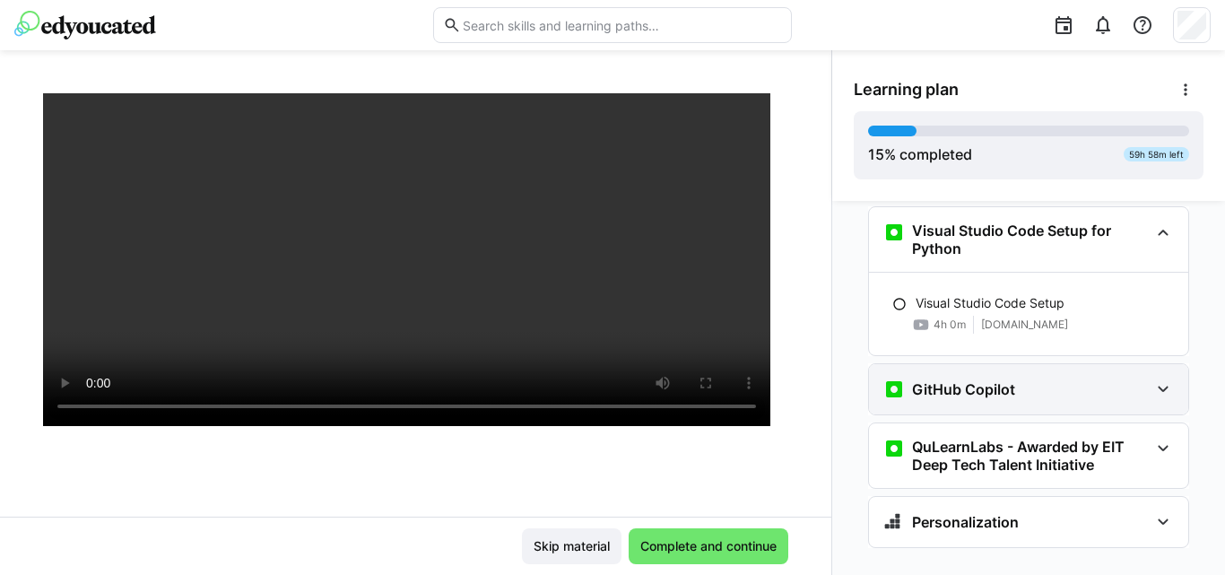
click at [1043, 378] on div "GitHub Copilot" at bounding box center [1015, 389] width 265 height 22
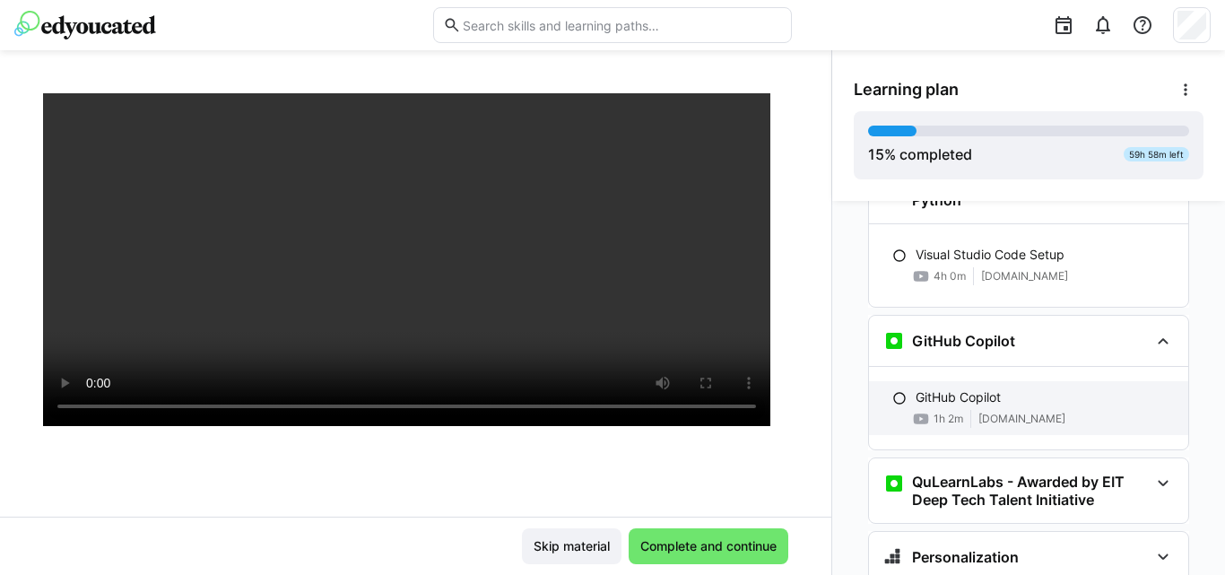
scroll to position [1271, 0]
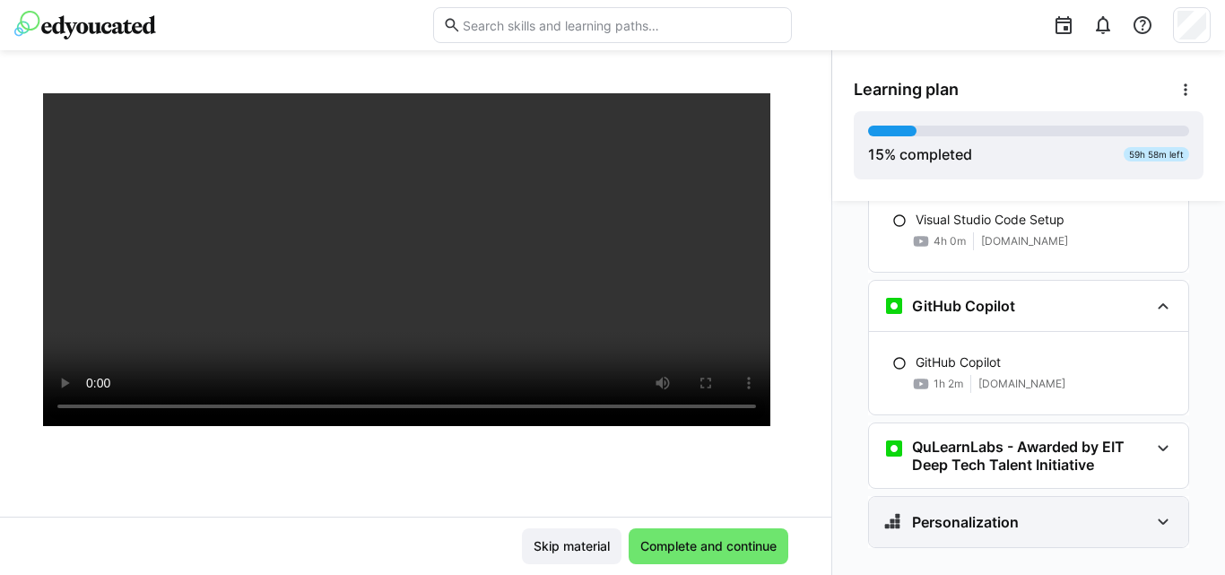
click at [1014, 497] on div "Personalization" at bounding box center [1028, 522] width 319 height 50
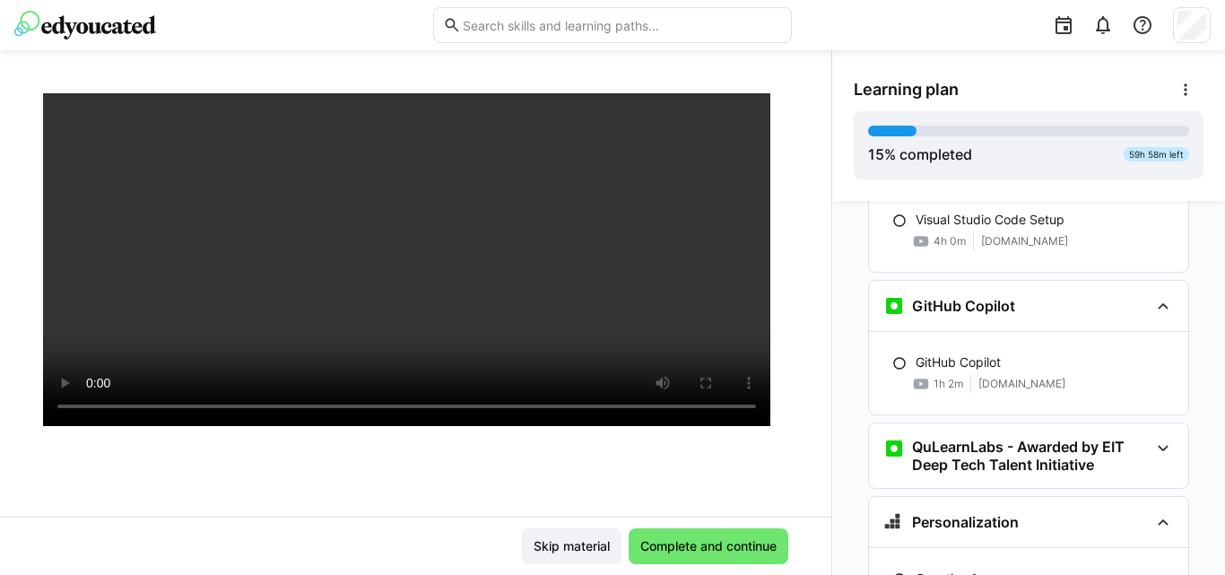
scroll to position [1495, 0]
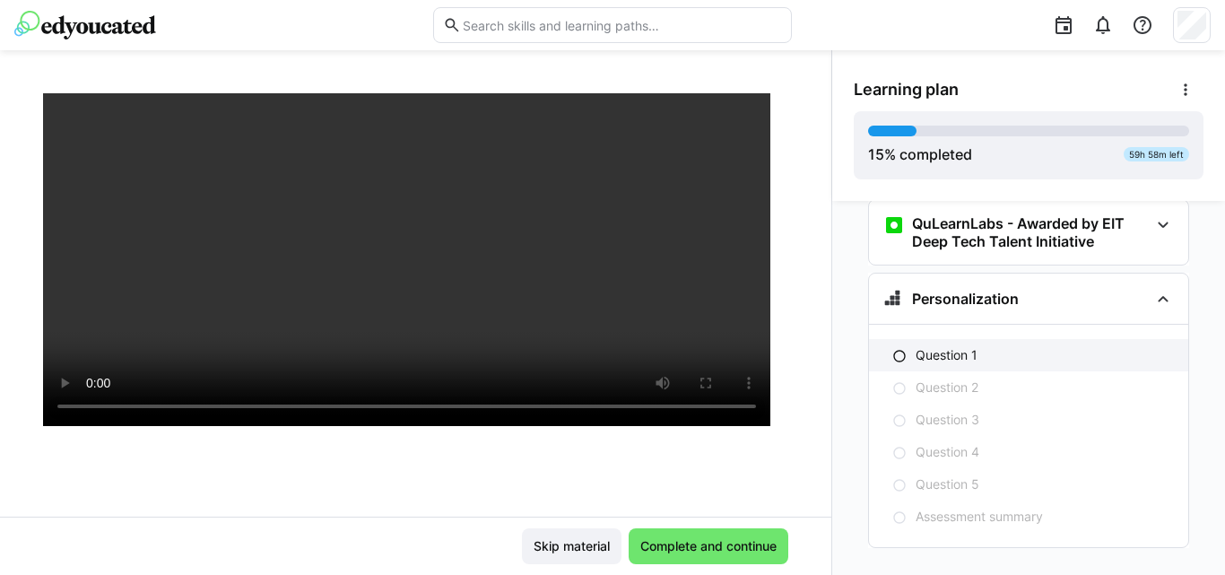
click at [960, 346] on p "Question 1" at bounding box center [946, 355] width 62 height 18
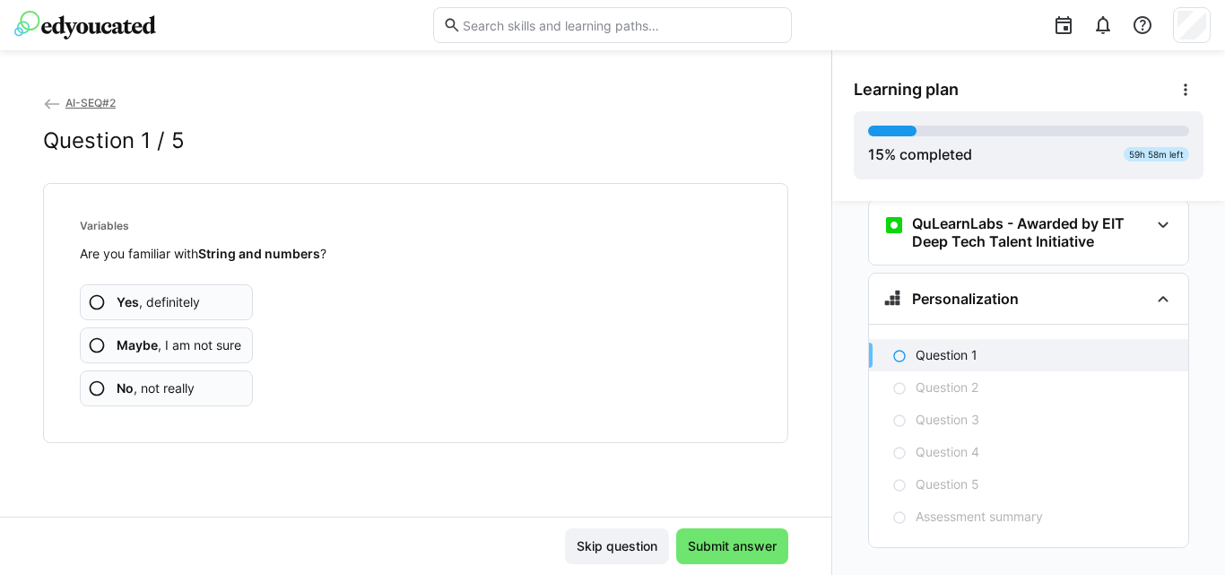
click at [176, 311] on app-assessment-question-radio "Yes , definitely" at bounding box center [166, 302] width 173 height 36
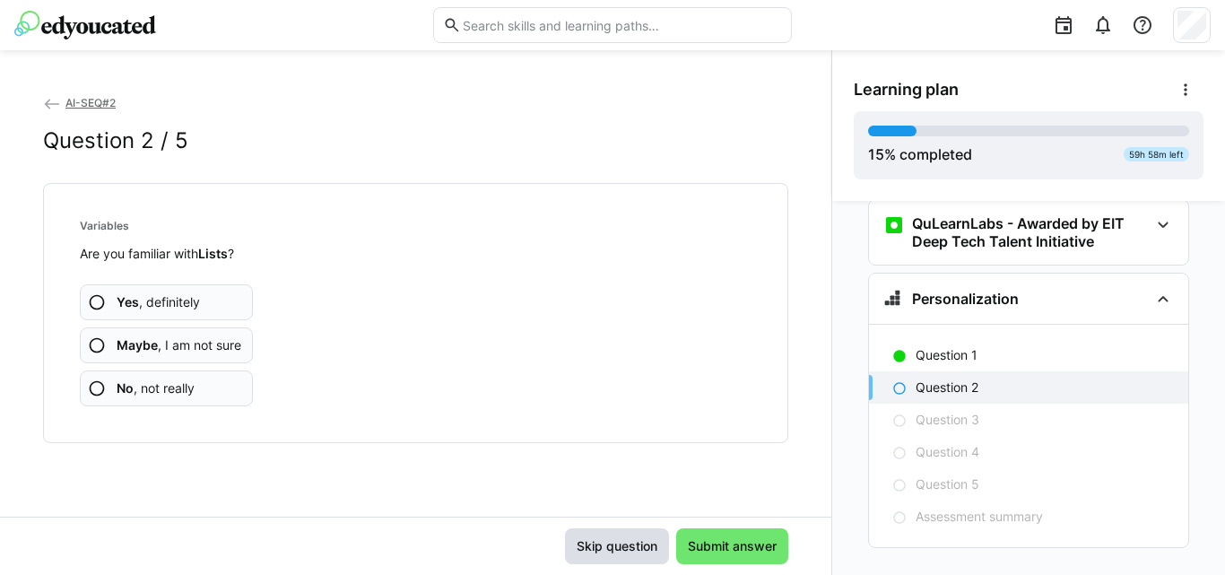
click at [612, 549] on span "Skip question" at bounding box center [617, 546] width 86 height 18
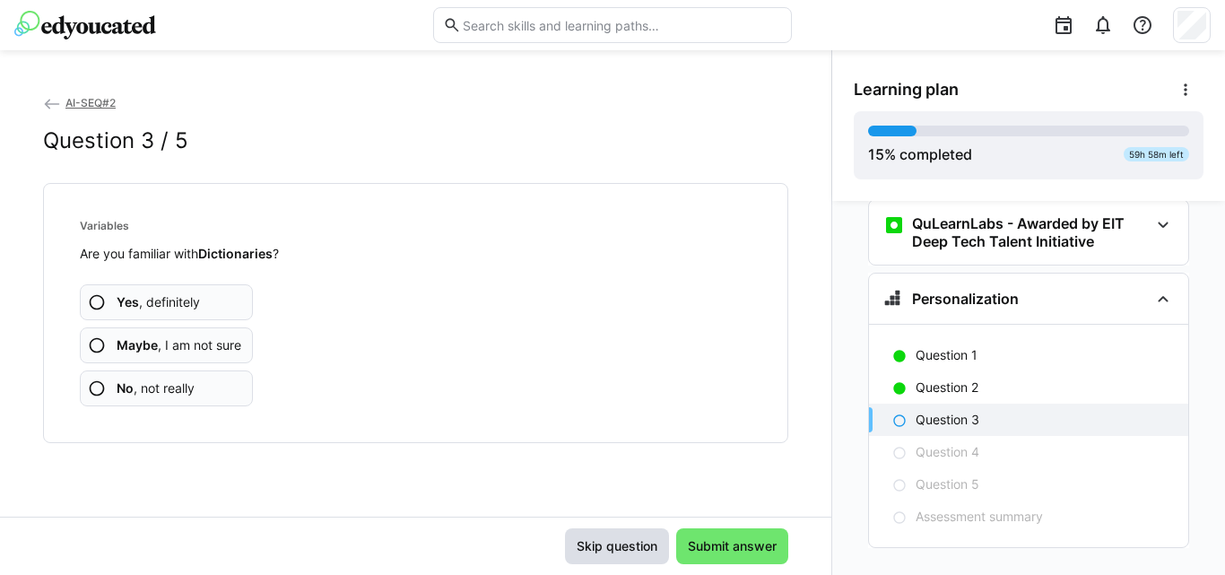
click at [612, 549] on span "Skip question" at bounding box center [617, 546] width 86 height 18
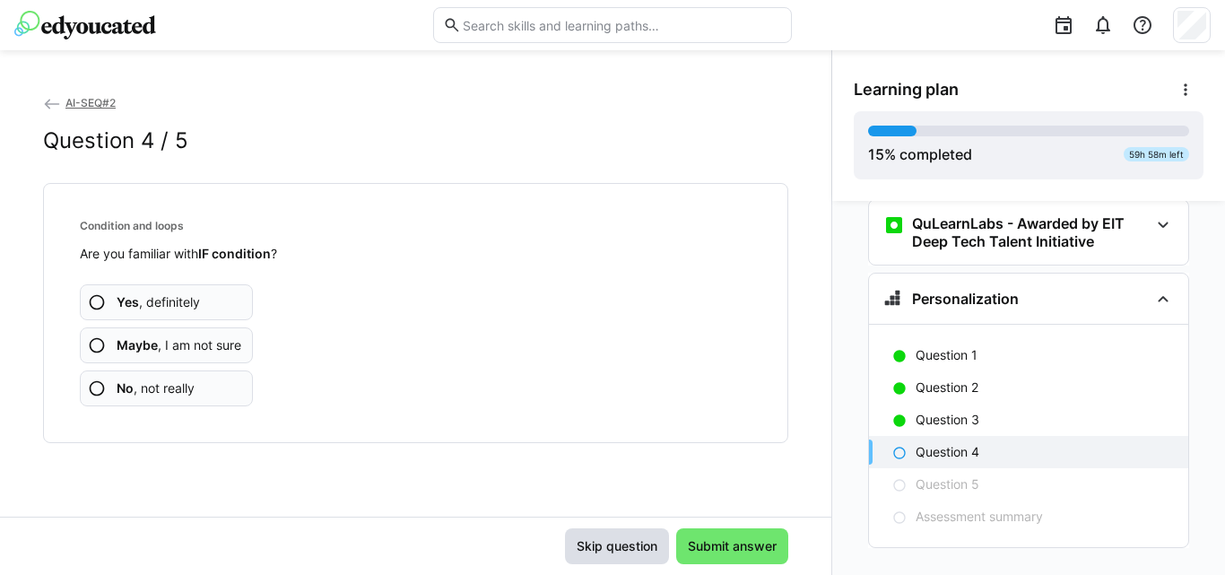
click at [612, 549] on span "Skip question" at bounding box center [617, 546] width 86 height 18
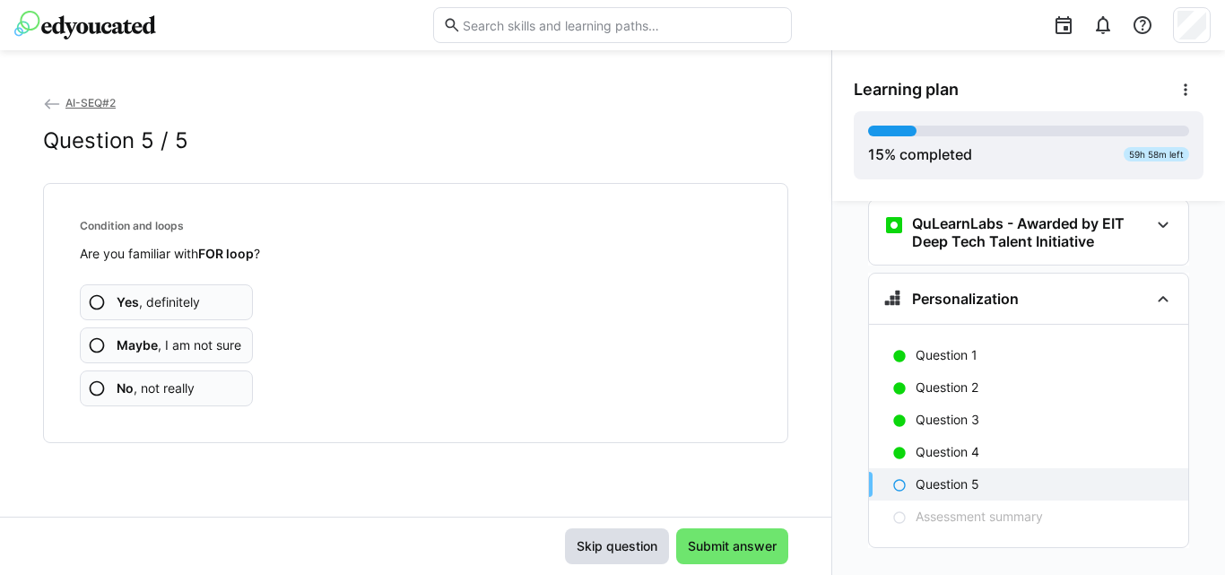
click at [612, 549] on span "Skip question" at bounding box center [617, 546] width 86 height 18
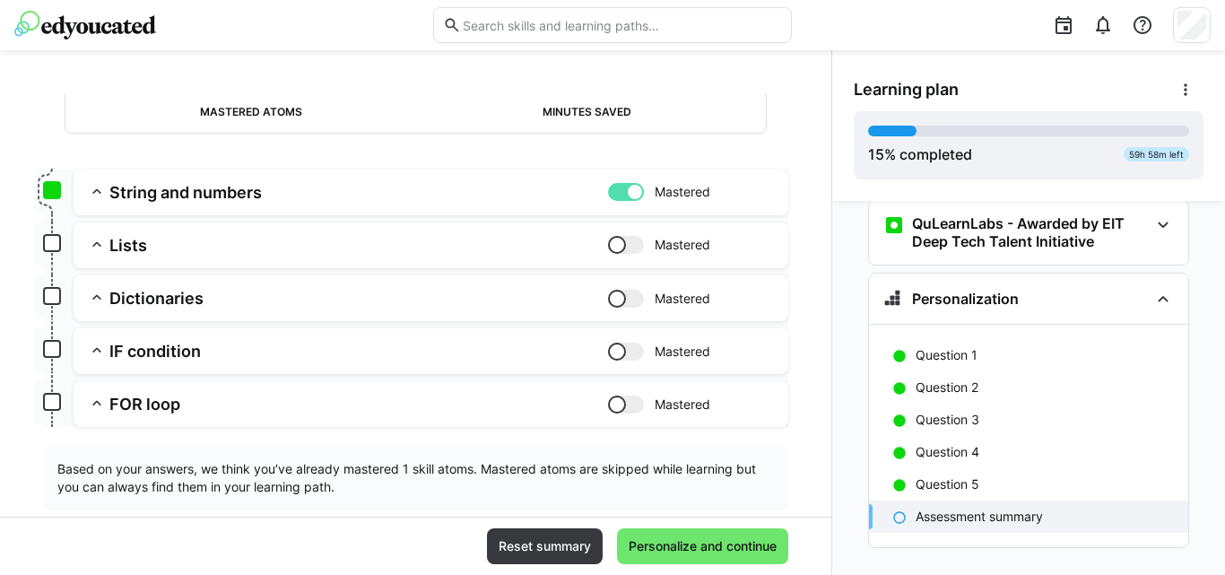
scroll to position [174, 0]
click at [135, 240] on h3 "Lists" at bounding box center [358, 244] width 499 height 21
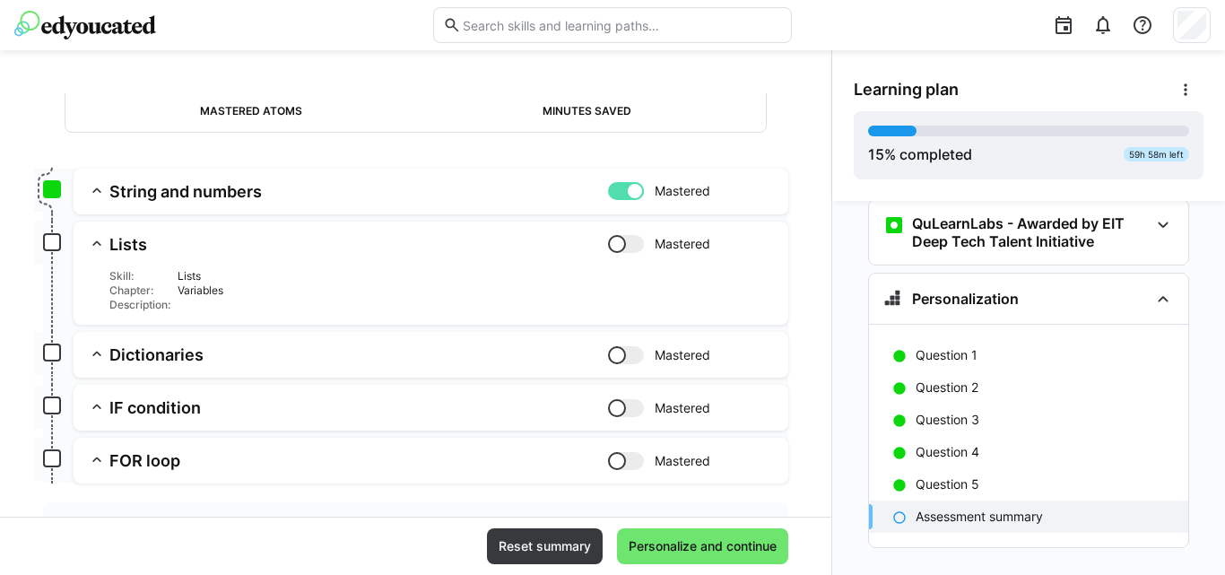
click at [187, 193] on h3 "String and numbers" at bounding box center [358, 191] width 499 height 21
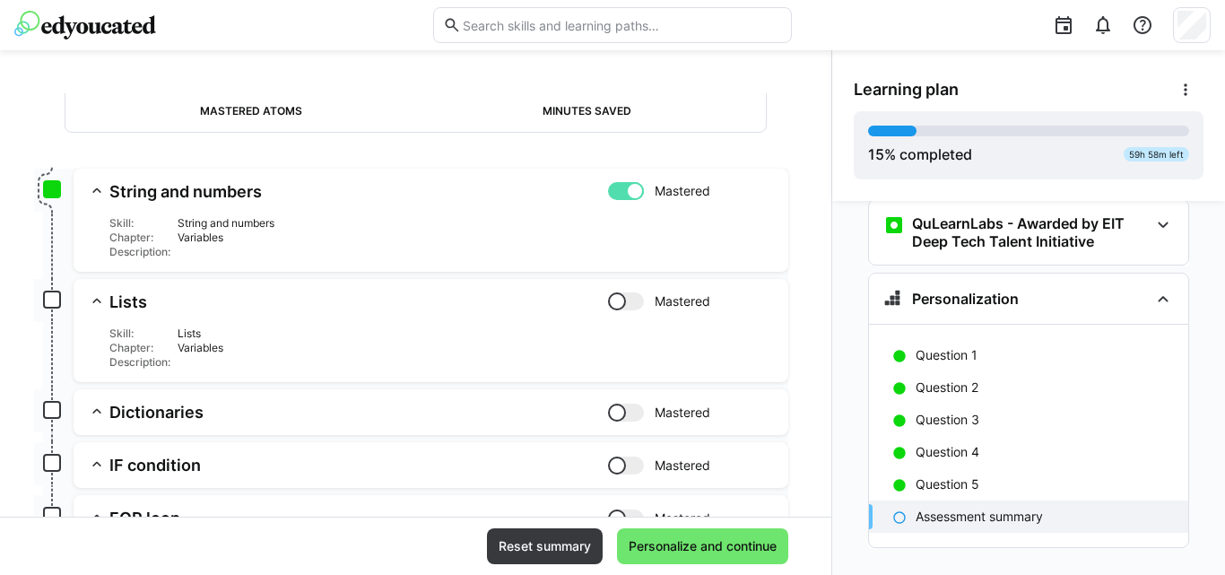
click at [194, 216] on div "String and numbers" at bounding box center [476, 223] width 596 height 14
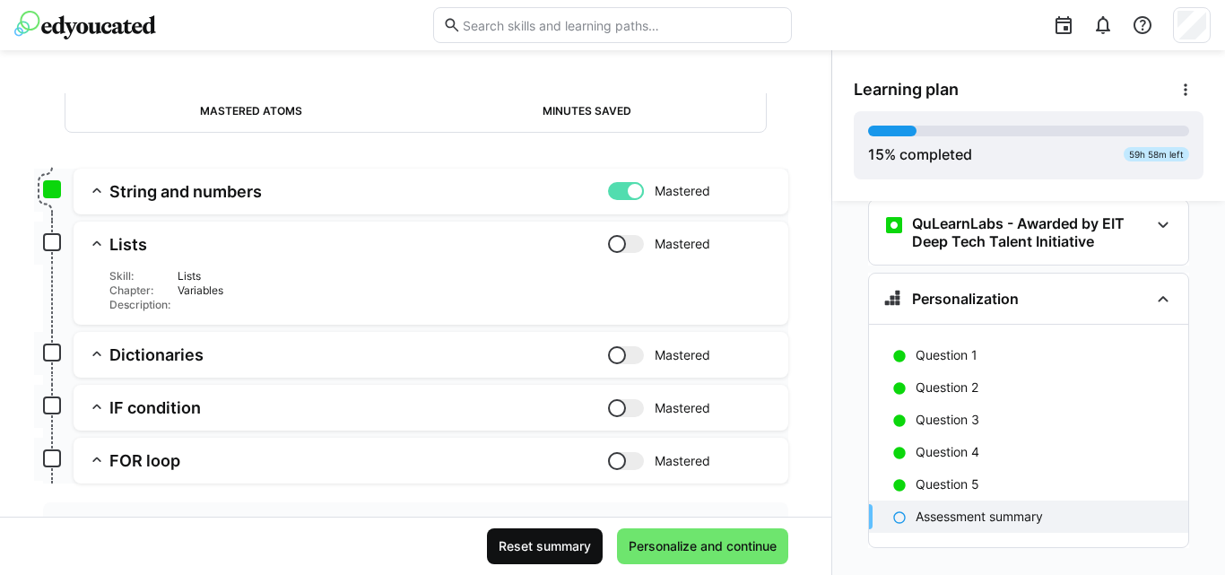
click at [534, 542] on span "Reset summary" at bounding box center [545, 546] width 98 height 18
click at [608, 194] on div at bounding box center [626, 191] width 36 height 18
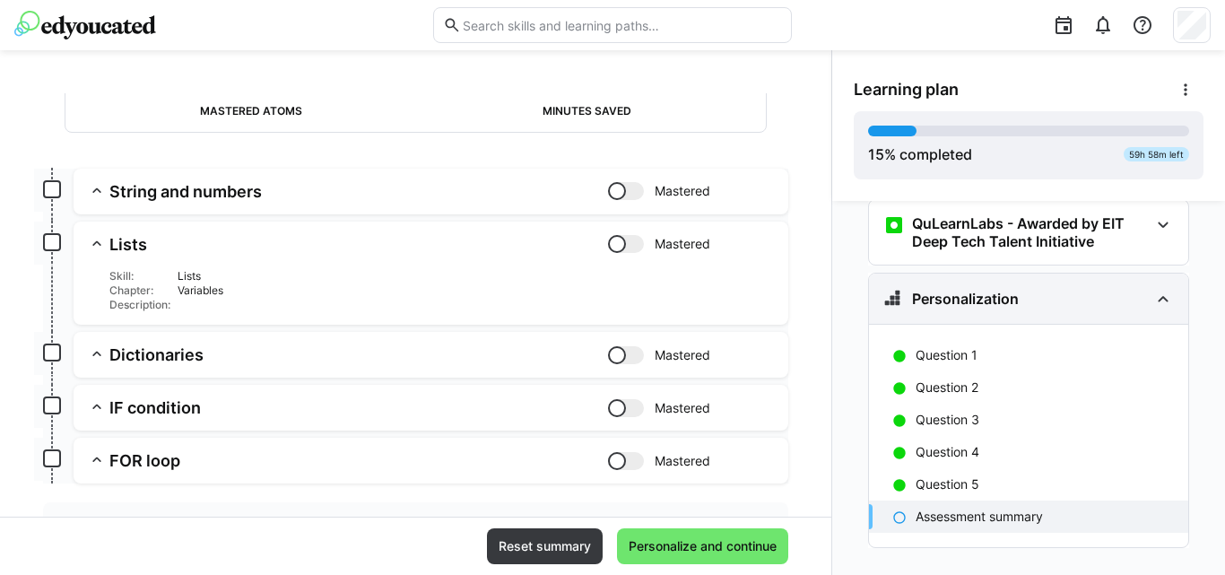
click at [1073, 273] on div "Personalization" at bounding box center [1028, 298] width 319 height 50
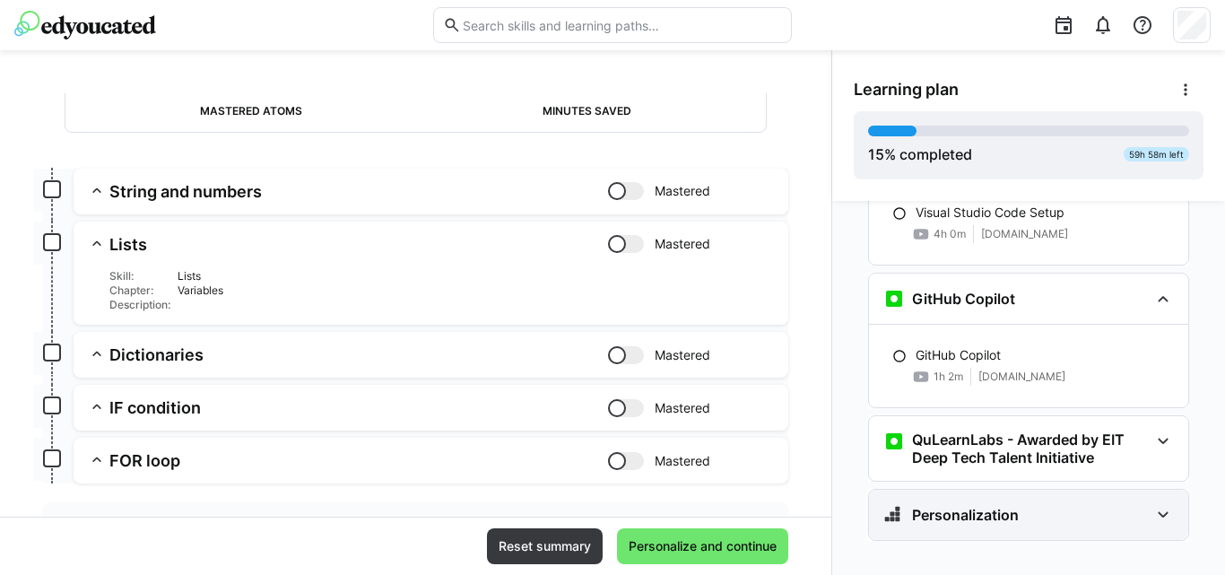
scroll to position [1271, 0]
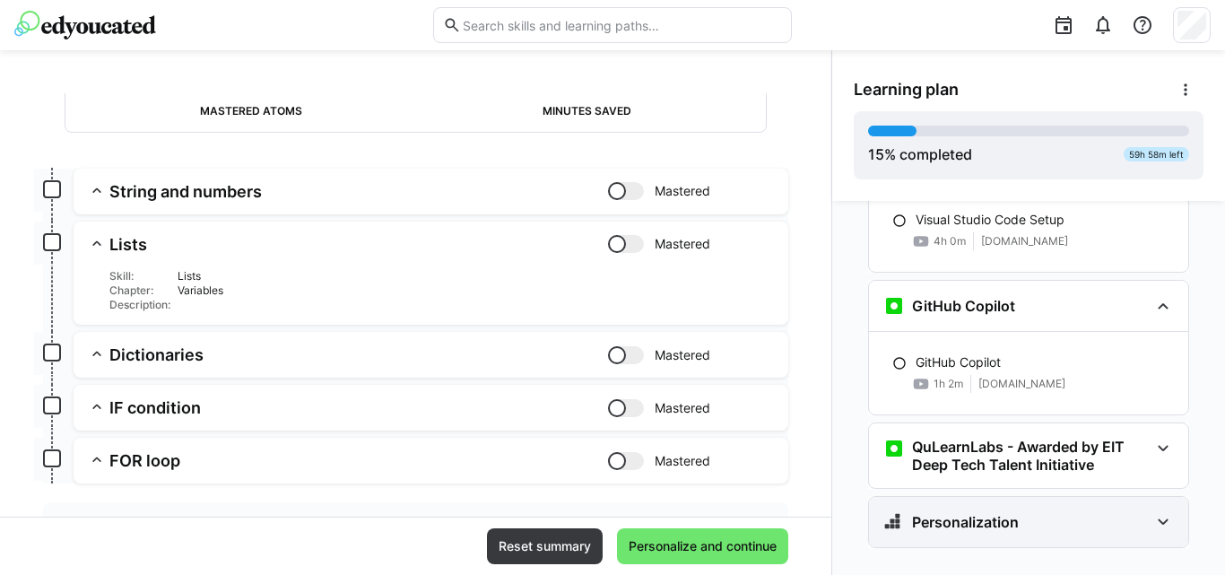
click at [965, 507] on div "Personalization" at bounding box center [1028, 522] width 319 height 50
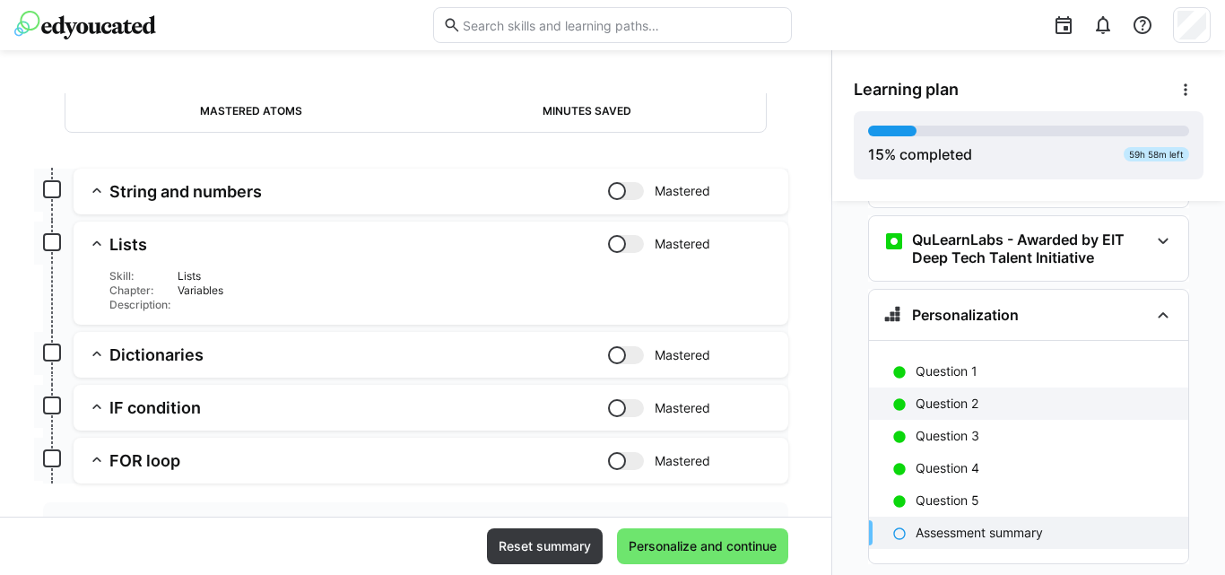
scroll to position [1495, 0]
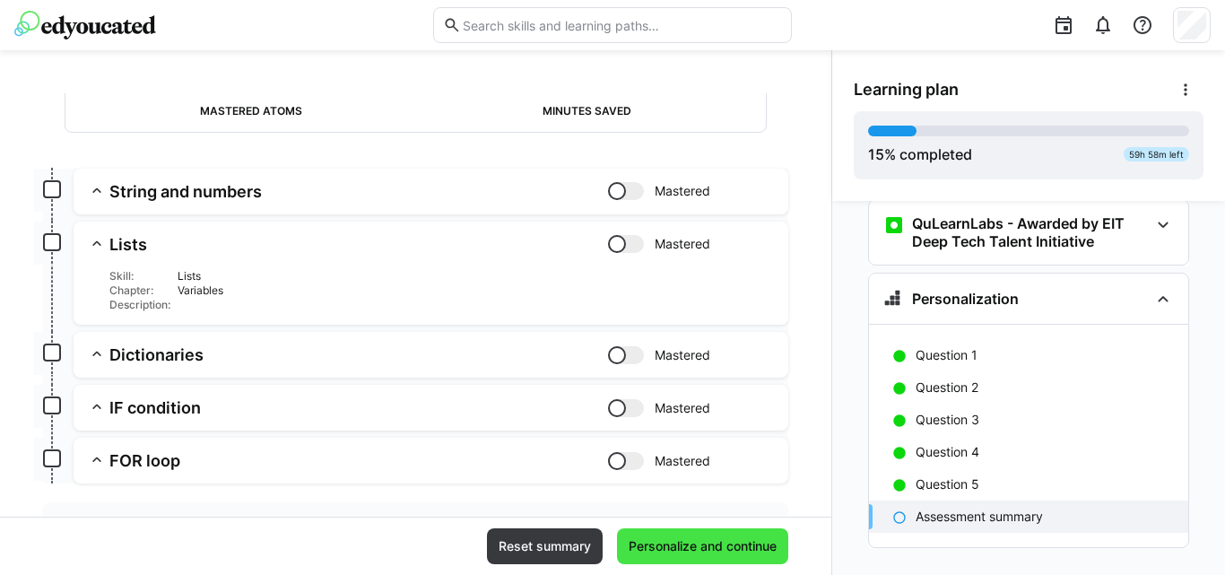
click at [669, 554] on span "Personalize and continue" at bounding box center [702, 546] width 153 height 18
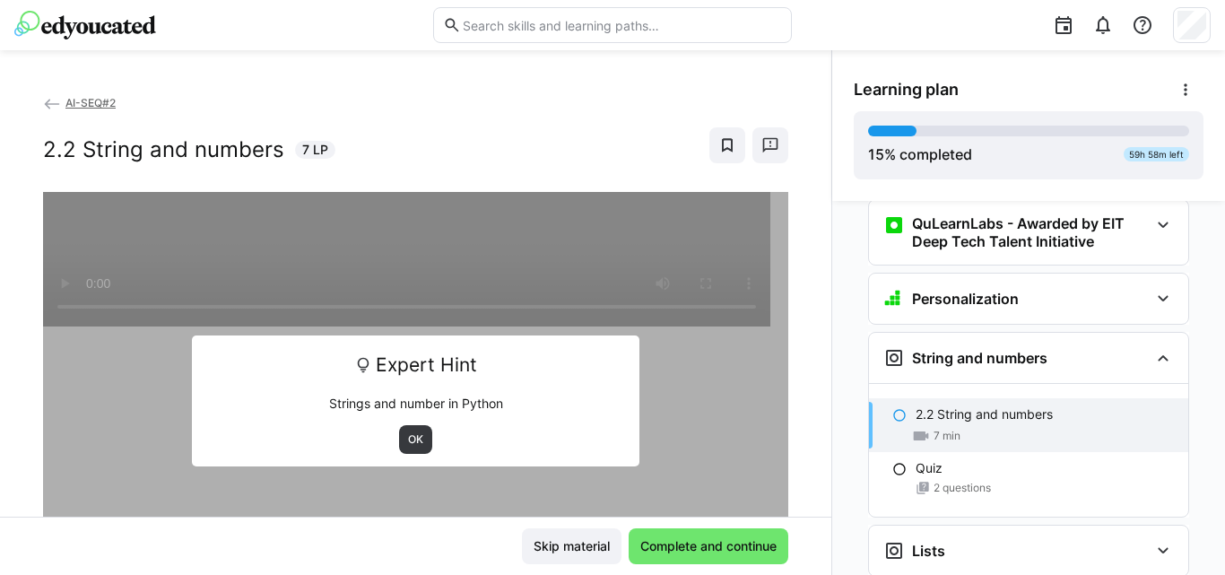
scroll to position [1597, 0]
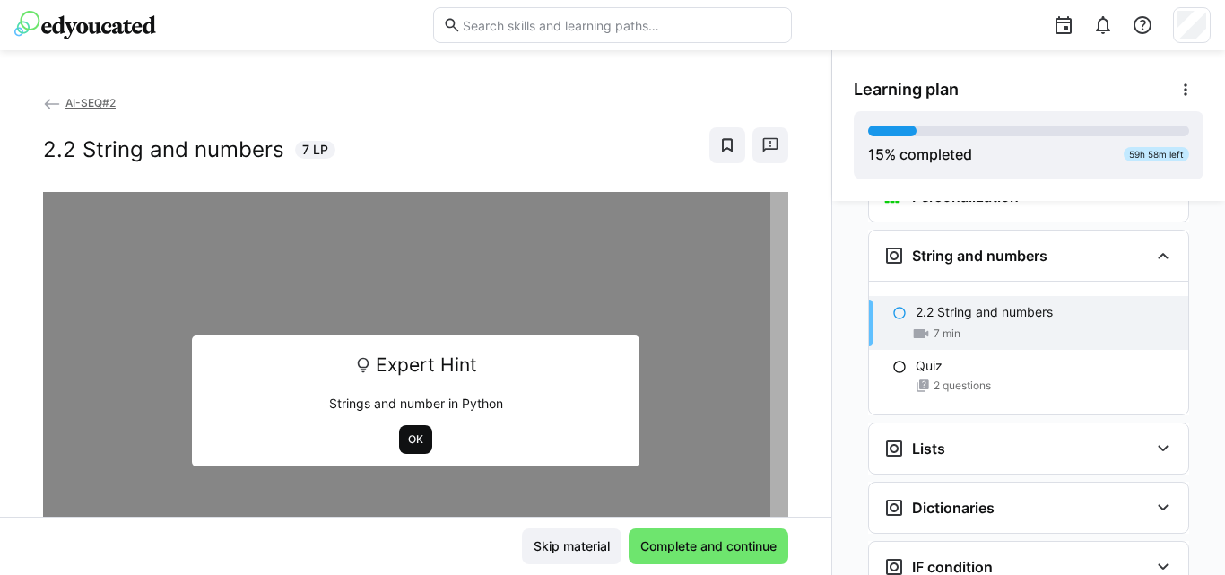
click at [409, 432] on span "OK" at bounding box center [415, 439] width 19 height 14
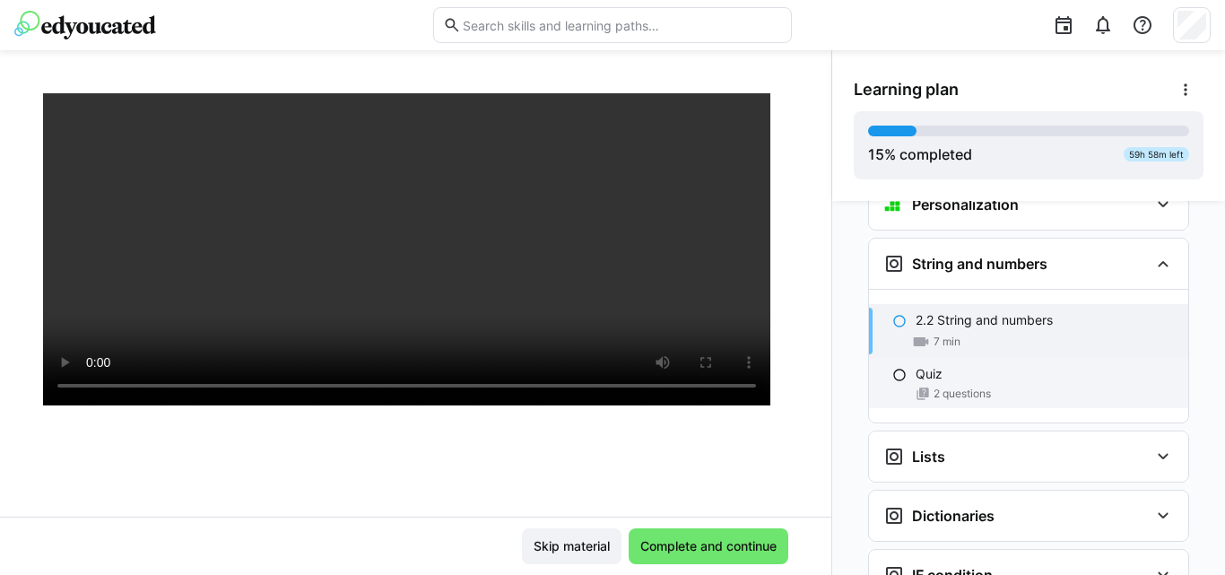
scroll to position [1576, 0]
